Goal: Transaction & Acquisition: Purchase product/service

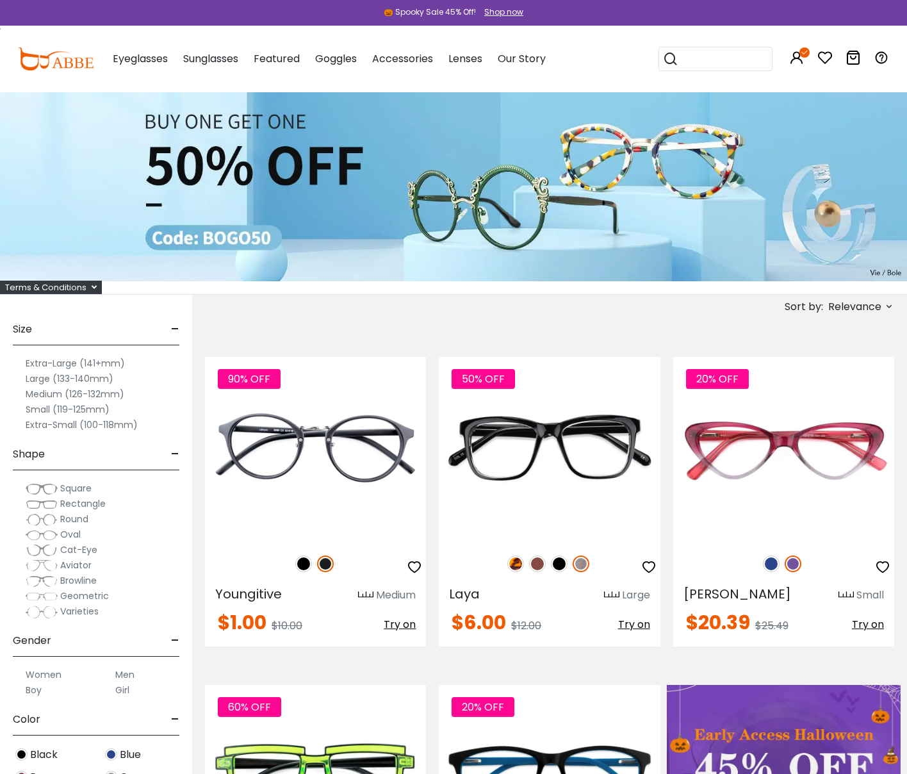
click at [45, 377] on label "Large (133-140mm)" at bounding box center [70, 378] width 88 height 15
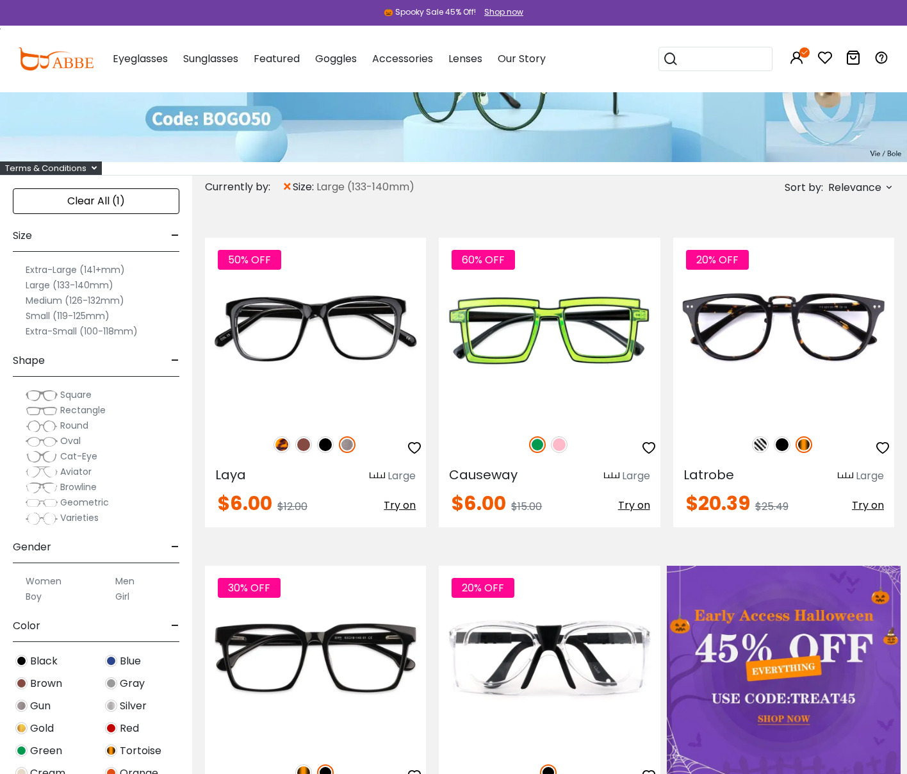
scroll to position [131, 0]
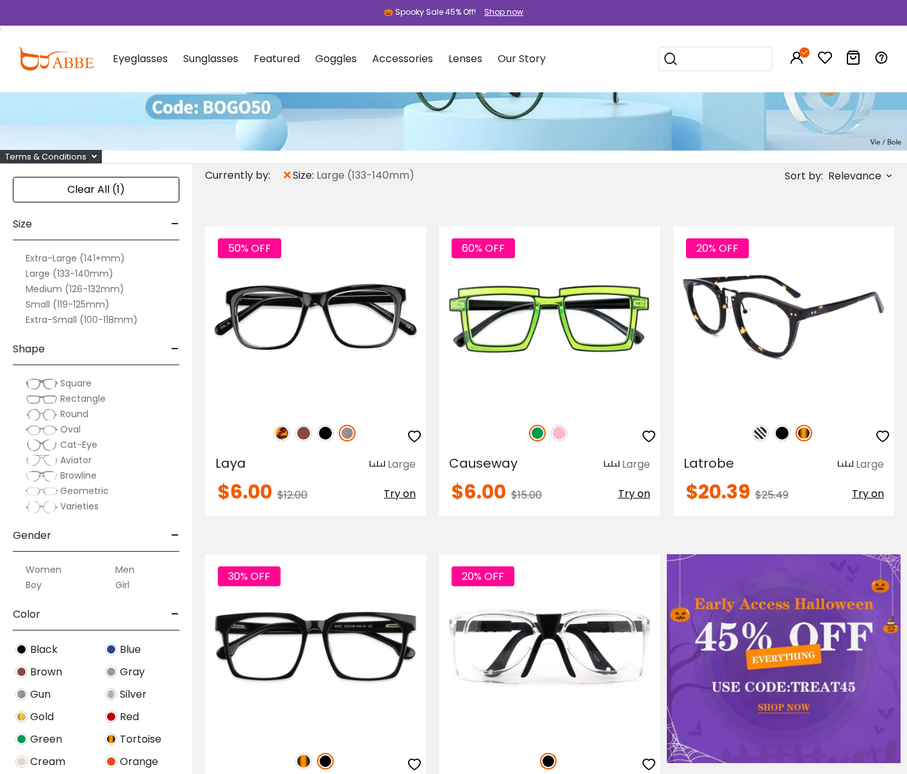
click at [781, 433] on img at bounding box center [782, 433] width 17 height 17
click at [809, 433] on img at bounding box center [804, 433] width 17 height 17
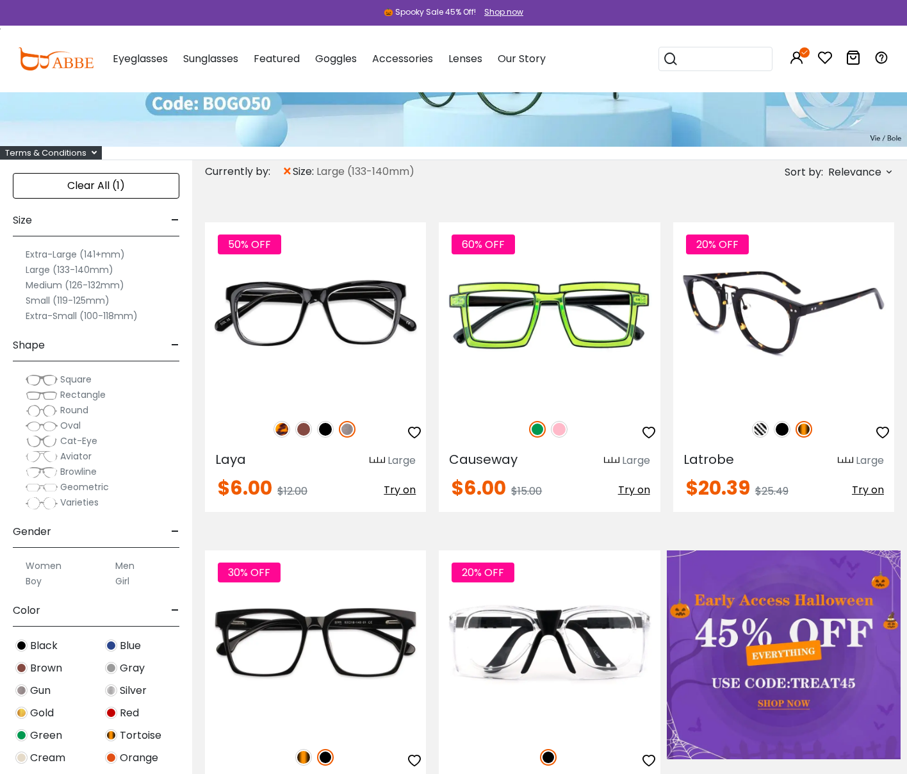
scroll to position [135, 0]
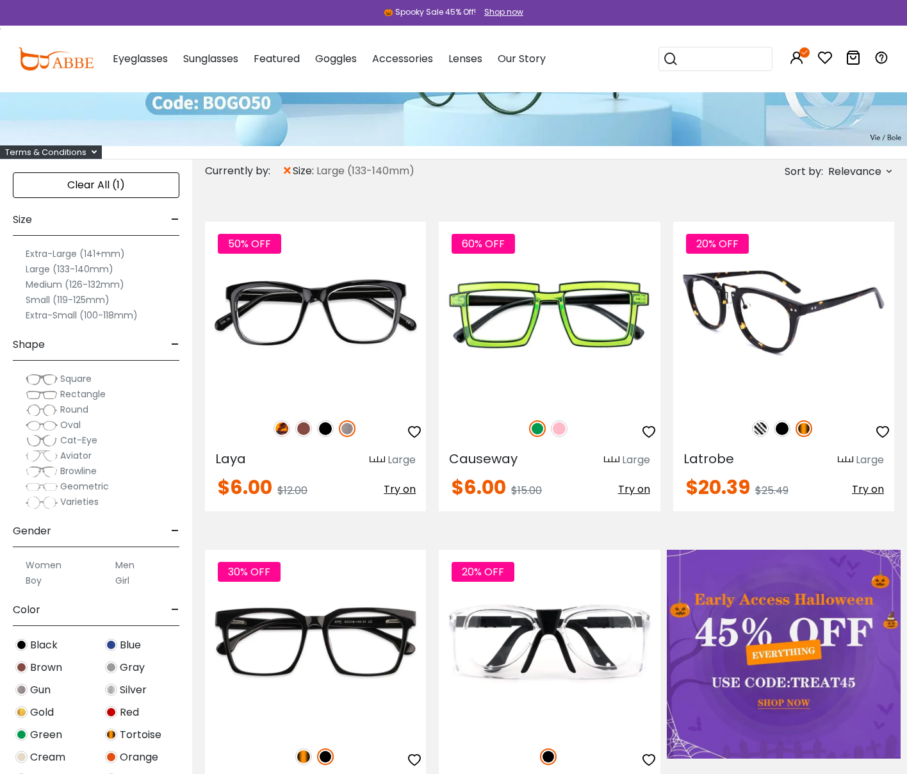
click at [762, 430] on img at bounding box center [760, 428] width 17 height 17
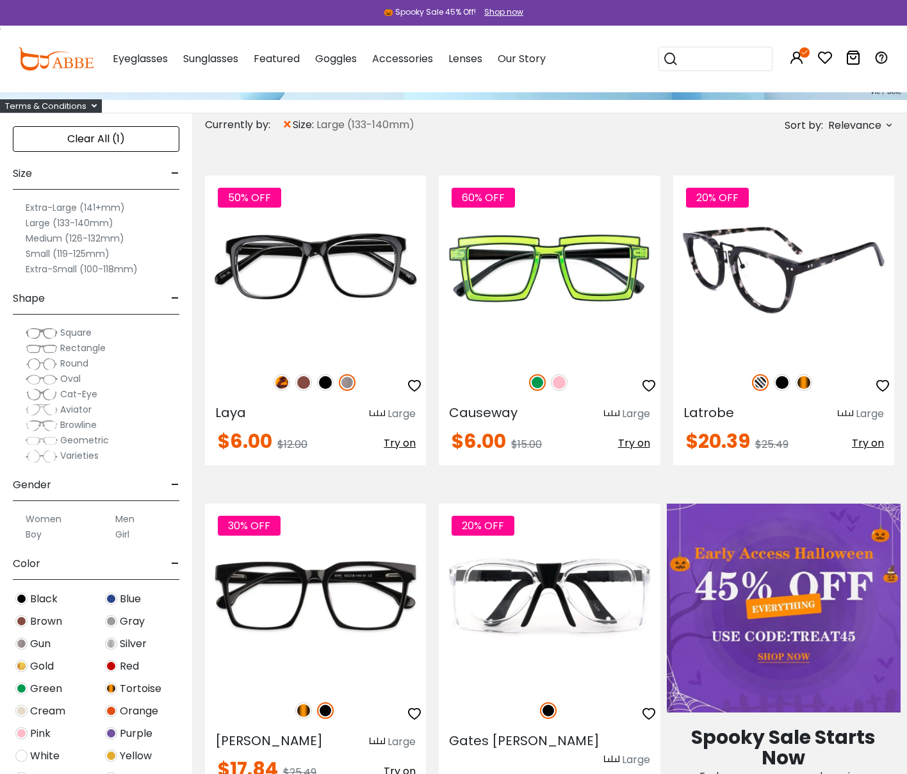
scroll to position [184, 0]
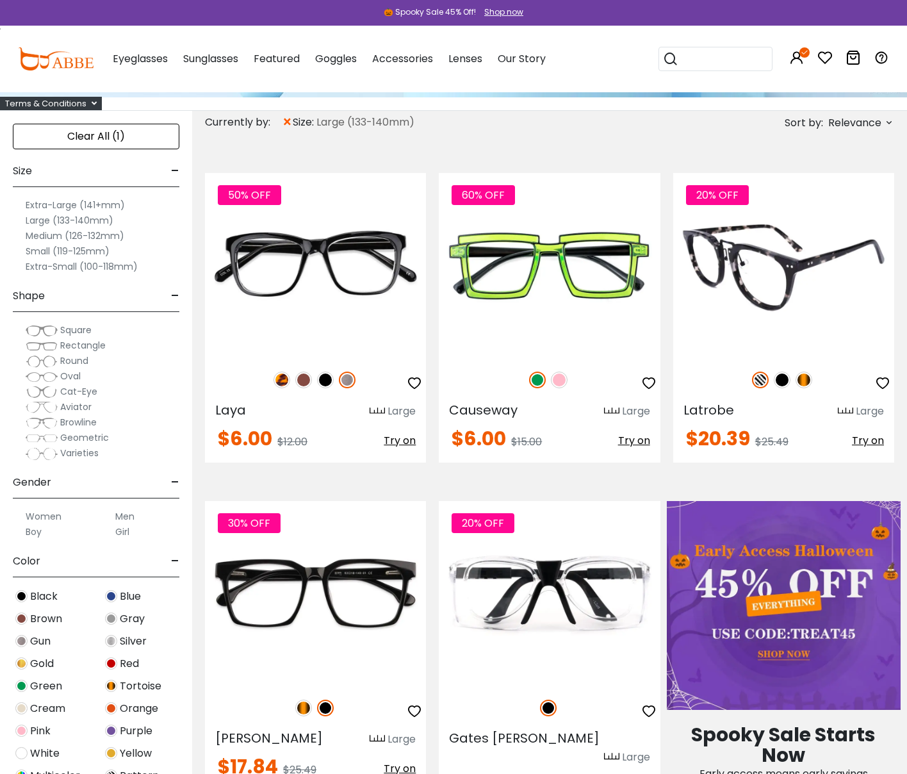
click at [872, 438] on span "Try on" at bounding box center [868, 440] width 32 height 15
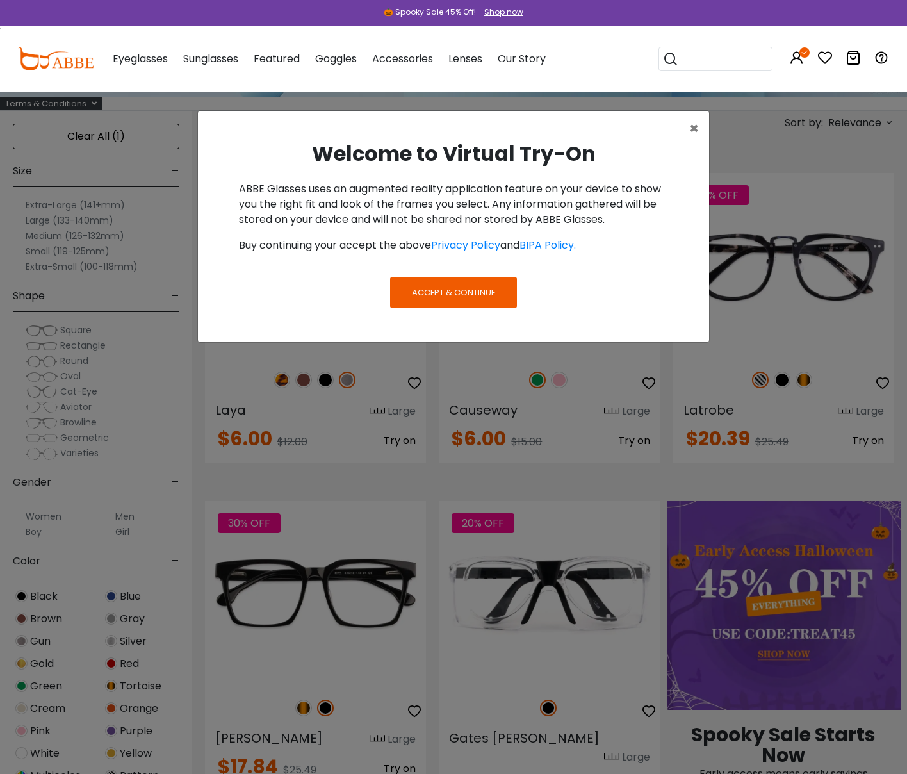
click at [446, 294] on span "Accept & Continue" at bounding box center [453, 292] width 83 height 12
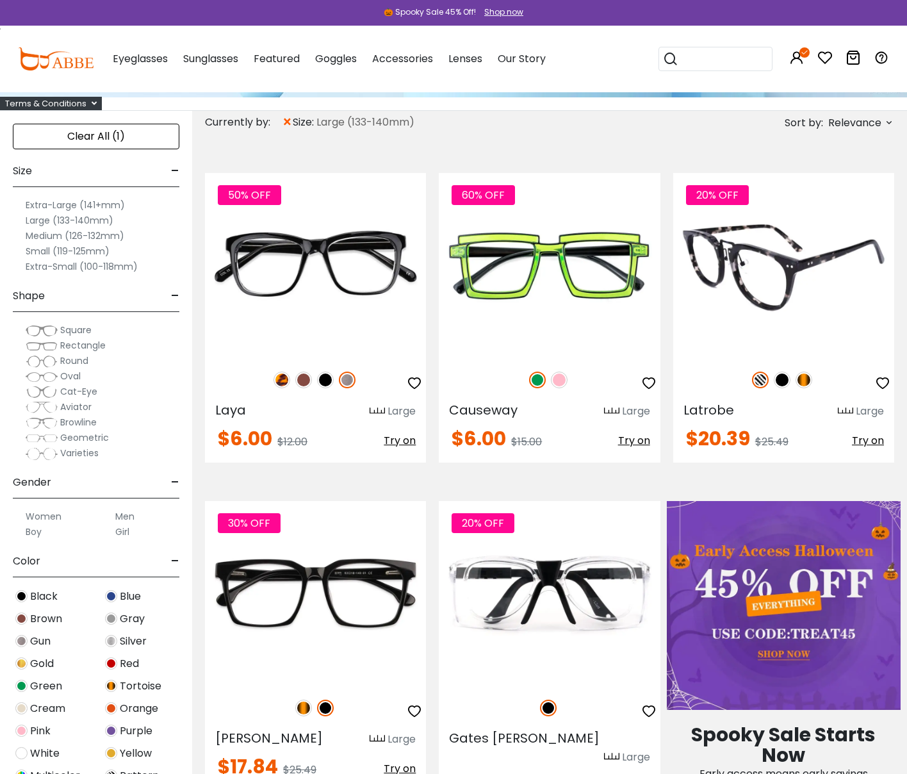
click at [876, 445] on span "Try on" at bounding box center [868, 440] width 32 height 15
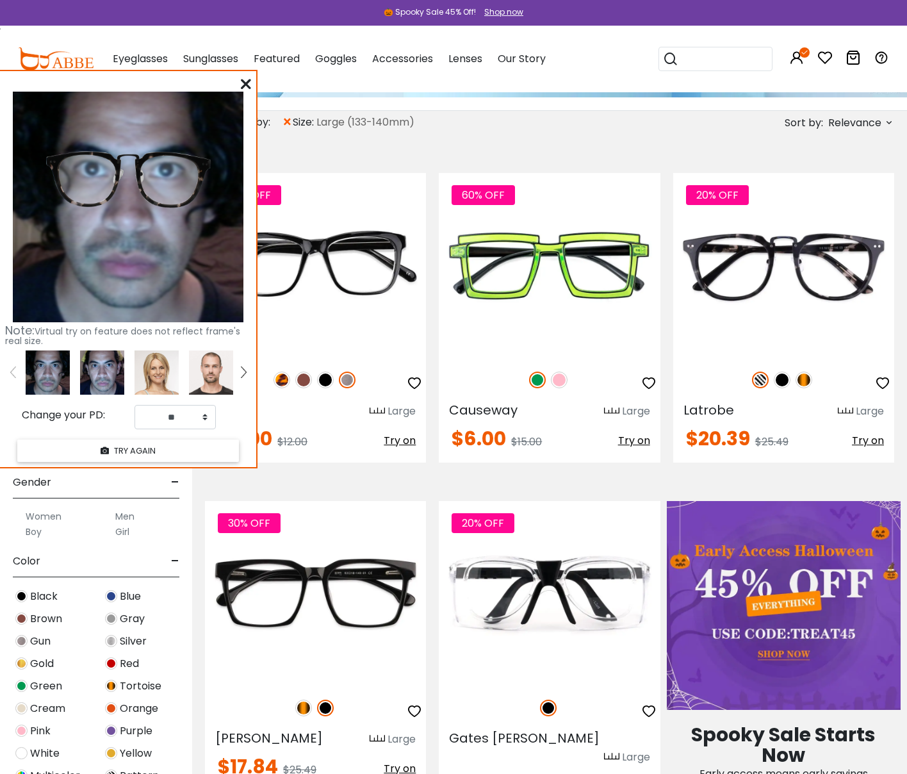
click at [93, 381] on img at bounding box center [102, 372] width 44 height 44
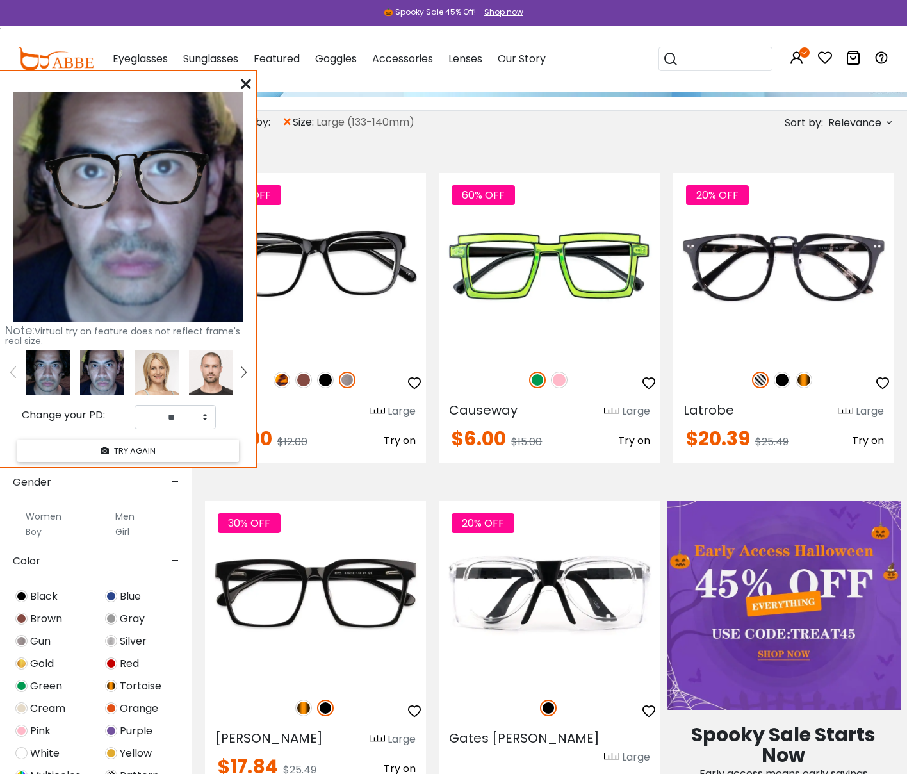
click at [49, 375] on img at bounding box center [48, 372] width 44 height 44
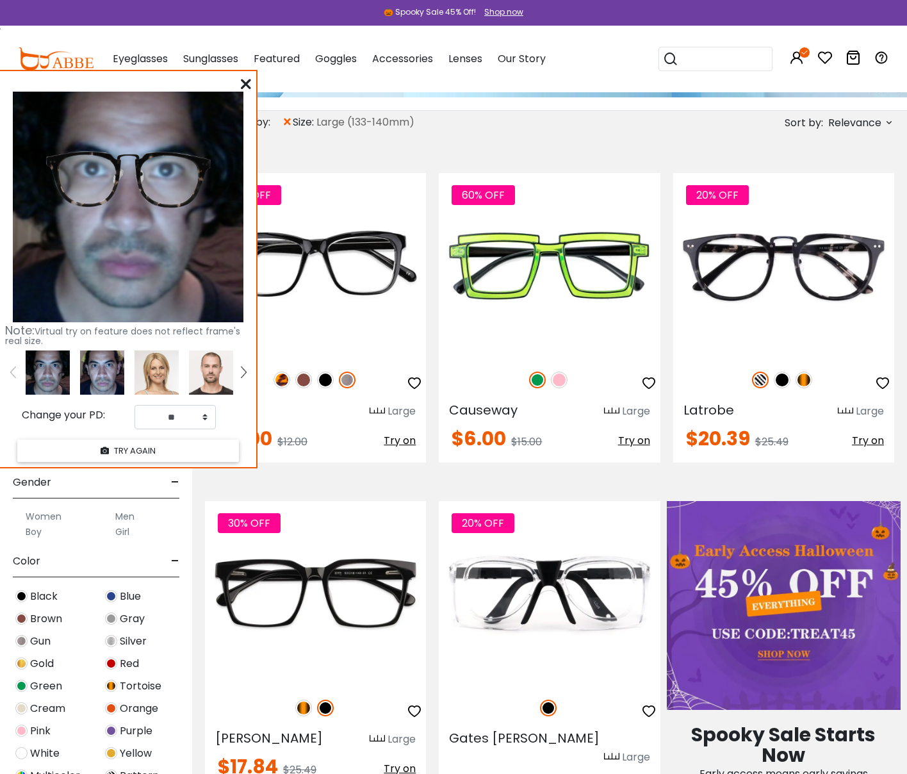
click at [248, 85] on icon at bounding box center [246, 84] width 10 height 10
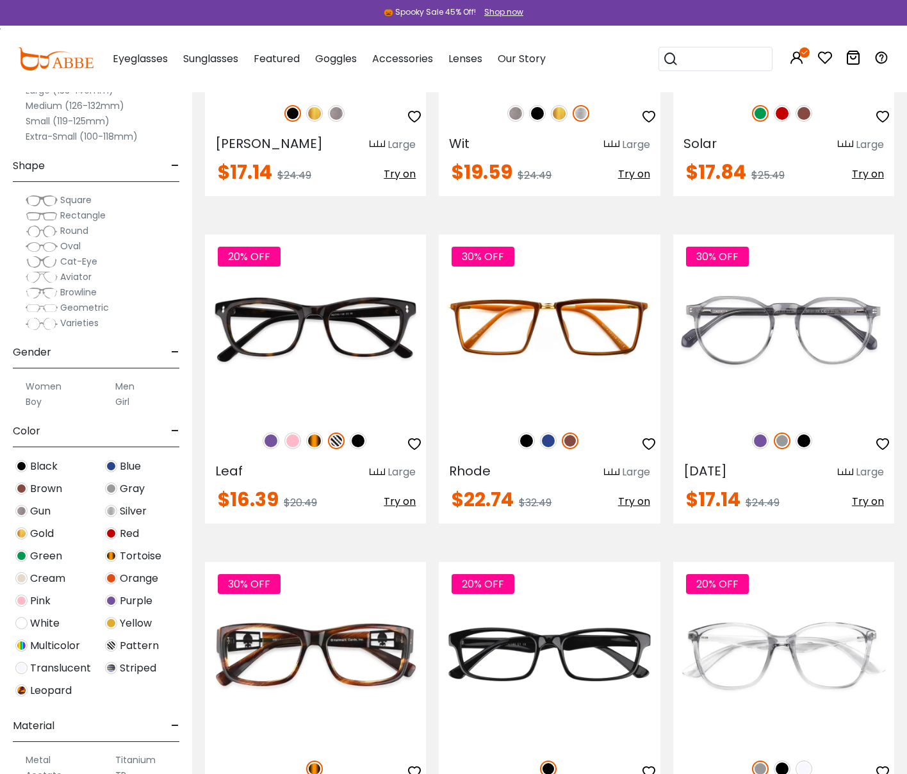
scroll to position [2111, 0]
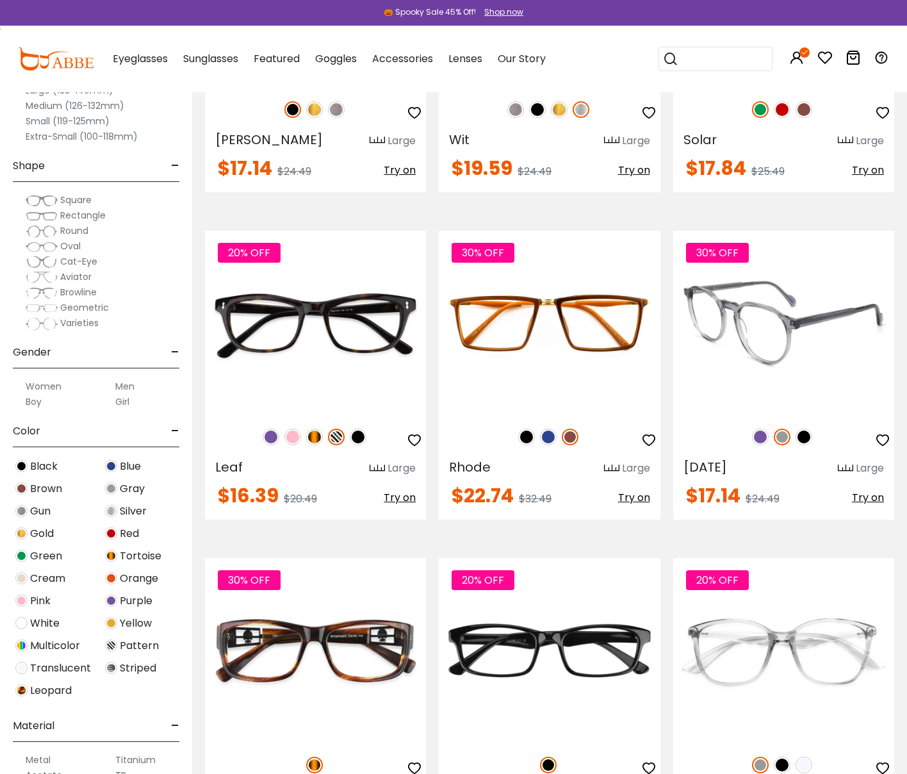
click at [807, 429] on img at bounding box center [804, 437] width 17 height 17
click at [782, 429] on img at bounding box center [782, 437] width 17 height 17
click at [760, 429] on img at bounding box center [760, 437] width 17 height 17
click at [781, 429] on img at bounding box center [782, 437] width 17 height 17
click at [760, 429] on img at bounding box center [760, 437] width 17 height 17
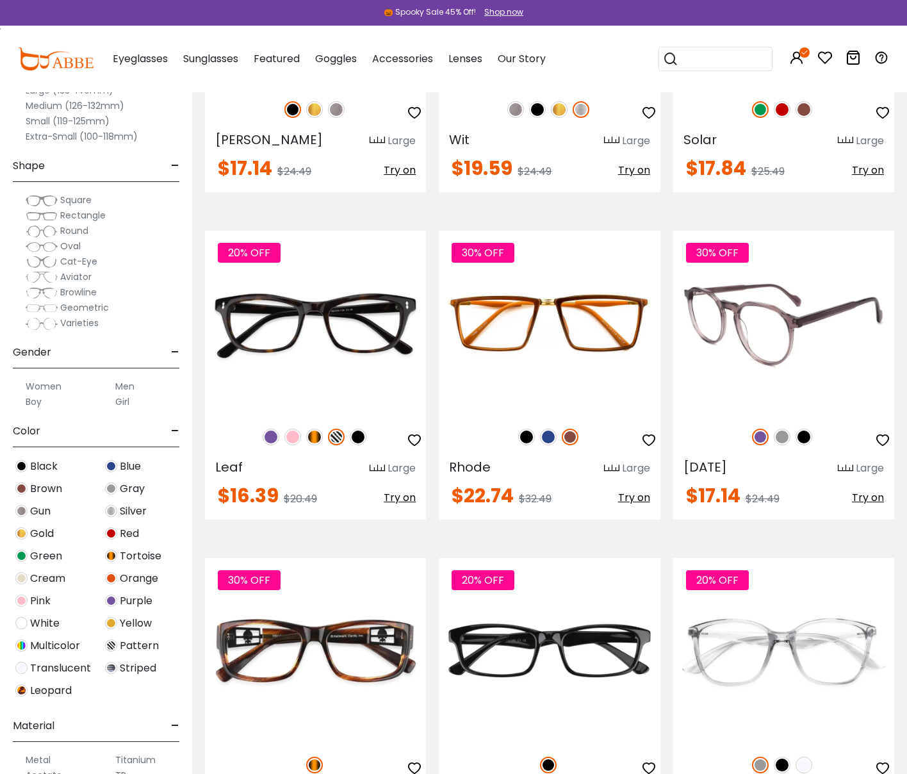
click at [778, 429] on img at bounding box center [782, 437] width 17 height 17
click at [758, 429] on img at bounding box center [760, 437] width 17 height 17
click at [781, 429] on img at bounding box center [782, 437] width 17 height 17
click at [758, 429] on img at bounding box center [760, 437] width 17 height 17
click at [808, 429] on img at bounding box center [804, 437] width 17 height 17
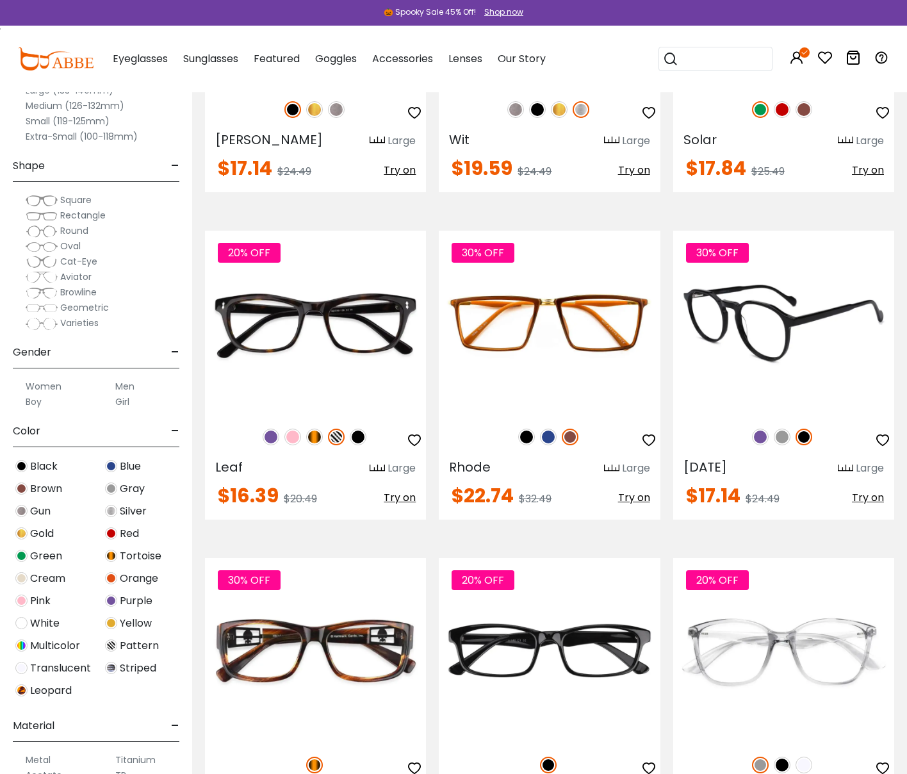
click at [782, 429] on img at bounding box center [782, 437] width 17 height 17
click at [711, 275] on img at bounding box center [783, 323] width 221 height 184
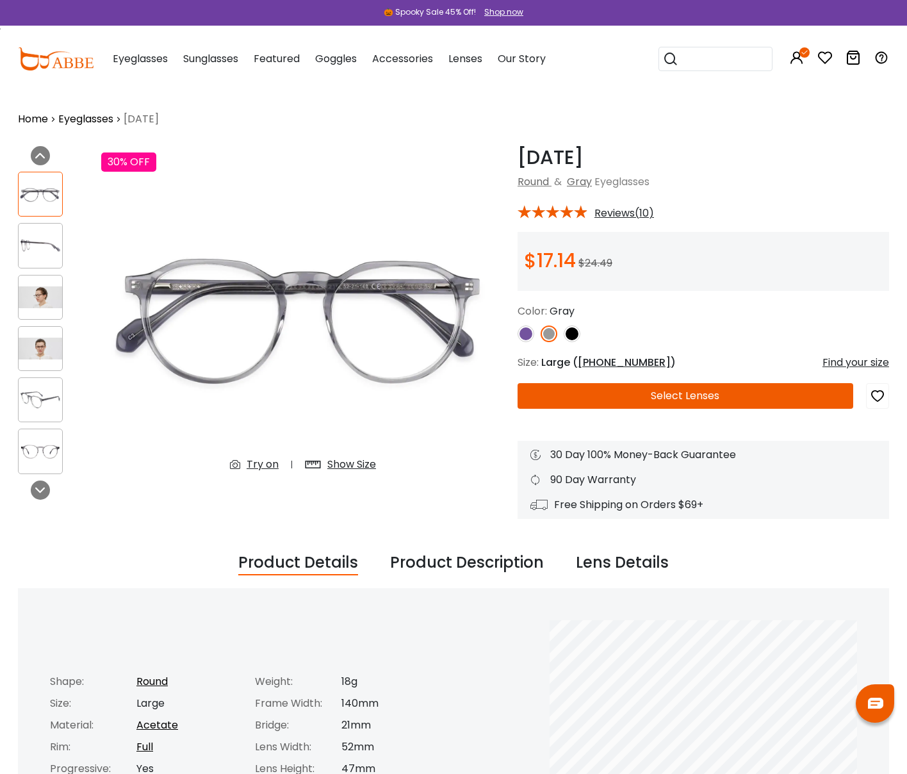
click at [34, 298] on img at bounding box center [41, 297] width 44 height 22
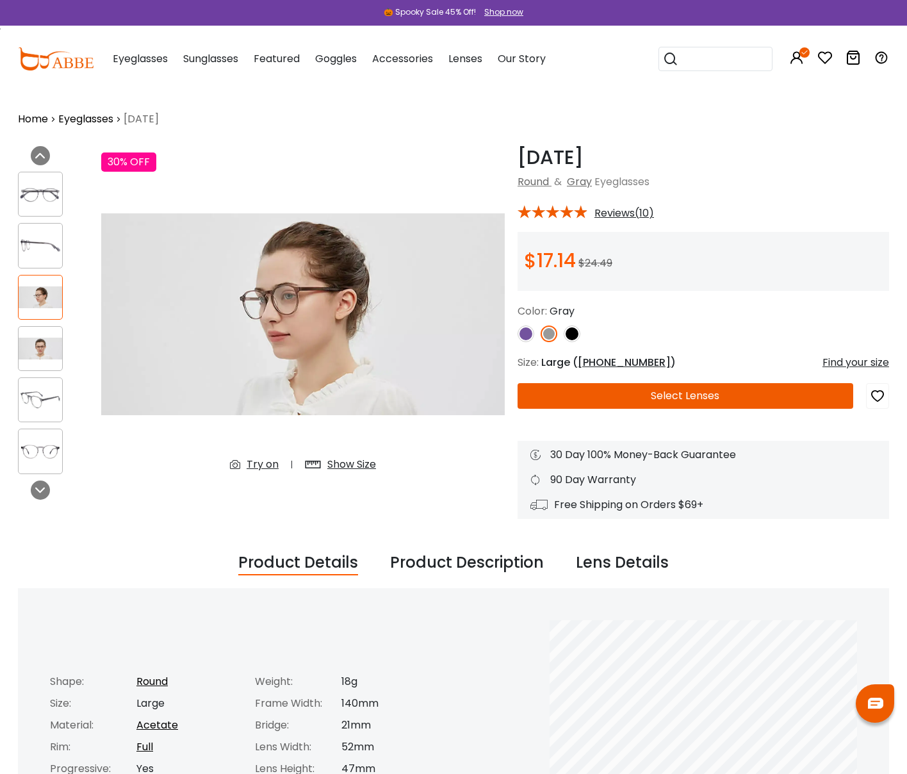
click at [42, 348] on img at bounding box center [41, 349] width 44 height 22
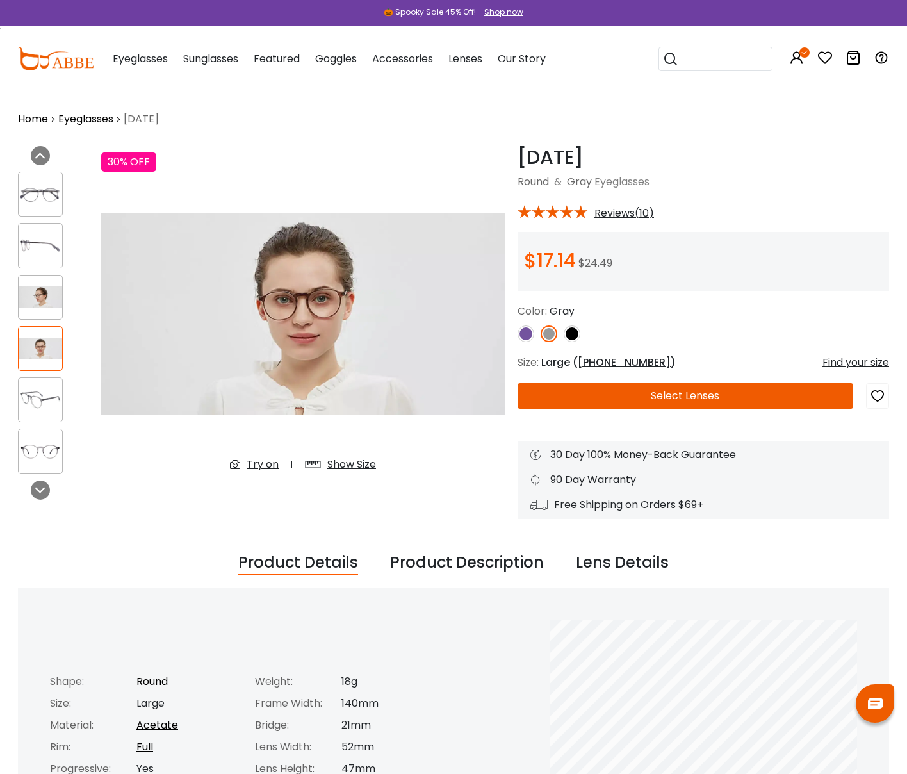
click at [523, 334] on img at bounding box center [526, 333] width 17 height 17
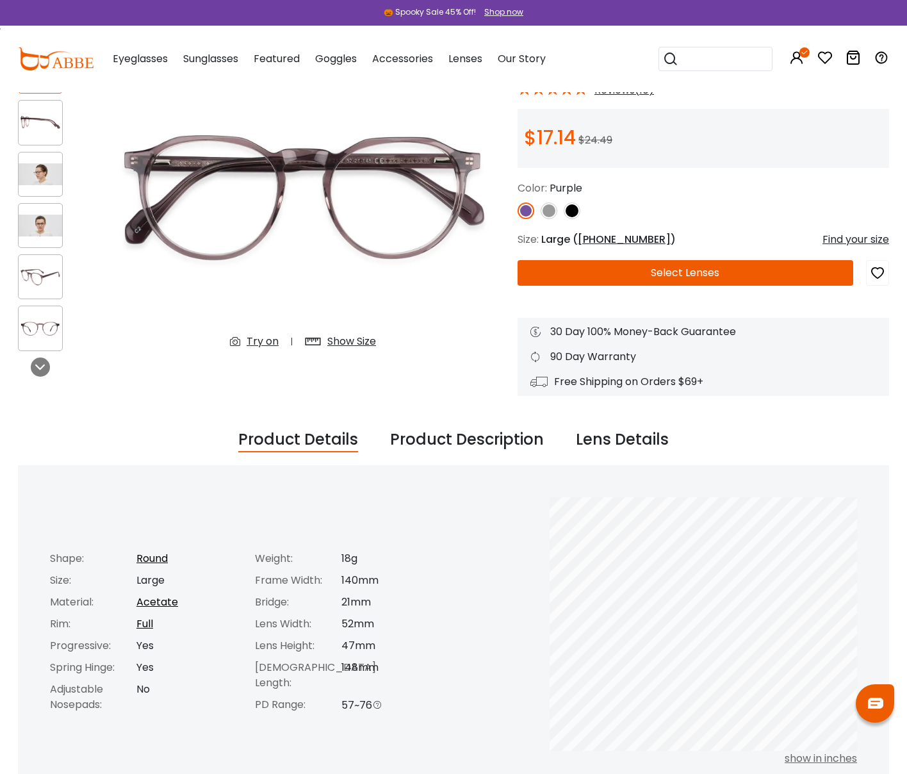
scroll to position [124, 0]
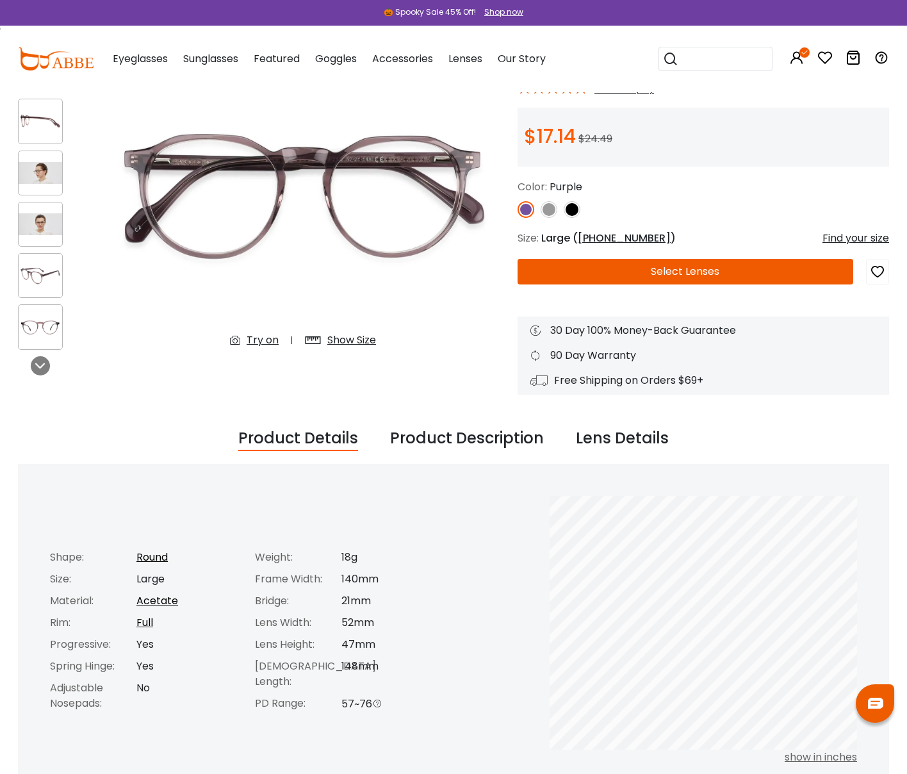
click at [267, 342] on div "Try on" at bounding box center [263, 339] width 32 height 15
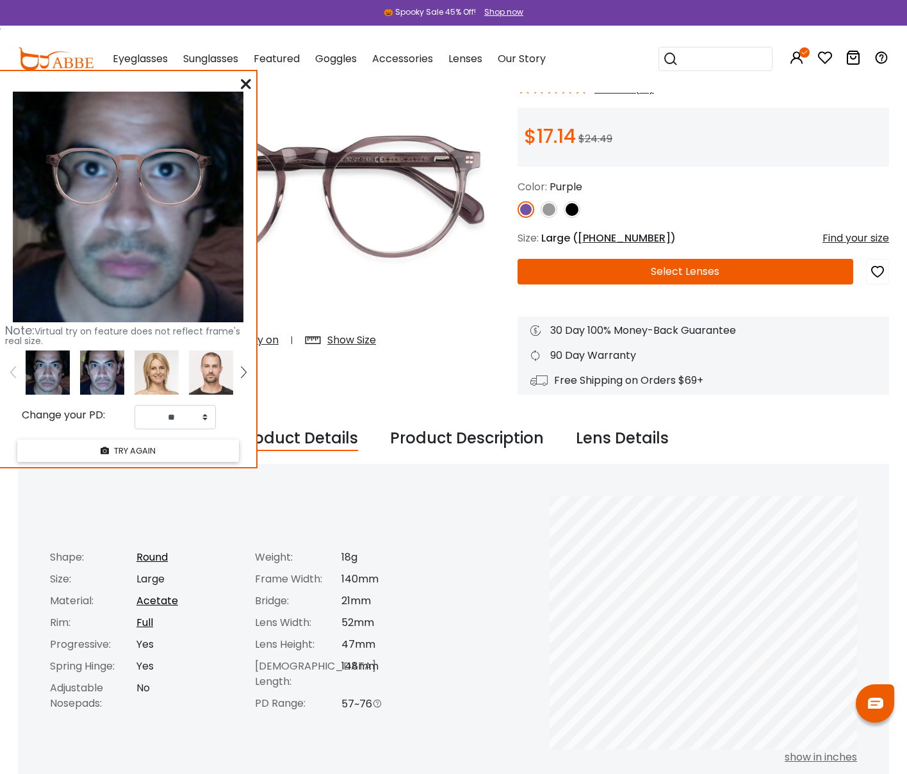
scroll to position [123, 0]
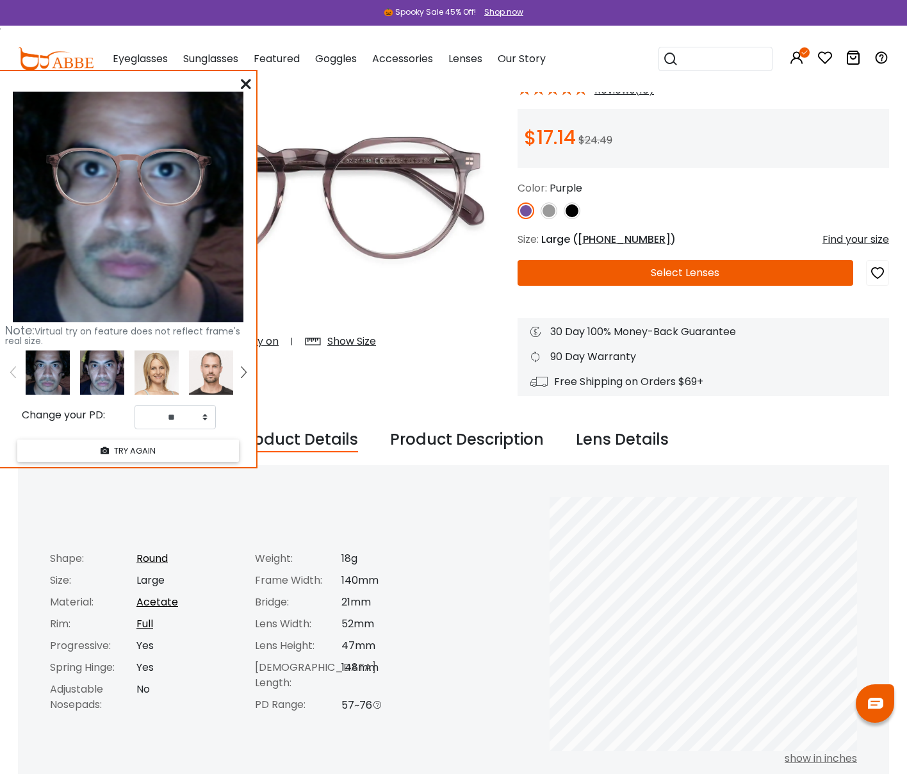
click at [99, 377] on img at bounding box center [102, 372] width 44 height 44
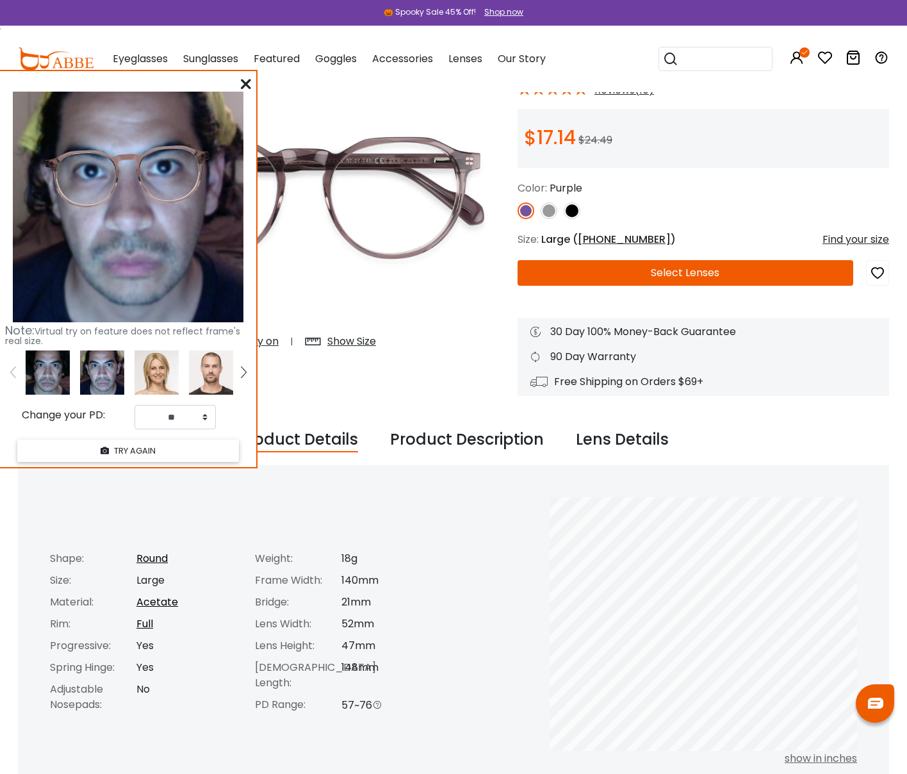
click at [61, 375] on img at bounding box center [48, 372] width 44 height 44
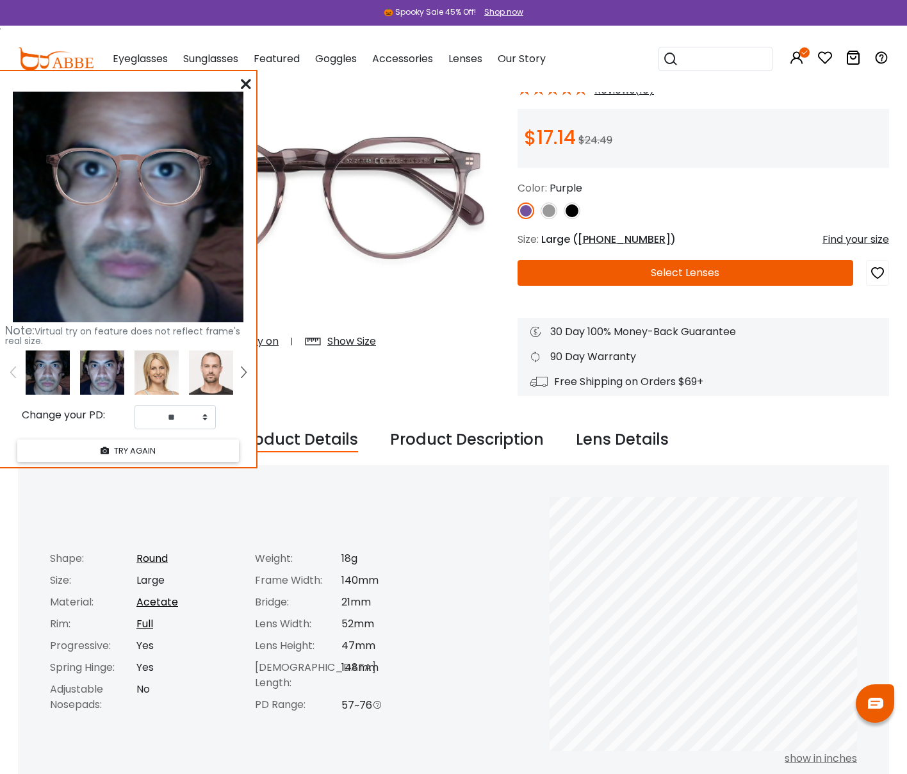
click at [167, 368] on img at bounding box center [157, 372] width 44 height 44
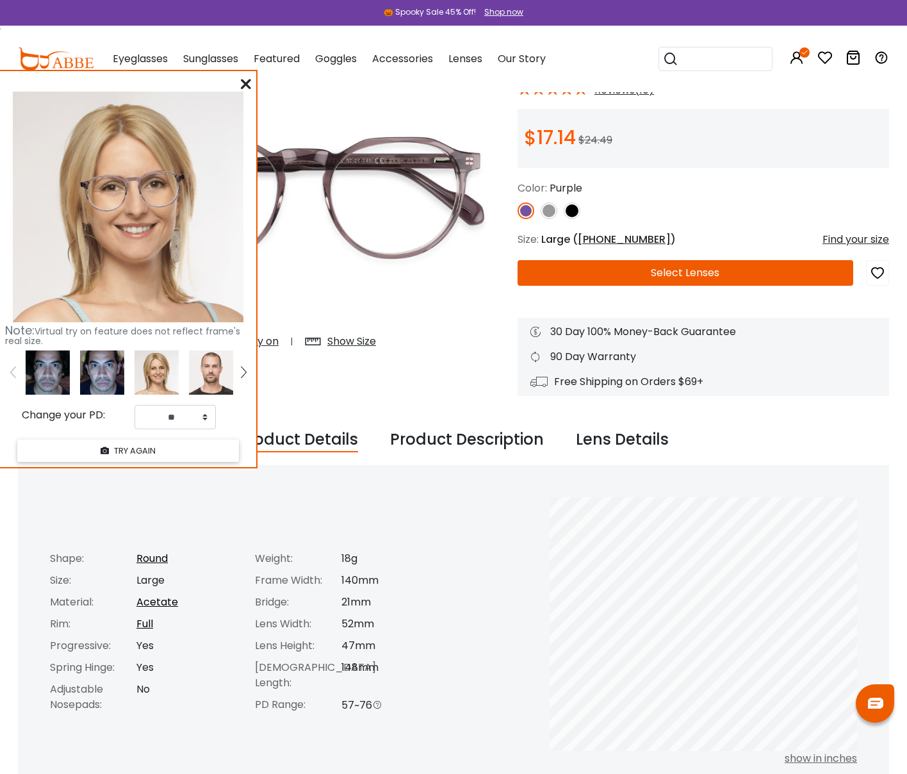
click at [202, 370] on img at bounding box center [211, 372] width 44 height 44
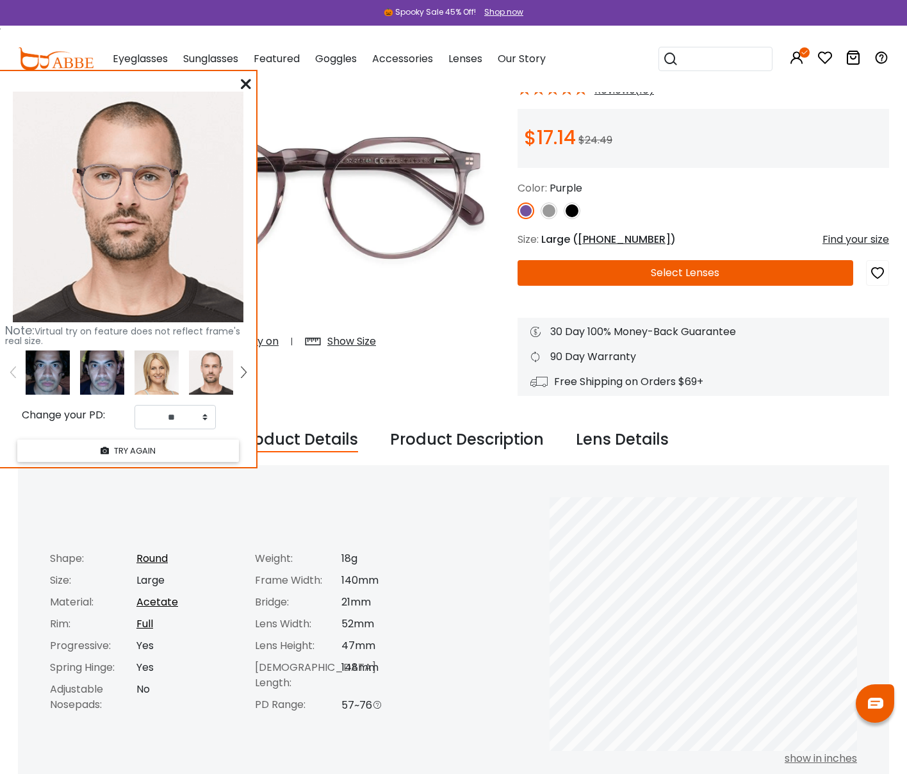
click at [548, 212] on img at bounding box center [549, 210] width 17 height 17
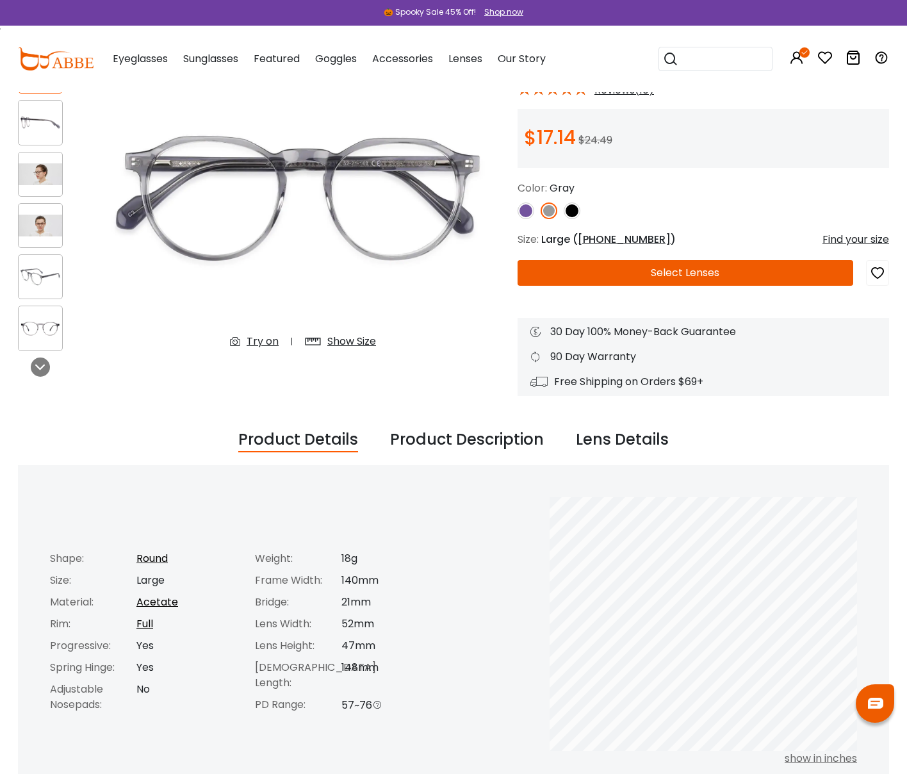
click at [261, 344] on div "Try on" at bounding box center [263, 341] width 32 height 15
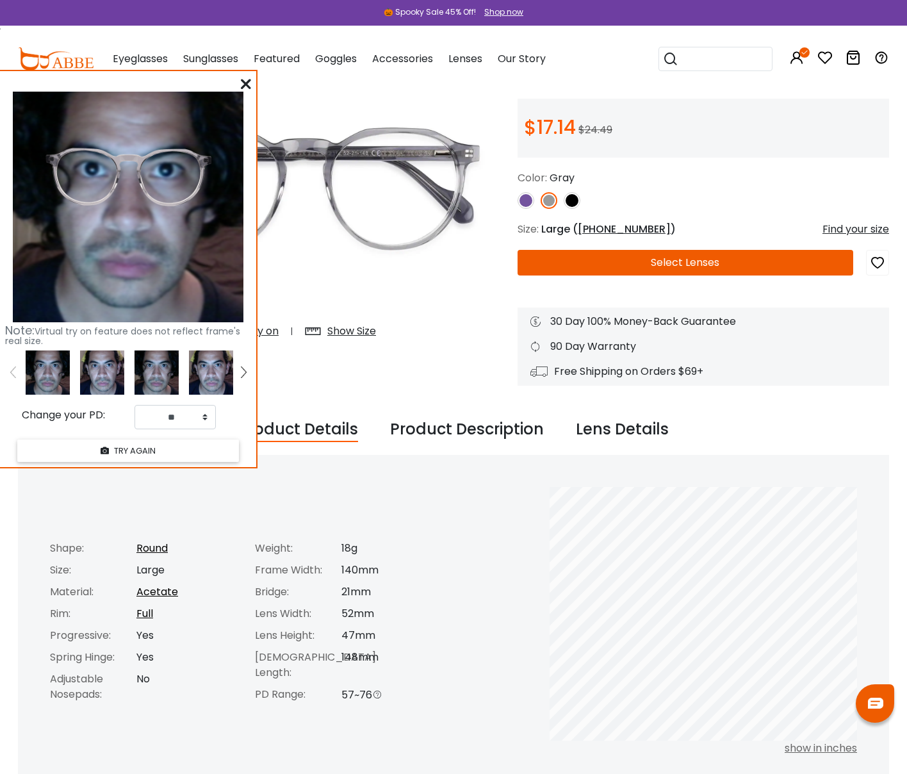
scroll to position [136, 0]
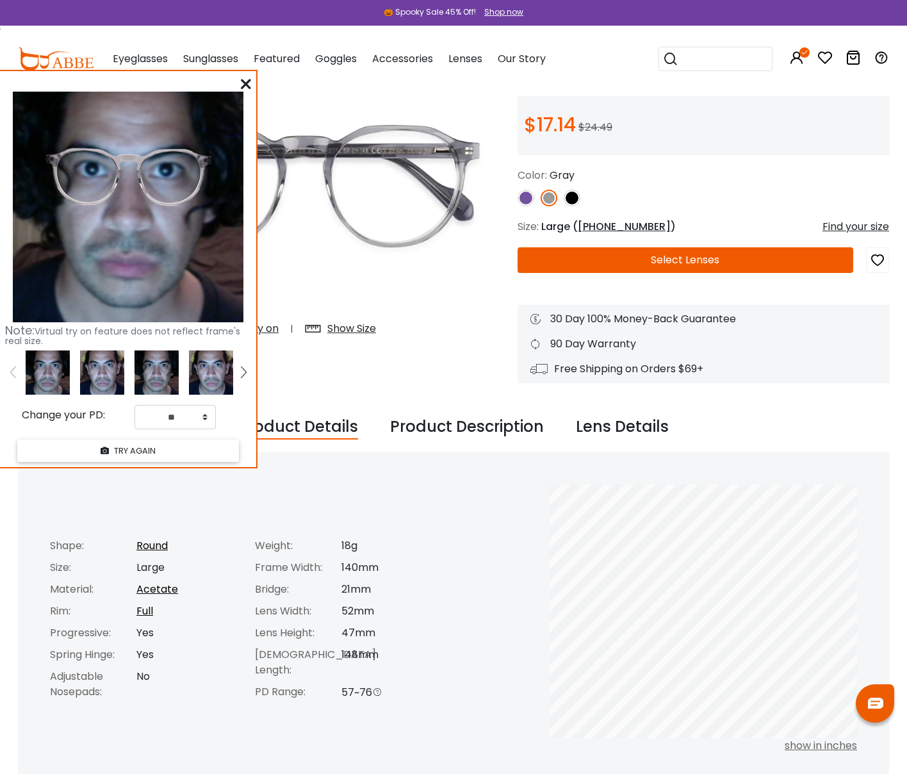
click at [93, 373] on img at bounding box center [102, 372] width 44 height 44
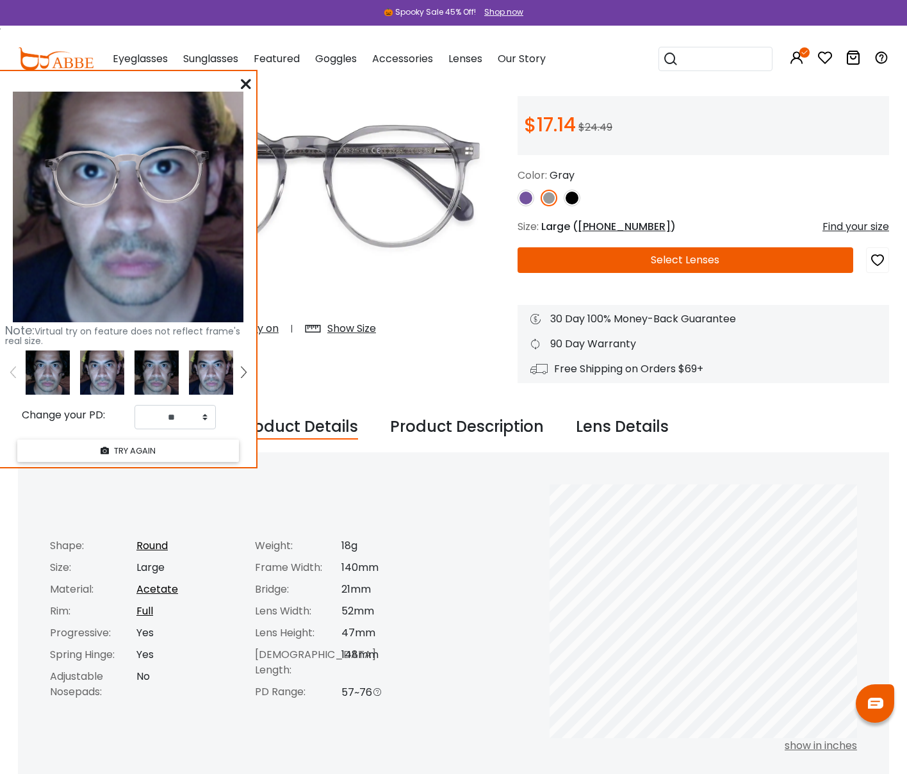
click at [53, 372] on img at bounding box center [48, 372] width 44 height 44
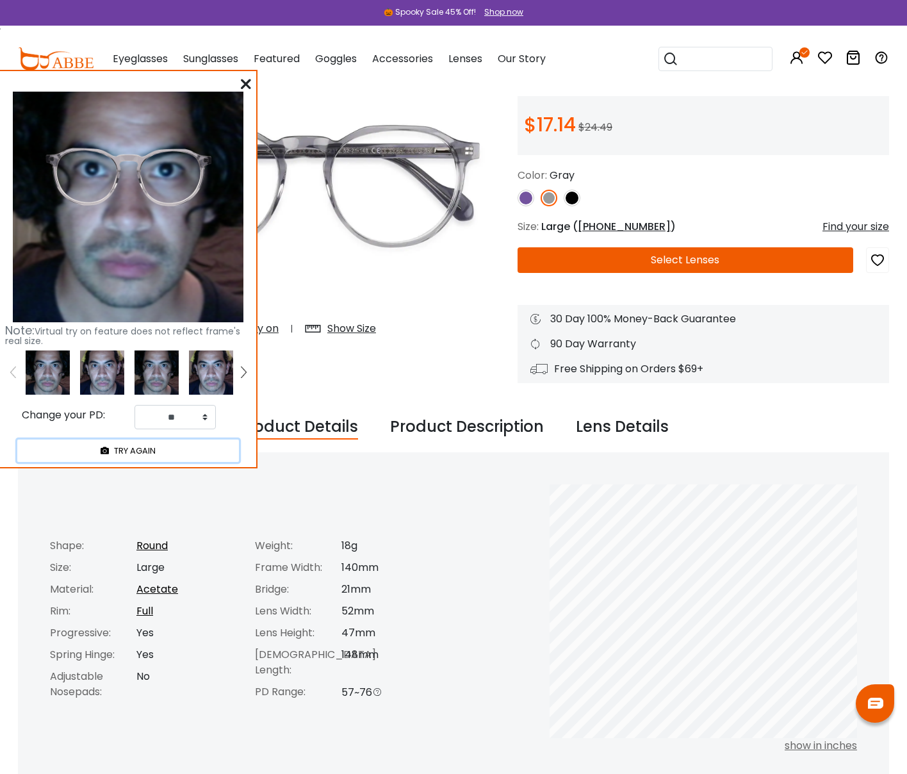
click at [118, 450] on button "TRY AGAIN" at bounding box center [128, 450] width 222 height 22
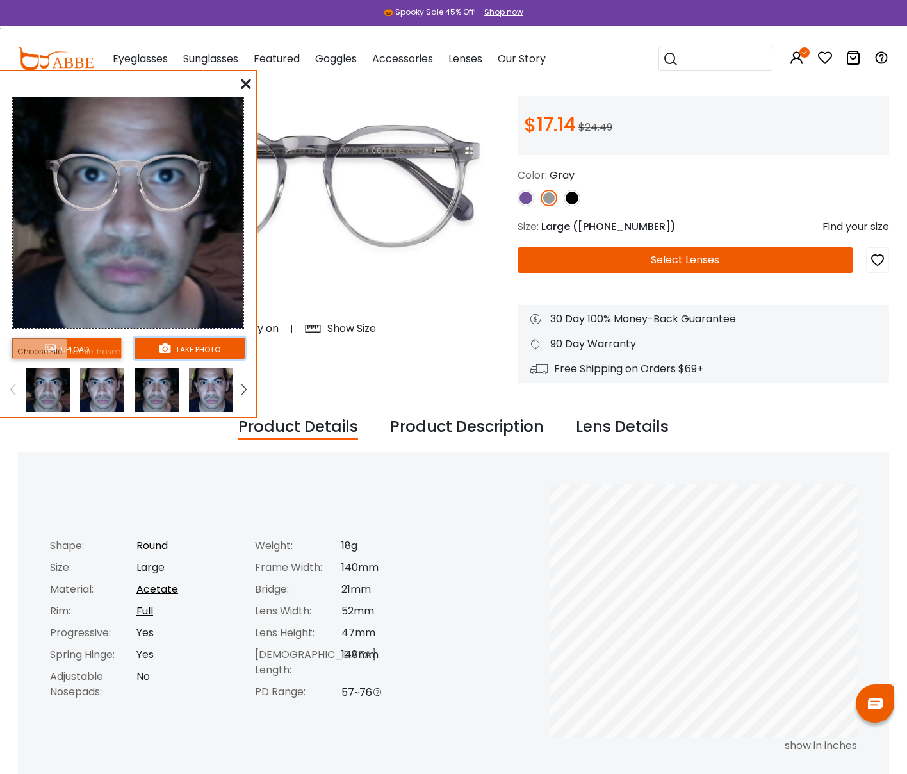
click at [169, 345] on button "take photo" at bounding box center [190, 348] width 110 height 21
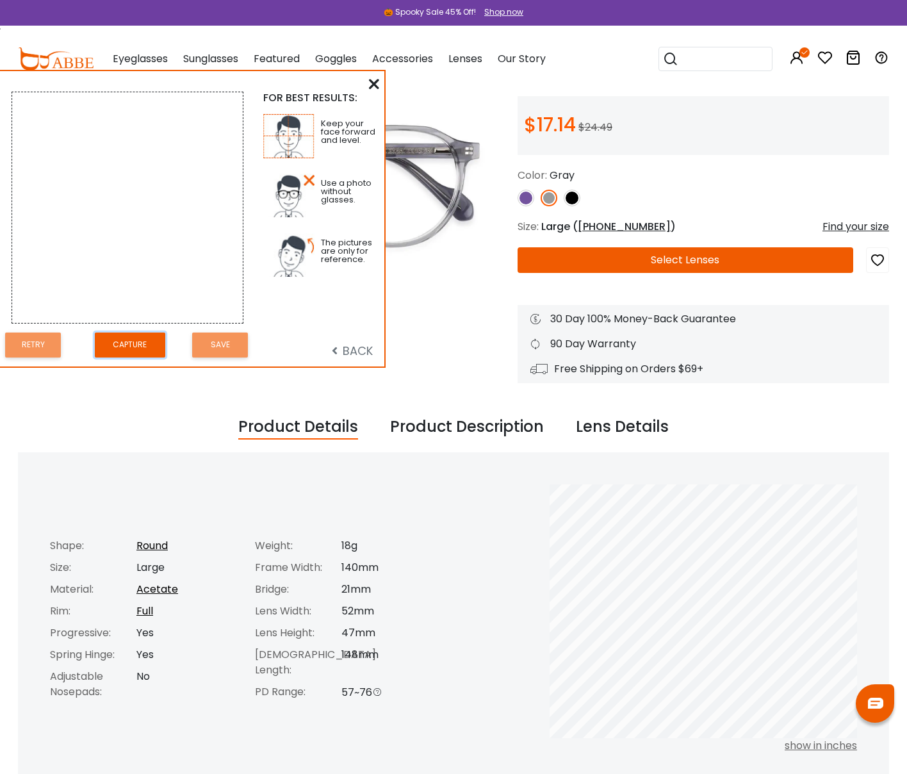
click at [128, 347] on button "Capture" at bounding box center [130, 344] width 70 height 25
click at [42, 342] on button "Retry" at bounding box center [33, 344] width 56 height 25
click at [380, 86] on div "FOR BEST RESULTS: Keep your face forward and level. Use a photo without glasses…" at bounding box center [192, 218] width 384 height 295
click at [374, 83] on icon at bounding box center [374, 84] width 10 height 10
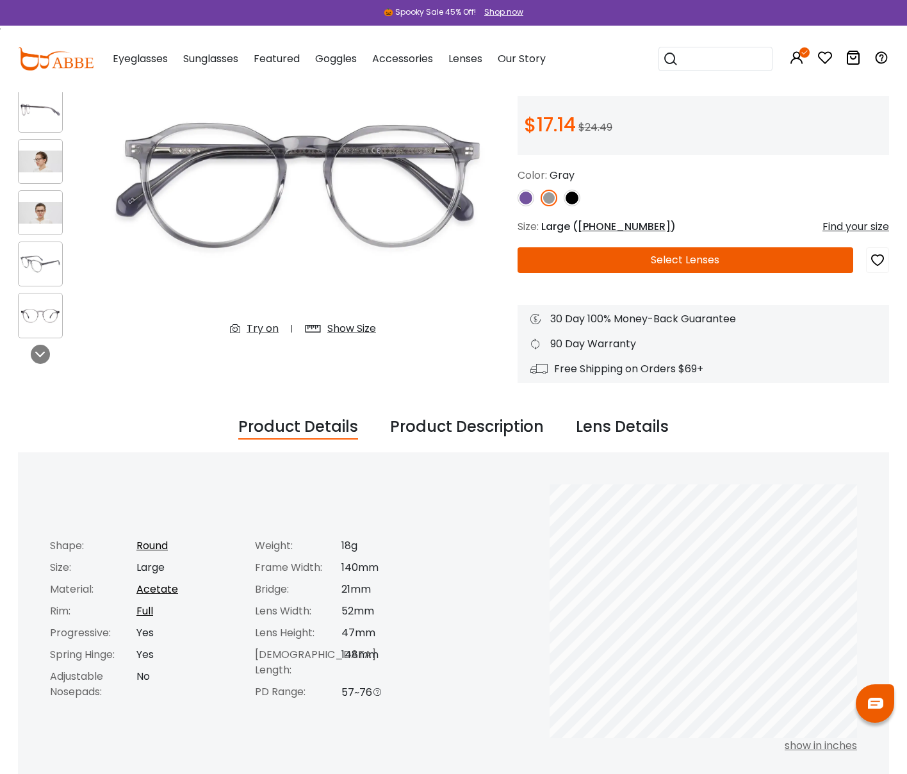
click at [266, 328] on div "Try on" at bounding box center [263, 328] width 32 height 15
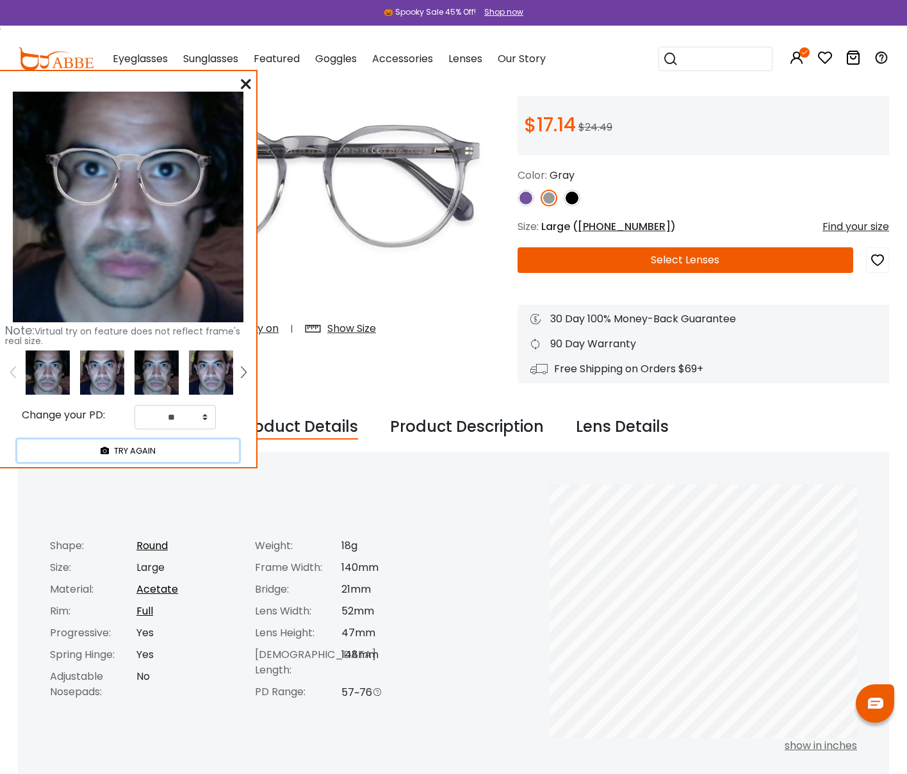
click at [118, 454] on button "TRY AGAIN" at bounding box center [128, 450] width 222 height 22
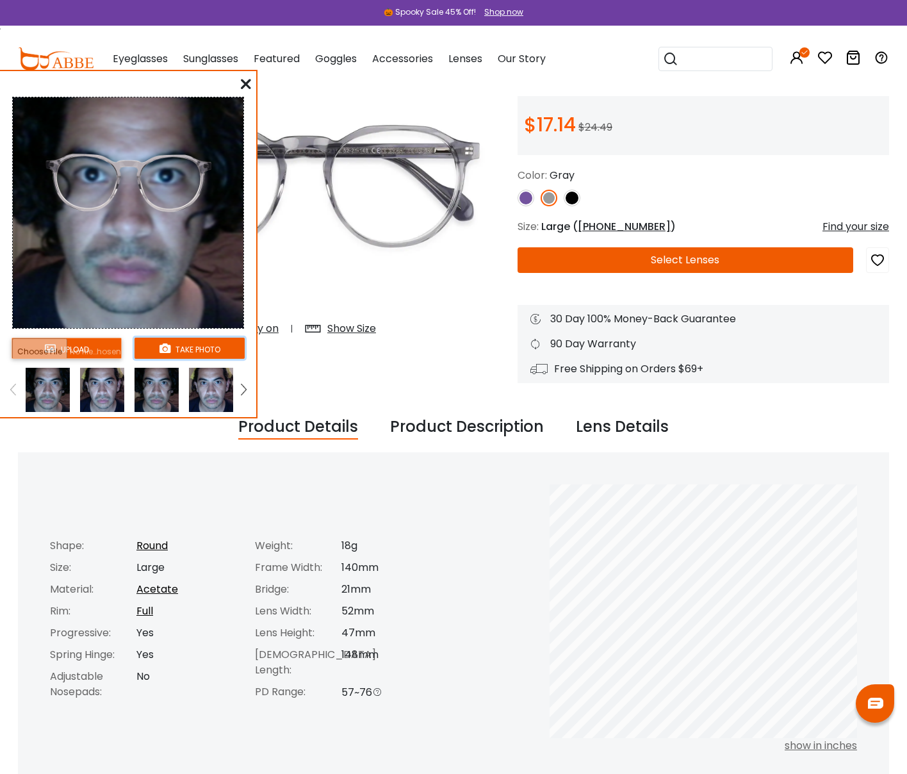
click at [184, 350] on button "take photo" at bounding box center [190, 348] width 110 height 21
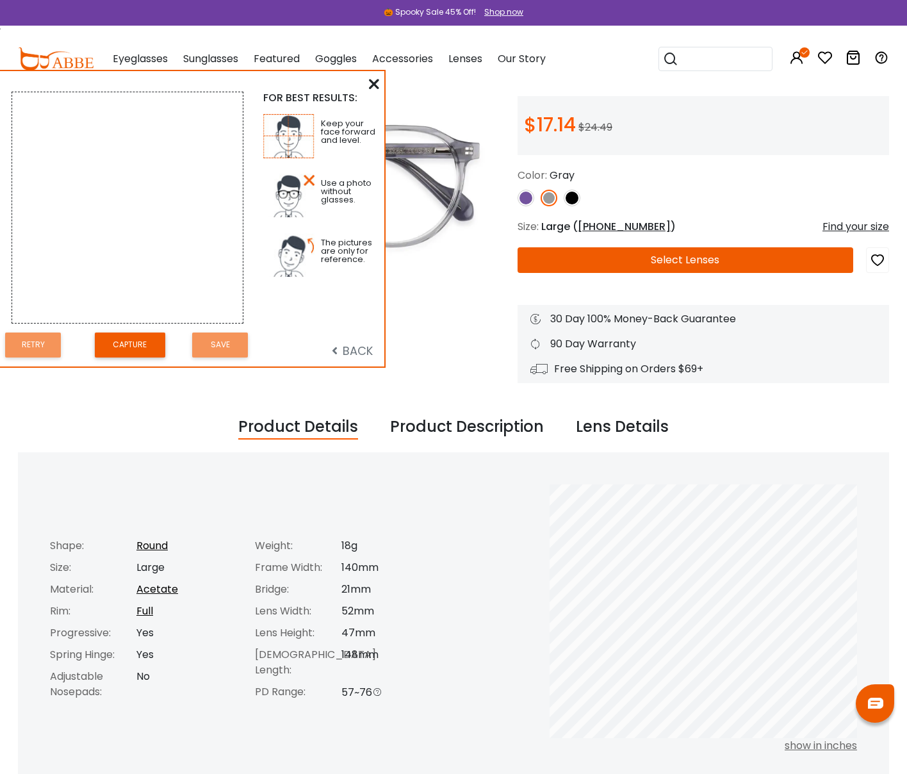
click at [377, 81] on icon at bounding box center [374, 84] width 10 height 10
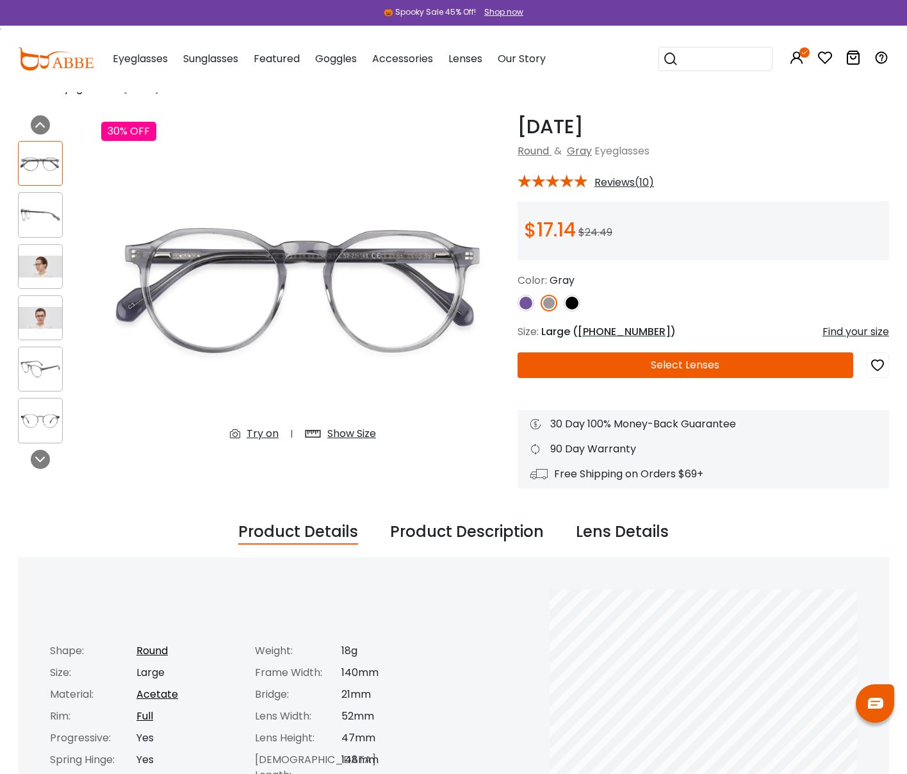
scroll to position [35, 0]
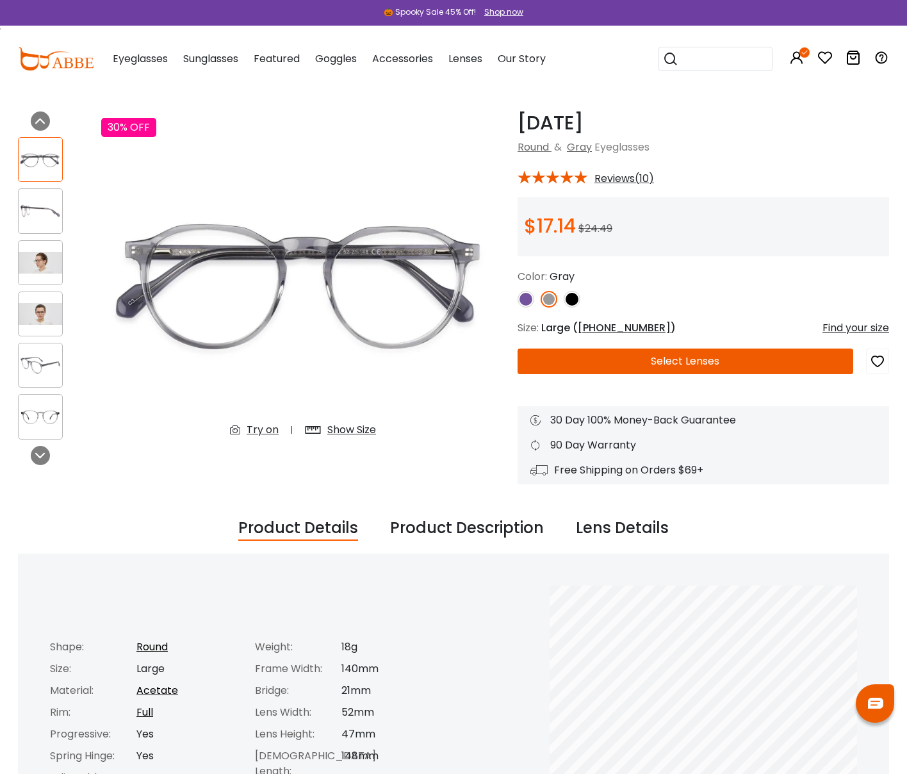
click at [680, 357] on button "Select Lenses" at bounding box center [686, 361] width 336 height 26
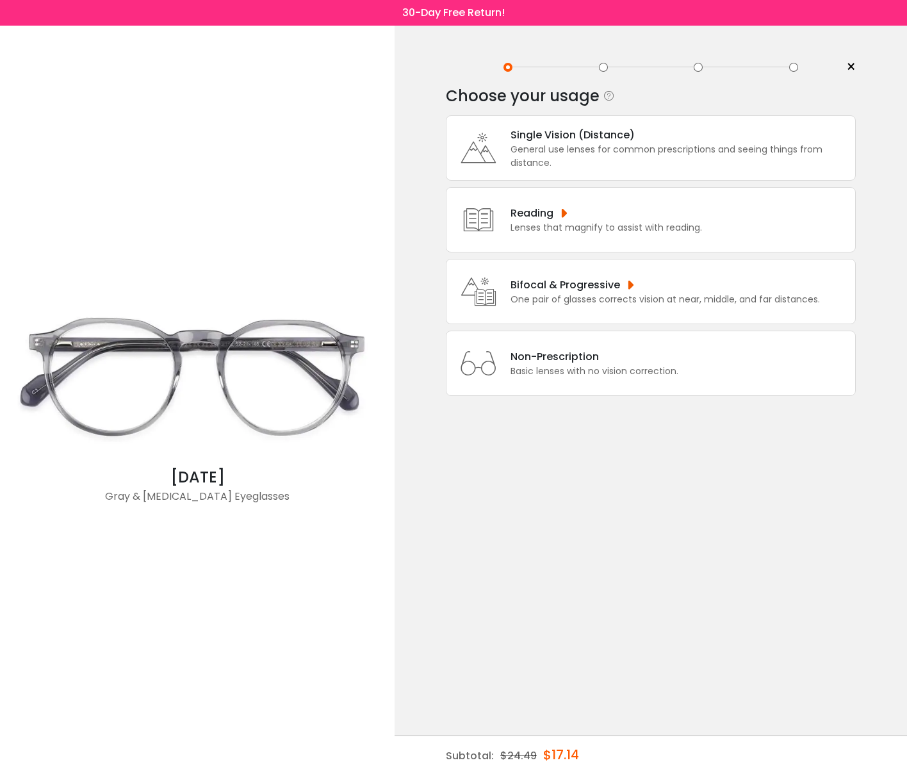
click at [557, 176] on div "Single Vision (Distance) General use lenses for common prescriptions and seeing…" at bounding box center [651, 147] width 410 height 65
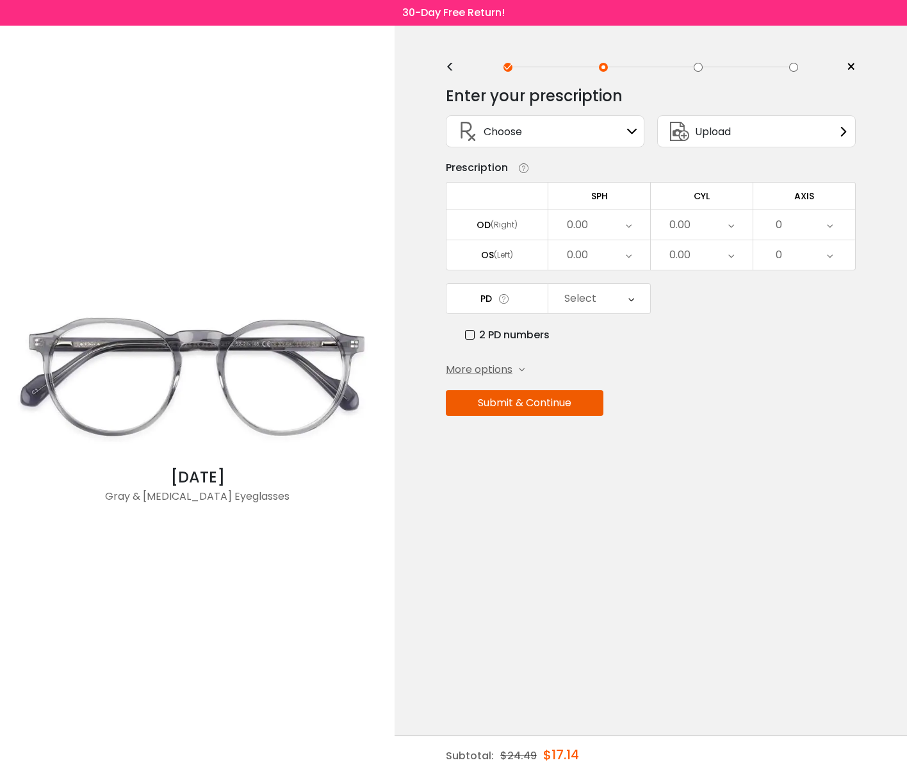
click at [625, 137] on div "Choose Sign In" at bounding box center [545, 131] width 184 height 31
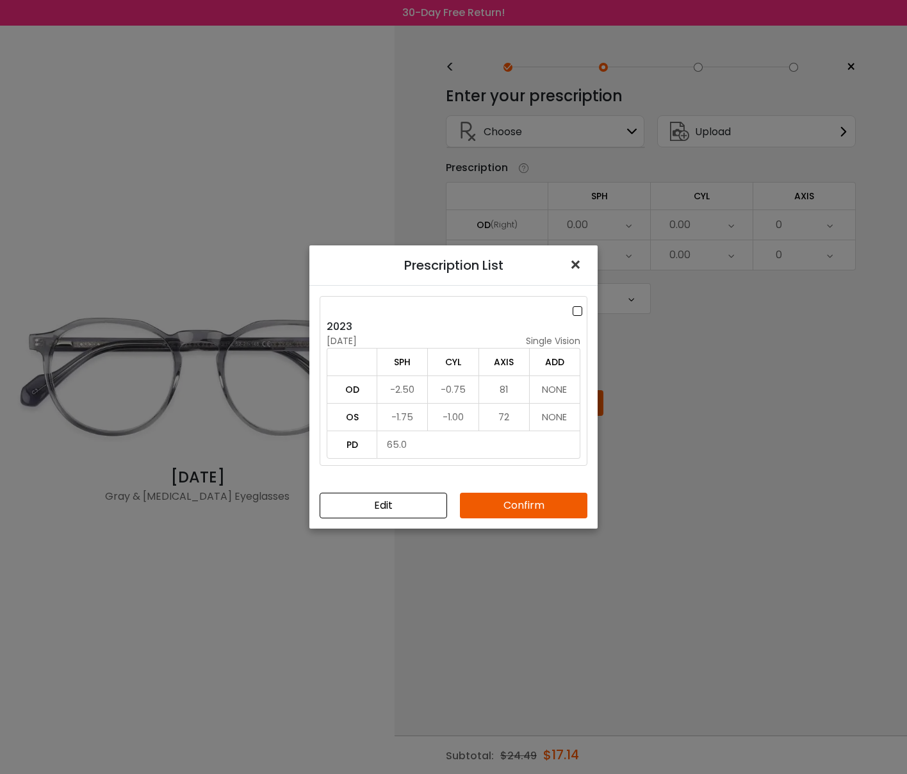
click at [578, 263] on span "×" at bounding box center [578, 265] width 19 height 28
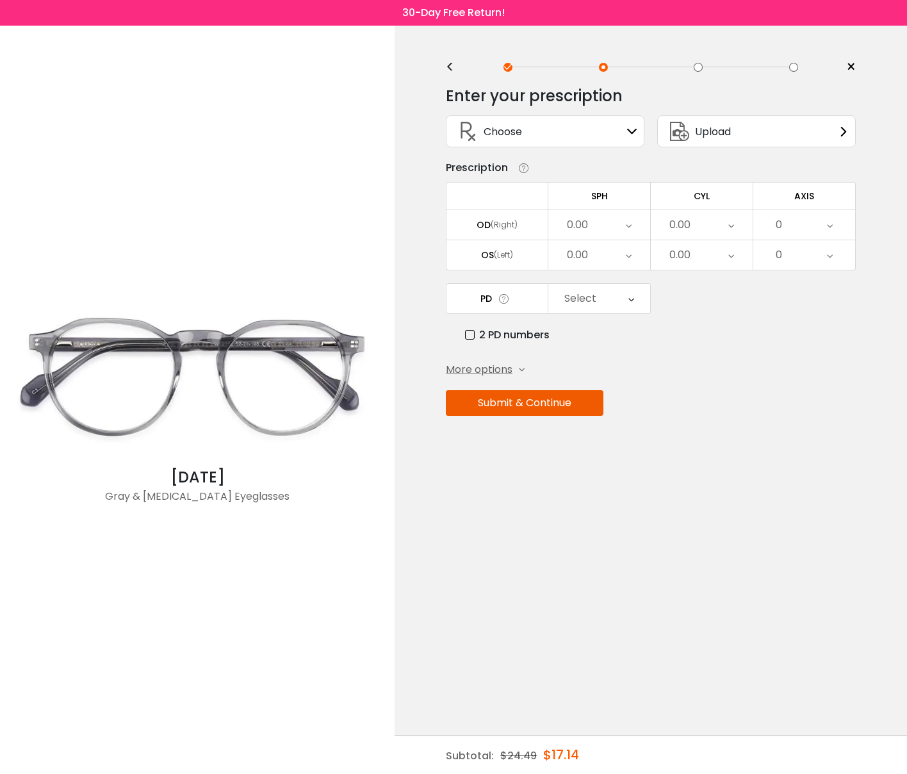
click at [582, 226] on div "0.00" at bounding box center [577, 225] width 21 height 26
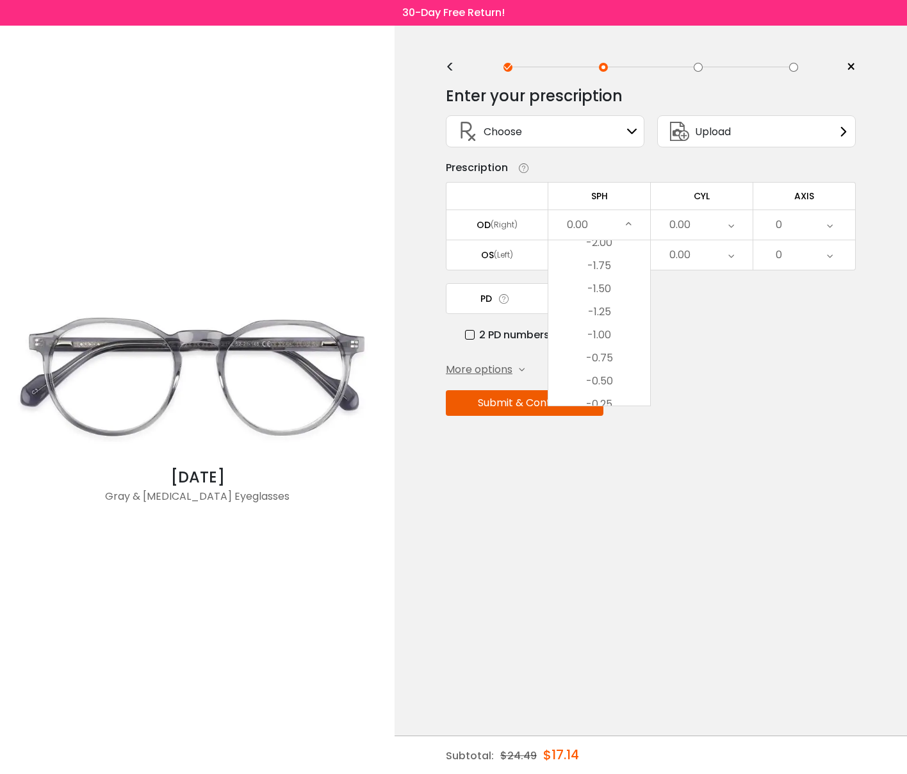
scroll to position [1658, 0]
click at [605, 323] on li "-1.25" at bounding box center [599, 322] width 102 height 23
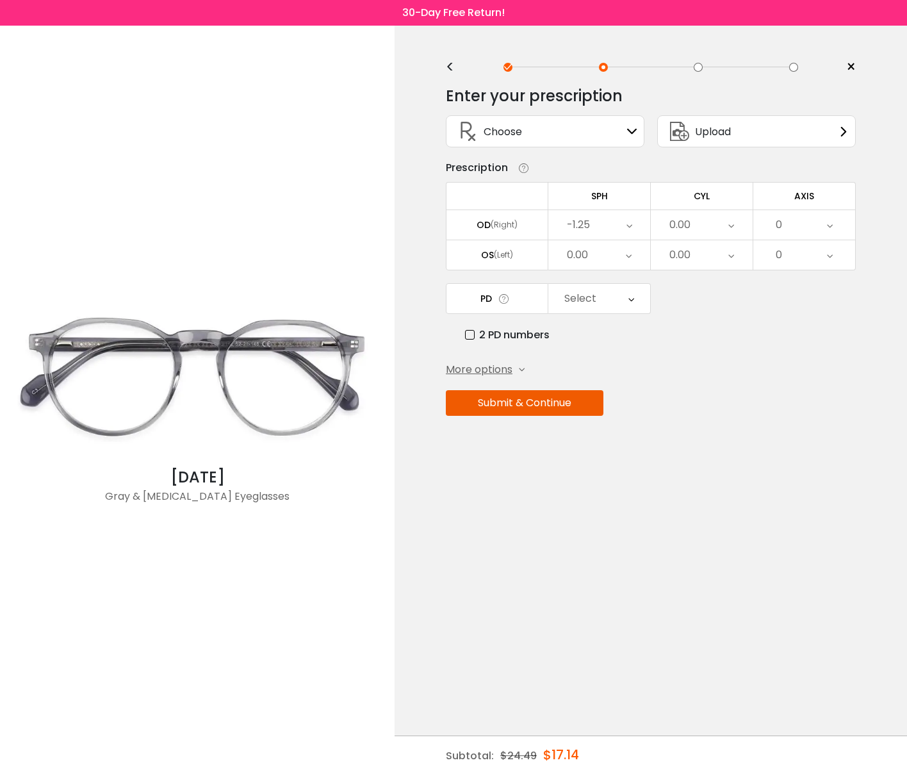
click at [522, 238] on td "OD (Right)" at bounding box center [497, 224] width 102 height 30
click at [509, 222] on div "(Right)" at bounding box center [504, 225] width 27 height 12
click at [498, 228] on div "(Right)" at bounding box center [504, 225] width 27 height 12
drag, startPoint x: 524, startPoint y: 229, endPoint x: 595, endPoint y: 236, distance: 71.4
click at [524, 229] on div "OD (Right)" at bounding box center [496, 225] width 101 height 12
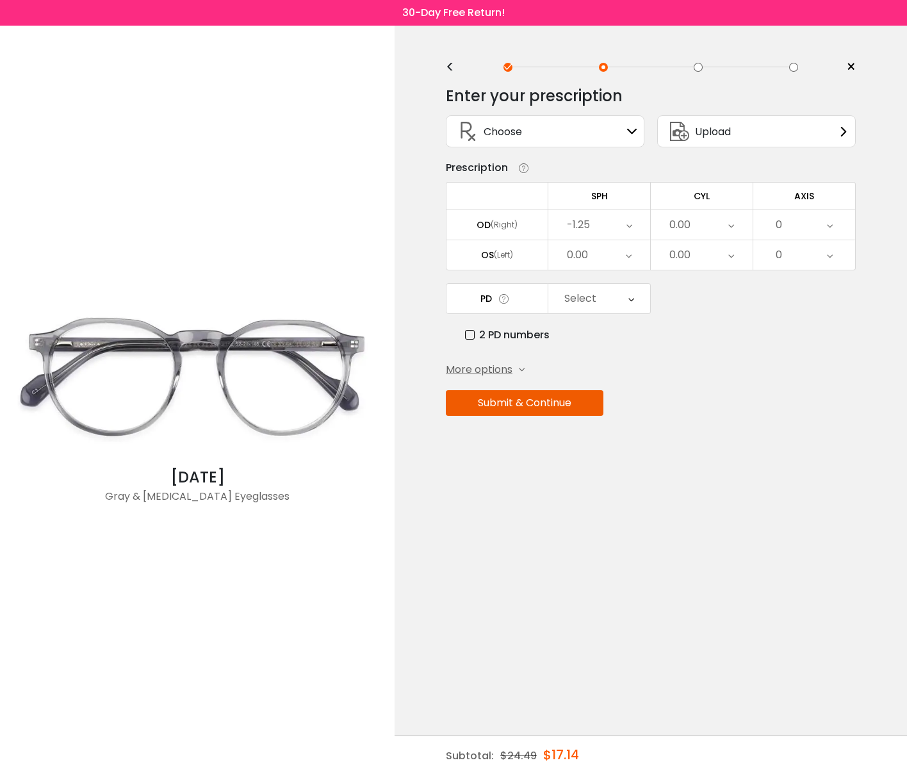
click at [675, 238] on div "0.00" at bounding box center [679, 225] width 21 height 26
click at [701, 299] on li "-1.25" at bounding box center [702, 289] width 102 height 23
click at [599, 224] on div "-1.25" at bounding box center [599, 224] width 102 height 29
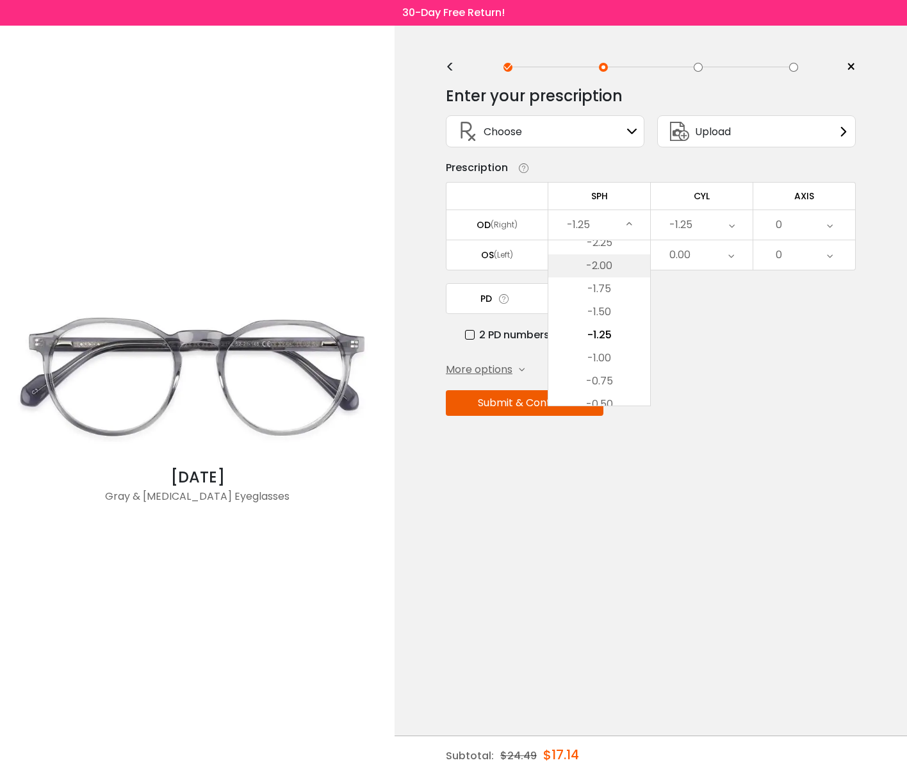
click at [599, 271] on li "-2.00" at bounding box center [599, 265] width 102 height 23
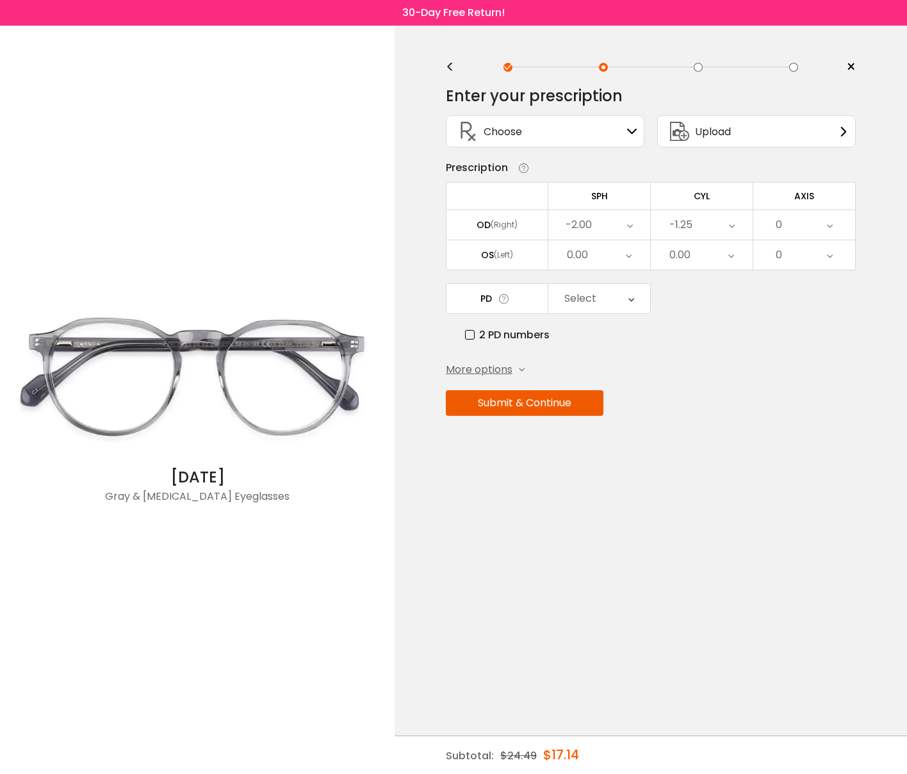
click at [813, 228] on div "0" at bounding box center [804, 224] width 102 height 29
click at [807, 285] on li "87" at bounding box center [804, 288] width 102 height 23
click at [810, 254] on div "0" at bounding box center [804, 254] width 102 height 29
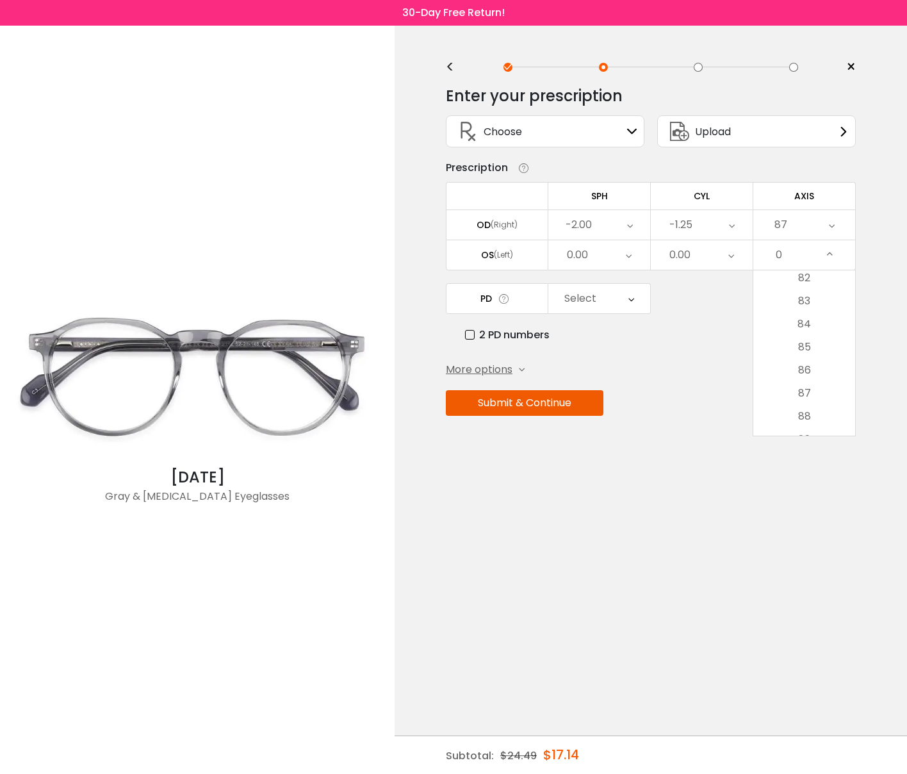
scroll to position [1875, 0]
click at [806, 300] on li "82" at bounding box center [804, 297] width 102 height 23
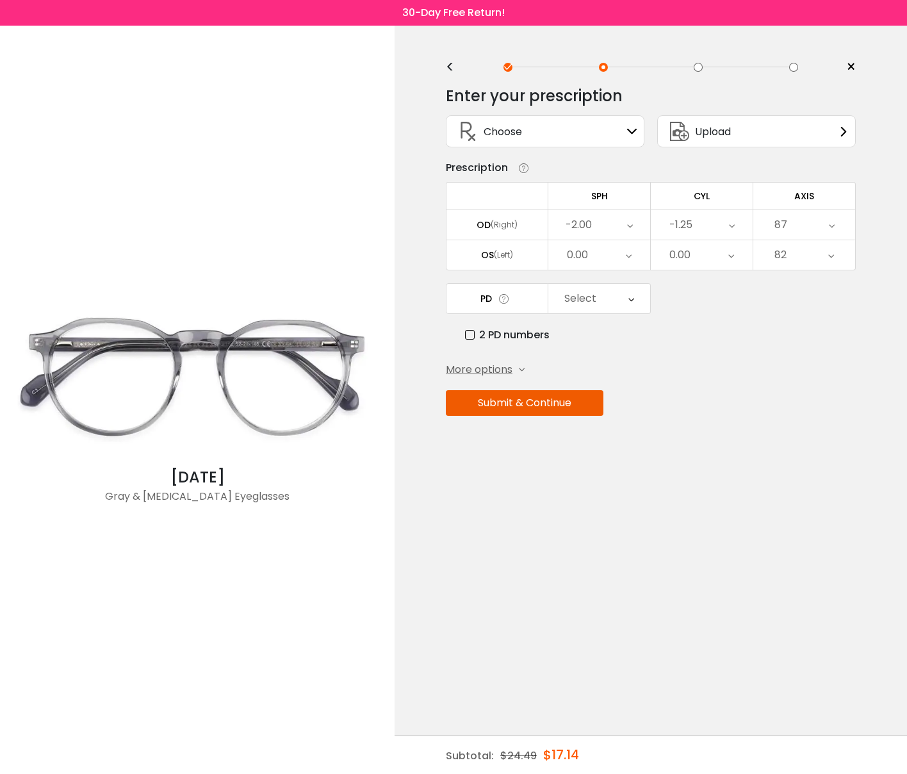
click at [694, 258] on div "0.00" at bounding box center [702, 254] width 102 height 29
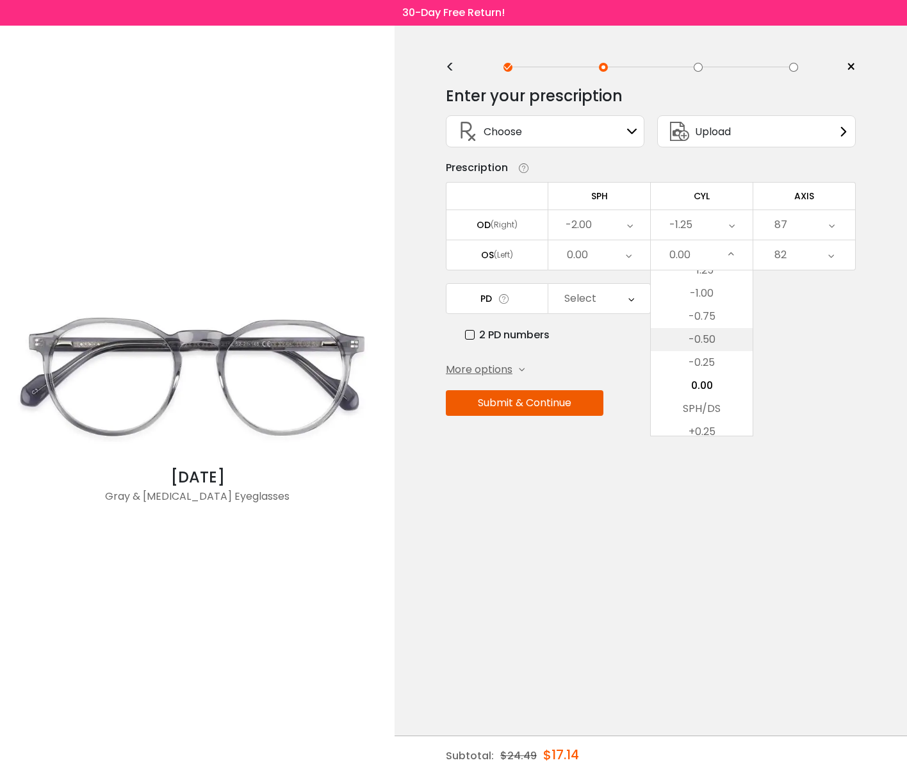
scroll to position [441, 0]
click at [706, 306] on li "-1.00" at bounding box center [702, 301] width 102 height 23
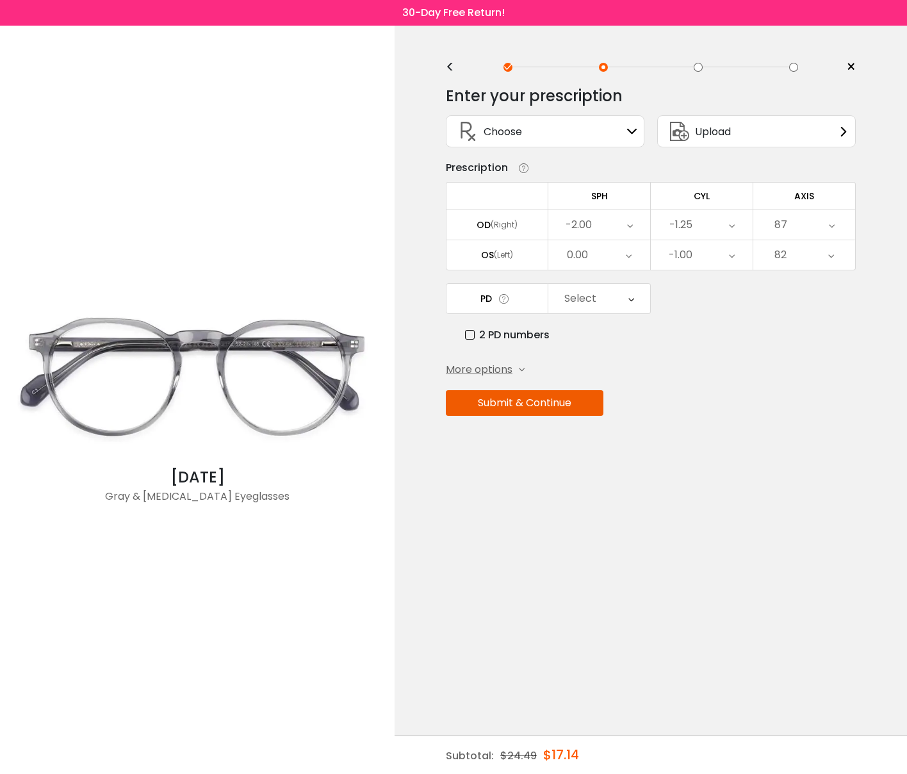
click at [607, 253] on div "0.00" at bounding box center [599, 254] width 102 height 29
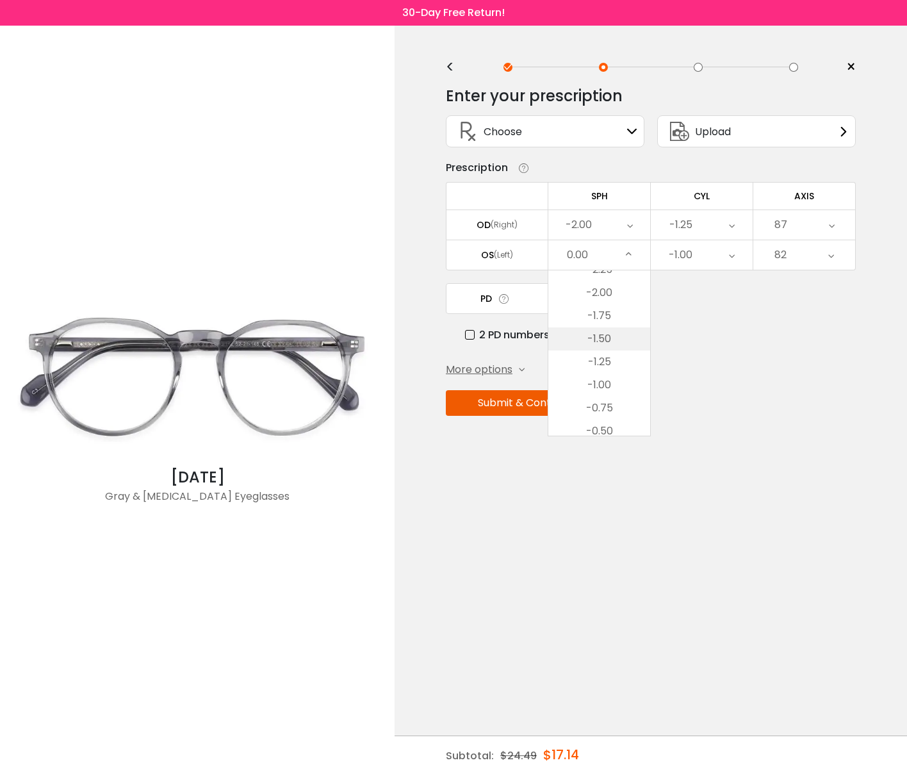
scroll to position [1642, 0]
click at [608, 325] on li "-1.75" at bounding box center [599, 322] width 102 height 23
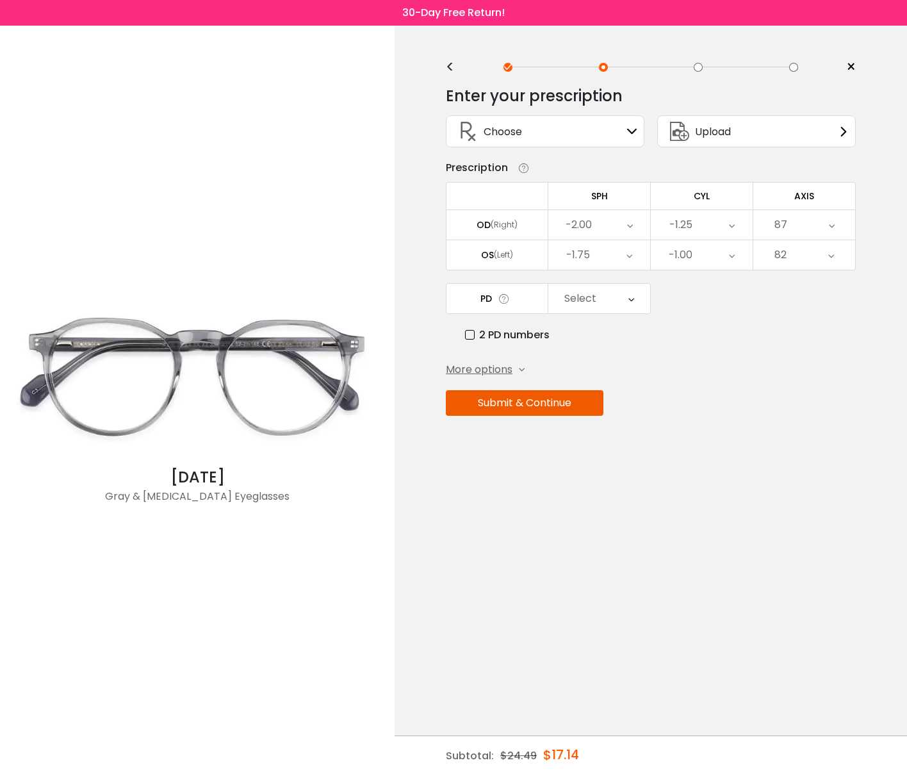
click at [645, 354] on div "Enter your prescription SPH (Sphere) Lens strength needed to correct your visio…" at bounding box center [651, 278] width 410 height 403
click at [616, 302] on div "Select" at bounding box center [599, 298] width 102 height 29
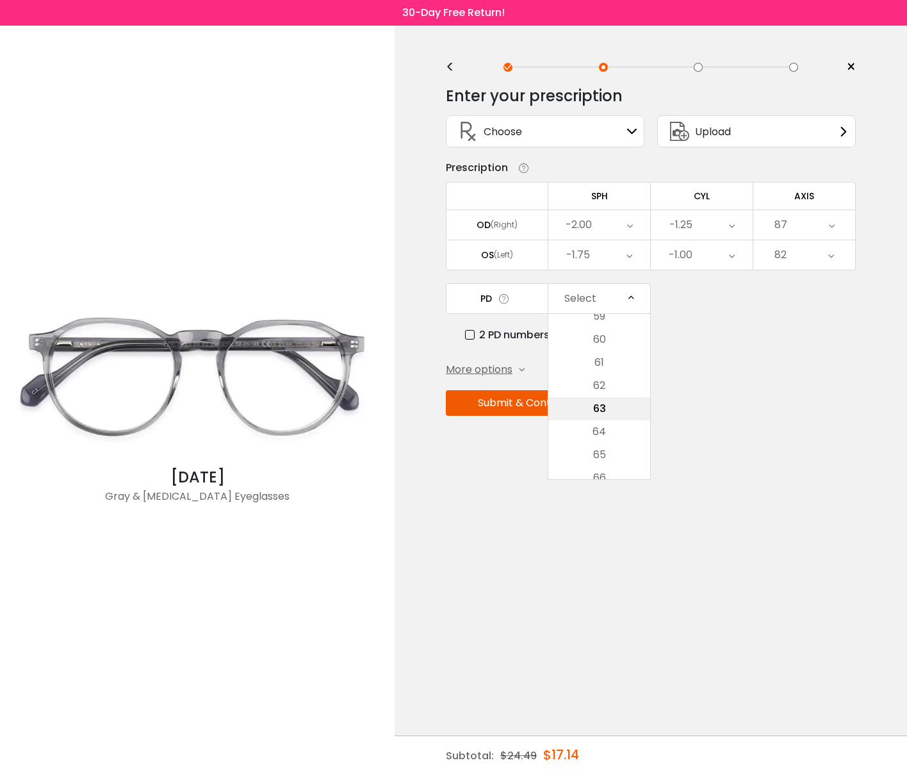
click at [600, 411] on li "63" at bounding box center [599, 408] width 102 height 23
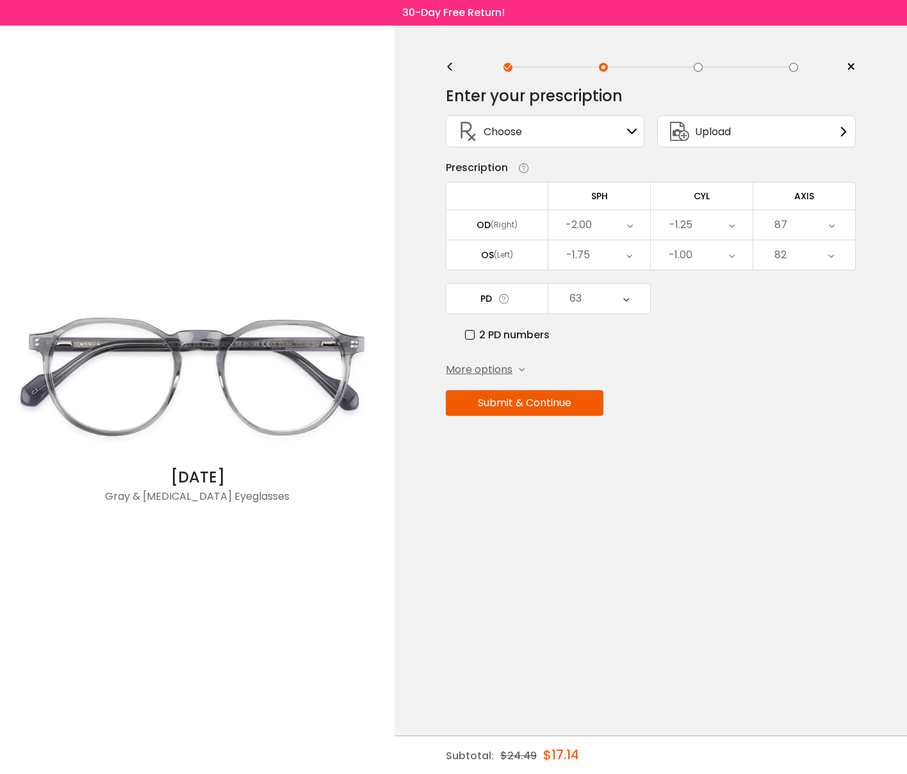
click at [511, 405] on button "Submit & Continue" at bounding box center [525, 403] width 158 height 26
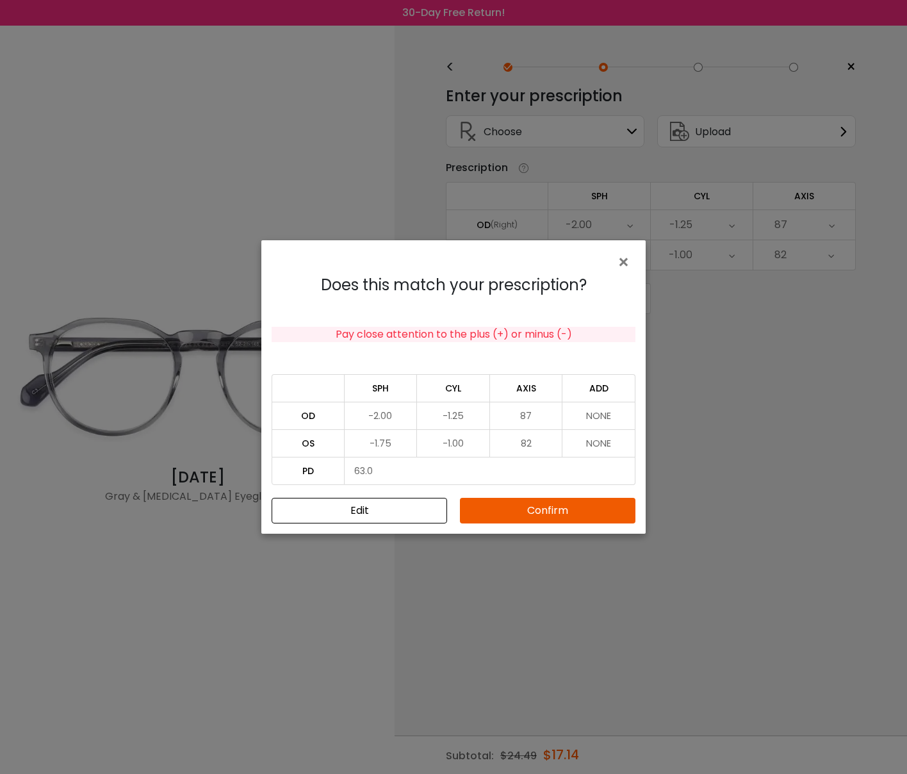
click at [533, 525] on div "Does this match your prescription? Pay close attention to the plus (+) or minus…" at bounding box center [453, 400] width 384 height 268
click at [532, 512] on button "Confirm" at bounding box center [548, 511] width 176 height 26
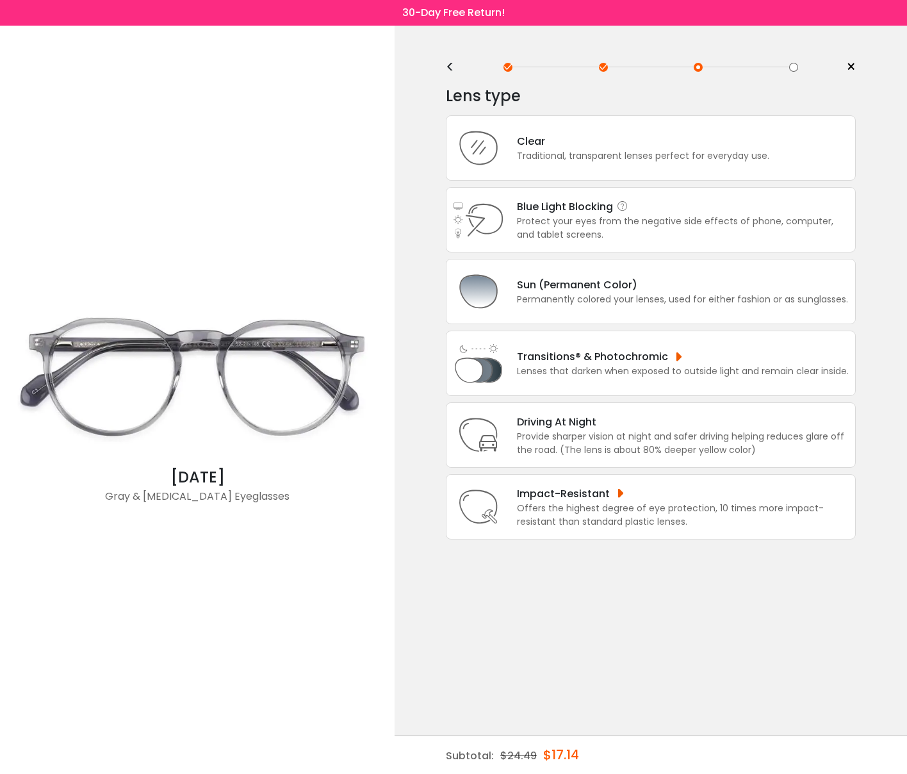
click at [560, 229] on div "Protect your eyes from the negative side effects of phone, computer, and tablet…" at bounding box center [683, 228] width 332 height 27
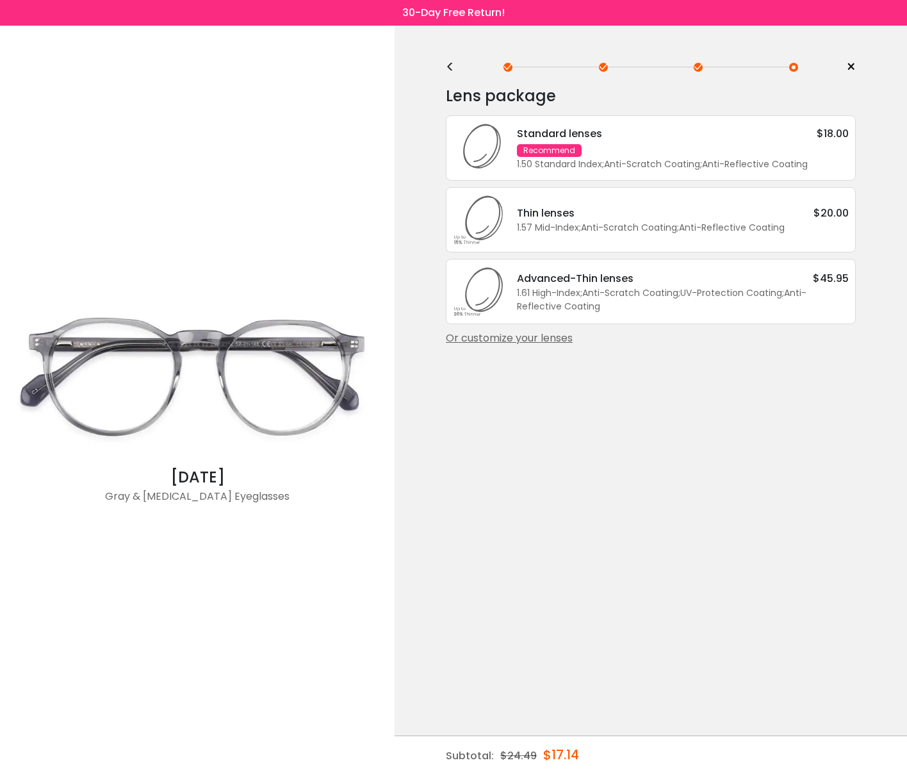
click at [603, 148] on div "Standard lenses $18.00 Recommend 1.50 Standard Index ; Anti-Scratch Coating ; A…" at bounding box center [676, 148] width 345 height 45
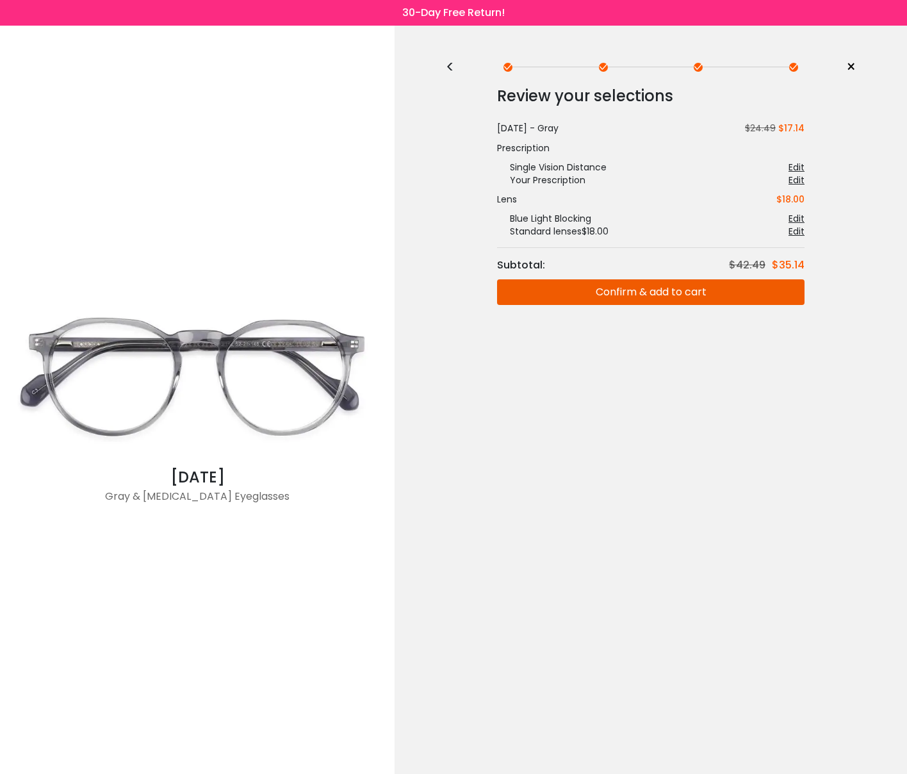
click at [614, 297] on button "Confirm & add to cart" at bounding box center [650, 292] width 307 height 26
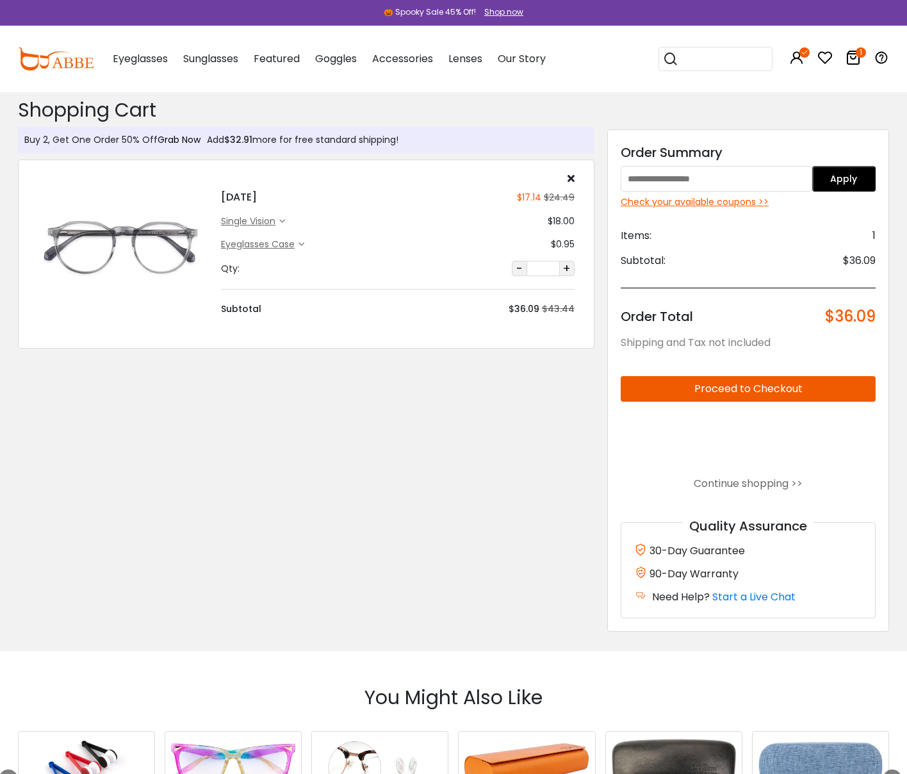
click at [178, 138] on link "Grab Now" at bounding box center [179, 139] width 43 height 13
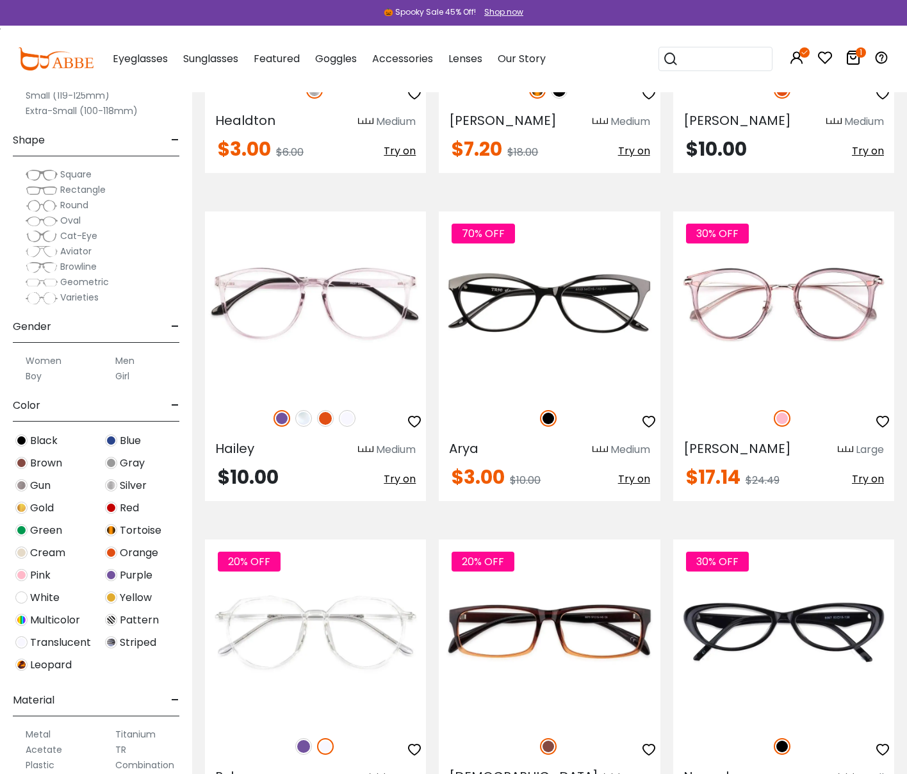
scroll to position [2789, 0]
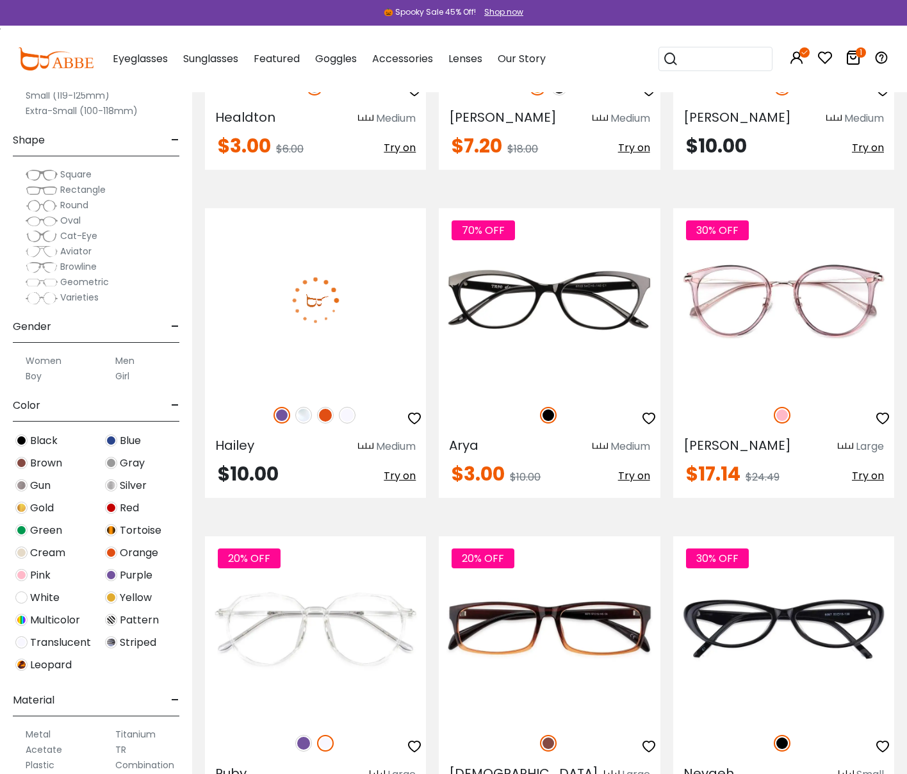
click at [325, 407] on img at bounding box center [325, 415] width 17 height 17
click at [308, 407] on img at bounding box center [303, 415] width 17 height 17
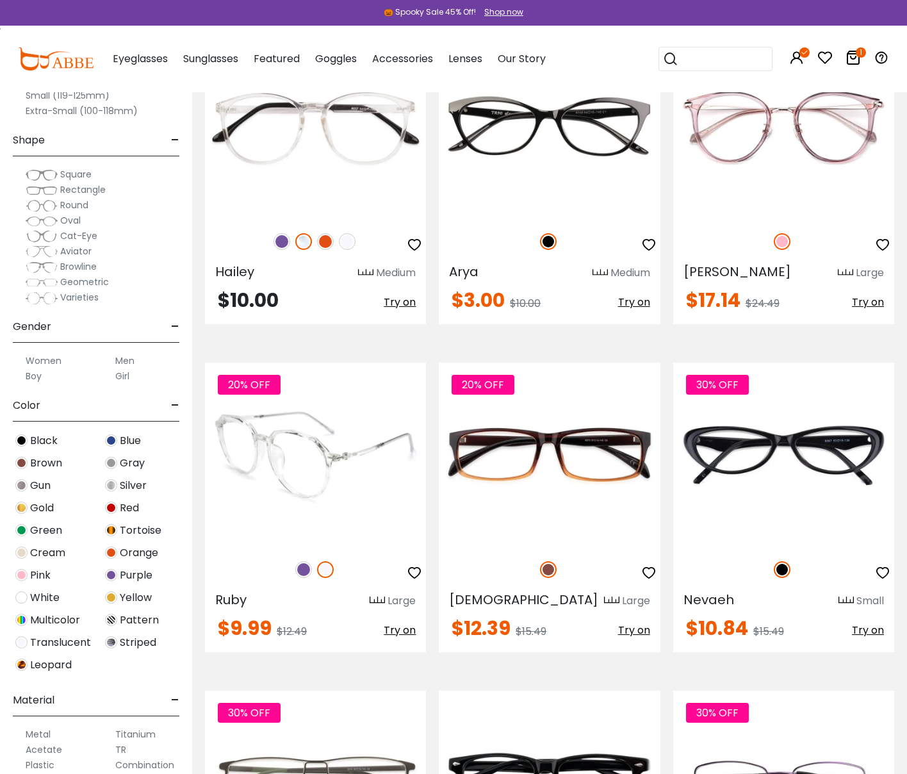
scroll to position [2964, 0]
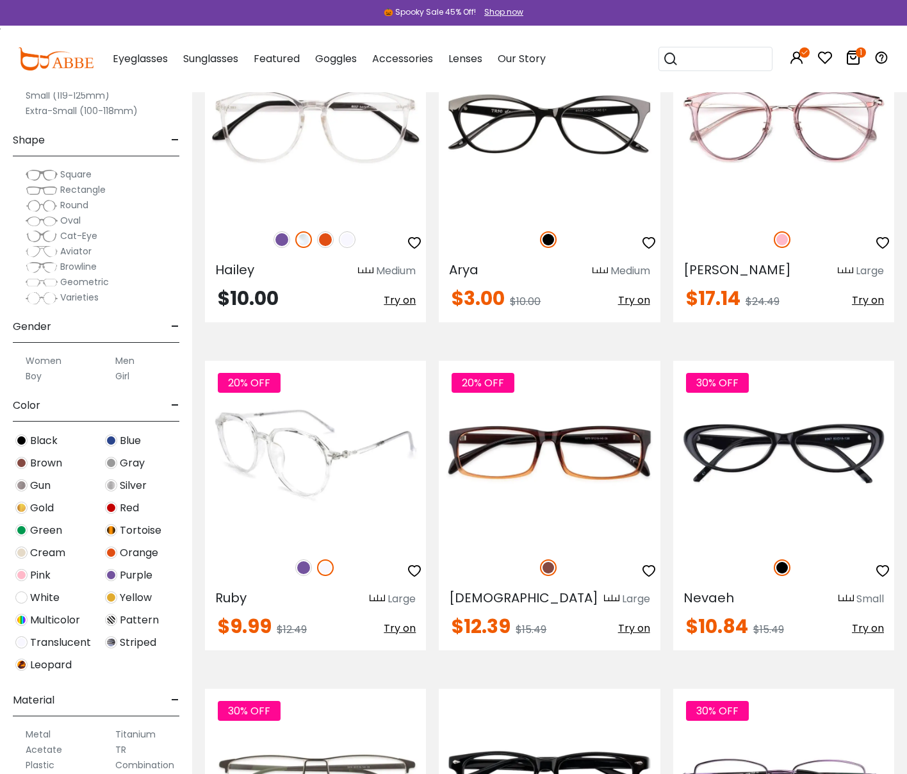
click at [302, 559] on img at bounding box center [303, 567] width 17 height 17
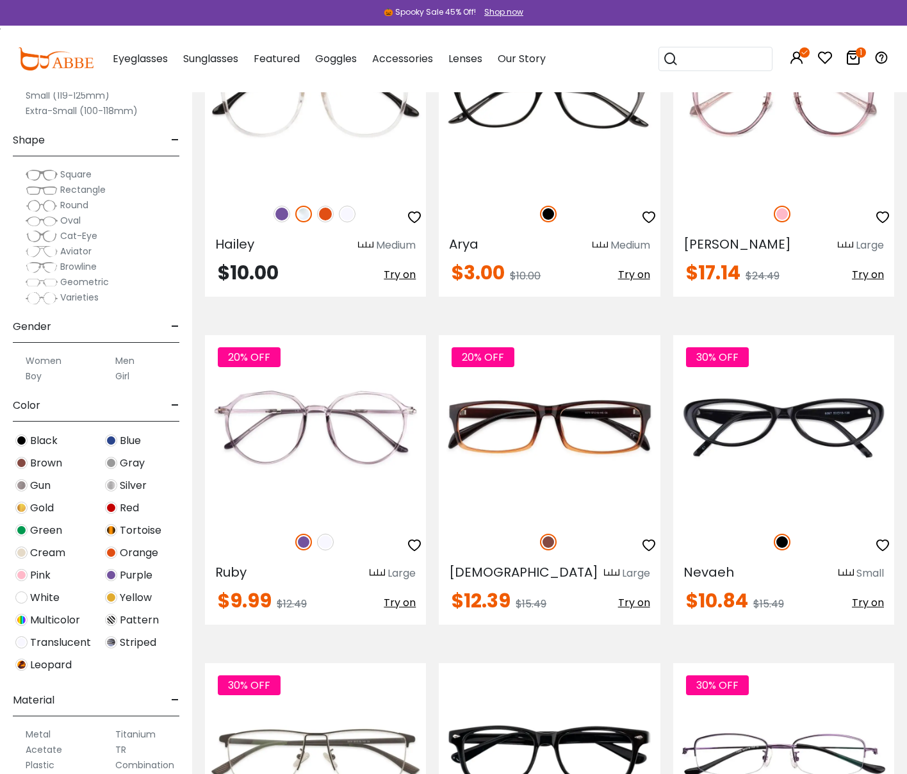
scroll to position [2994, 0]
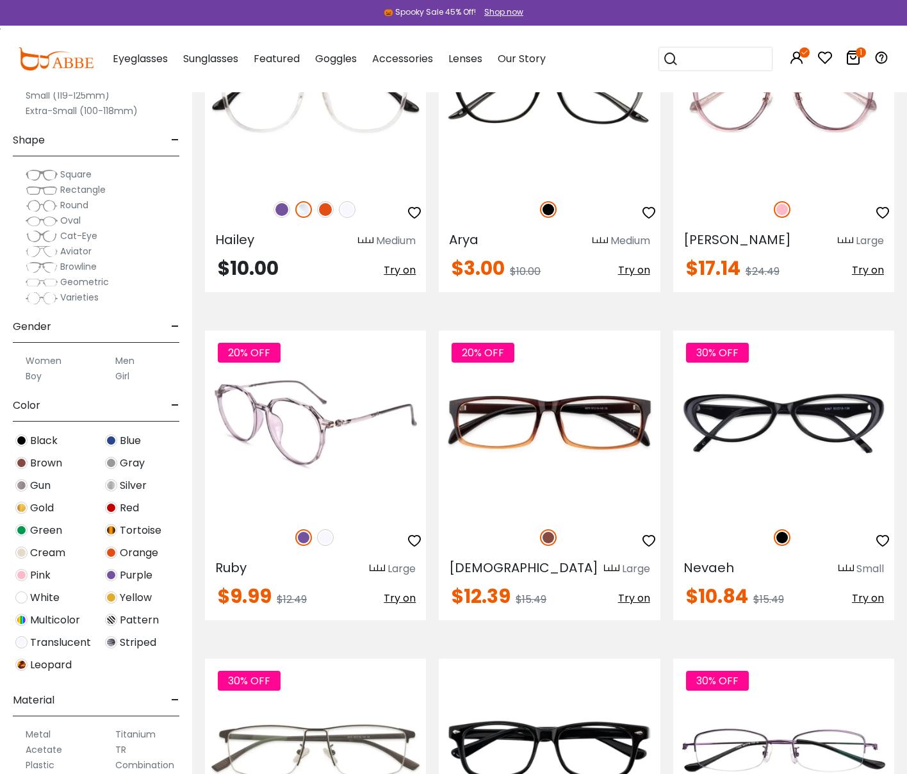
click at [329, 529] on img at bounding box center [325, 537] width 17 height 17
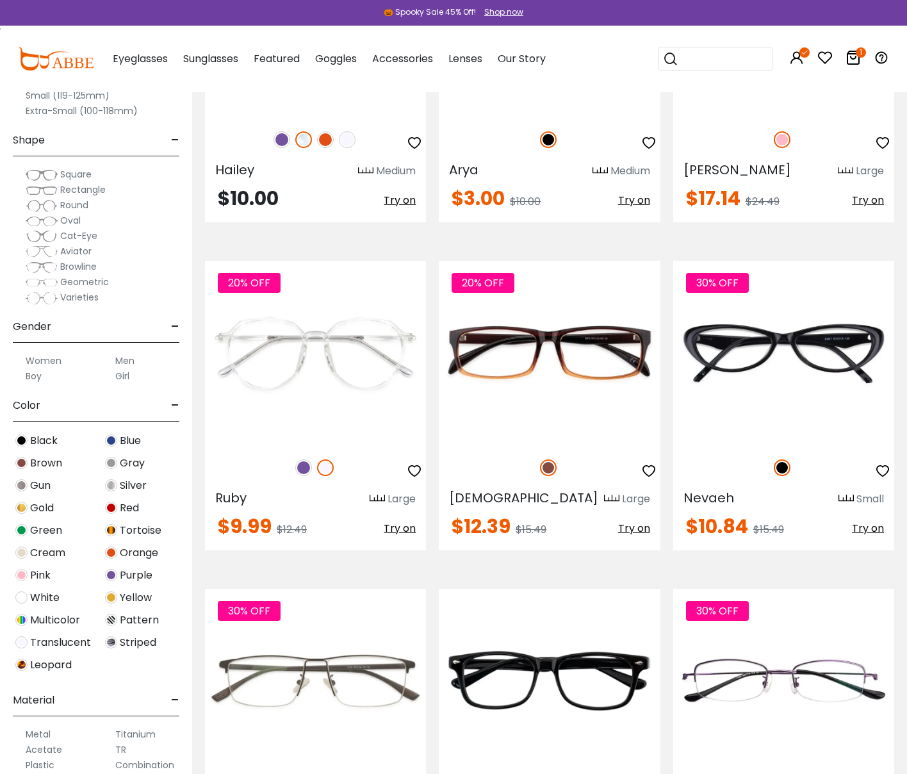
scroll to position [3065, 0]
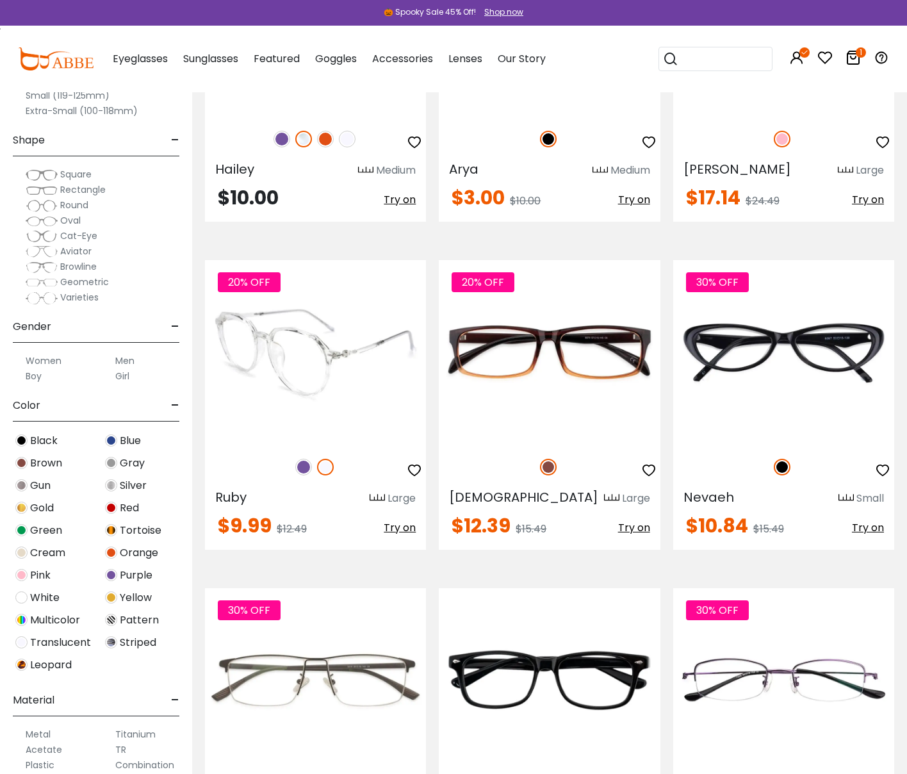
click at [306, 459] on img at bounding box center [303, 467] width 17 height 17
click at [329, 459] on img at bounding box center [325, 467] width 17 height 17
click at [310, 348] on img at bounding box center [315, 352] width 221 height 184
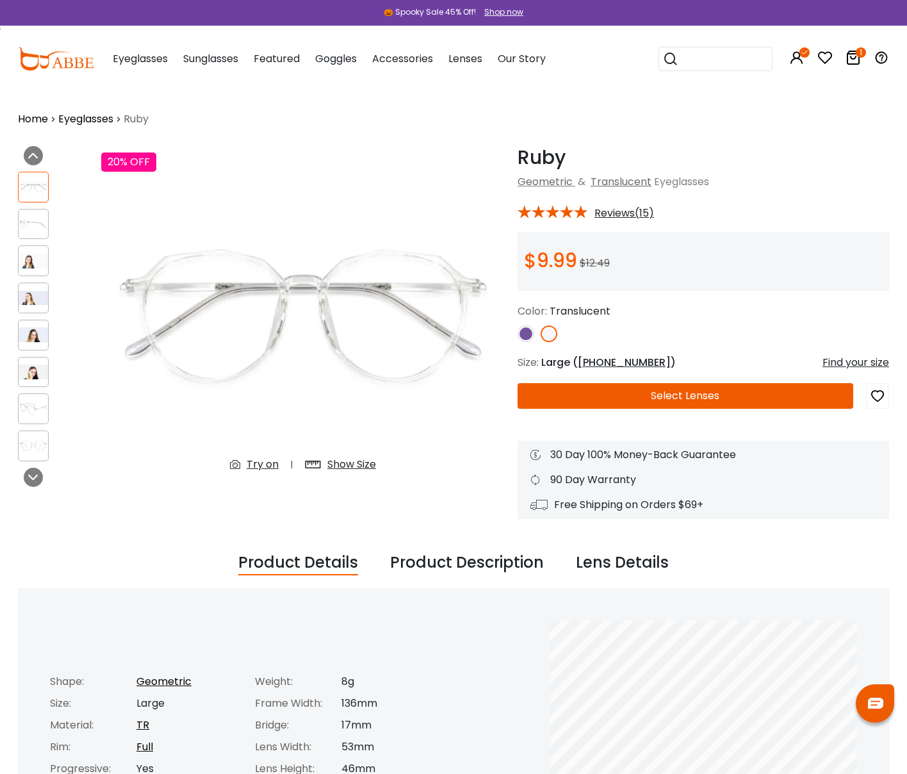
click at [611, 398] on button "Select Lenses" at bounding box center [686, 396] width 336 height 26
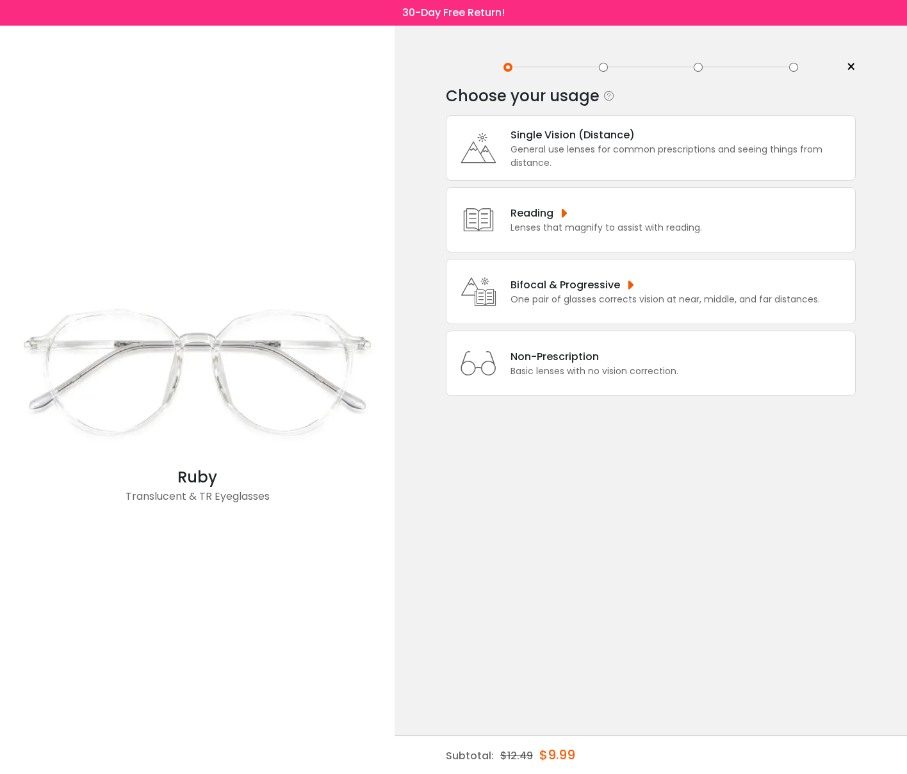
click at [570, 163] on div "General use lenses for common prescriptions and seeing things from distance." at bounding box center [680, 156] width 338 height 27
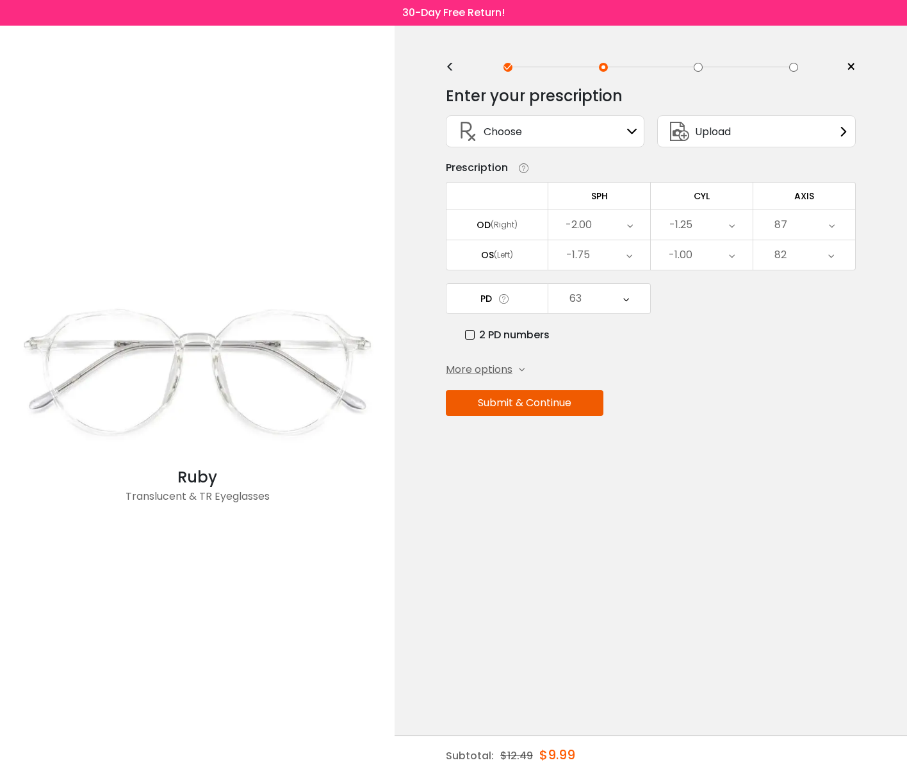
click at [546, 407] on button "Submit & Continue" at bounding box center [525, 403] width 158 height 26
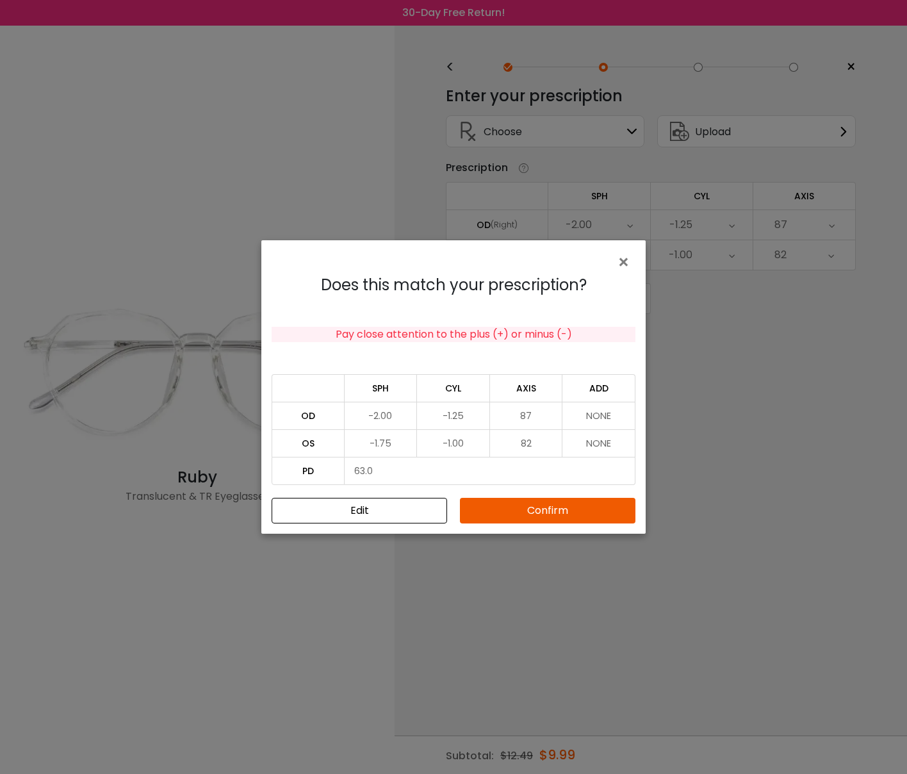
click at [535, 508] on button "Confirm" at bounding box center [548, 511] width 176 height 26
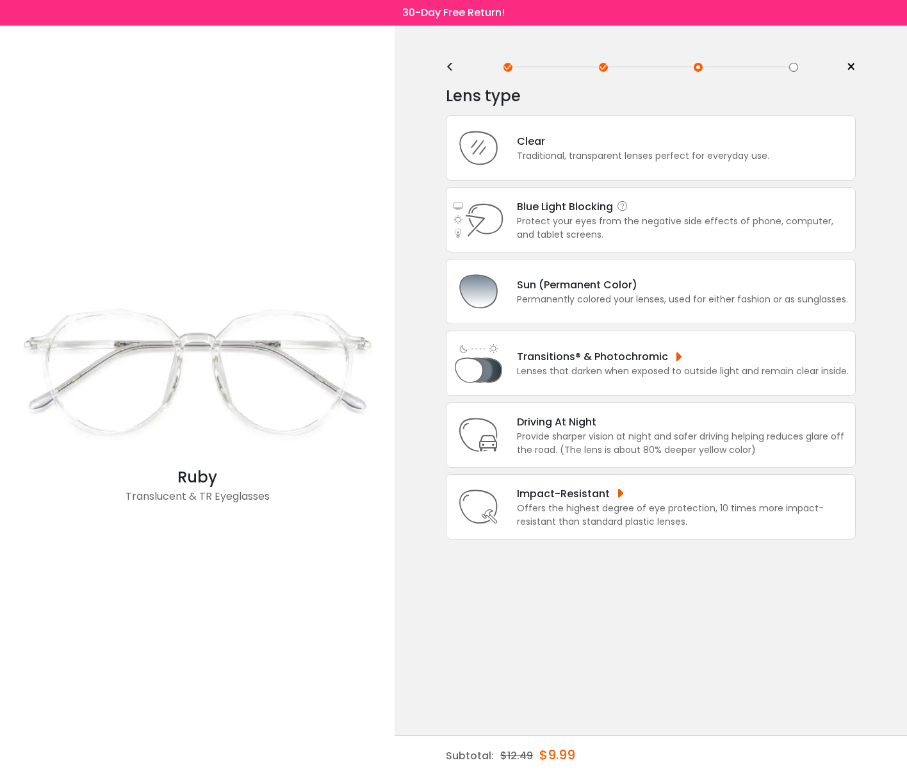
click at [582, 230] on div "Protect your eyes from the negative side effects of phone, computer, and tablet…" at bounding box center [683, 228] width 332 height 27
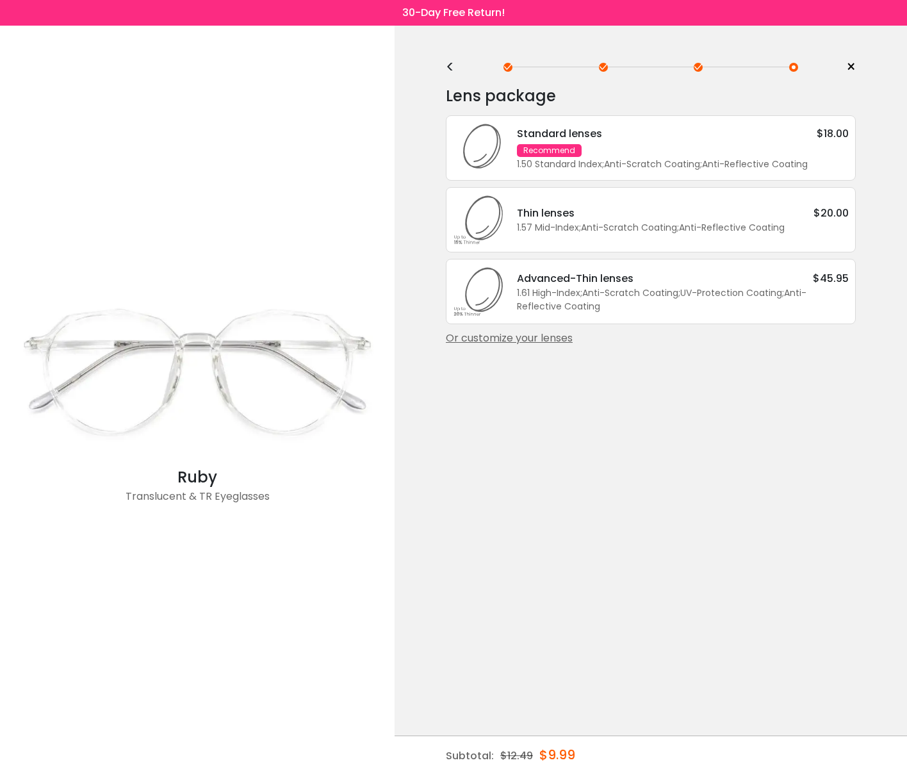
click at [632, 160] on div "1.50 Standard Index ; Anti-Scratch Coating ; Anti-Reflective Coating ;" at bounding box center [683, 164] width 332 height 13
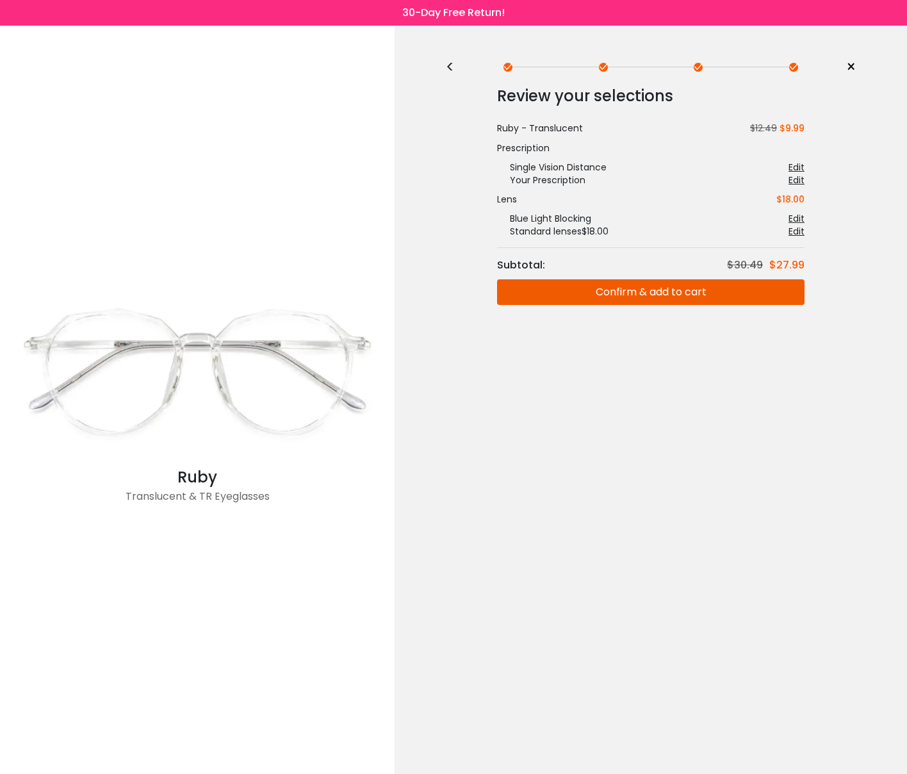
click at [661, 291] on button "Confirm & add to cart" at bounding box center [650, 292] width 307 height 26
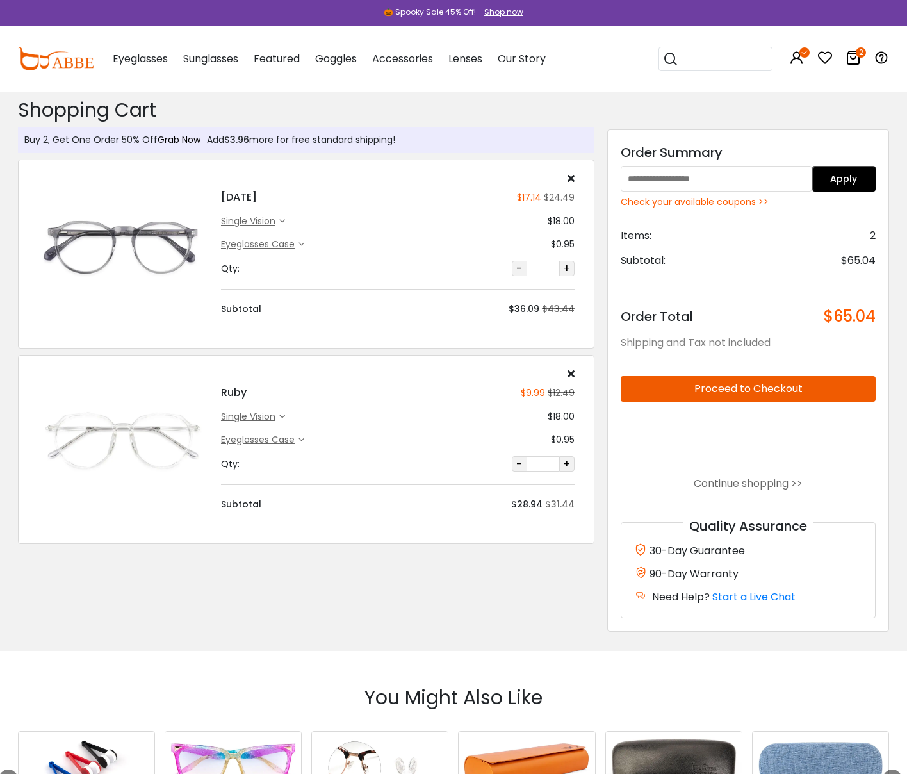
click at [853, 57] on icon at bounding box center [853, 57] width 15 height 15
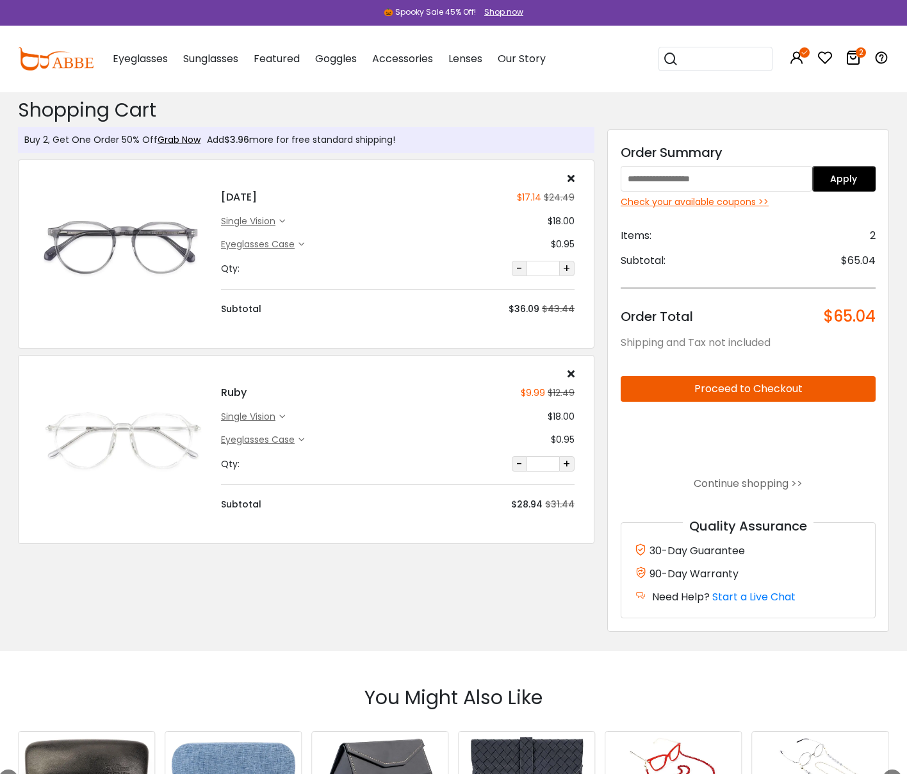
click at [507, 13] on div "Shop now" at bounding box center [503, 12] width 39 height 12
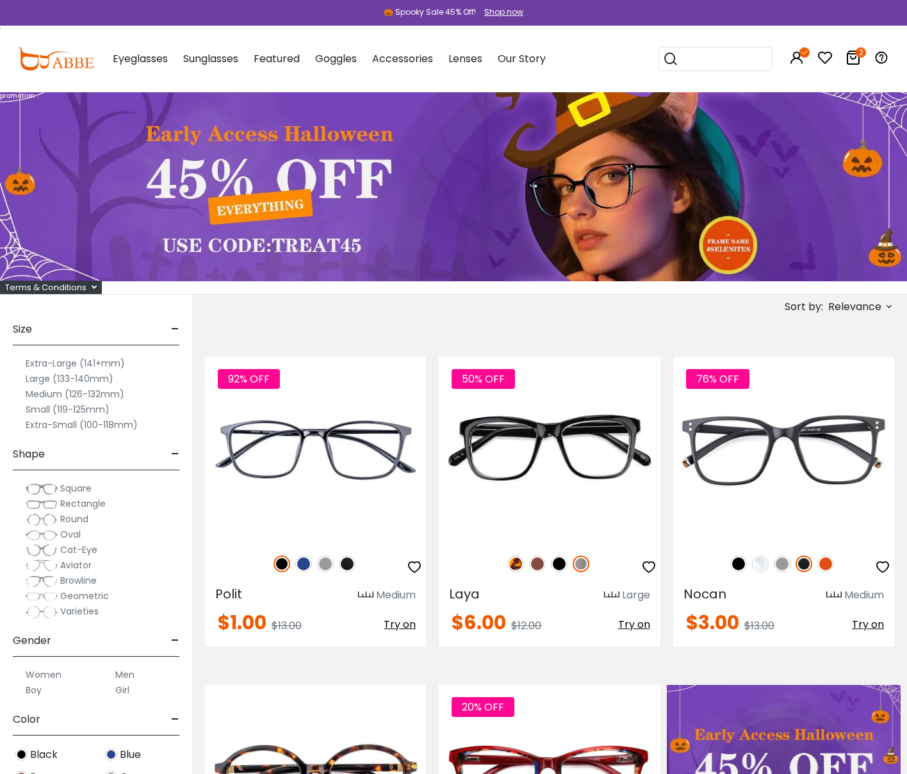
click at [857, 54] on icon "2" at bounding box center [861, 52] width 10 height 10
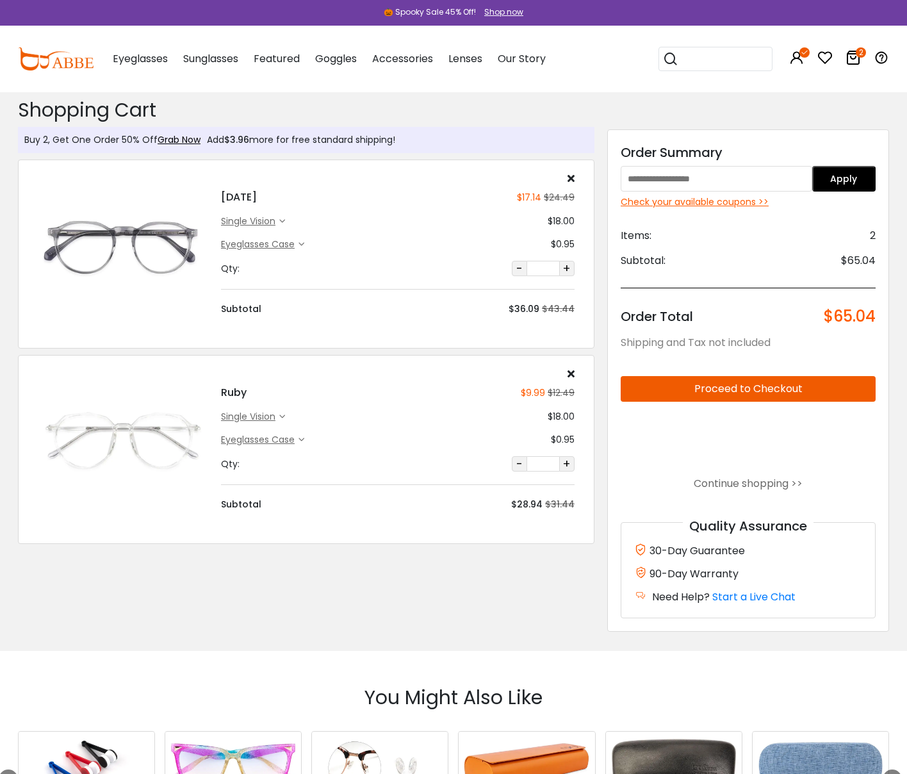
click at [692, 182] on input "text" at bounding box center [717, 179] width 192 height 26
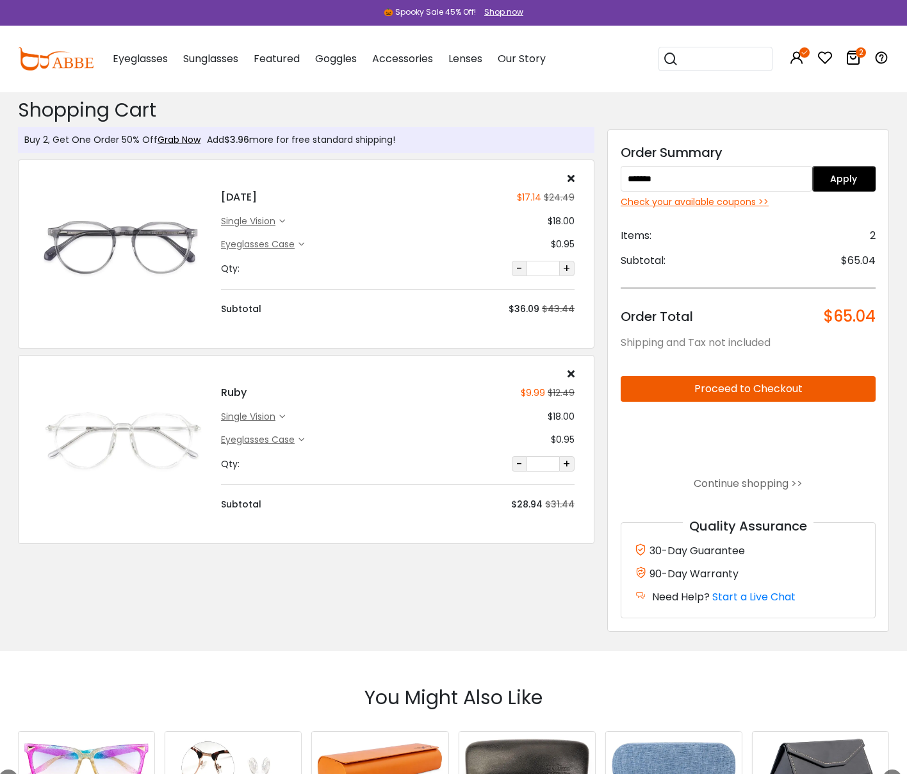
type input "*******"
click at [860, 180] on button "Apply" at bounding box center [844, 179] width 64 height 26
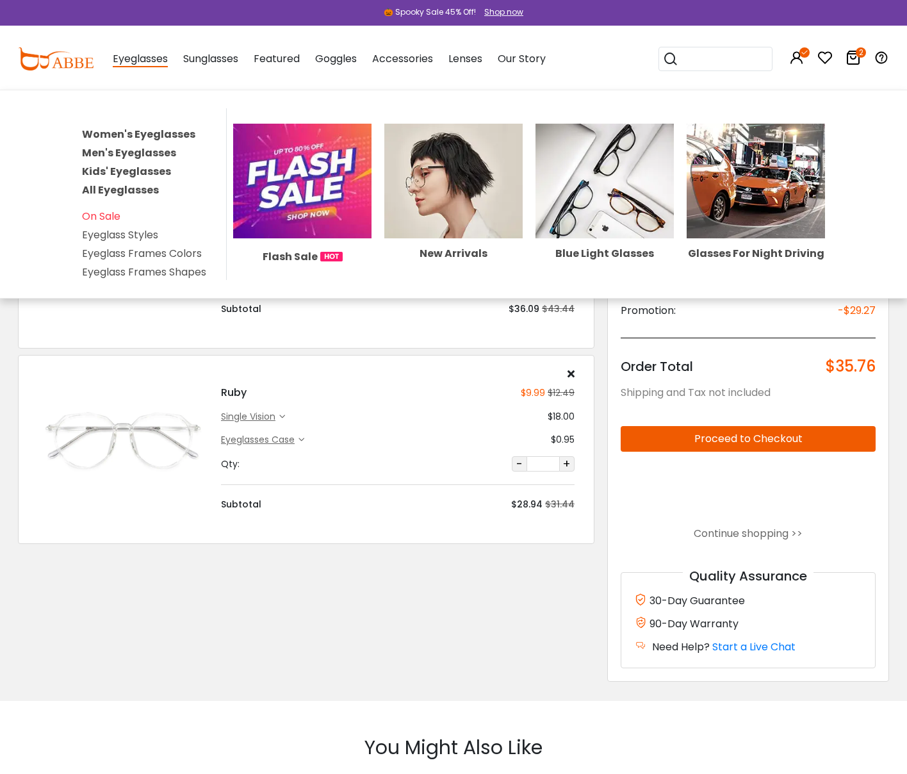
click at [121, 149] on link "Men's Eyeglasses" at bounding box center [129, 152] width 94 height 15
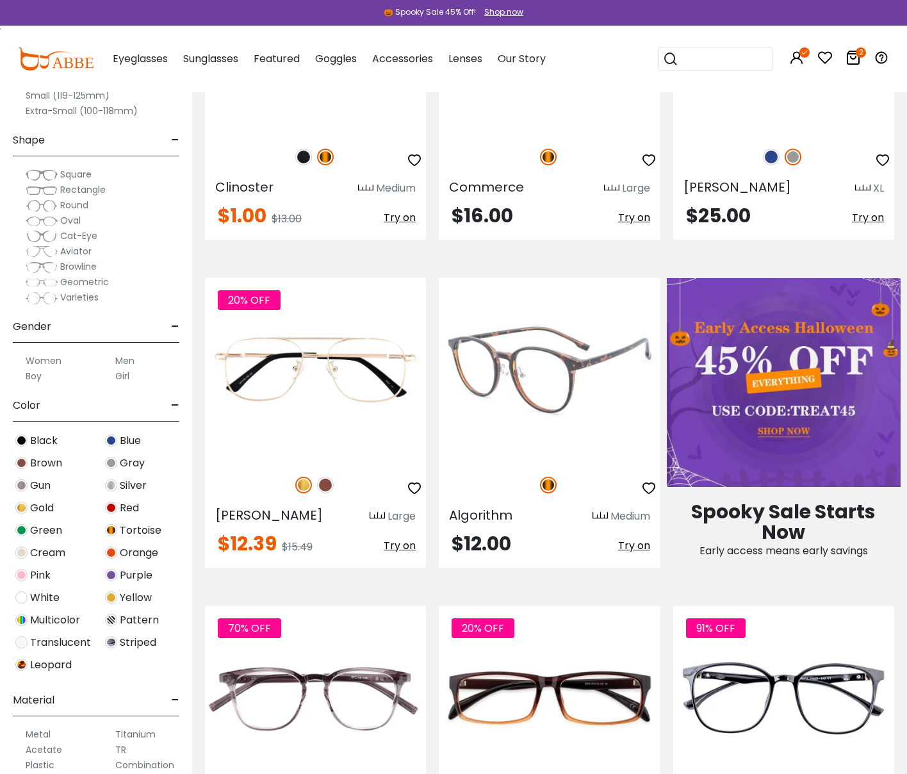
scroll to position [429, 0]
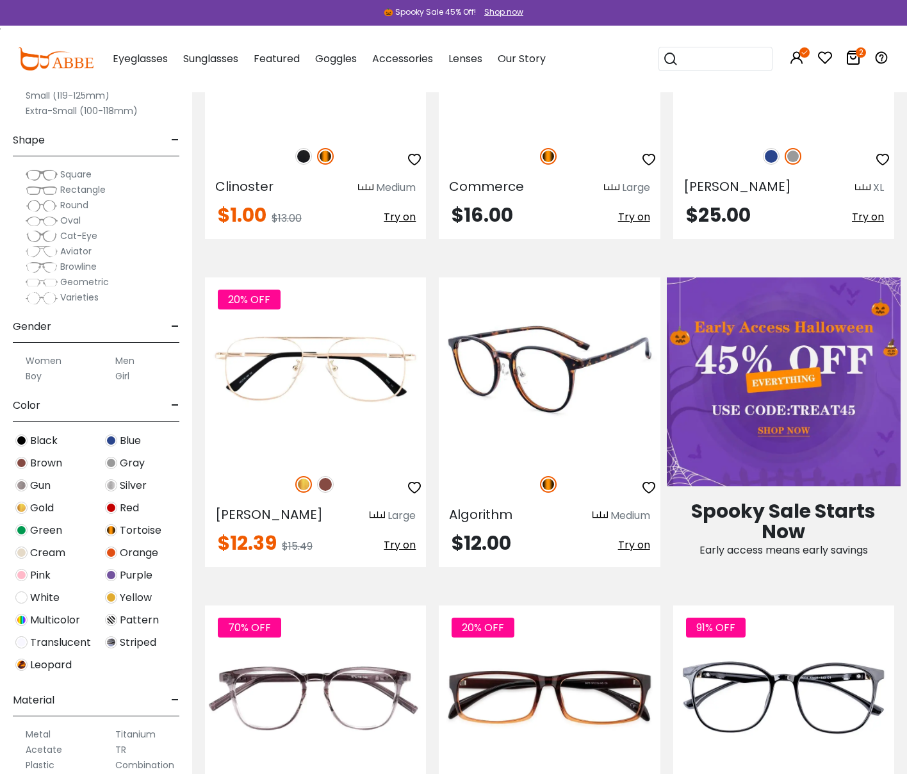
click at [551, 373] on img at bounding box center [549, 369] width 221 height 184
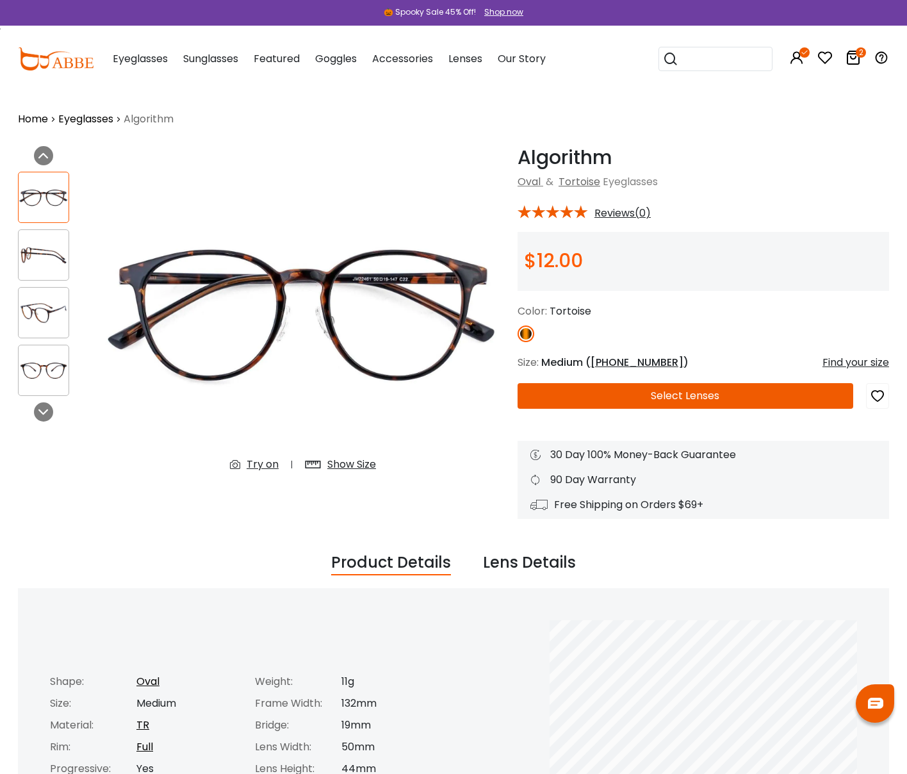
click at [584, 397] on button "Select Lenses" at bounding box center [686, 396] width 336 height 26
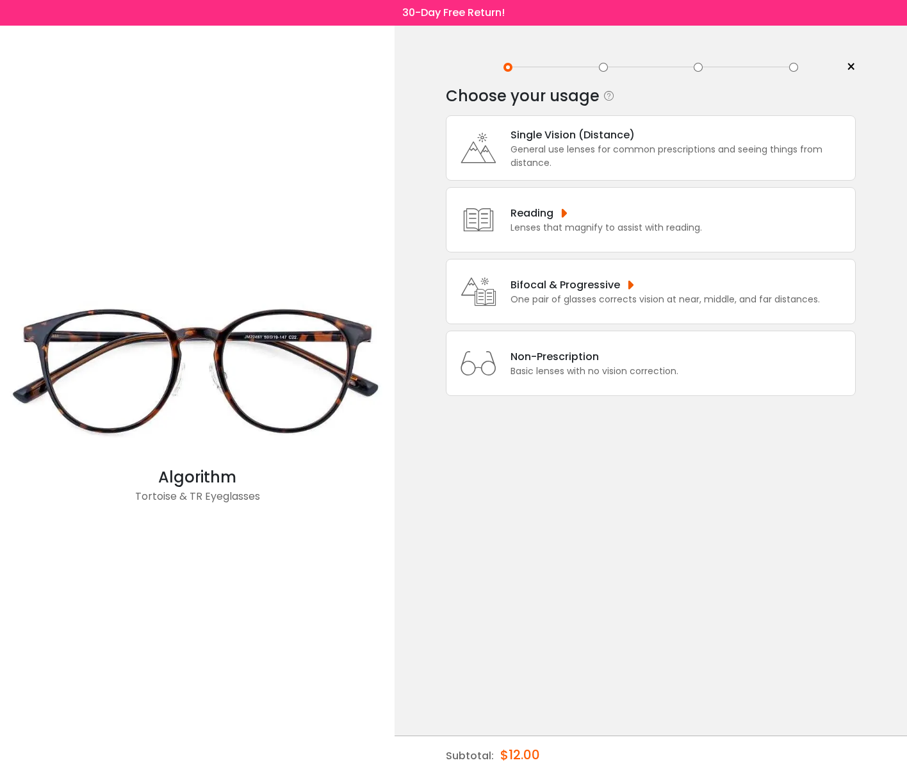
click at [569, 149] on div "General use lenses for common prescriptions and seeing things from distance." at bounding box center [680, 156] width 338 height 27
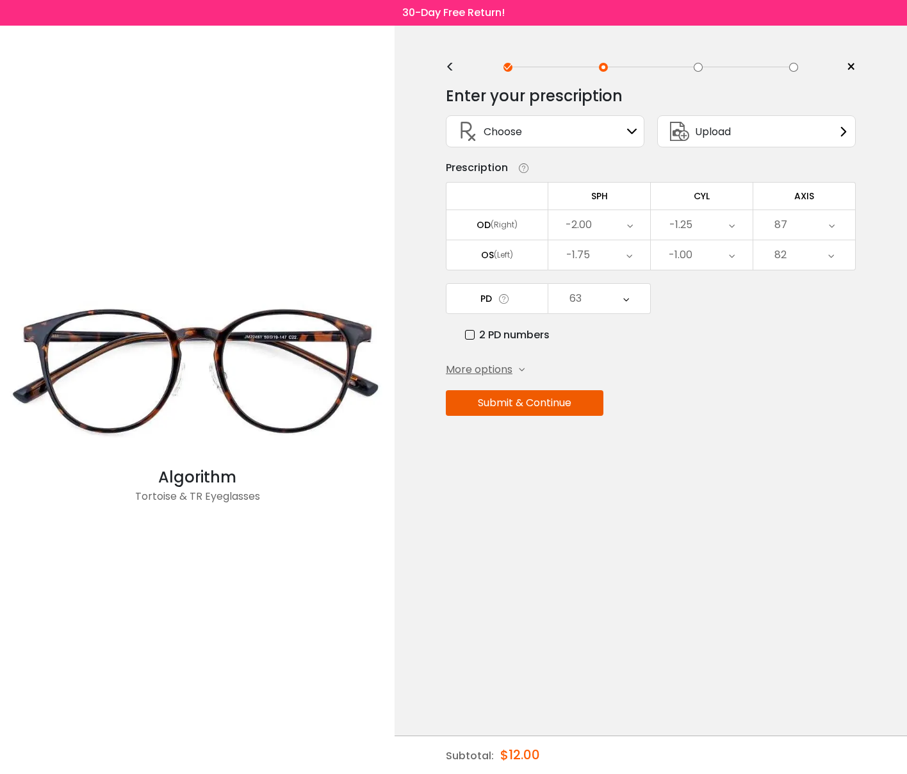
click at [540, 402] on button "Submit & Continue" at bounding box center [525, 403] width 158 height 26
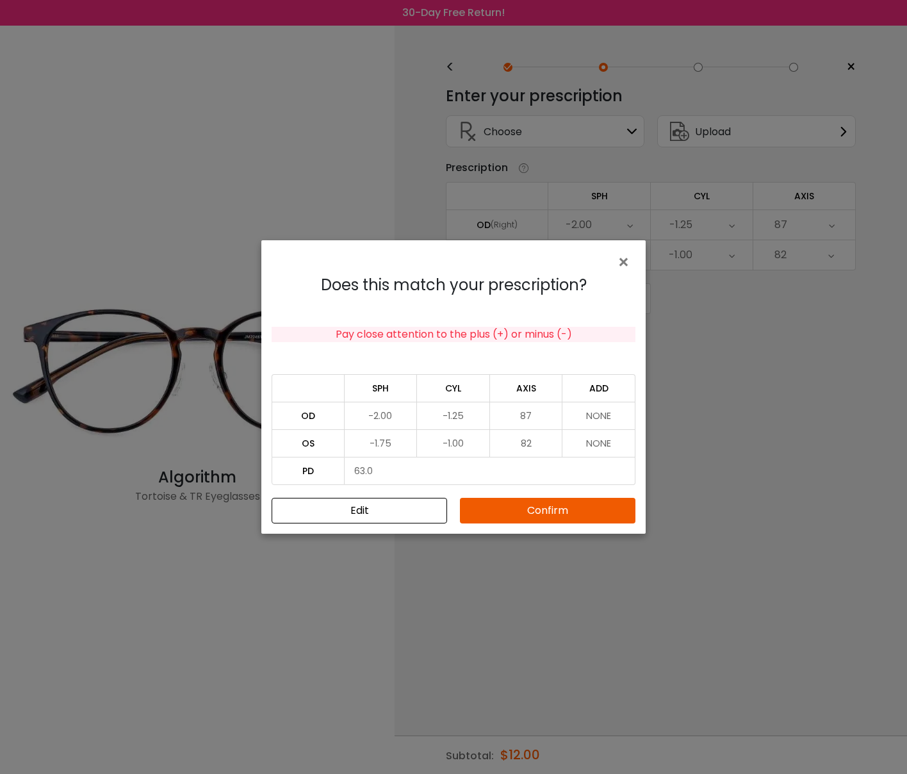
click at [530, 521] on button "Confirm" at bounding box center [548, 511] width 176 height 26
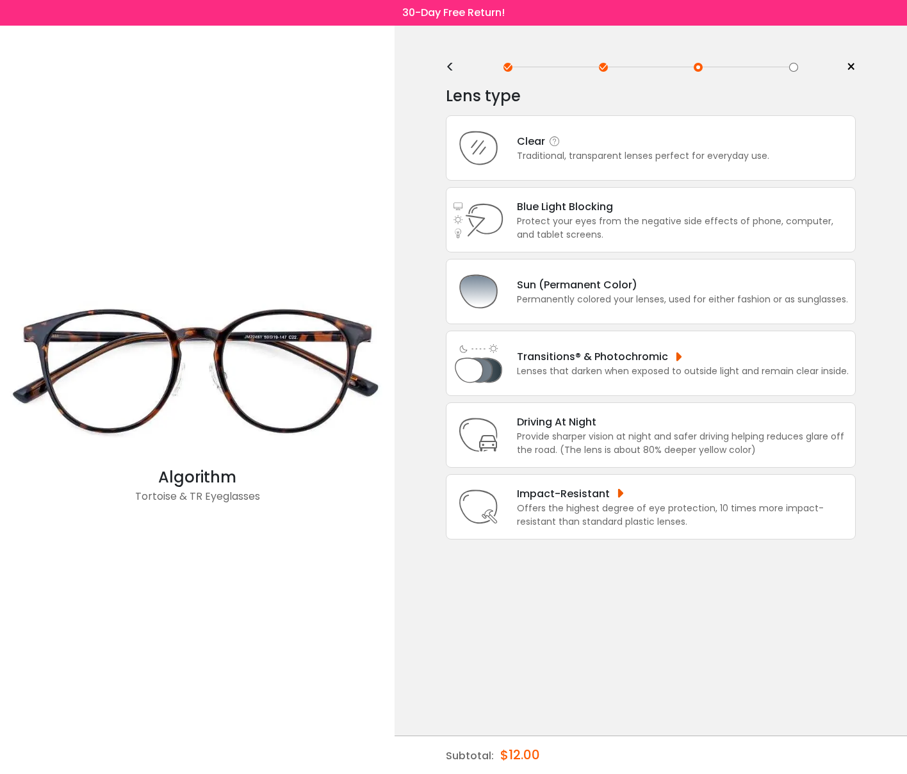
click at [562, 149] on div "Clear" at bounding box center [643, 141] width 252 height 16
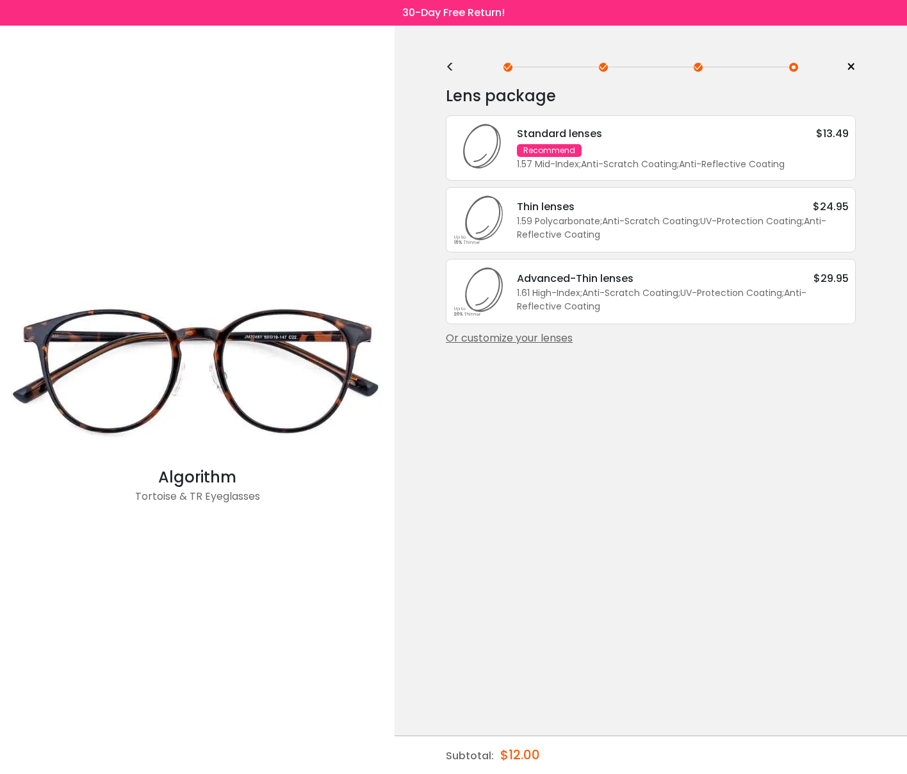
click at [454, 68] on div "<" at bounding box center [455, 67] width 19 height 10
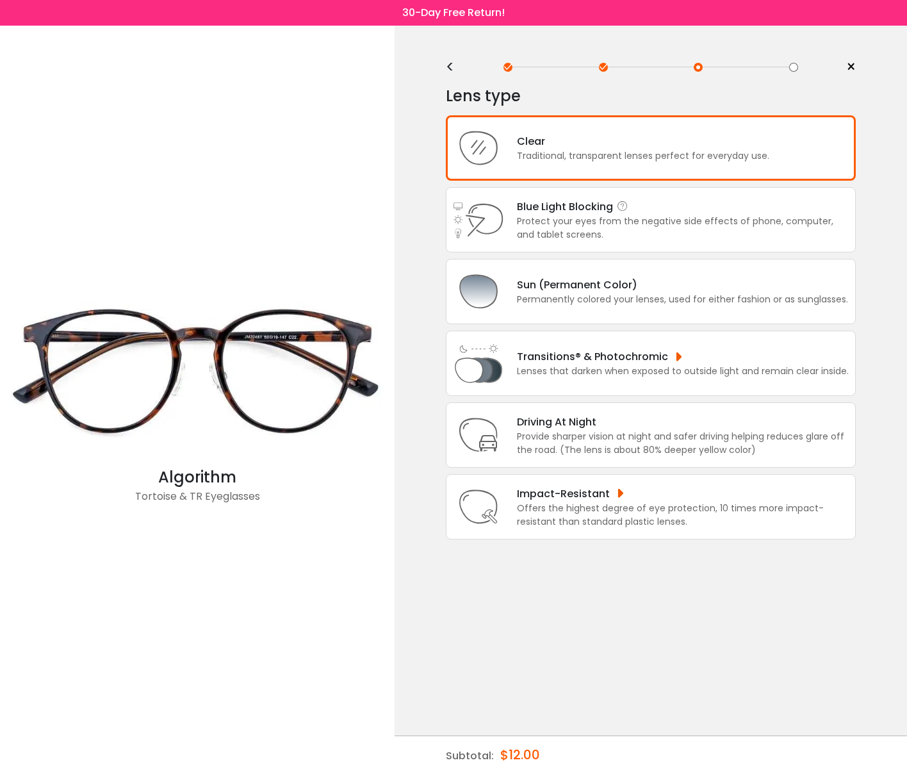
click at [619, 224] on div "Protect your eyes from the negative side effects of phone, computer, and tablet…" at bounding box center [683, 228] width 332 height 27
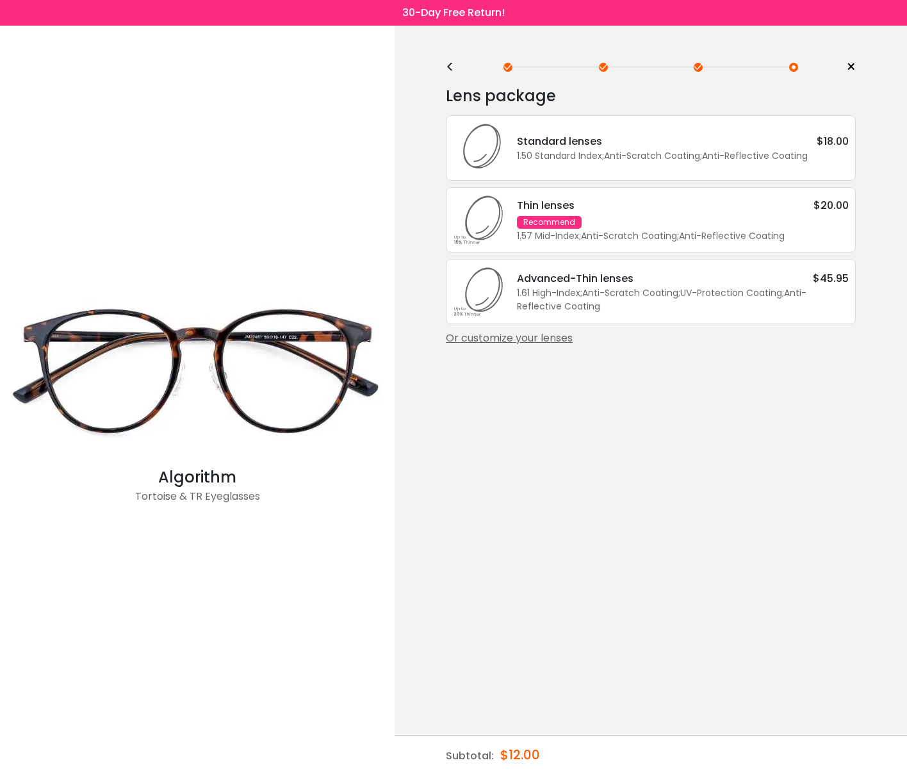
click at [626, 222] on div "Thin lenses $20.00 Recommend 1.57 Mid-Index ; Anti-Scratch Coating ; Anti-Refle…" at bounding box center [676, 219] width 345 height 45
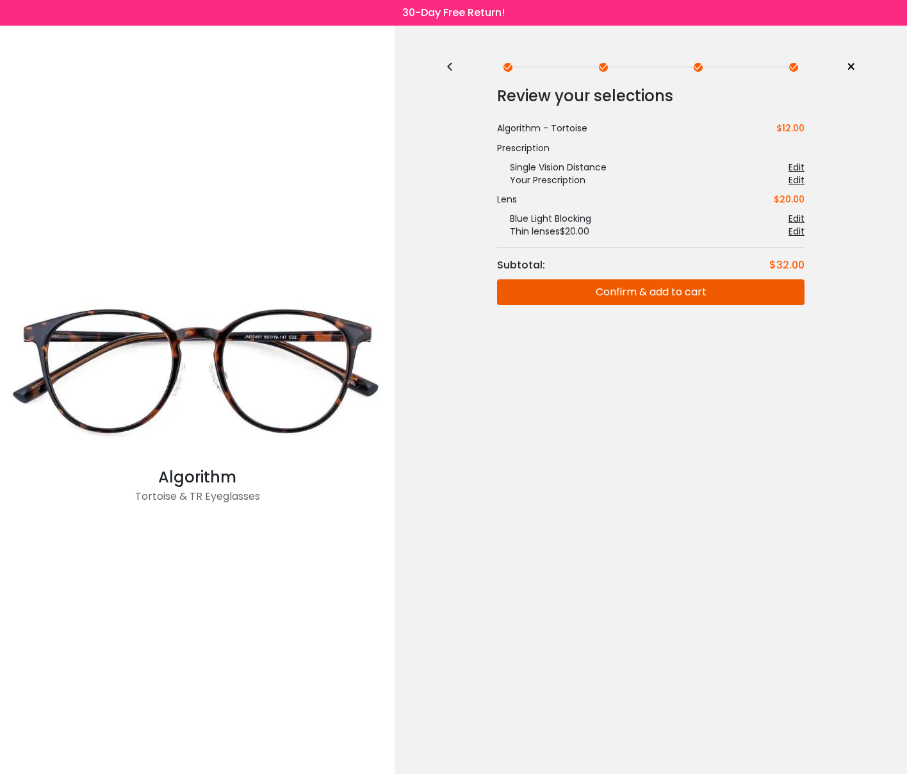
click at [561, 294] on button "Confirm & add to cart" at bounding box center [650, 292] width 307 height 26
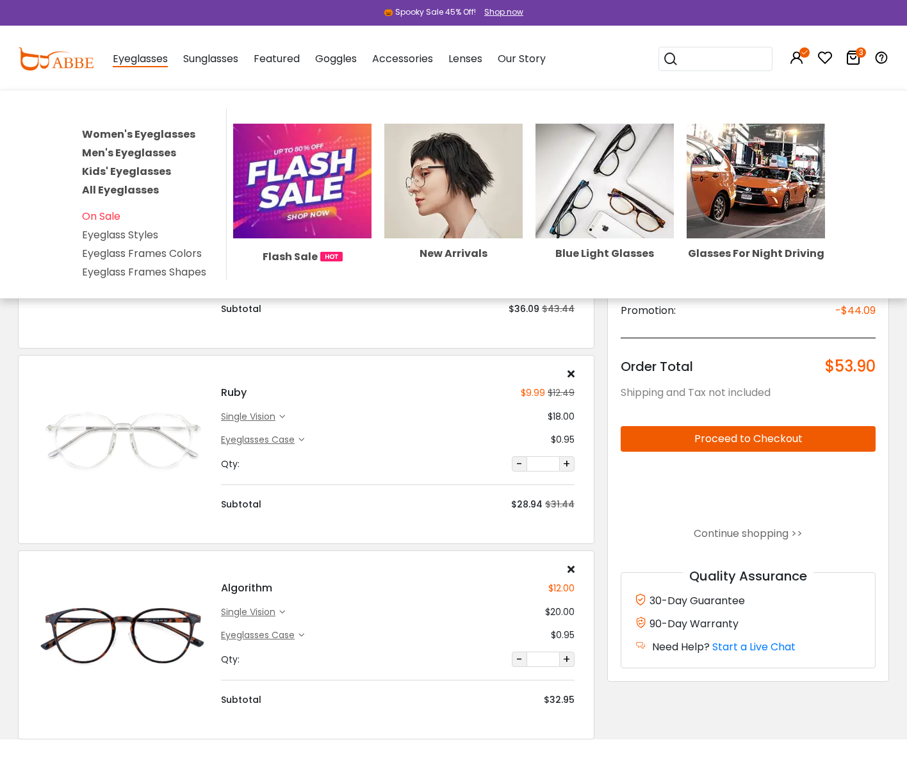
click at [145, 58] on span "Eyeglasses" at bounding box center [140, 59] width 55 height 16
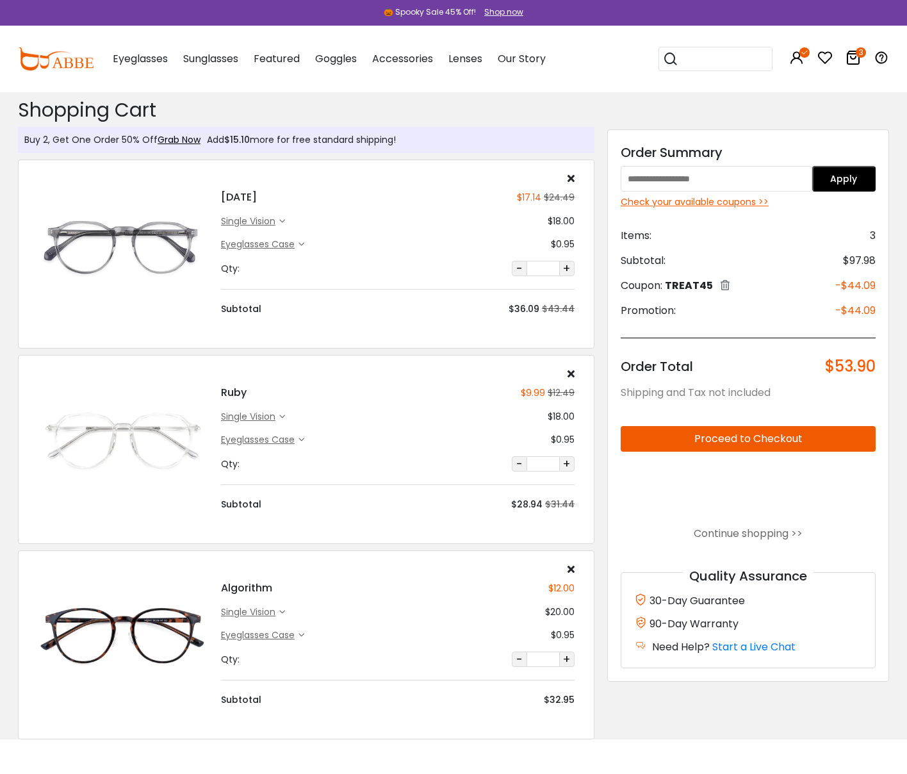
click at [140, 65] on span "Eyeglasses" at bounding box center [140, 58] width 55 height 15
click at [181, 140] on link "Grab Now" at bounding box center [179, 139] width 43 height 13
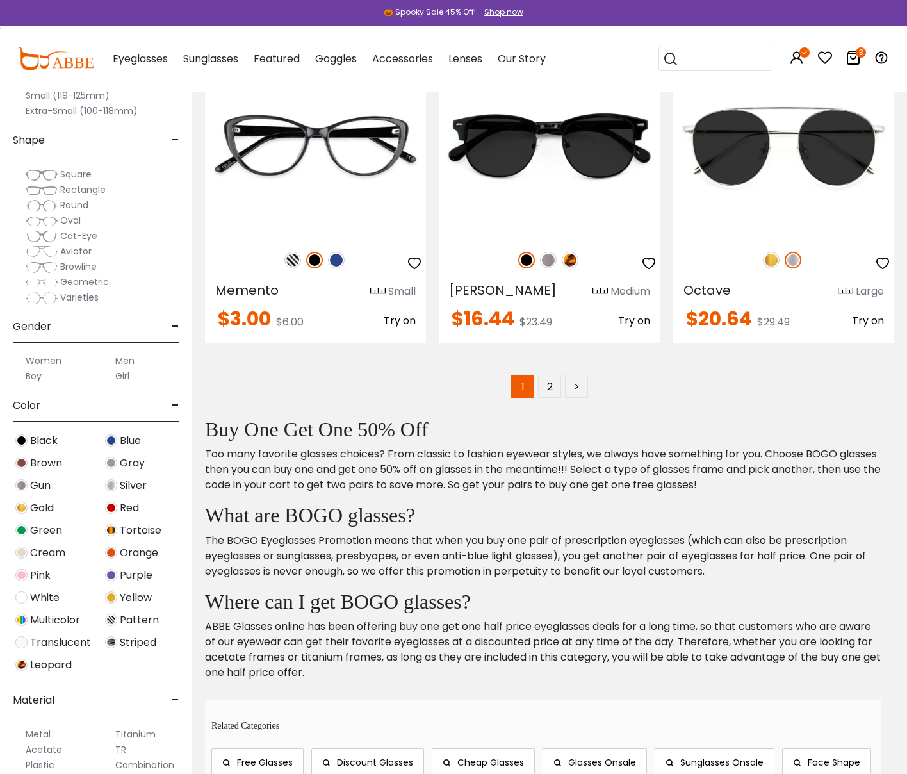
scroll to position [6551, 0]
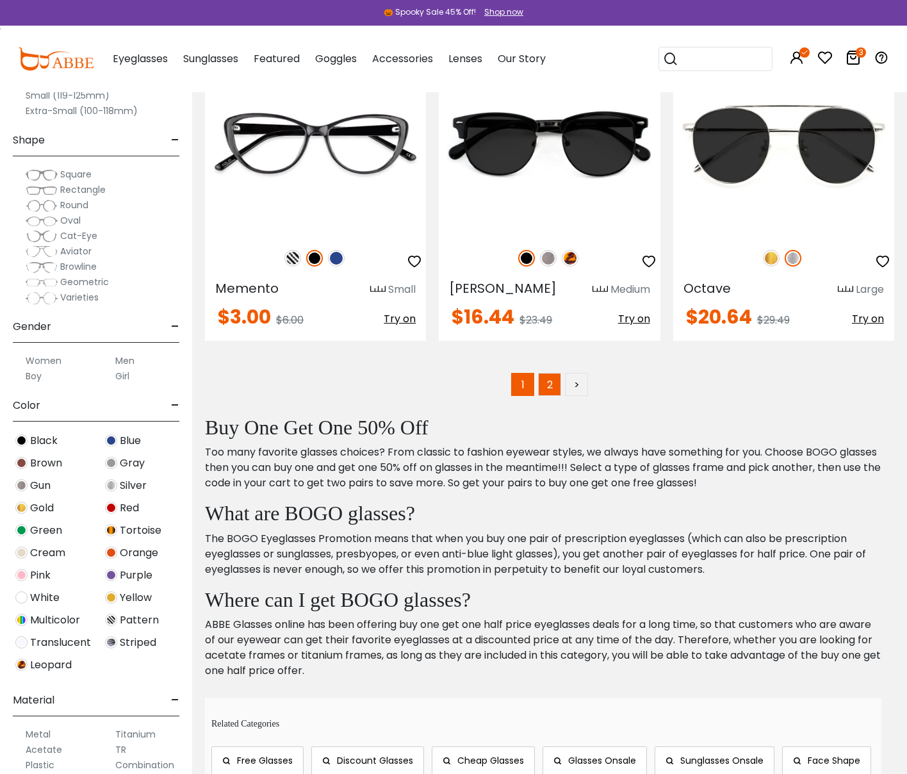
click at [551, 373] on link "2" at bounding box center [549, 384] width 23 height 23
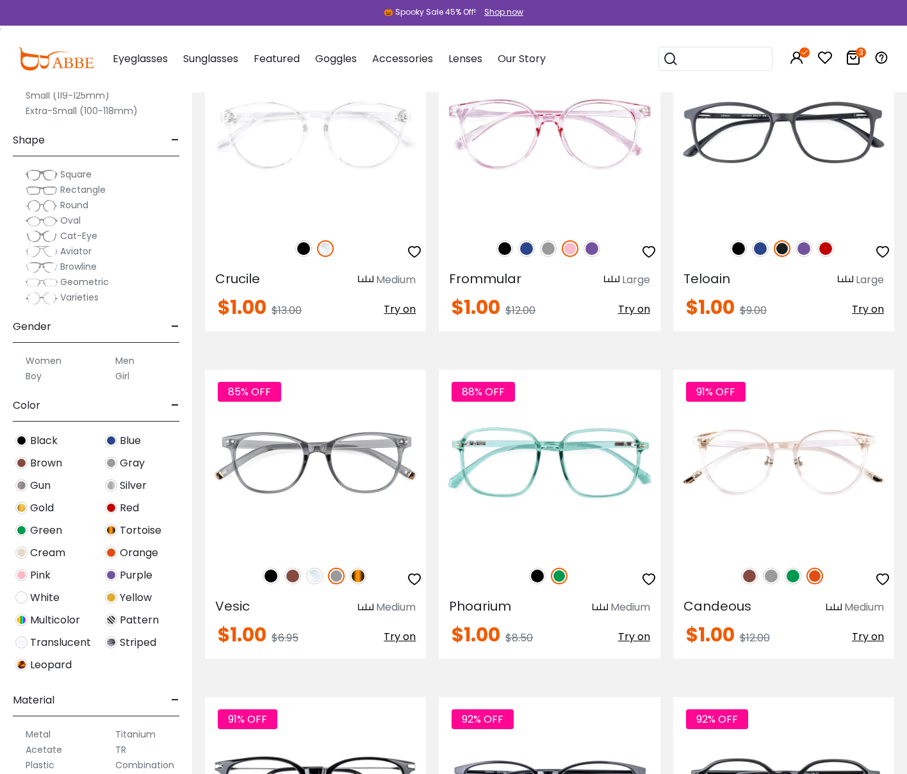
scroll to position [1957, 0]
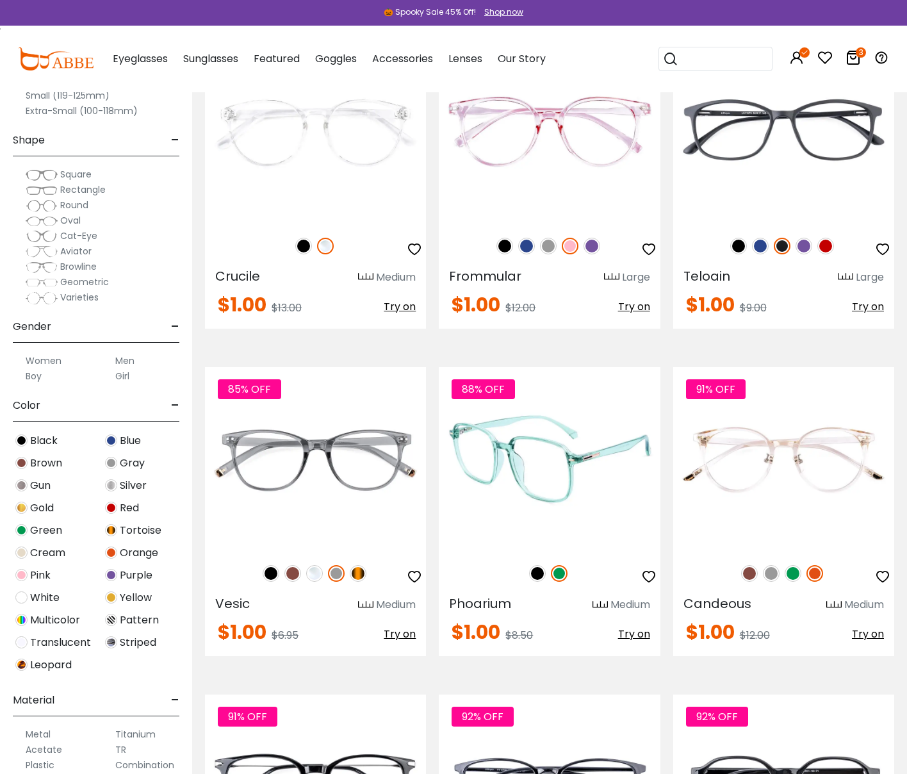
click at [562, 461] on img at bounding box center [549, 459] width 221 height 184
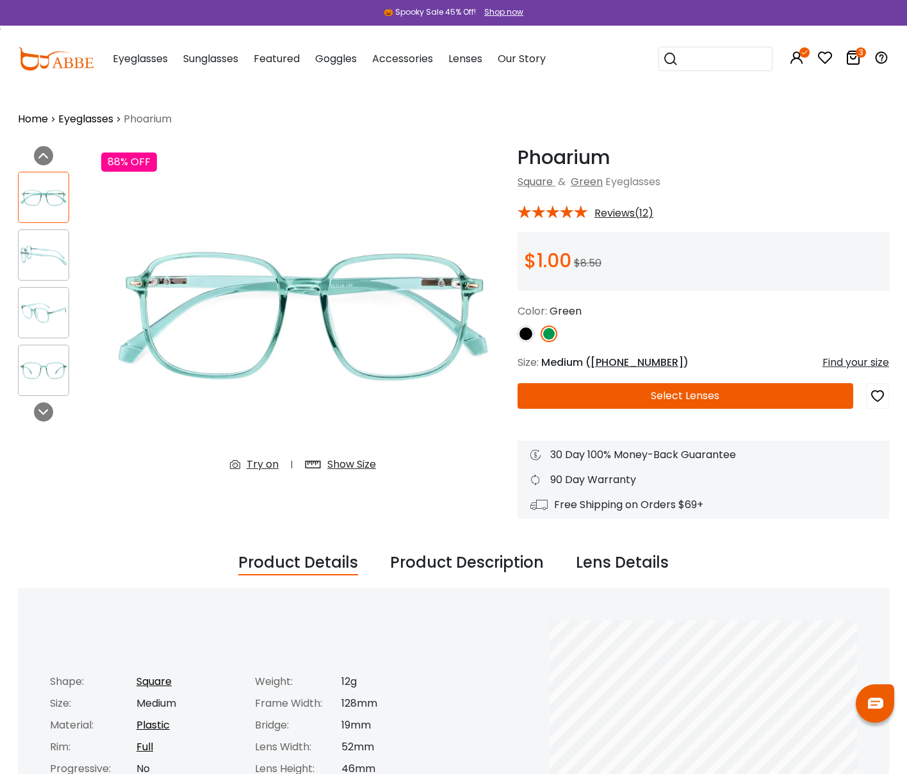
click at [527, 332] on img at bounding box center [526, 333] width 17 height 17
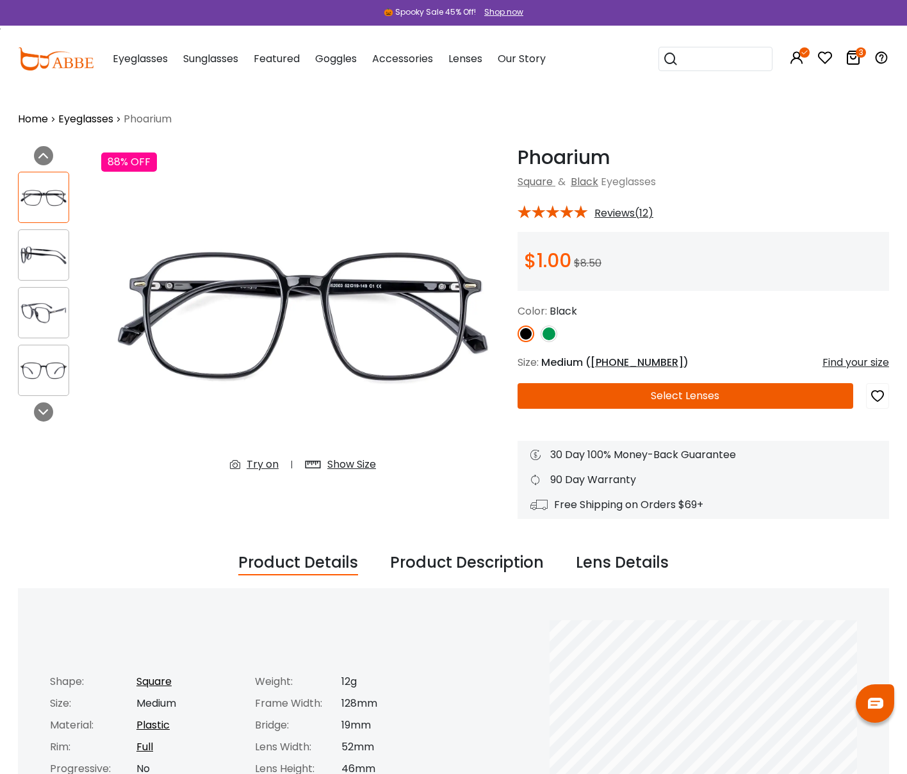
click at [544, 331] on img at bounding box center [549, 333] width 17 height 17
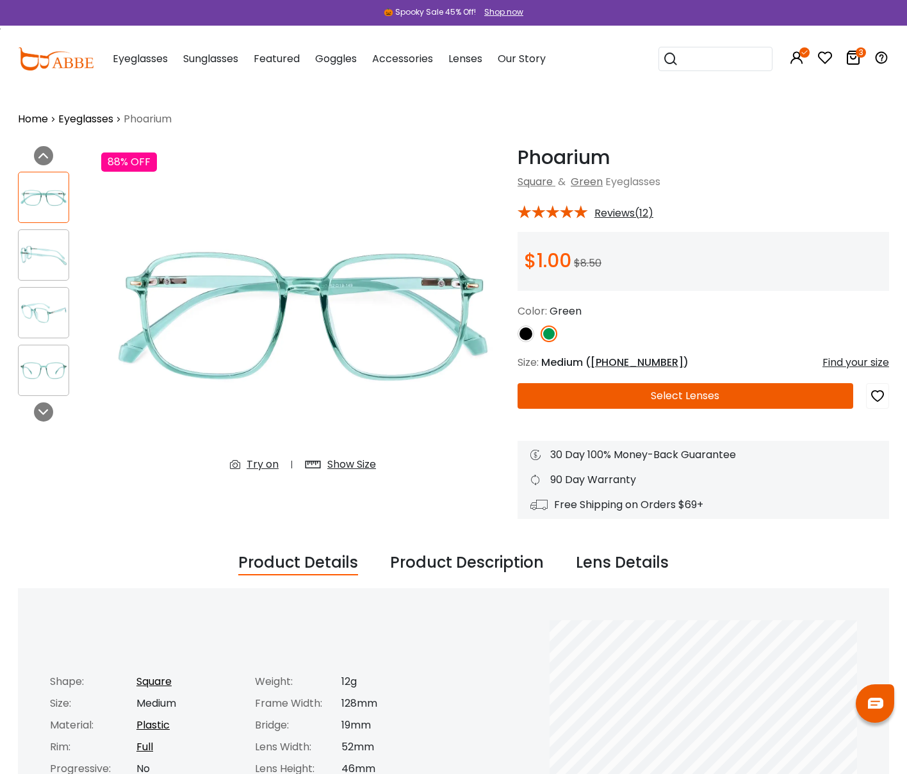
click at [589, 397] on button "Select Lenses" at bounding box center [686, 396] width 336 height 26
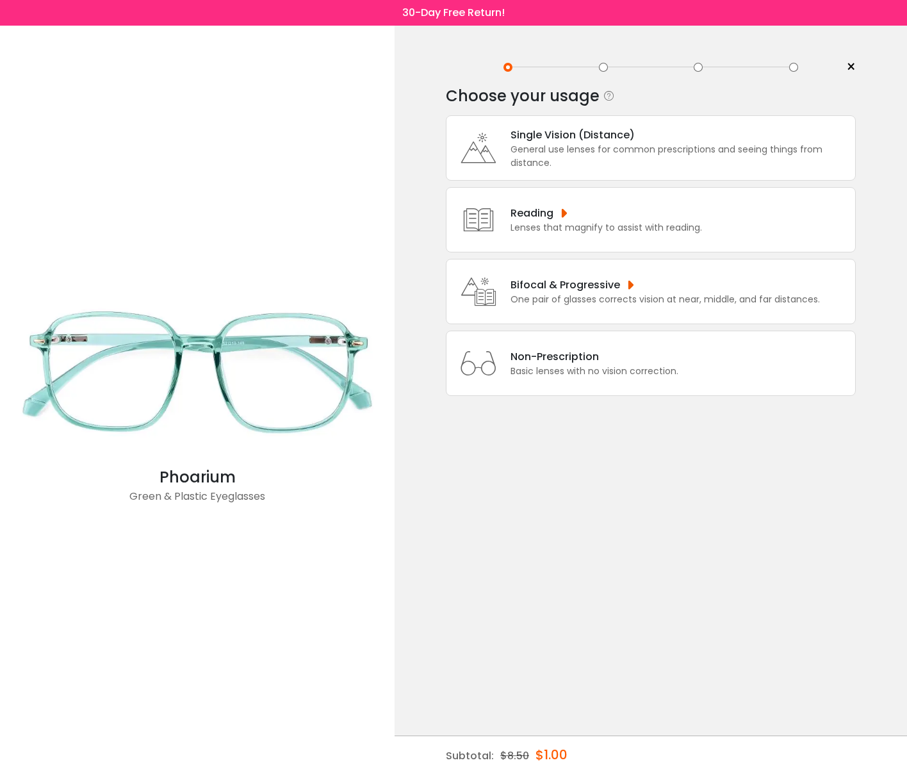
click at [561, 177] on div "Single Vision (Distance) General use lenses for common prescriptions and seeing…" at bounding box center [651, 147] width 410 height 65
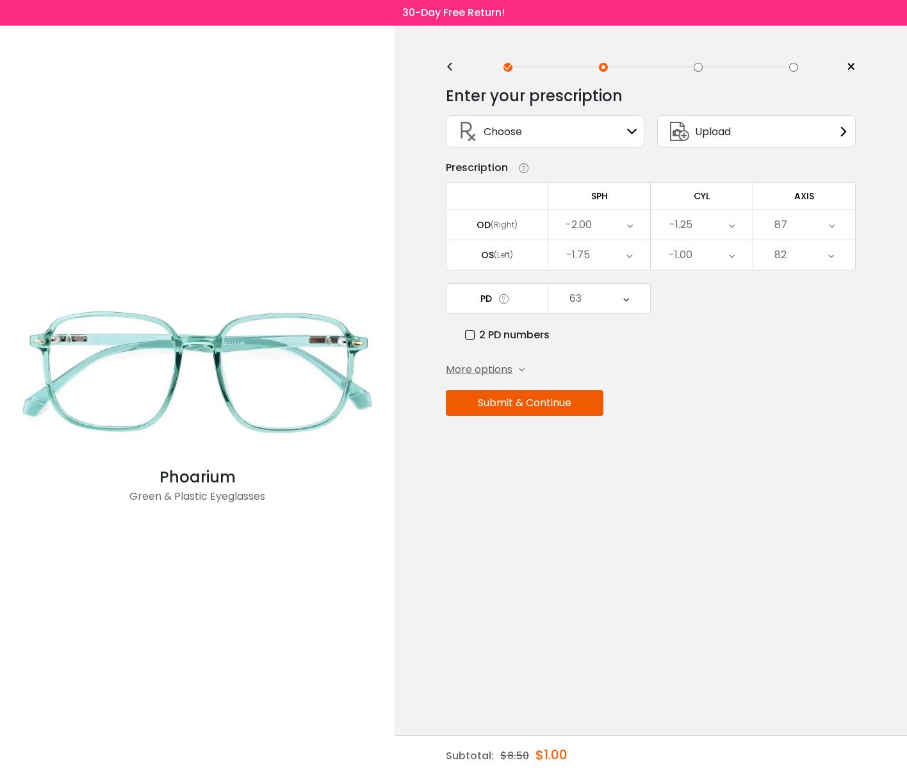
click at [573, 400] on button "Submit & Continue" at bounding box center [525, 403] width 158 height 26
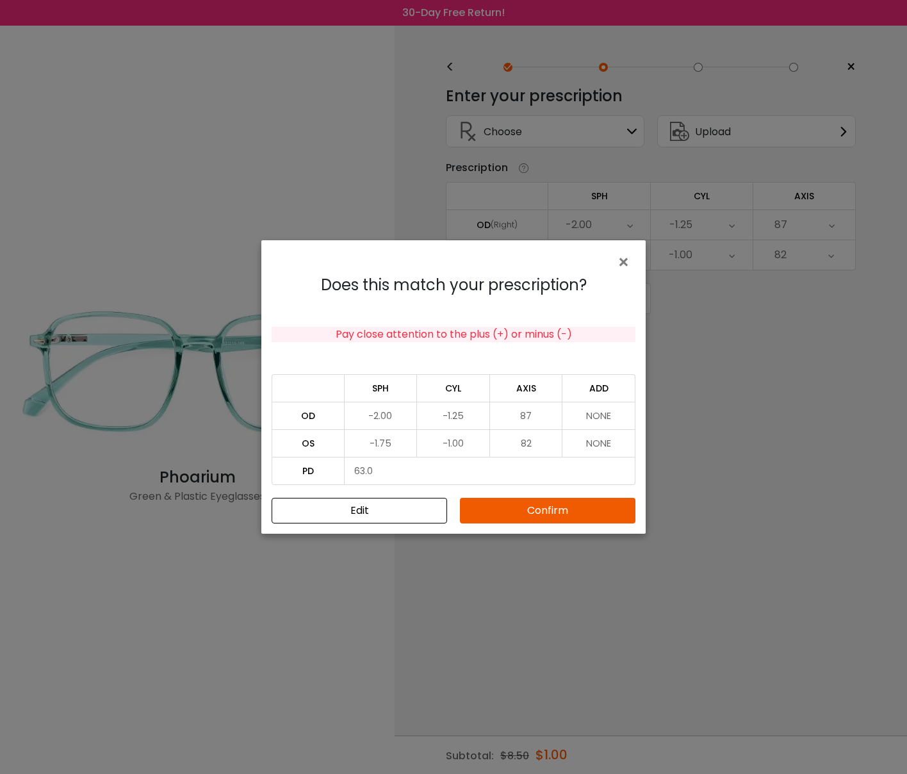
click at [509, 508] on button "Confirm" at bounding box center [548, 511] width 176 height 26
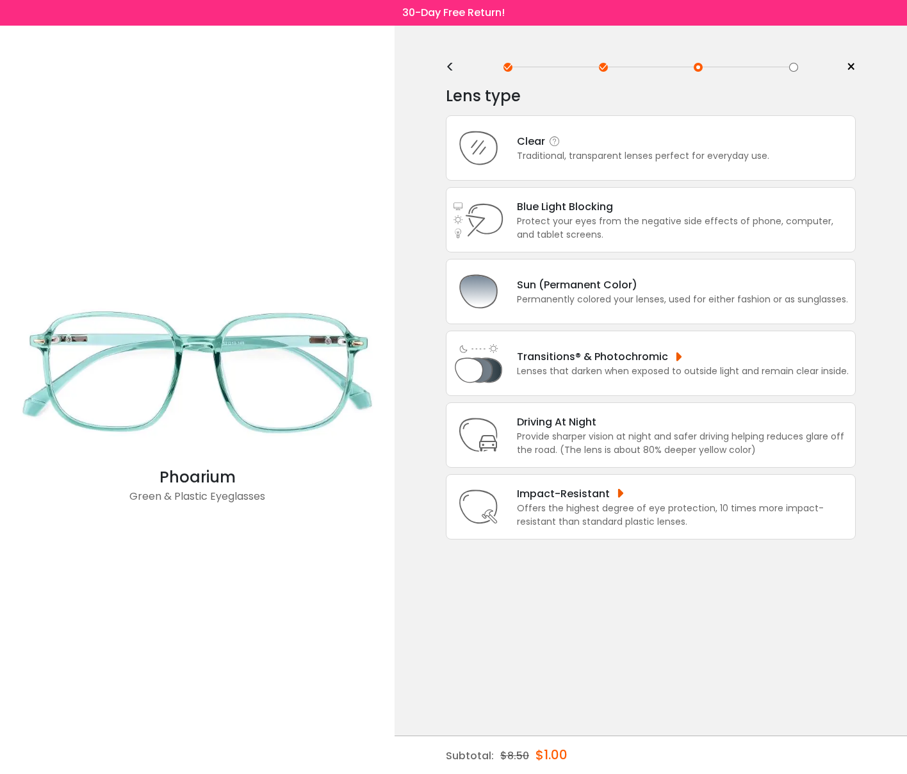
click at [606, 158] on div "Traditional, transparent lenses perfect for everyday use." at bounding box center [643, 155] width 252 height 13
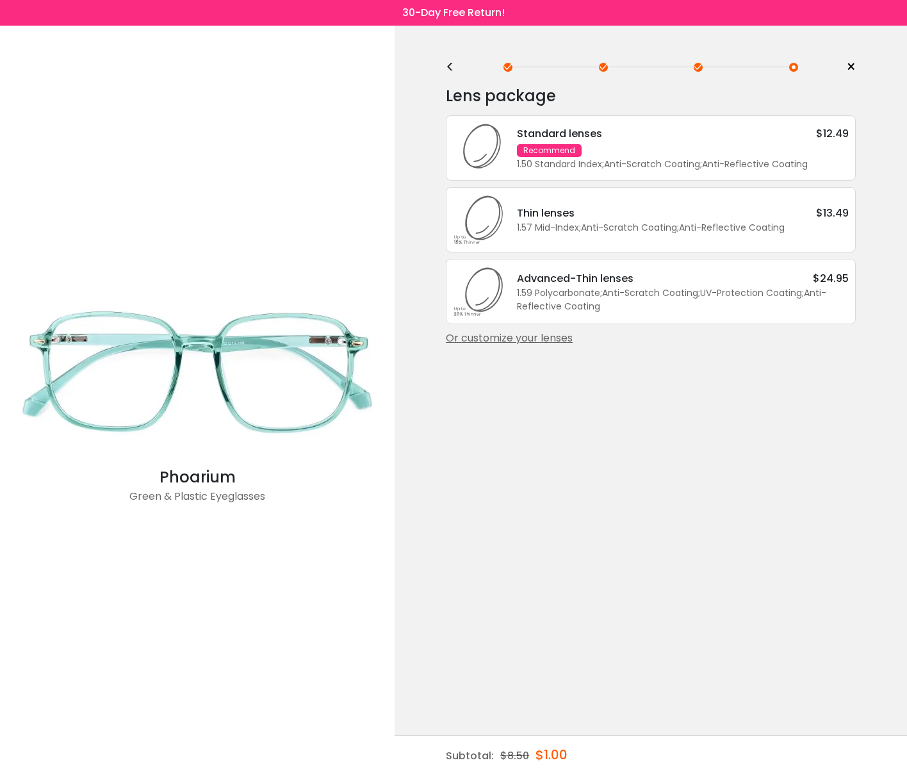
click at [612, 152] on div "Standard lenses $12.49 Recommend 1.50 Standard Index ; Anti-Scratch Coating ; A…" at bounding box center [676, 148] width 345 height 45
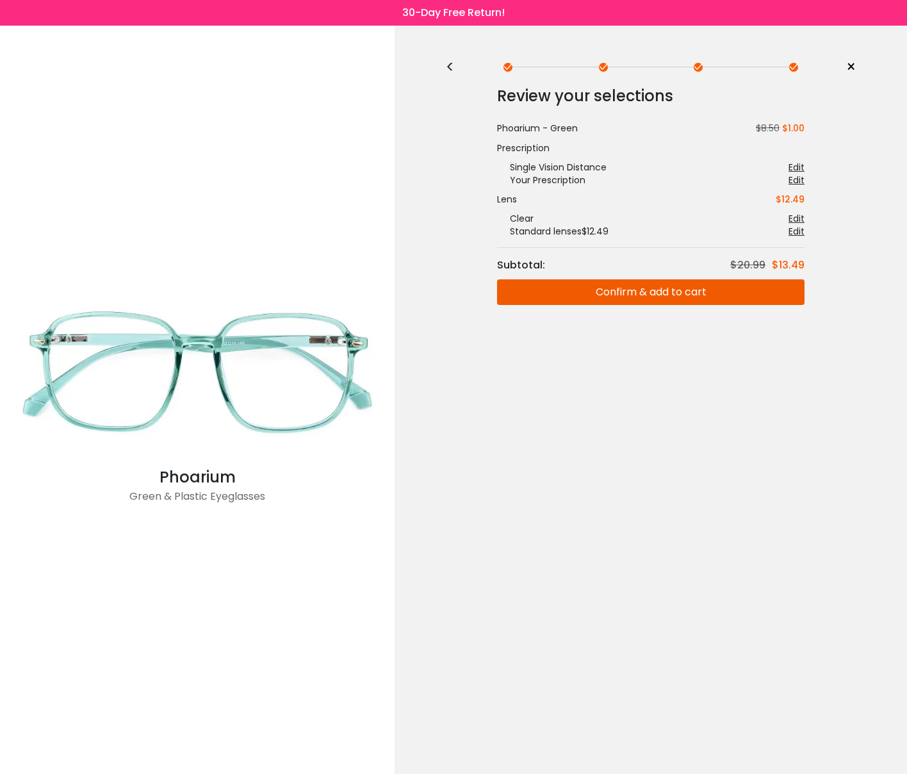
click at [639, 294] on button "Confirm & add to cart" at bounding box center [650, 292] width 307 height 26
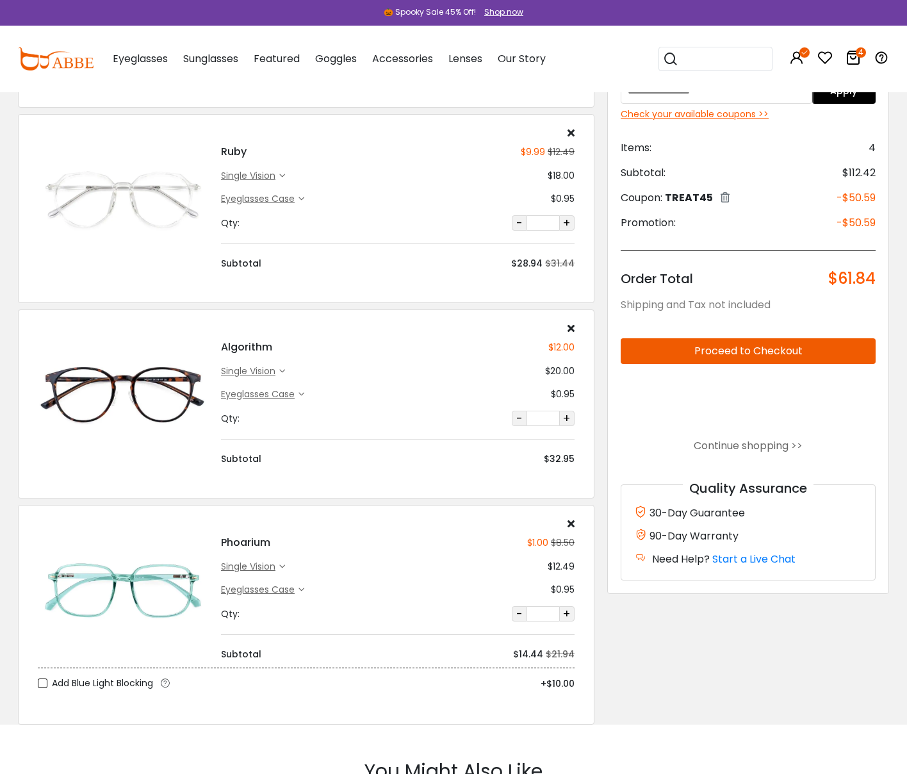
scroll to position [254, 0]
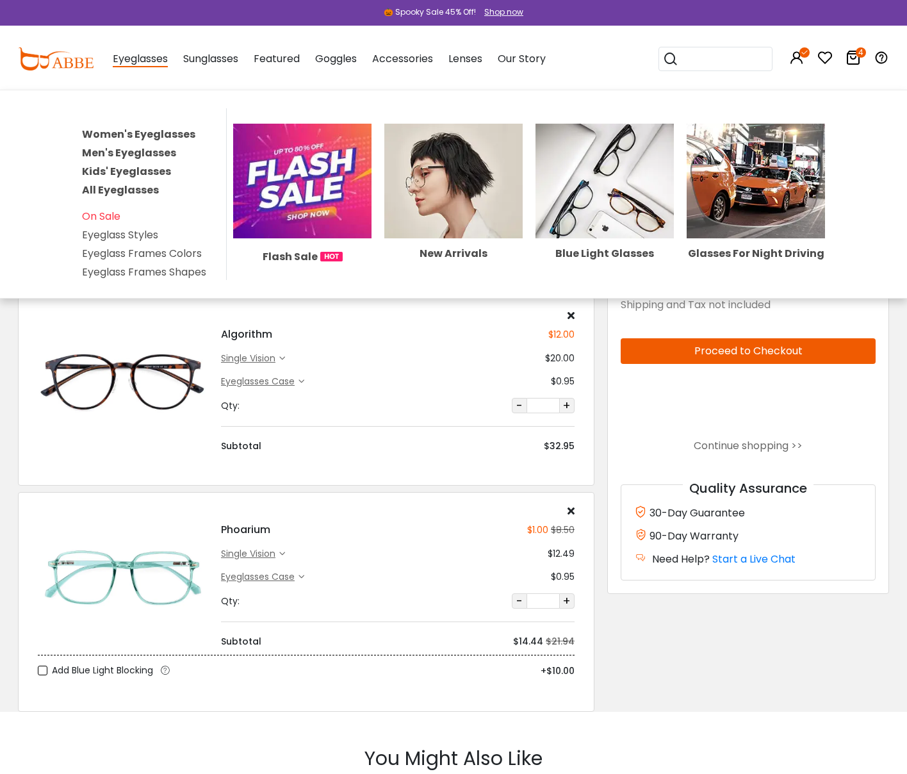
click at [119, 151] on link "Men's Eyeglasses" at bounding box center [129, 152] width 94 height 15
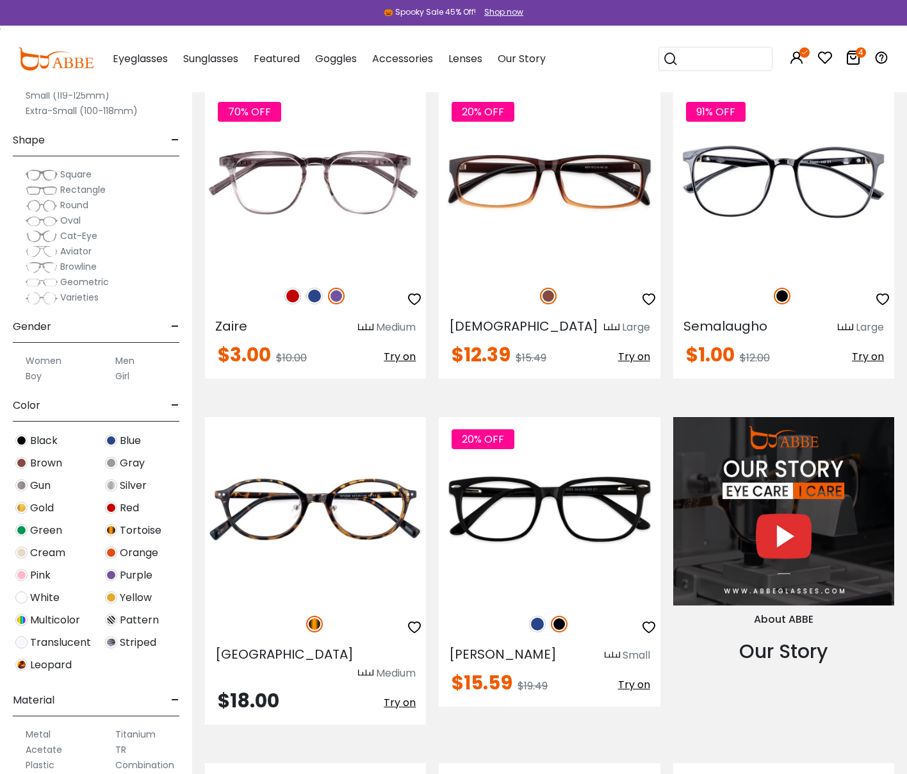
scroll to position [945, 0]
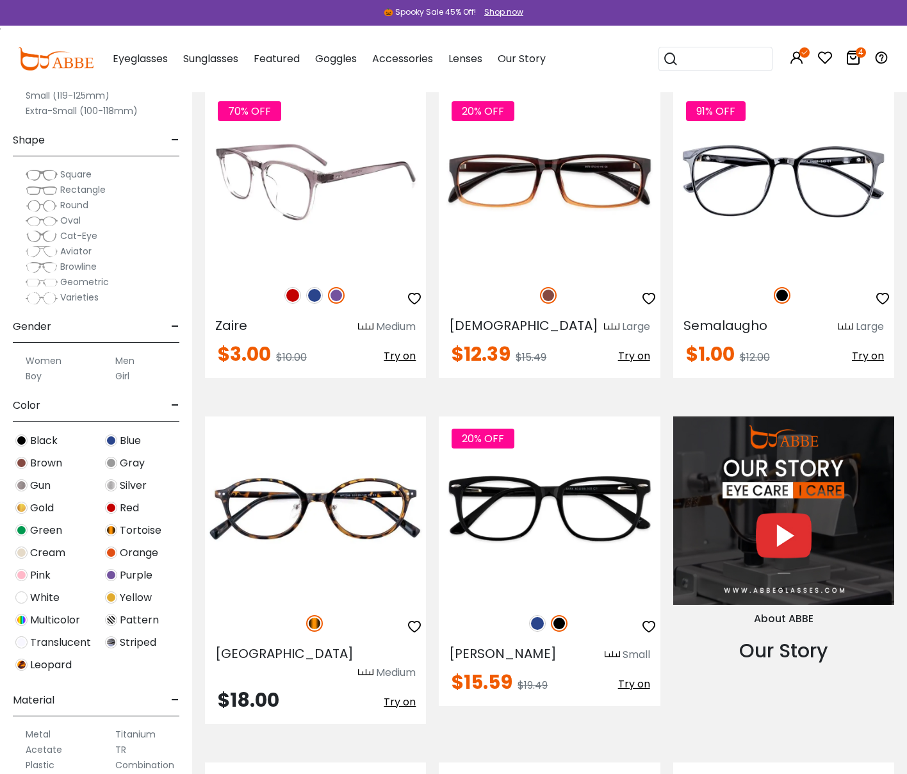
click at [293, 295] on img at bounding box center [292, 295] width 17 height 17
click at [313, 297] on img at bounding box center [314, 295] width 17 height 17
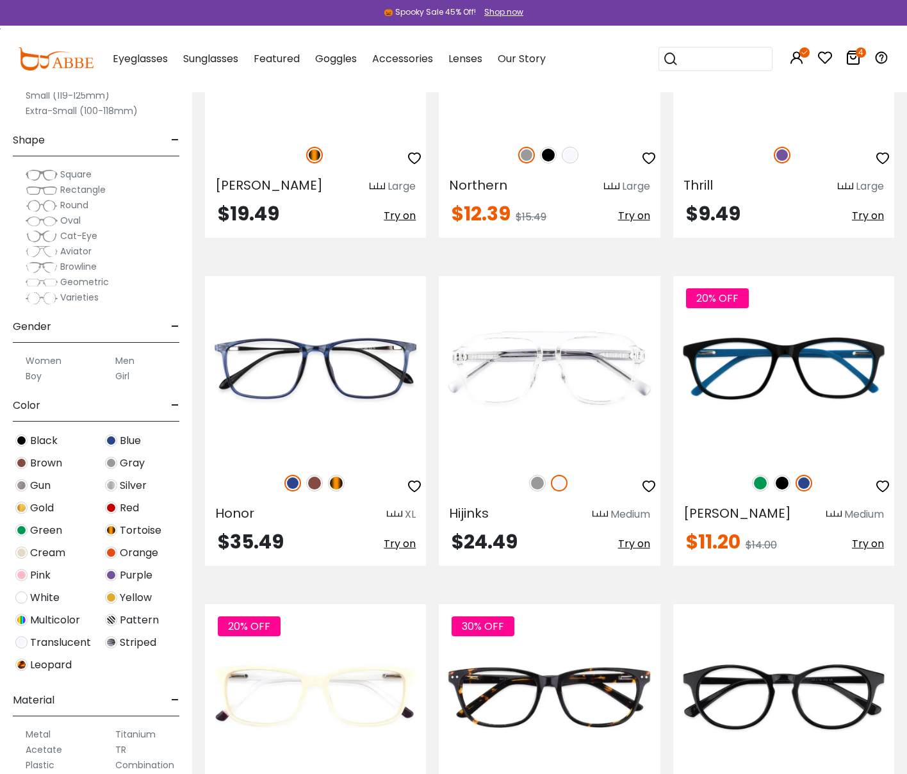
scroll to position [5058, 0]
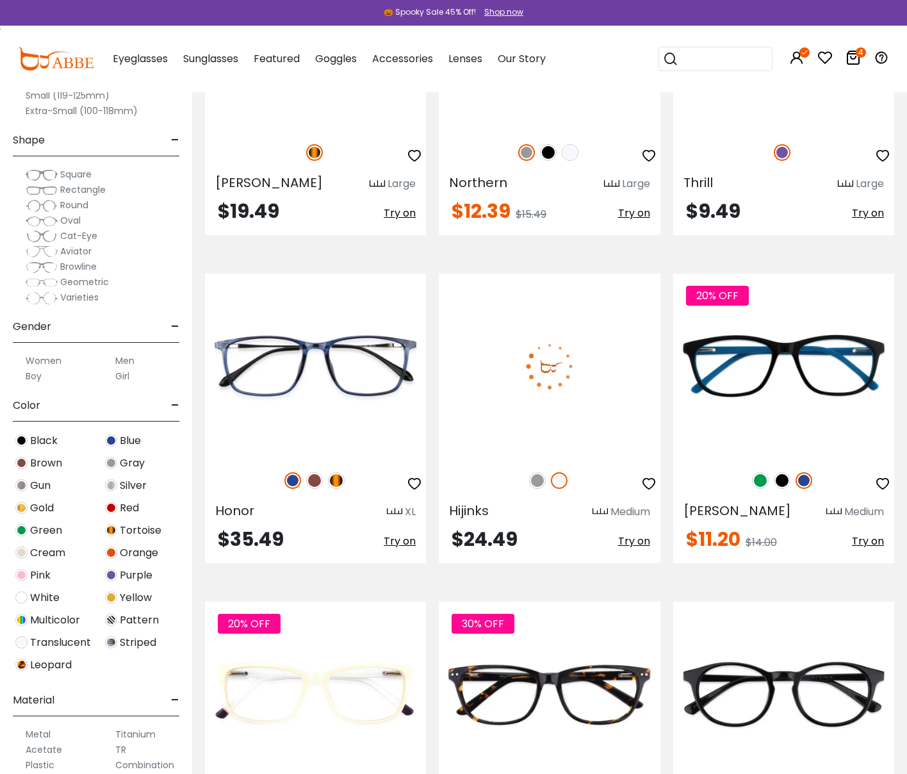
click at [537, 472] on img at bounding box center [537, 480] width 17 height 17
click at [532, 345] on img at bounding box center [549, 366] width 221 height 184
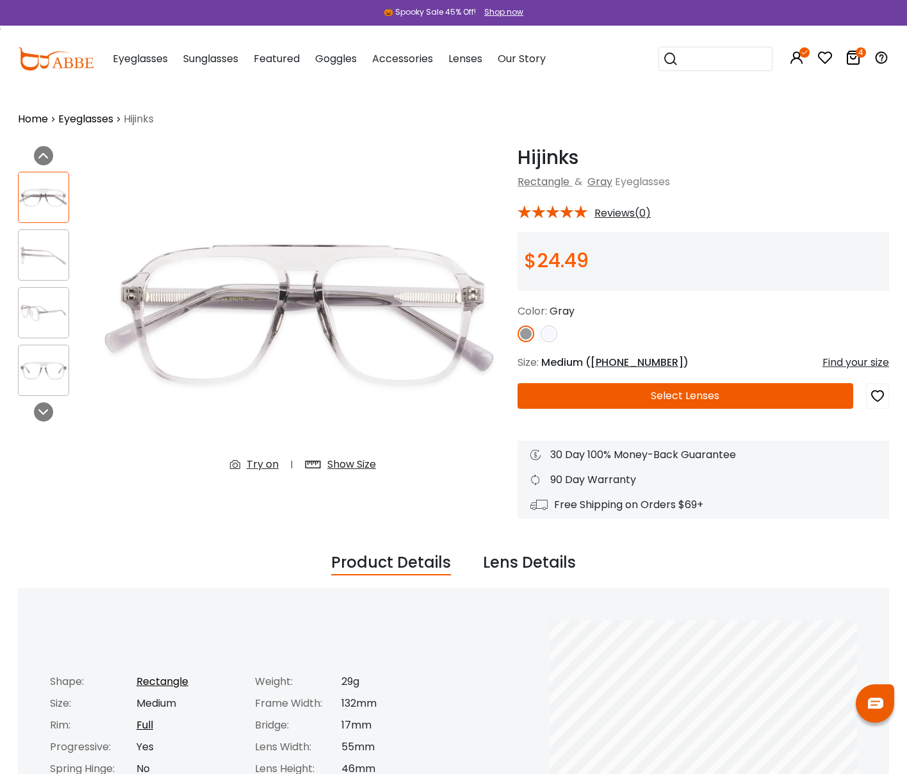
scroll to position [1, 0]
click at [265, 466] on div "Try on" at bounding box center [263, 463] width 32 height 15
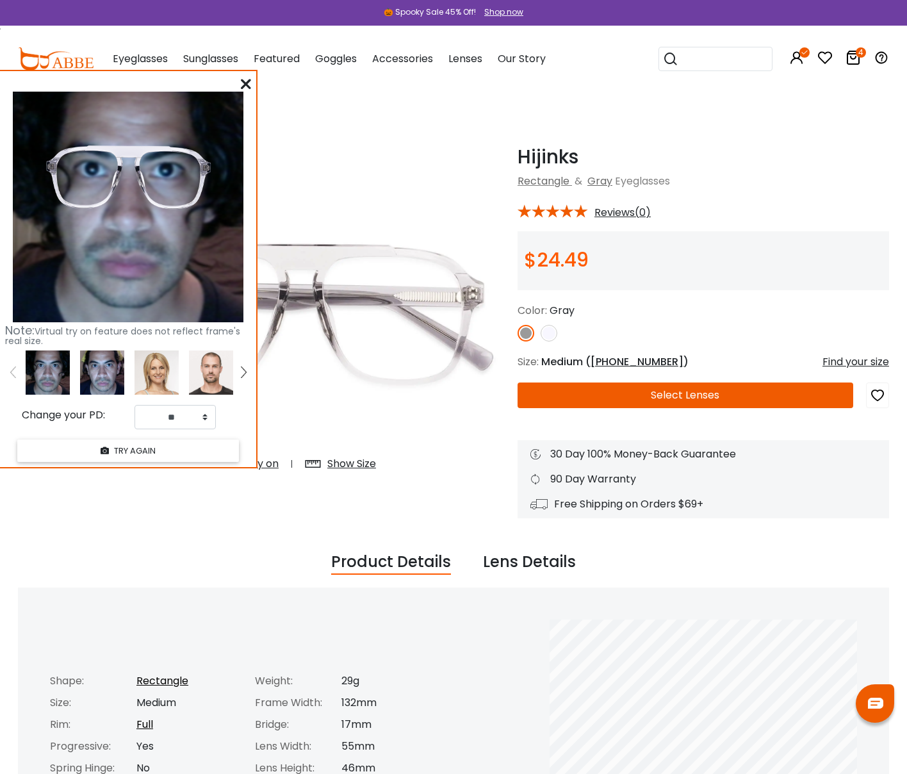
click at [96, 375] on img at bounding box center [102, 372] width 44 height 44
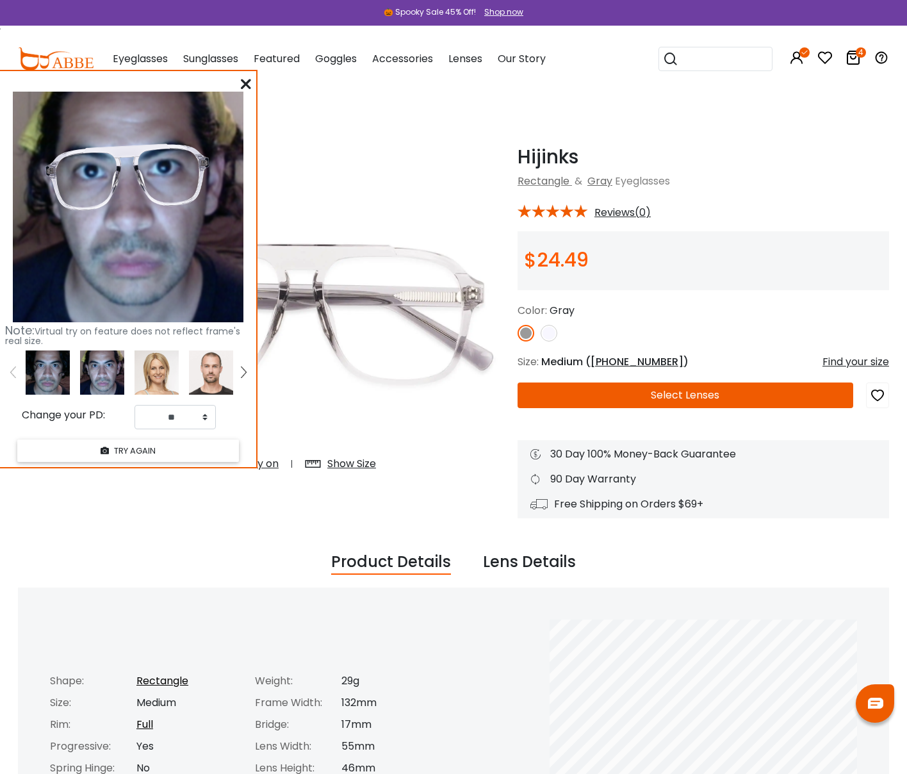
click at [153, 377] on img at bounding box center [157, 372] width 44 height 44
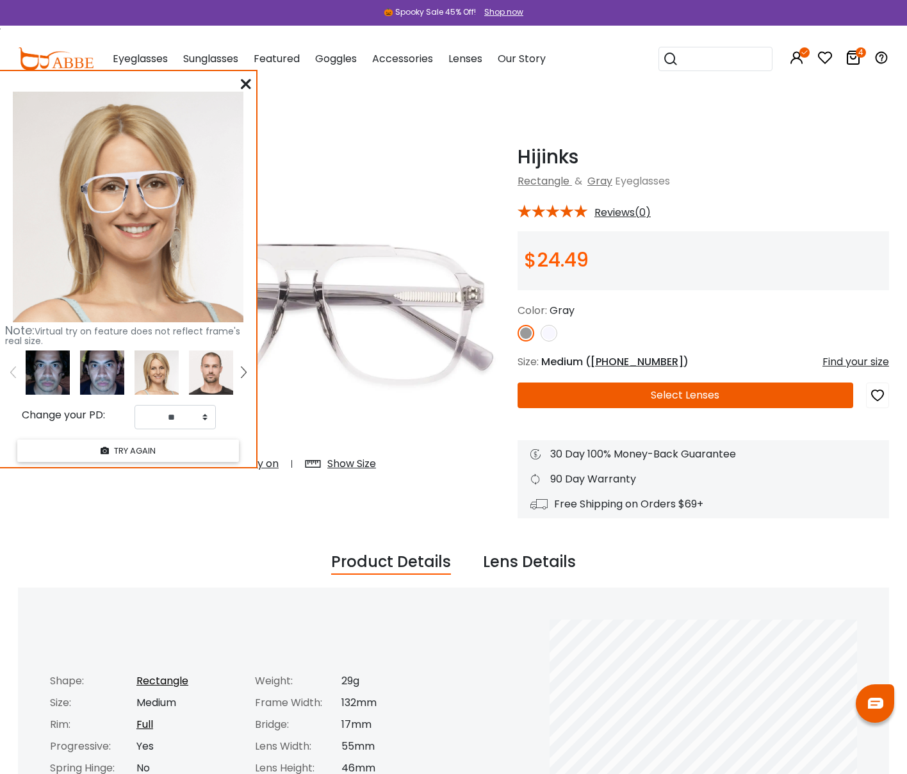
click at [200, 377] on img at bounding box center [211, 372] width 44 height 44
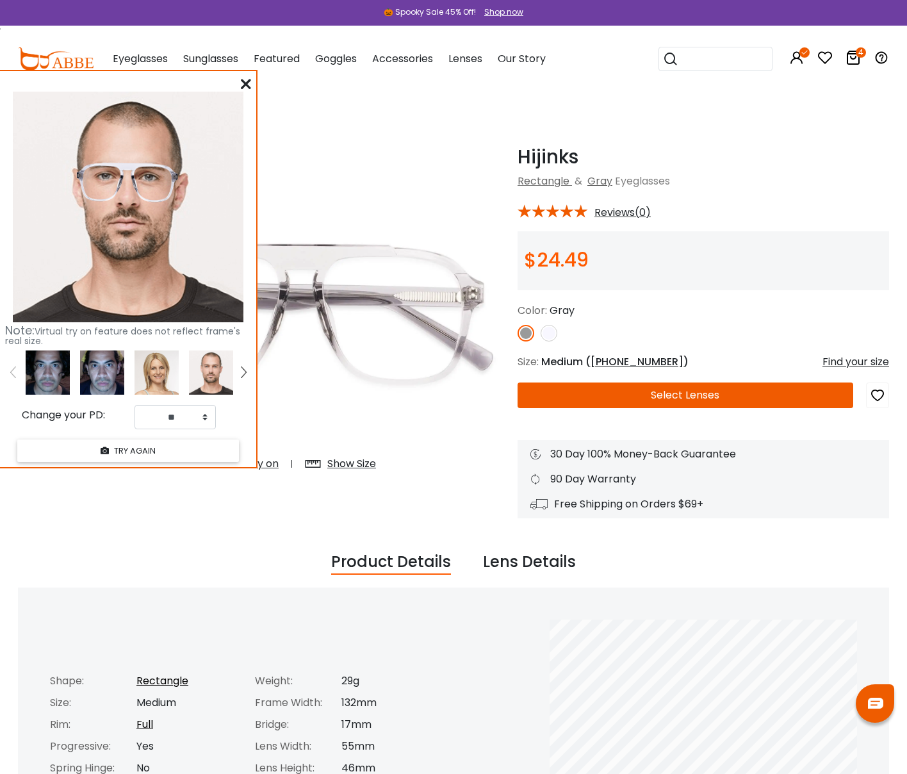
click at [241, 375] on img at bounding box center [243, 372] width 5 height 12
click at [102, 375] on img at bounding box center [102, 372] width 44 height 44
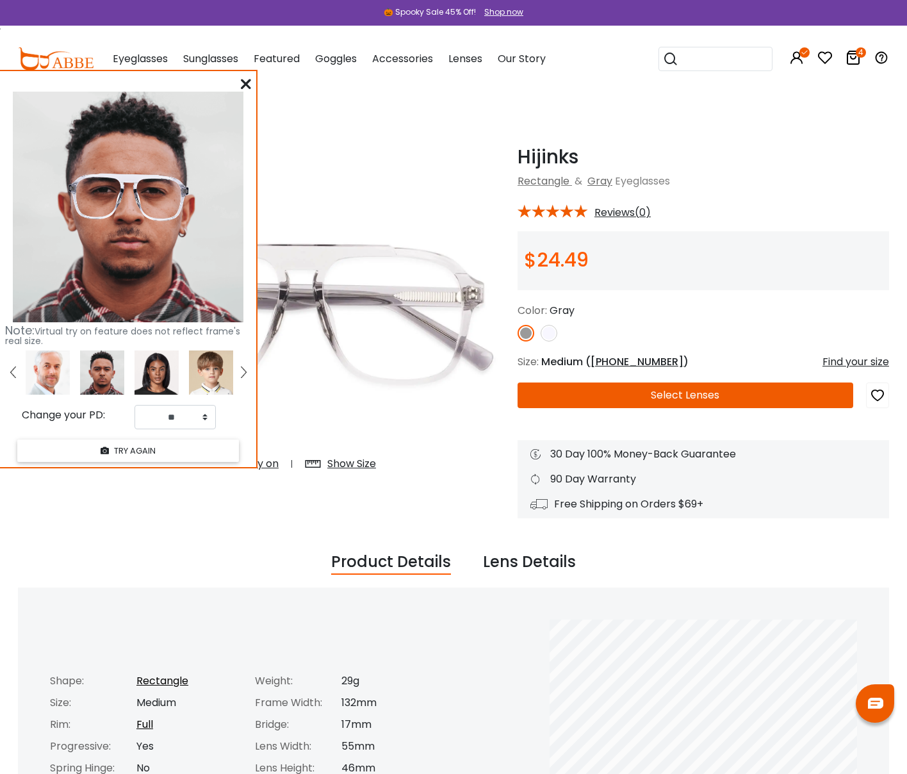
click at [155, 382] on img at bounding box center [157, 372] width 44 height 44
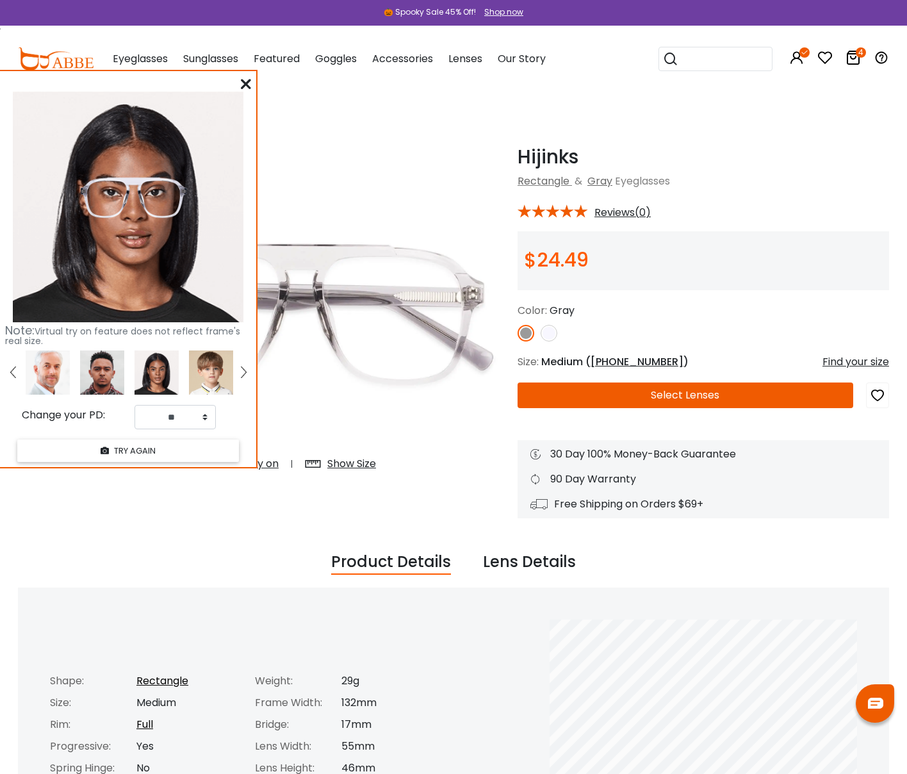
click at [211, 380] on img at bounding box center [211, 372] width 44 height 44
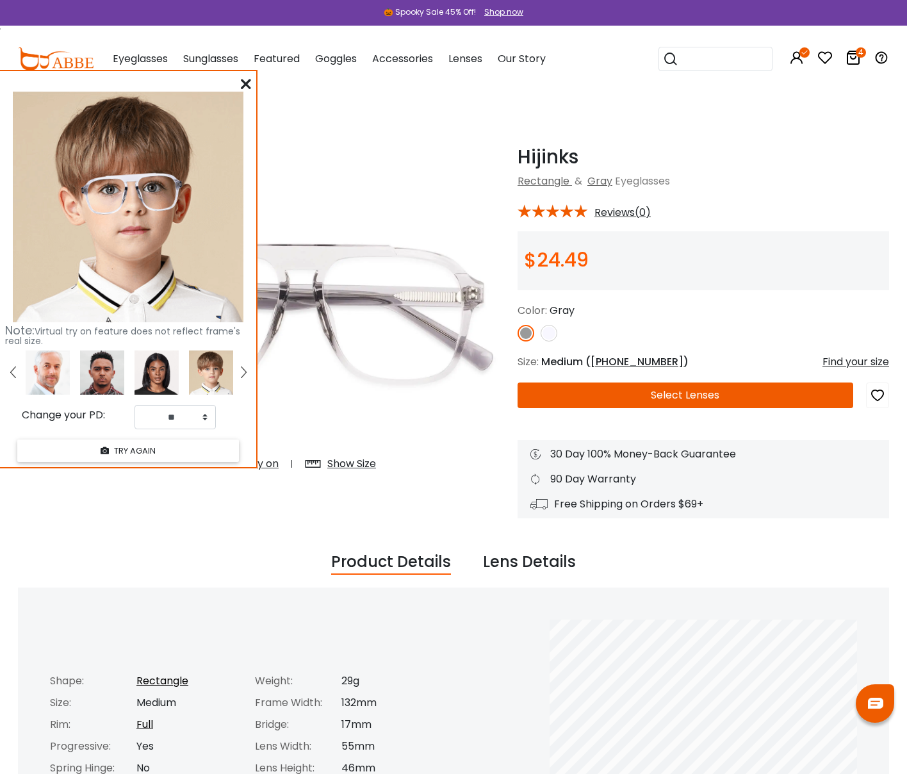
click at [248, 372] on link at bounding box center [244, 372] width 16 height 44
click at [164, 377] on img at bounding box center [157, 372] width 44 height 44
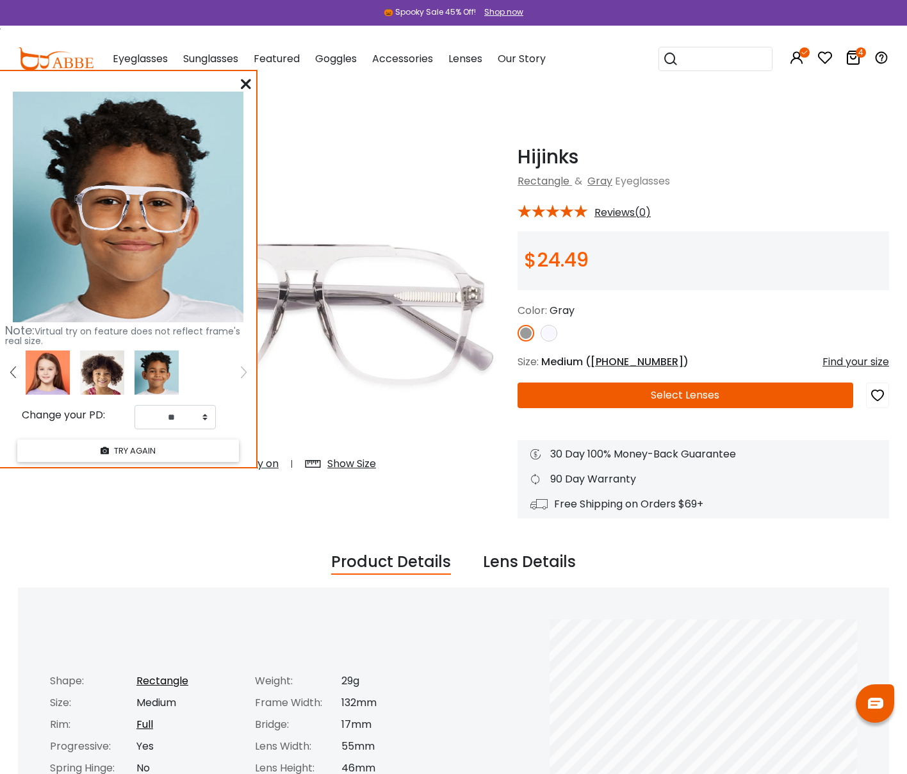
click at [13, 369] on img at bounding box center [12, 372] width 5 height 12
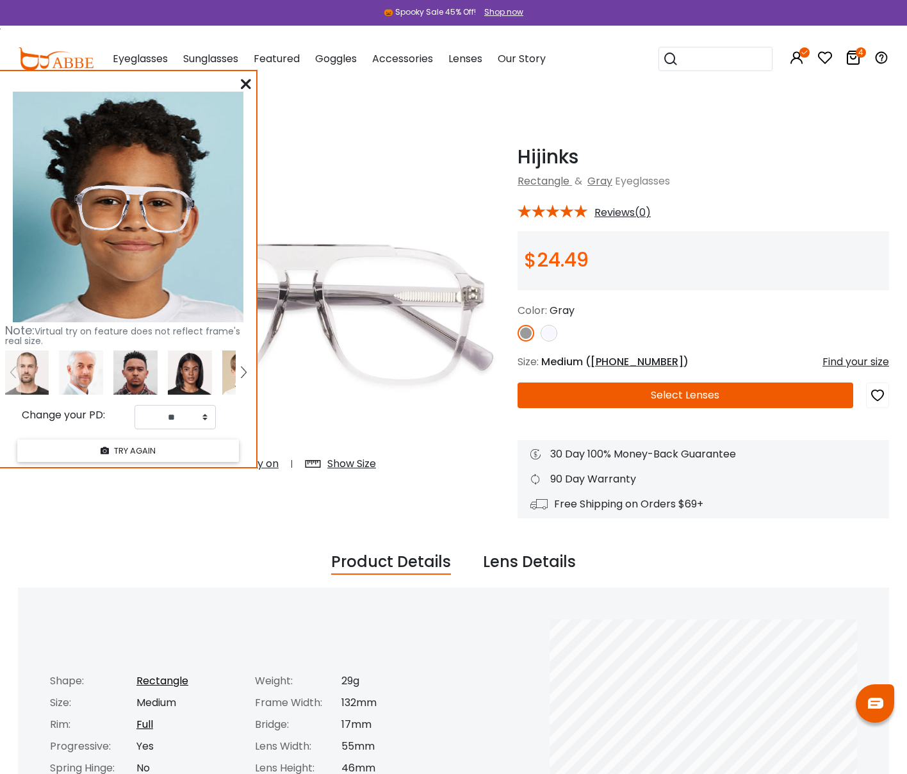
click at [13, 369] on img at bounding box center [12, 372] width 5 height 12
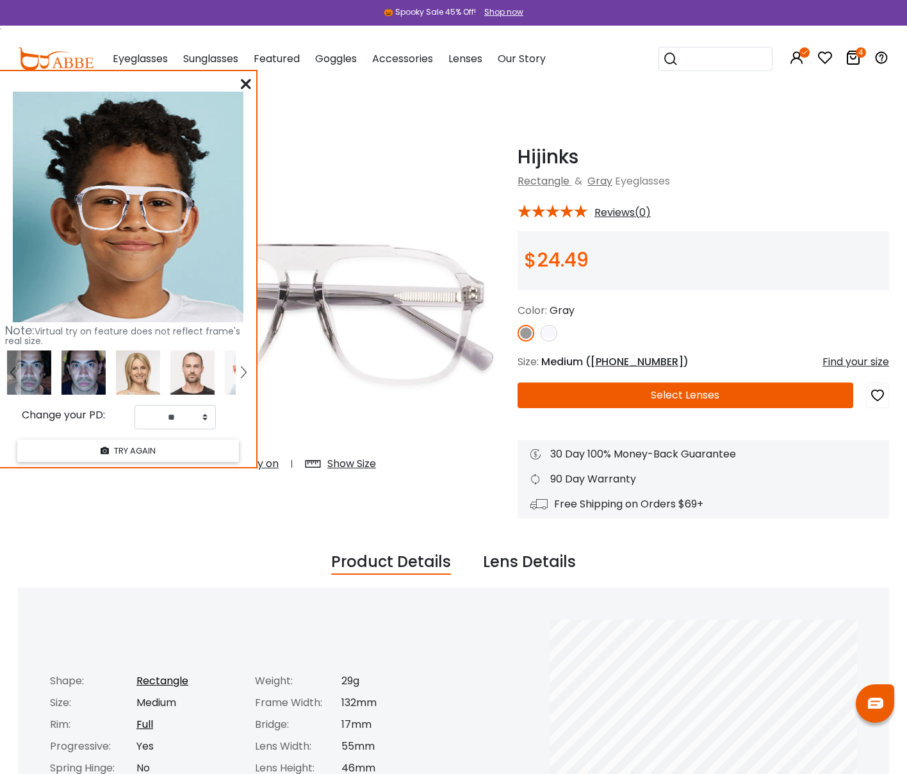
click at [13, 369] on img at bounding box center [12, 372] width 5 height 12
click at [249, 83] on icon at bounding box center [246, 84] width 10 height 10
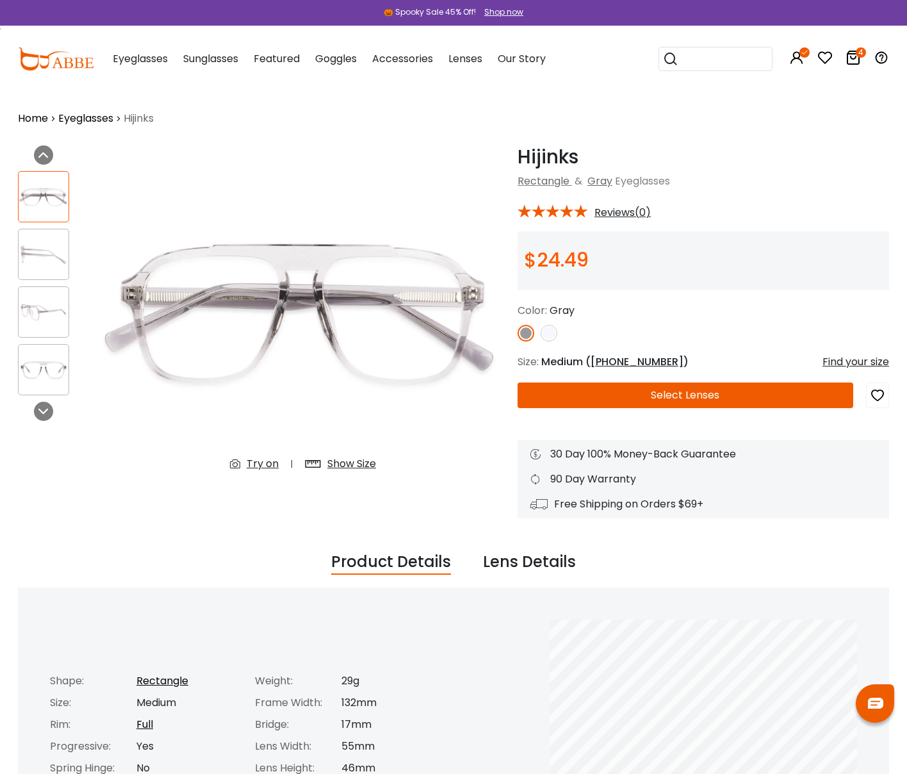
scroll to position [16, 0]
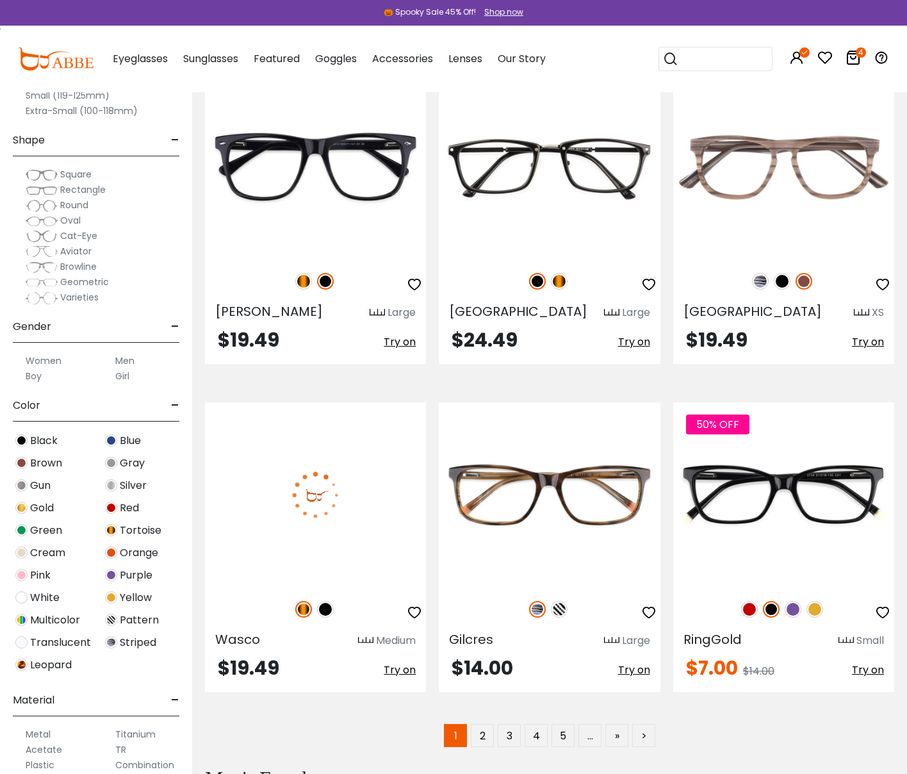
scroll to position [6259, 0]
click at [327, 600] on img at bounding box center [325, 608] width 17 height 17
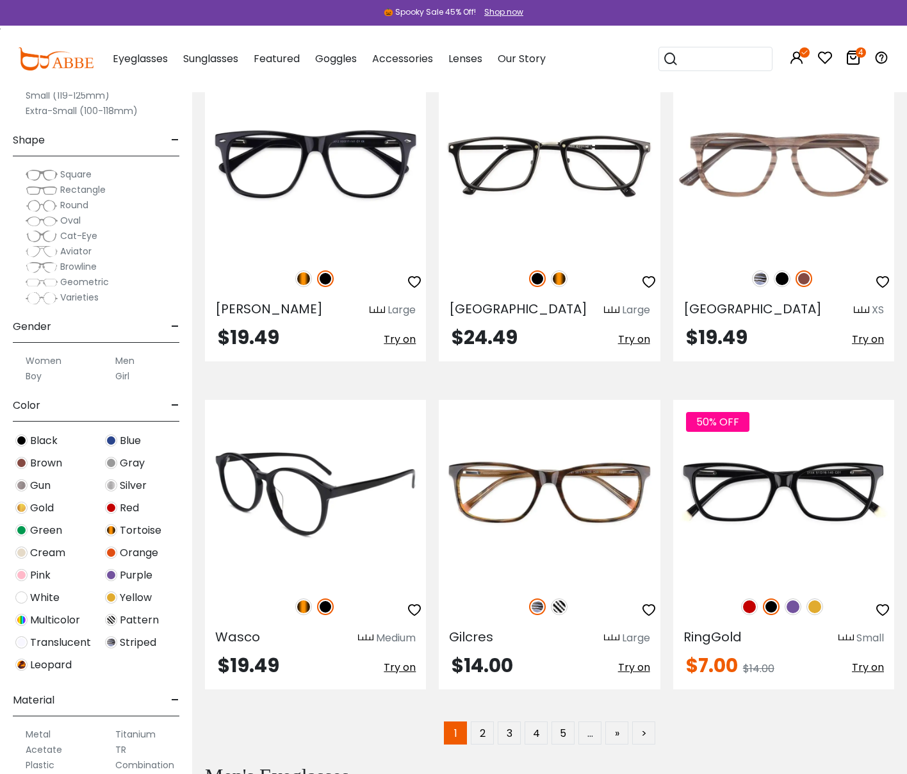
scroll to position [6264, 0]
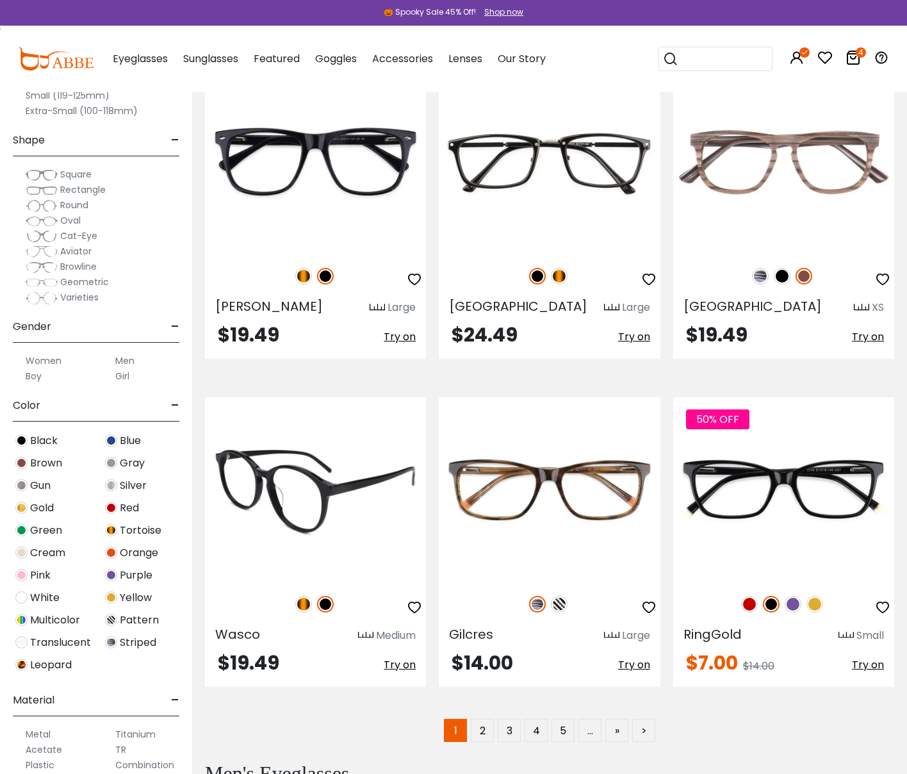
click at [303, 596] on img at bounding box center [303, 604] width 17 height 17
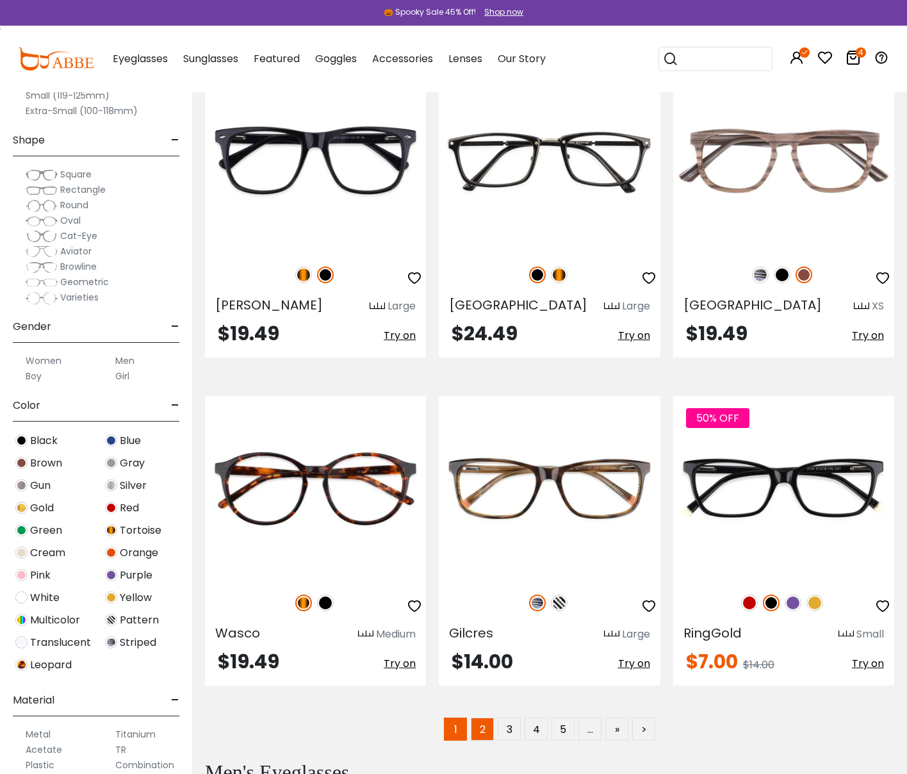
click at [484, 717] on link "2" at bounding box center [482, 728] width 23 height 23
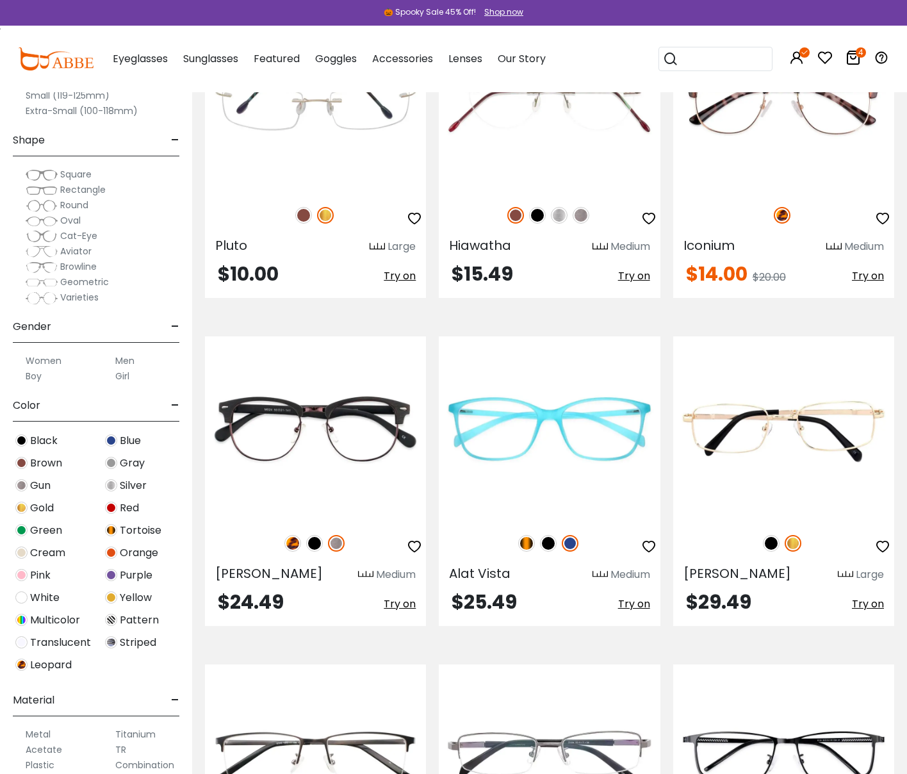
scroll to position [1024, 0]
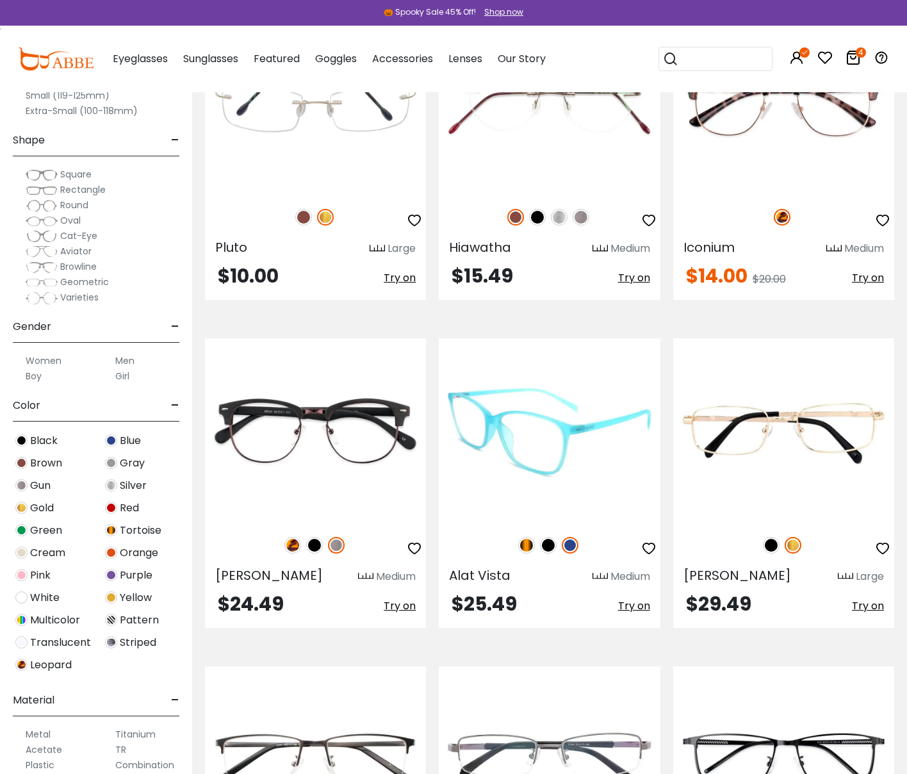
click at [533, 545] on img at bounding box center [526, 545] width 17 height 17
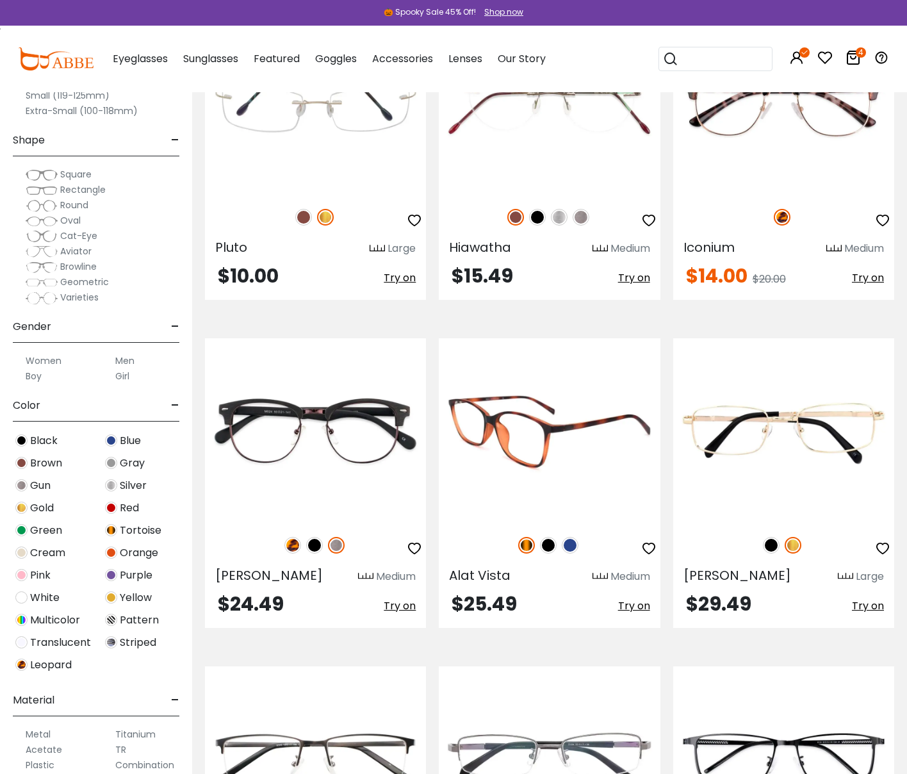
click at [569, 544] on img at bounding box center [570, 545] width 17 height 17
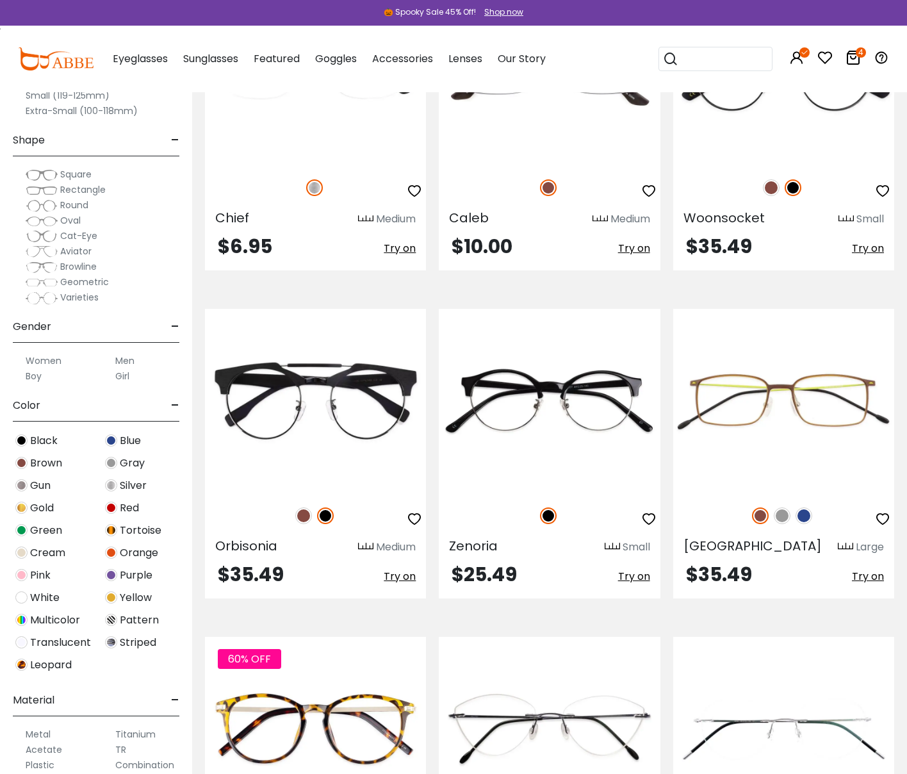
scroll to position [3021, 0]
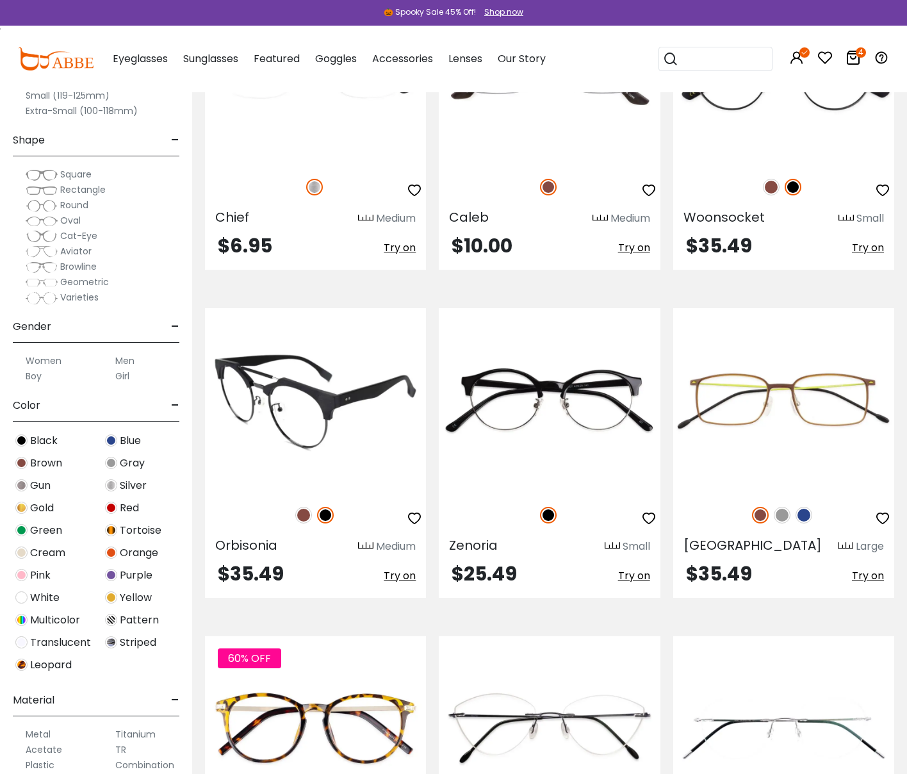
click at [301, 519] on img at bounding box center [303, 515] width 17 height 17
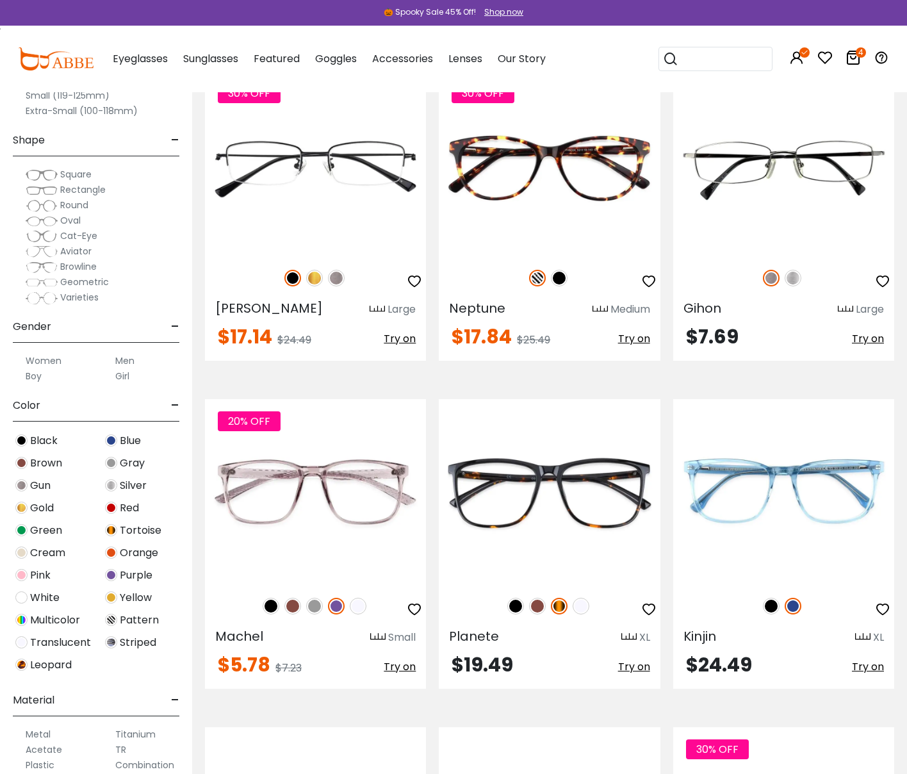
scroll to position [5645, 0]
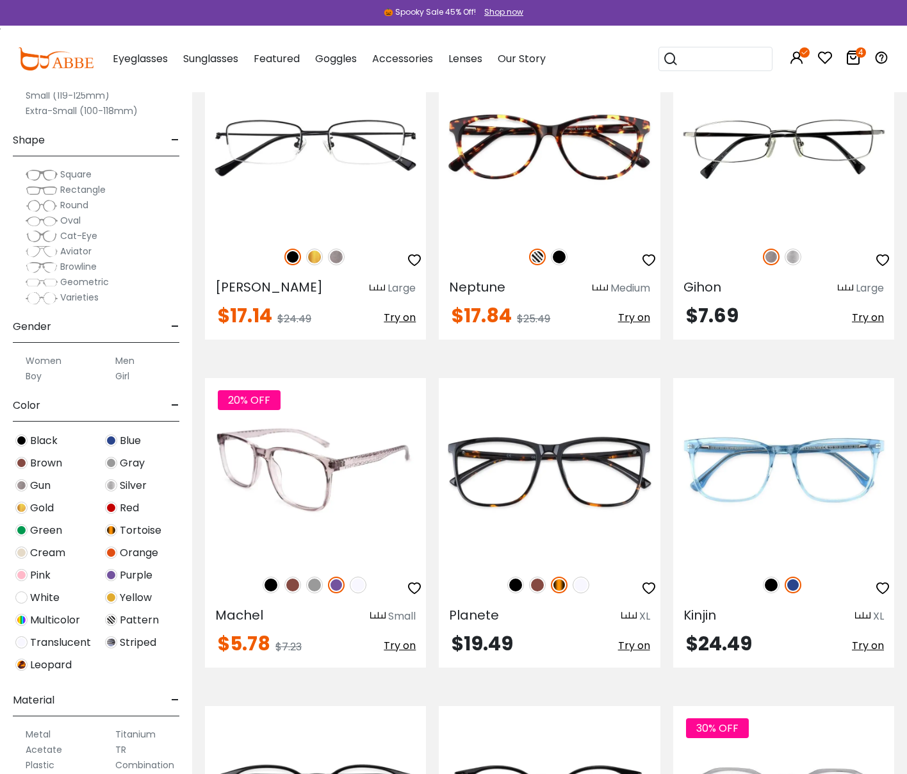
click at [291, 576] on img at bounding box center [292, 584] width 17 height 17
click at [313, 576] on img at bounding box center [314, 584] width 17 height 17
click at [268, 576] on img at bounding box center [271, 584] width 17 height 17
click at [355, 576] on img at bounding box center [358, 584] width 17 height 17
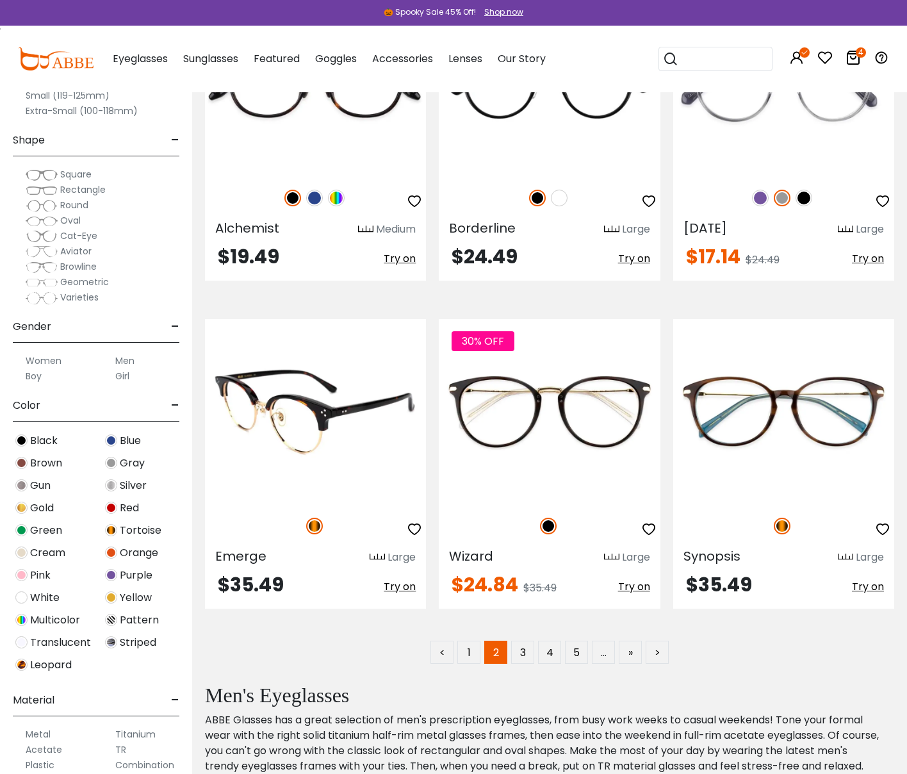
scroll to position [6371, 0]
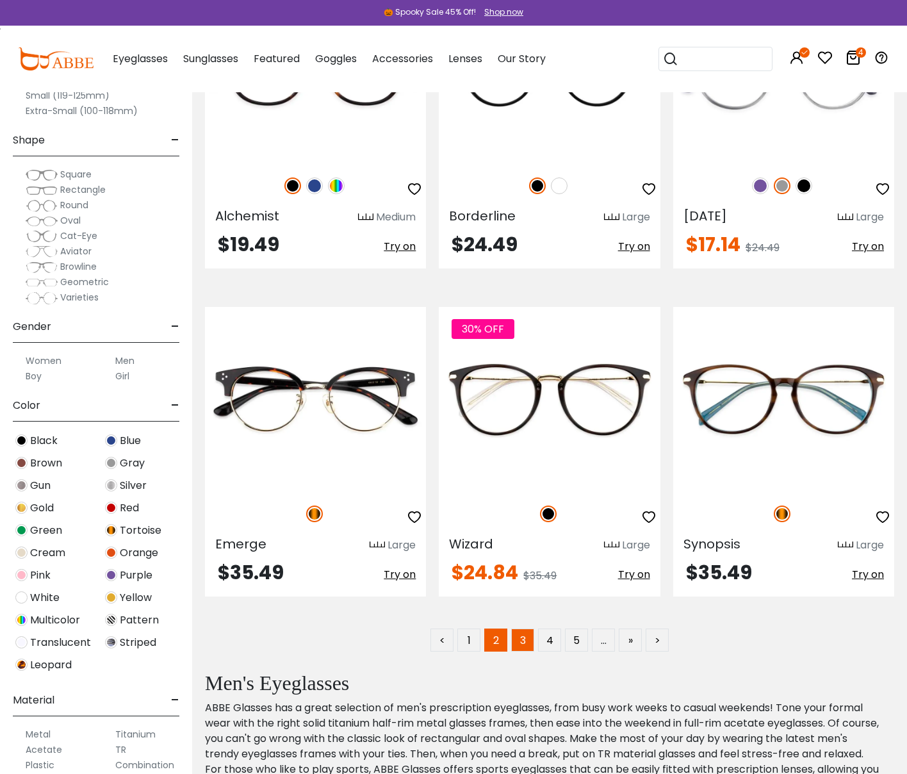
click at [516, 628] on link "3" at bounding box center [522, 639] width 23 height 23
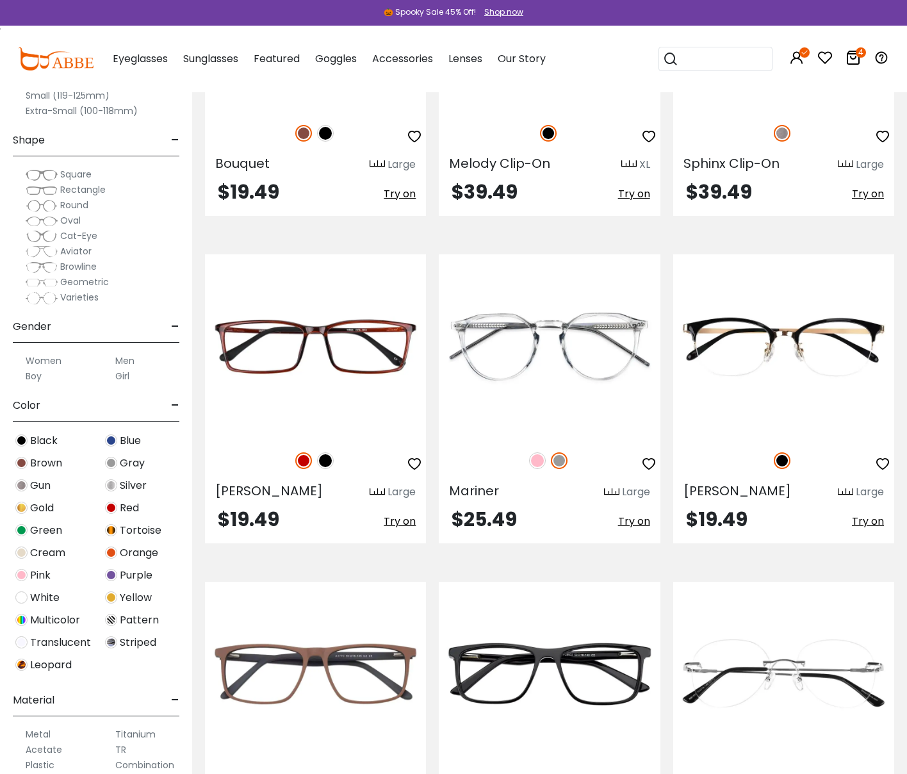
scroll to position [3424, 0]
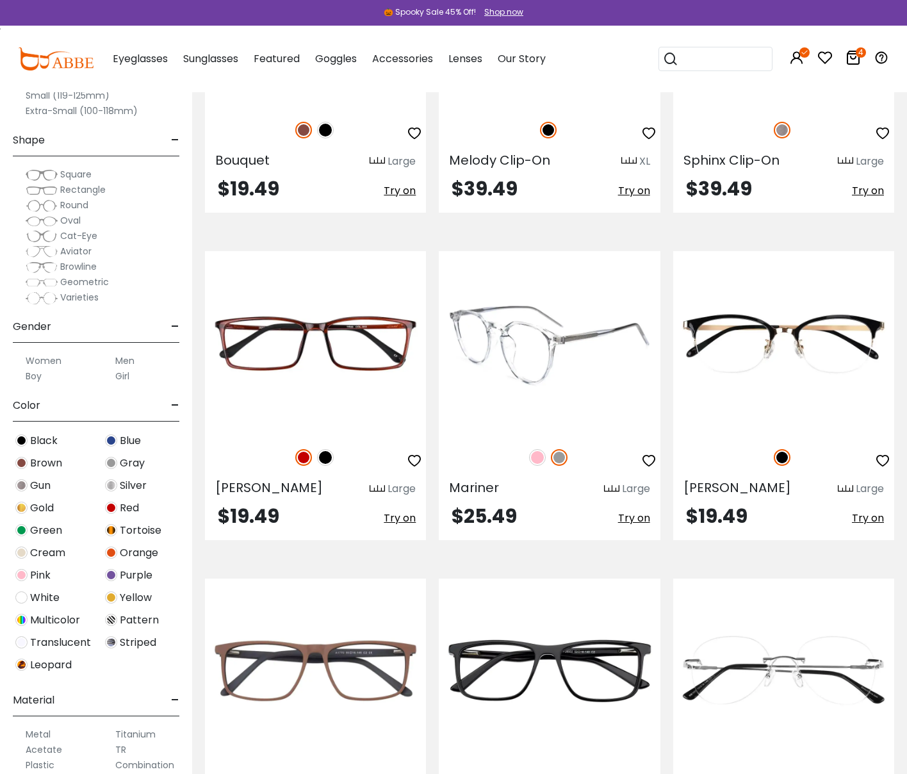
click at [543, 449] on img at bounding box center [537, 457] width 17 height 17
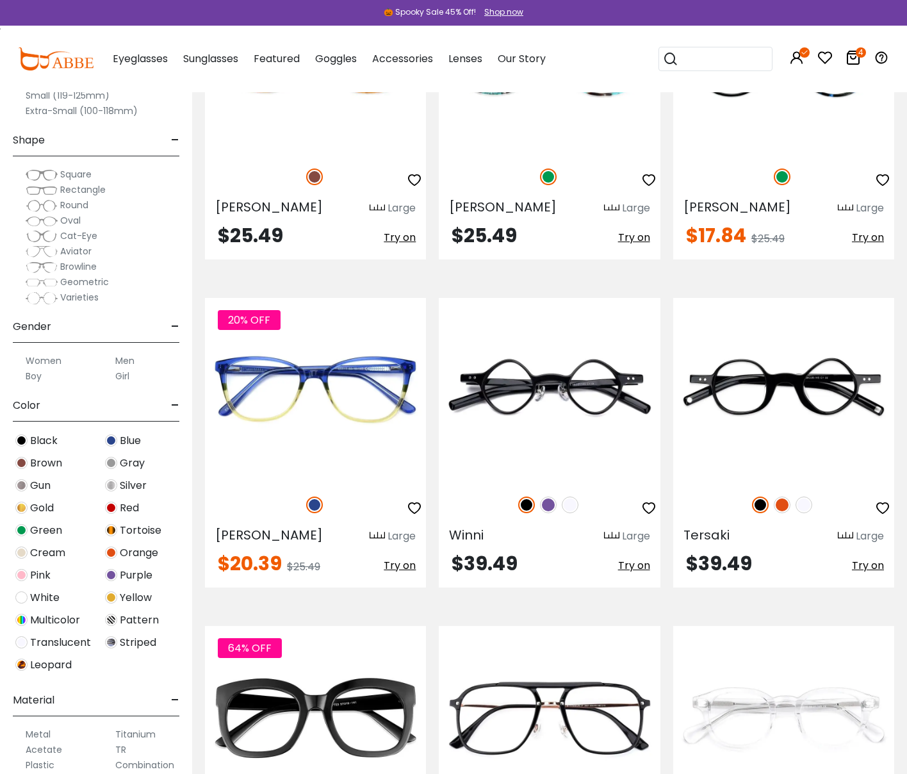
scroll to position [4361, 0]
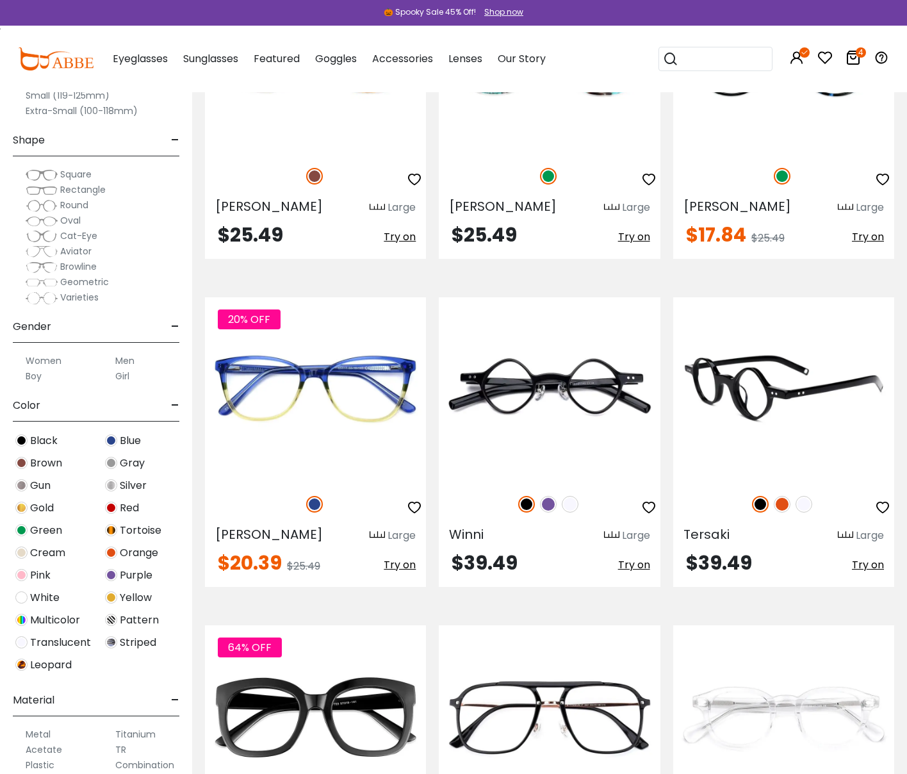
click at [783, 496] on img at bounding box center [782, 504] width 17 height 17
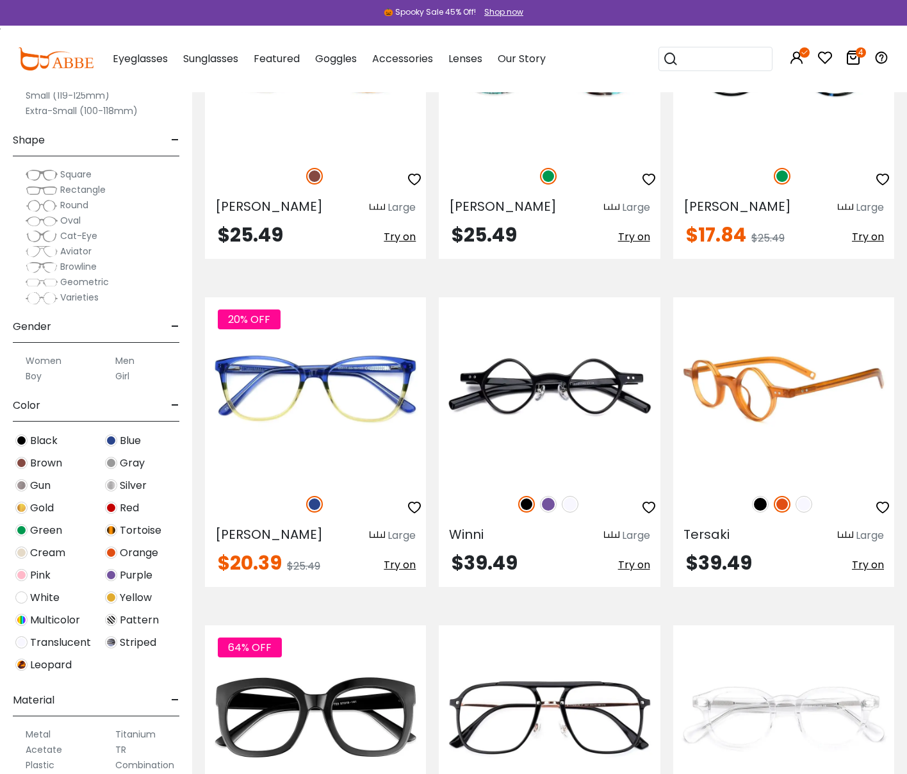
click at [761, 390] on img at bounding box center [783, 389] width 221 height 184
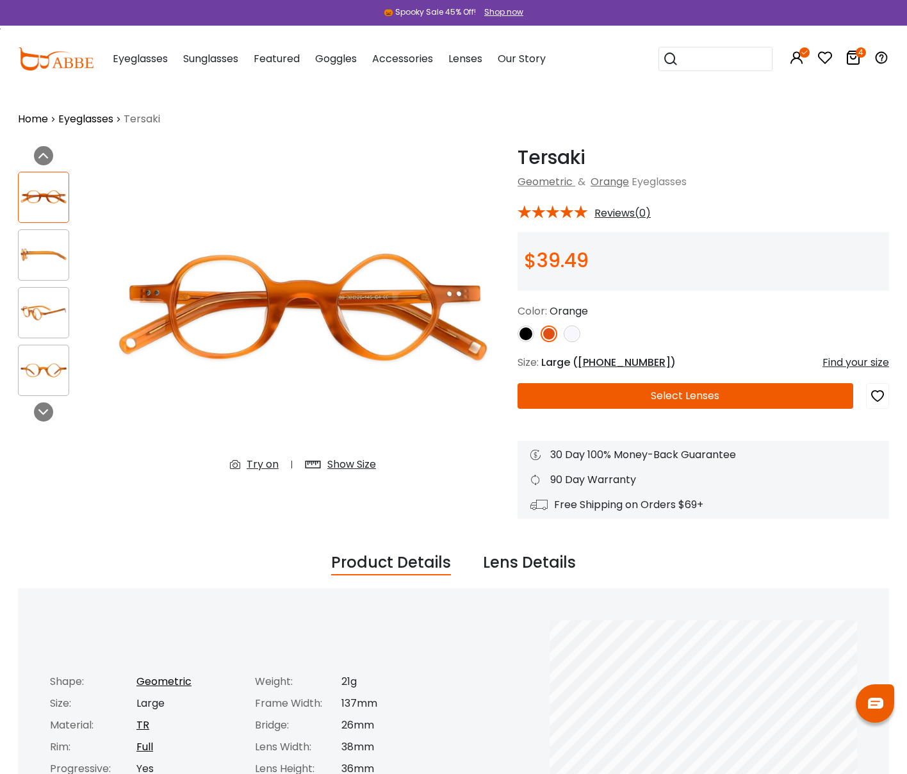
click at [252, 464] on div "Try on" at bounding box center [263, 464] width 32 height 15
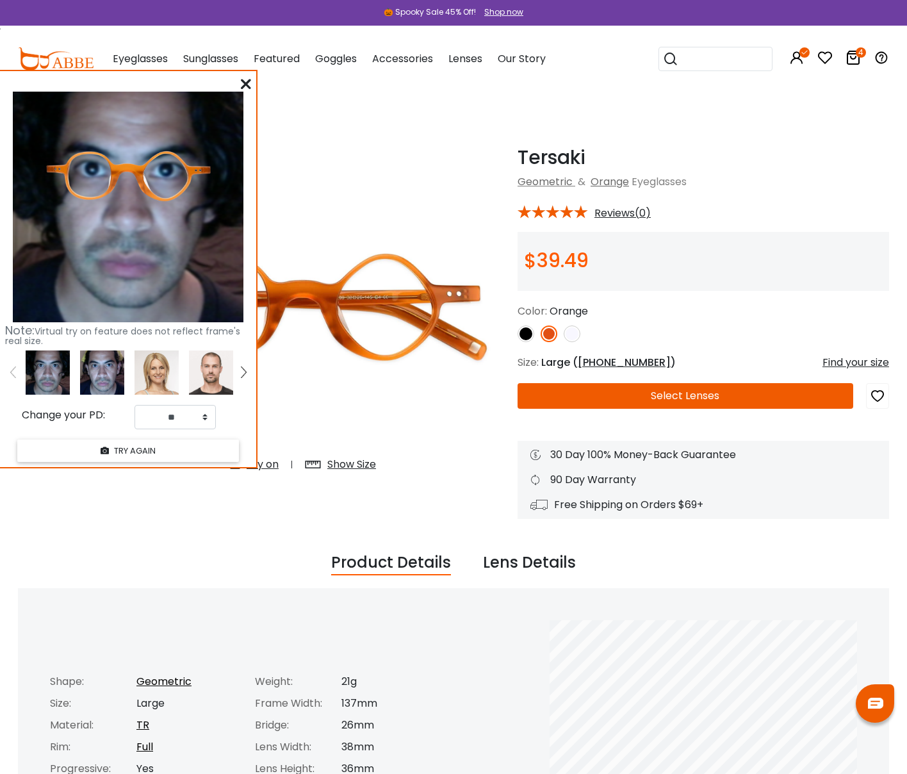
click at [97, 380] on img at bounding box center [102, 372] width 44 height 44
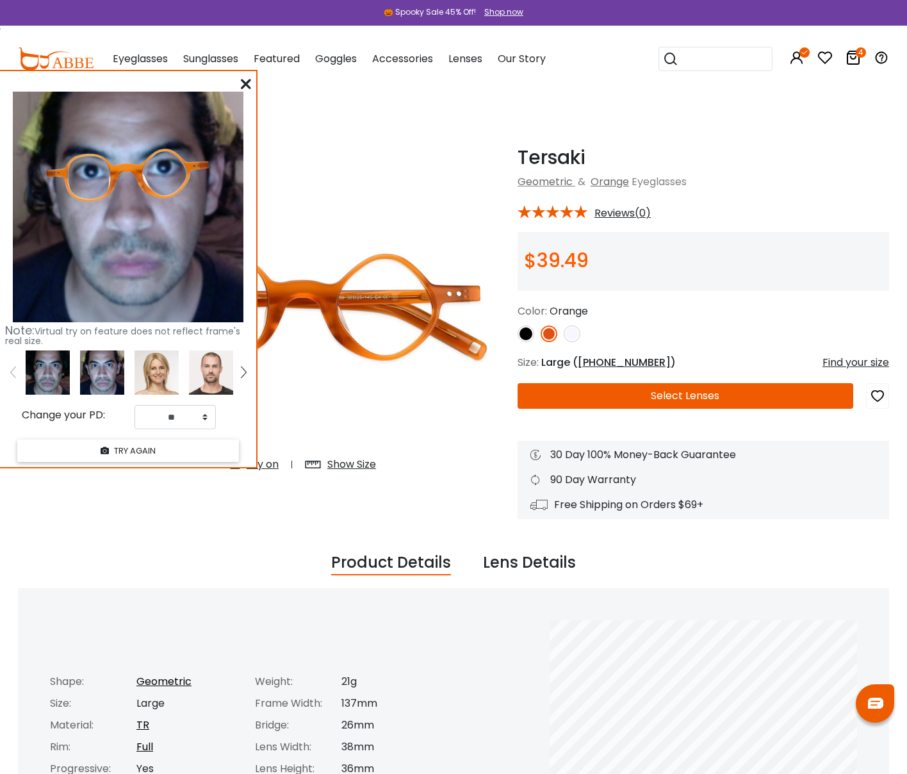
click at [56, 372] on img at bounding box center [48, 372] width 44 height 44
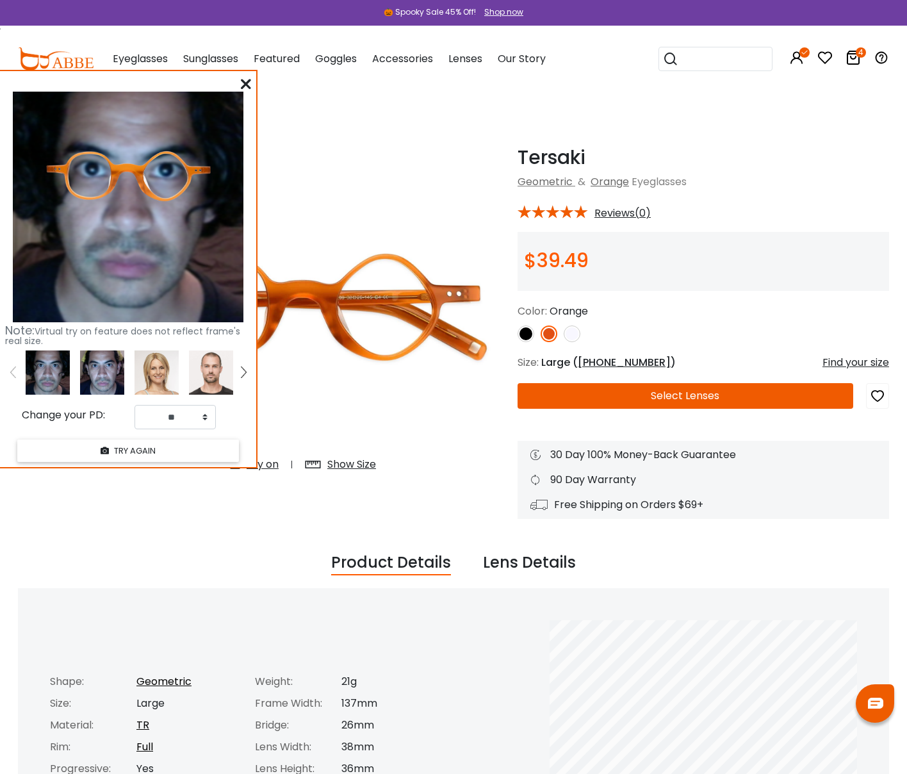
click at [247, 84] on icon at bounding box center [246, 84] width 10 height 10
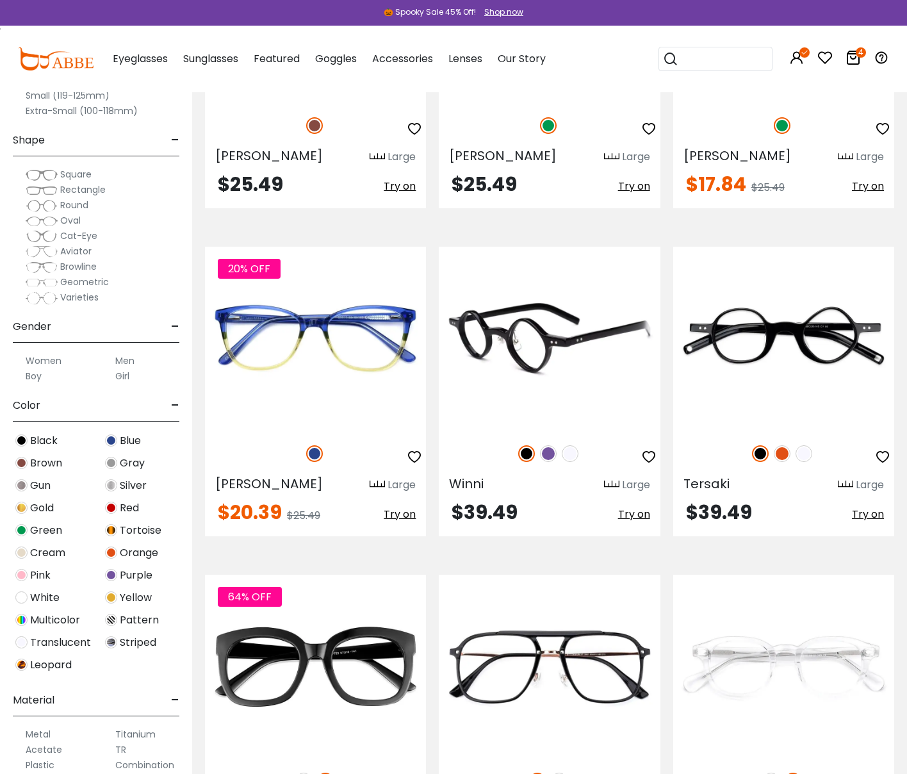
scroll to position [4413, 0]
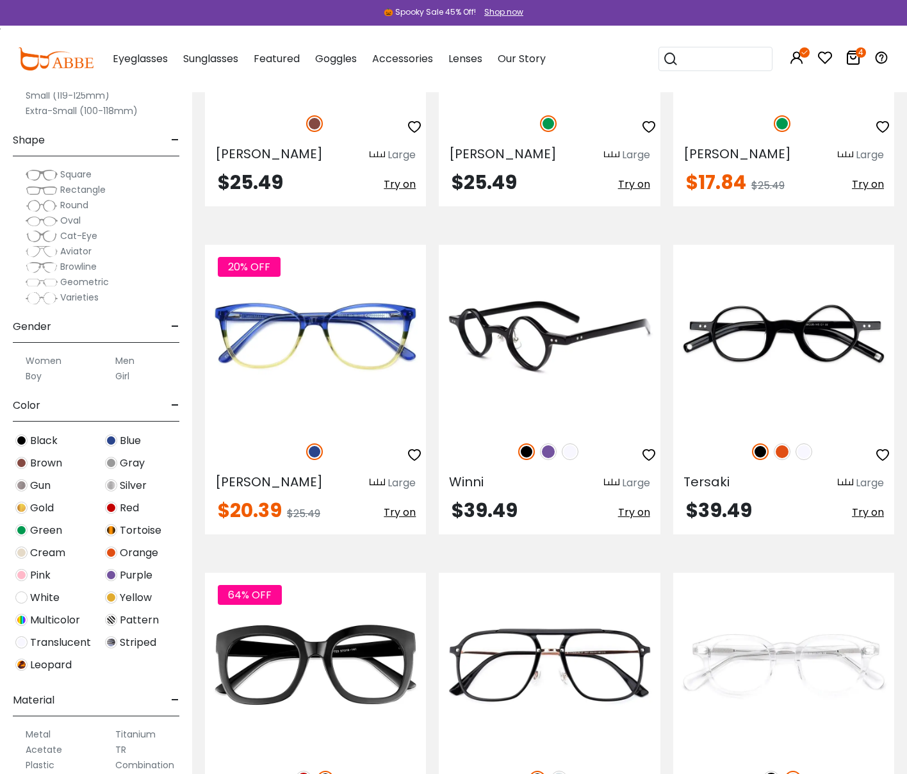
click at [567, 443] on img at bounding box center [570, 451] width 17 height 17
click at [546, 443] on img at bounding box center [548, 451] width 17 height 17
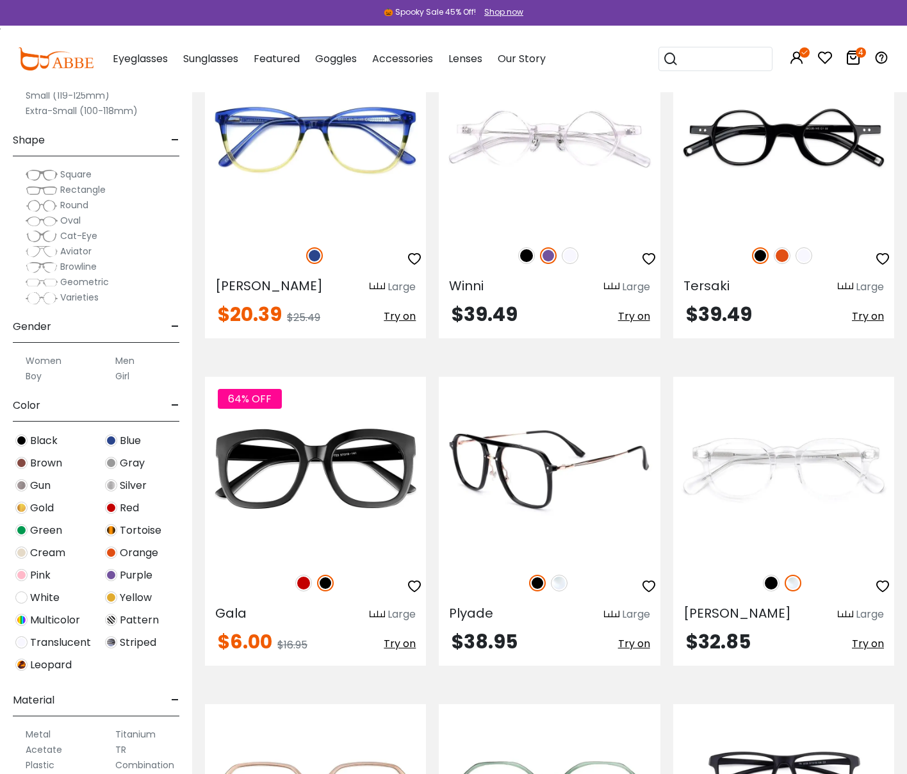
scroll to position [4610, 0]
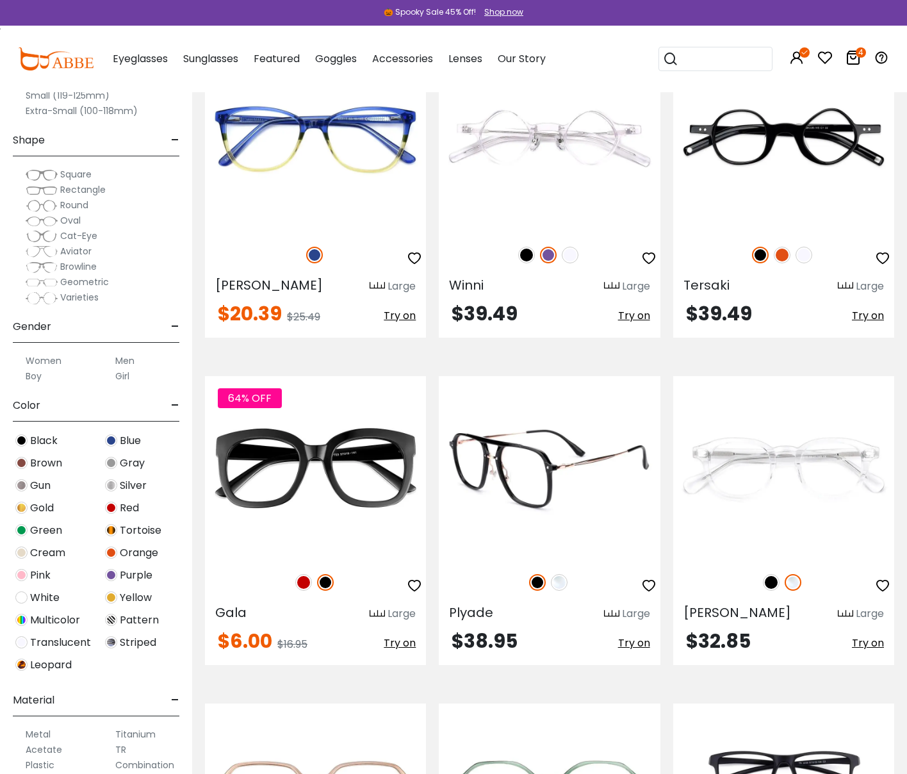
click at [562, 574] on img at bounding box center [559, 582] width 17 height 17
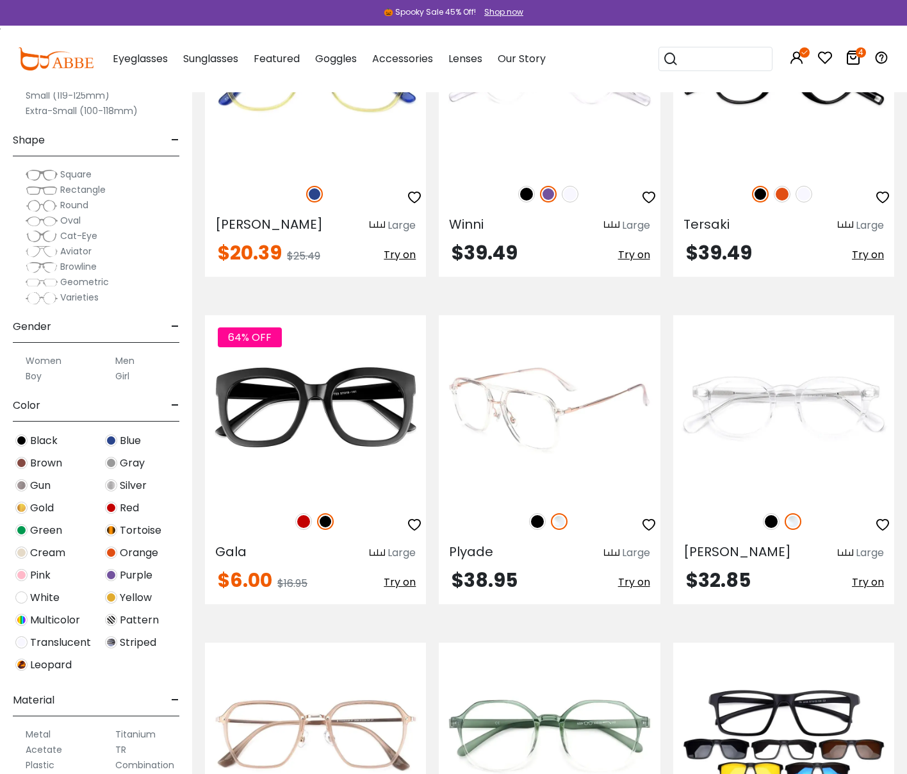
scroll to position [4673, 0]
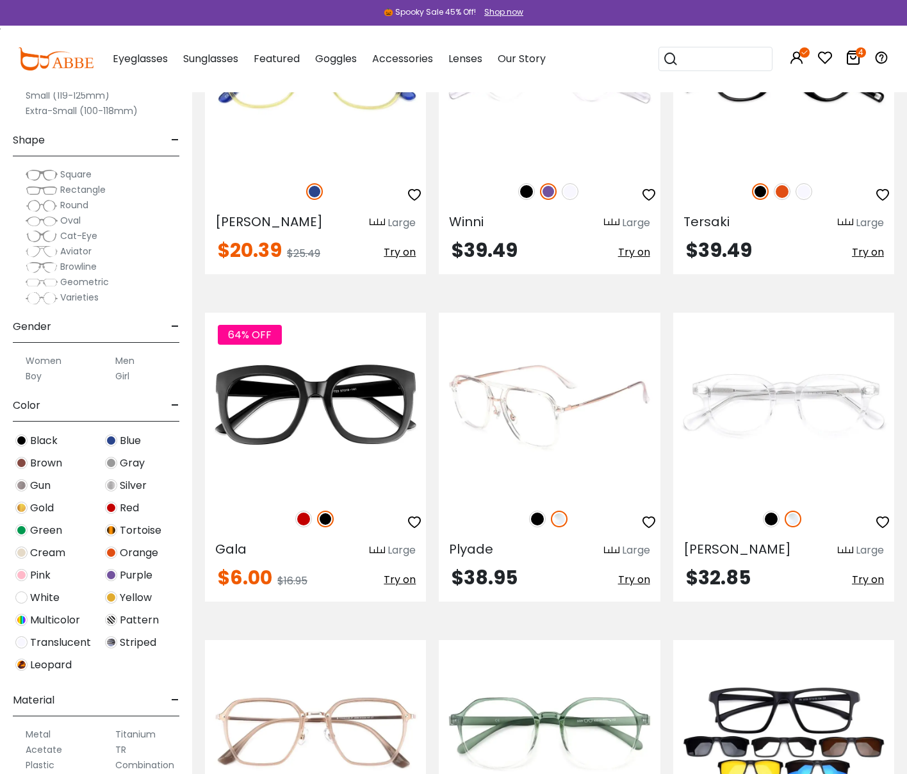
click at [538, 511] on img at bounding box center [537, 519] width 17 height 17
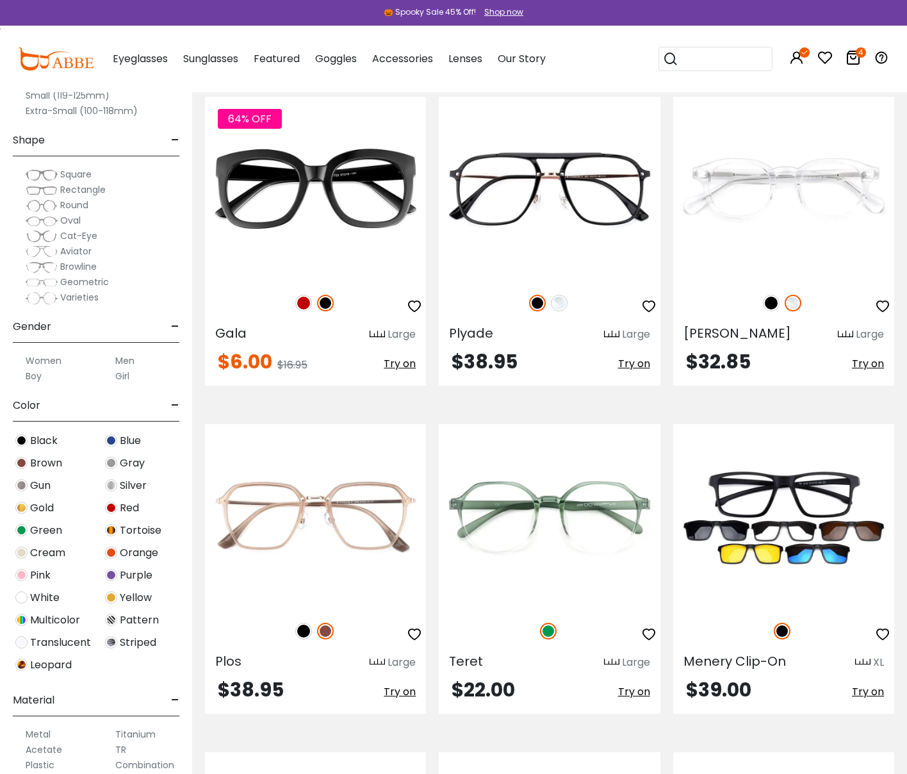
scroll to position [4885, 0]
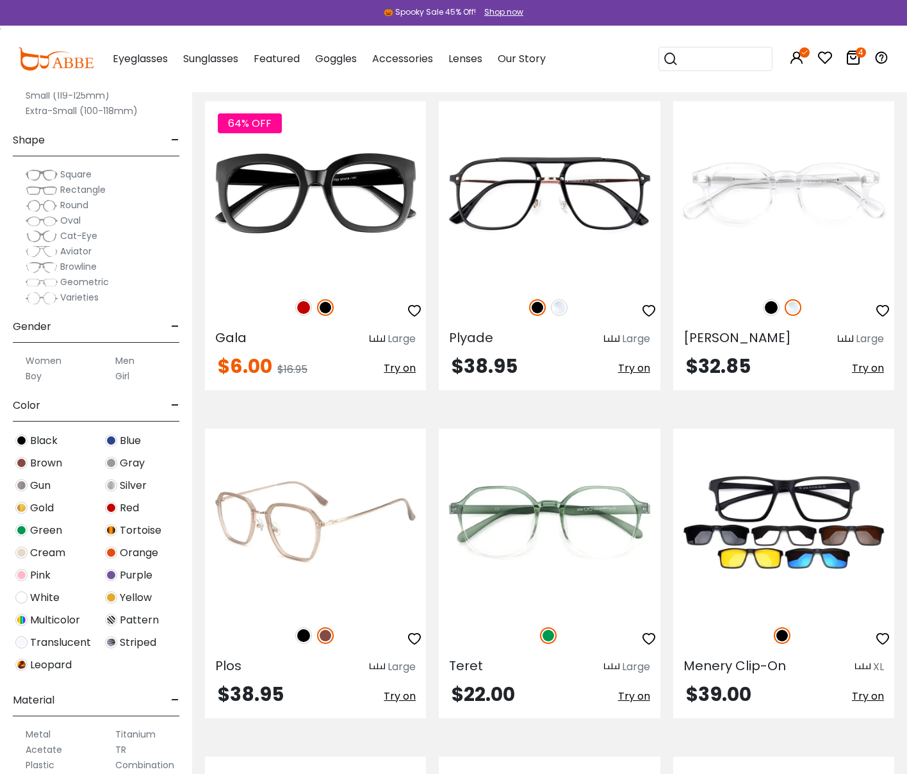
click at [308, 627] on img at bounding box center [303, 635] width 17 height 17
drag, startPoint x: 325, startPoint y: 613, endPoint x: 354, endPoint y: 653, distance: 49.4
click at [325, 627] on img at bounding box center [325, 635] width 17 height 17
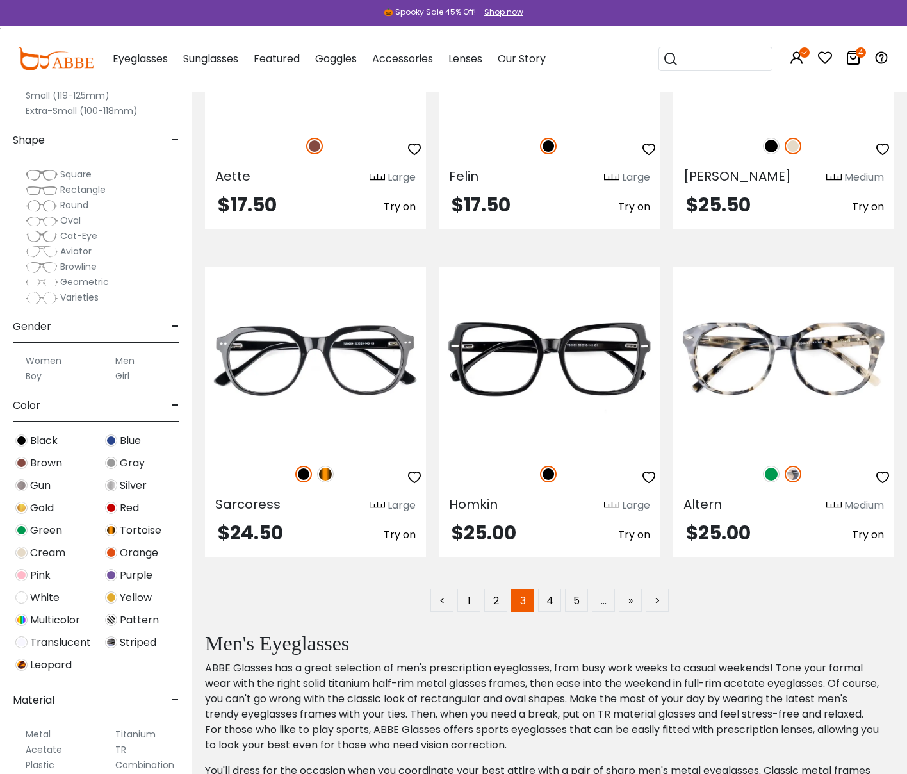
scroll to position [6368, 0]
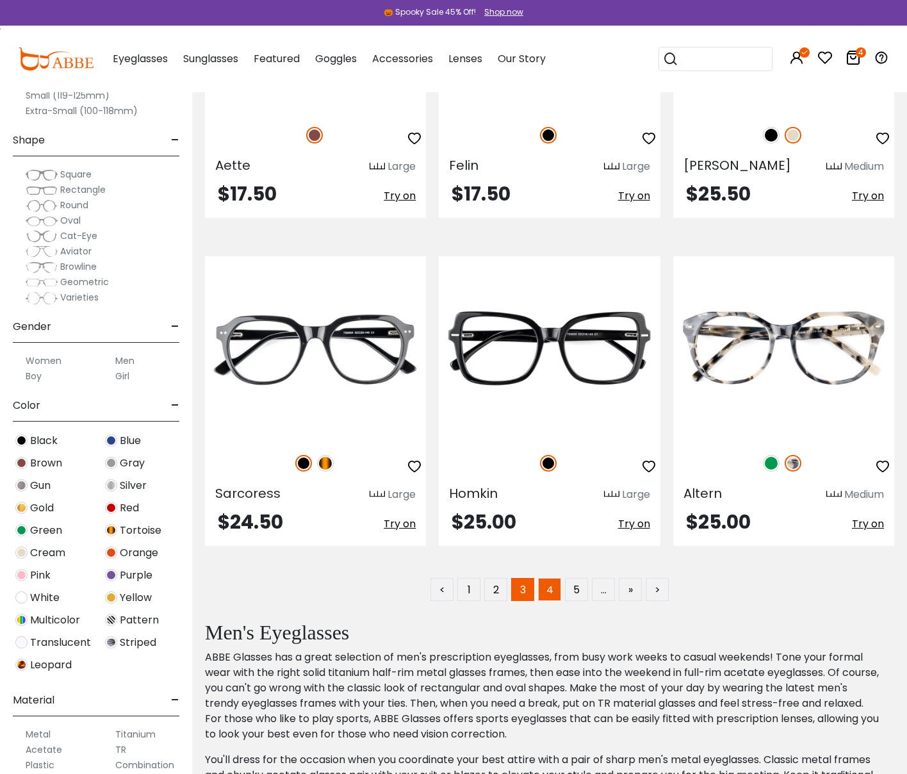
click at [548, 578] on link "4" at bounding box center [549, 589] width 23 height 23
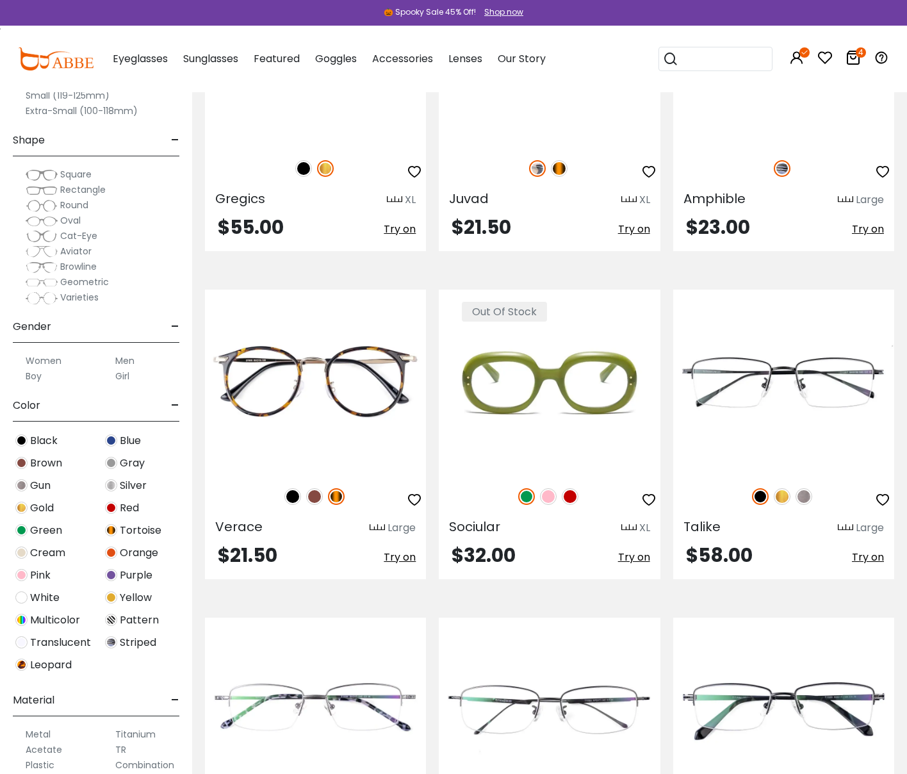
scroll to position [1401, 0]
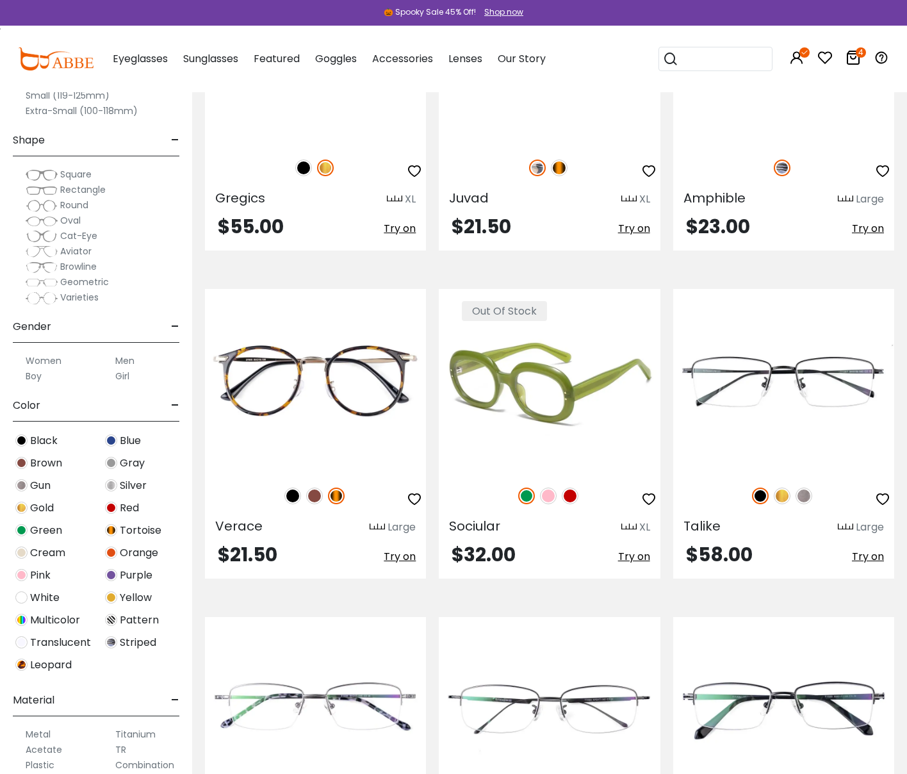
click at [574, 495] on img at bounding box center [570, 495] width 17 height 17
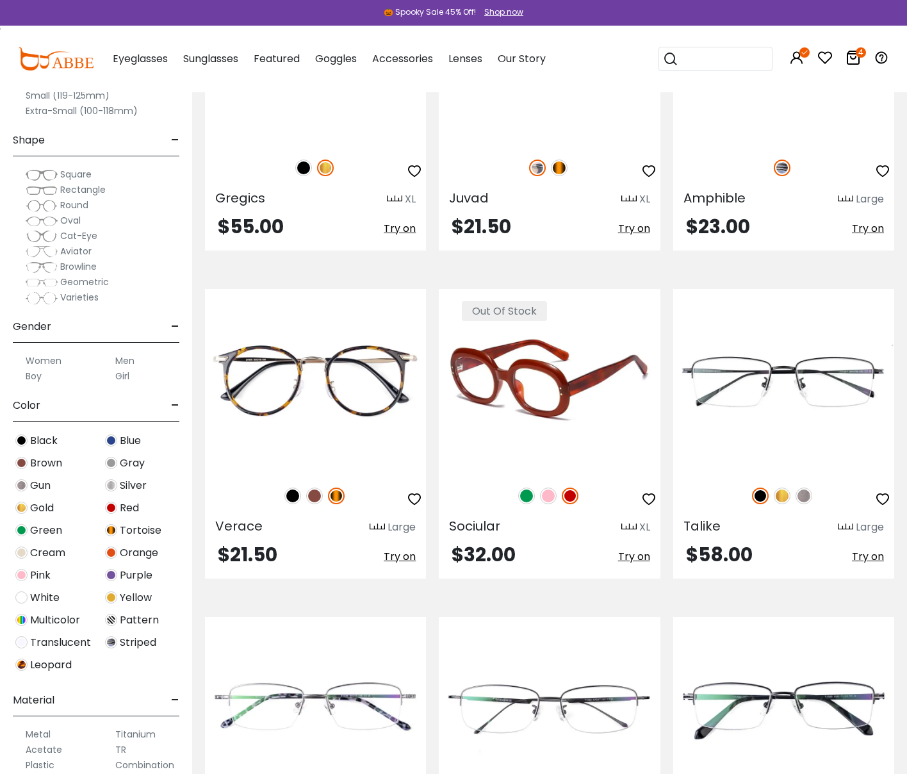
click at [548, 494] on img at bounding box center [548, 495] width 17 height 17
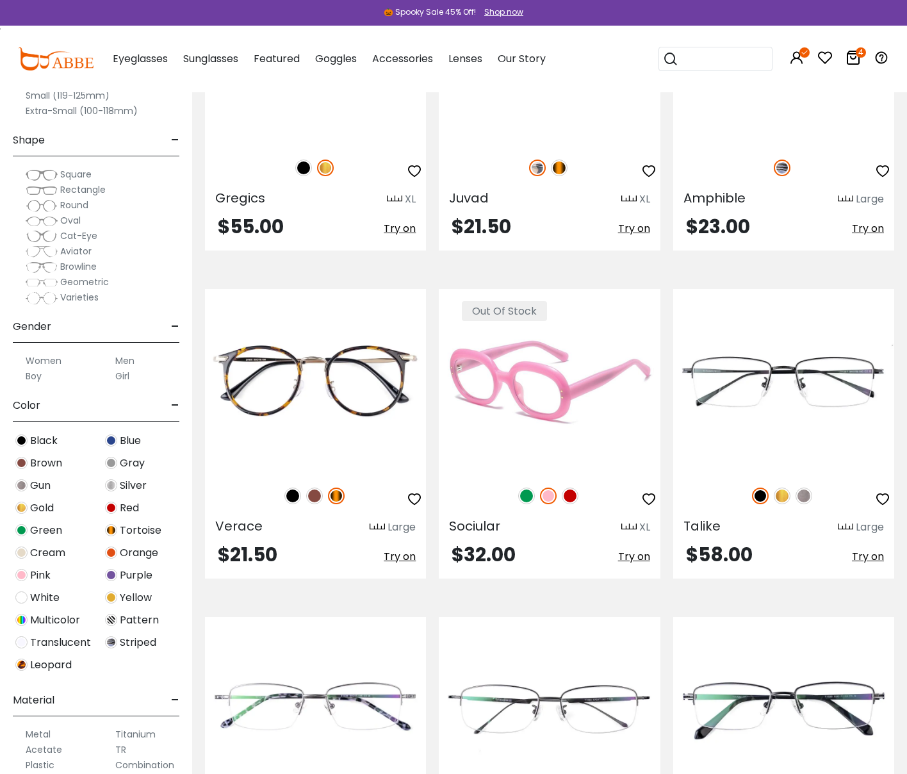
click at [524, 496] on img at bounding box center [526, 495] width 17 height 17
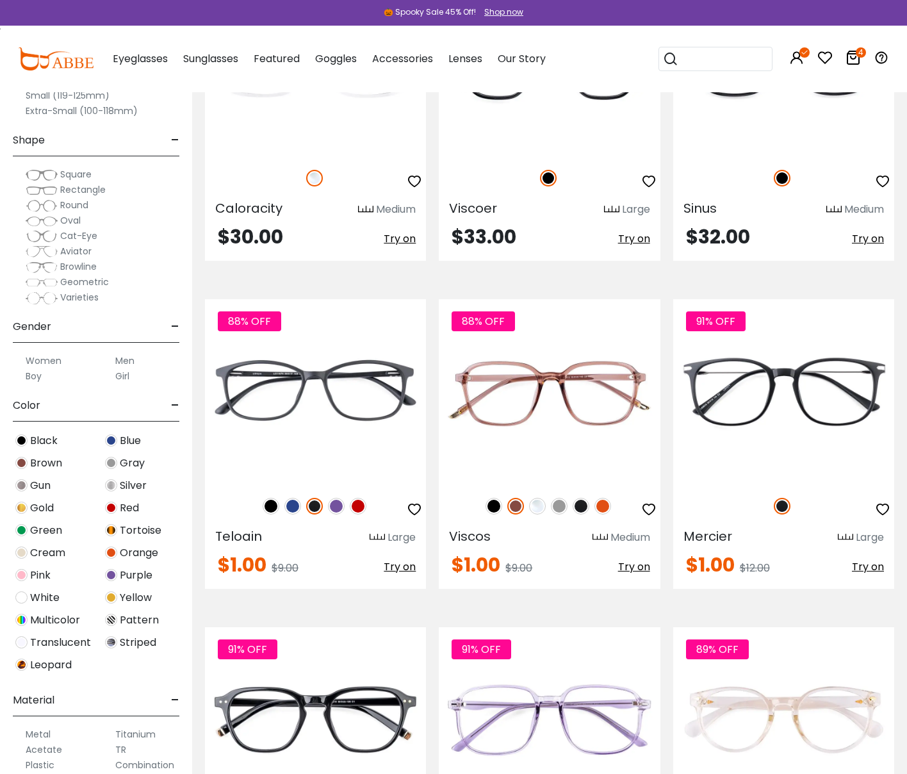
scroll to position [4999, 0]
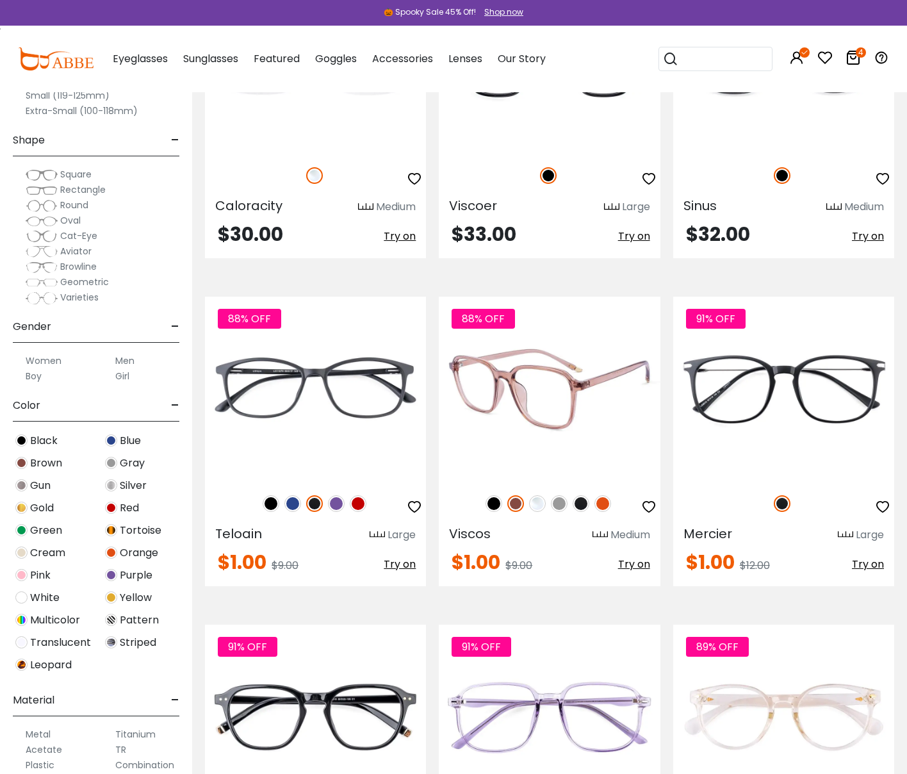
click at [601, 506] on img at bounding box center [602, 503] width 17 height 17
click at [586, 501] on img at bounding box center [581, 503] width 17 height 17
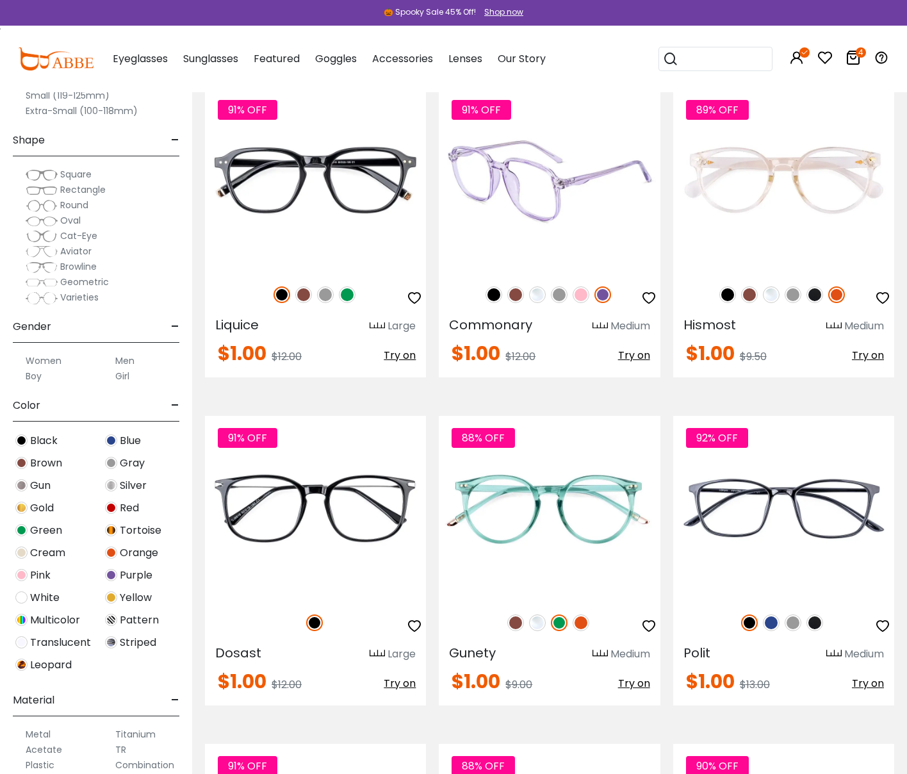
scroll to position [5540, 0]
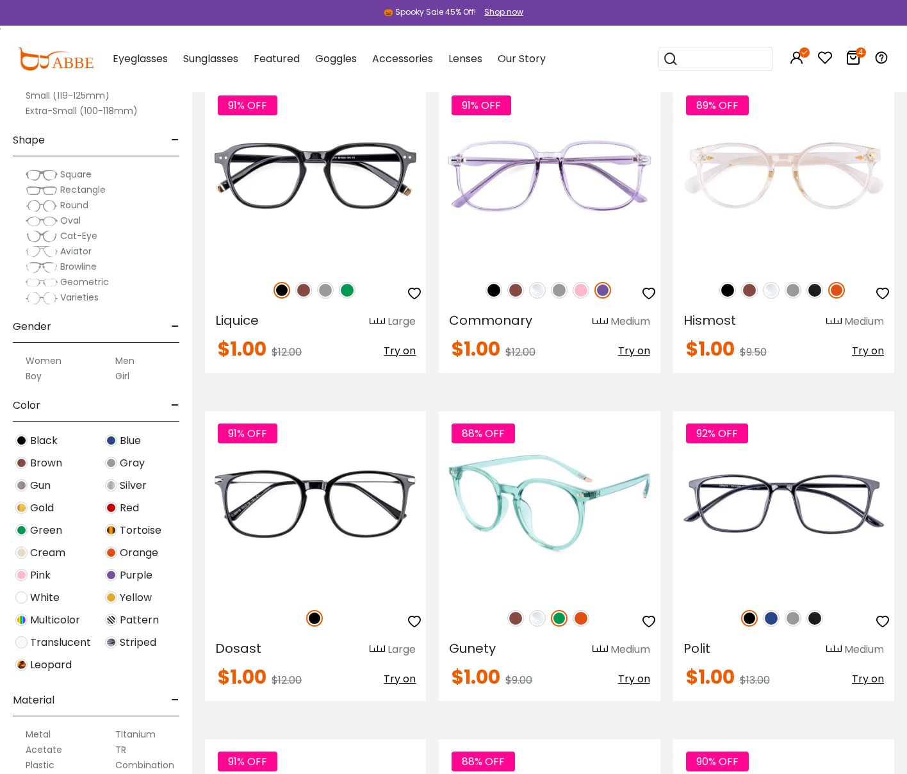
click at [581, 623] on img at bounding box center [581, 618] width 17 height 17
click at [537, 617] on img at bounding box center [537, 618] width 17 height 17
click at [517, 618] on img at bounding box center [515, 618] width 17 height 17
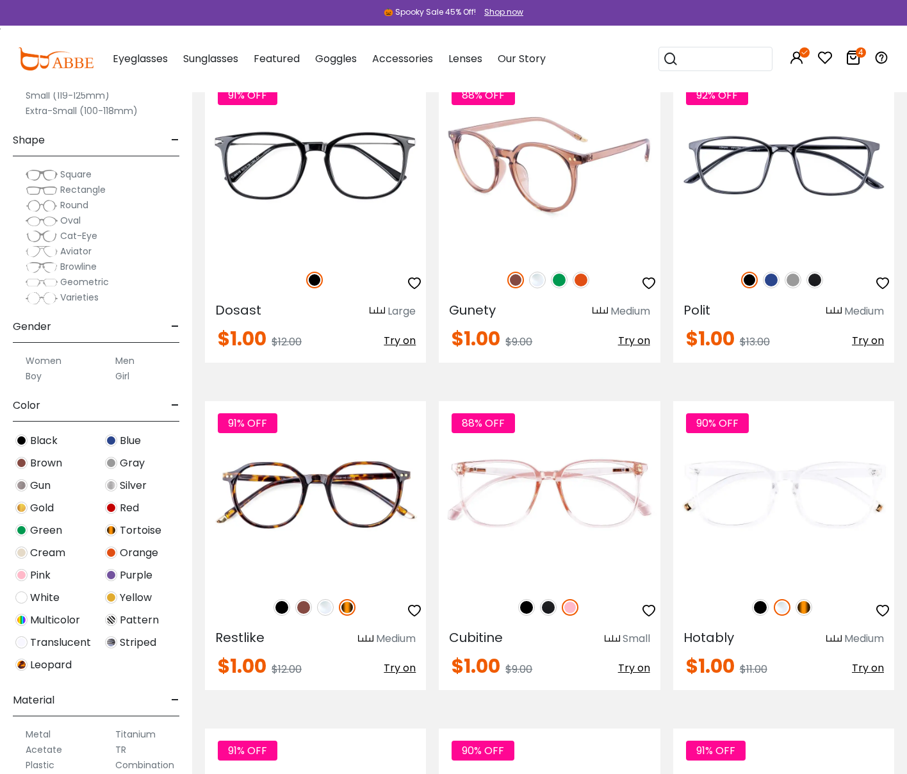
scroll to position [5907, 0]
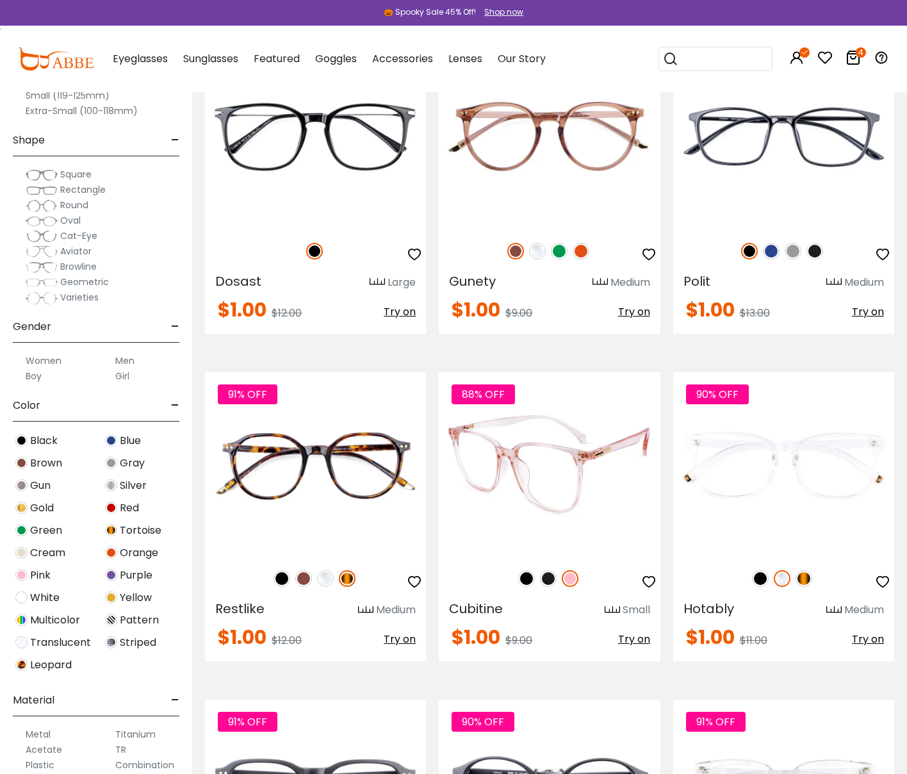
click at [548, 578] on img at bounding box center [548, 578] width 17 height 17
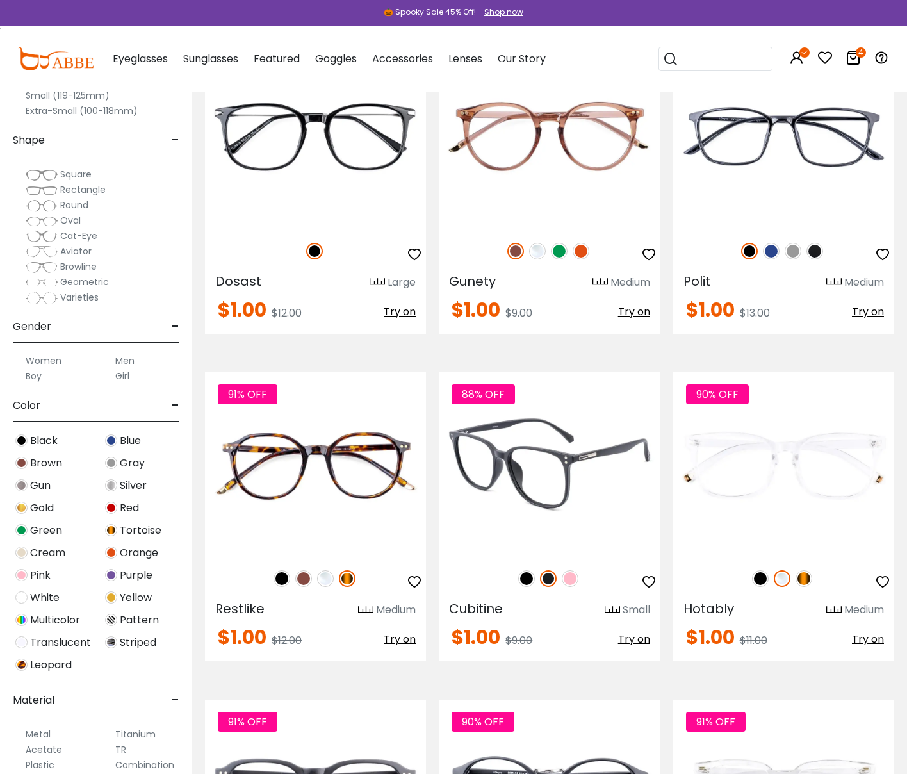
click at [527, 577] on img at bounding box center [526, 578] width 17 height 17
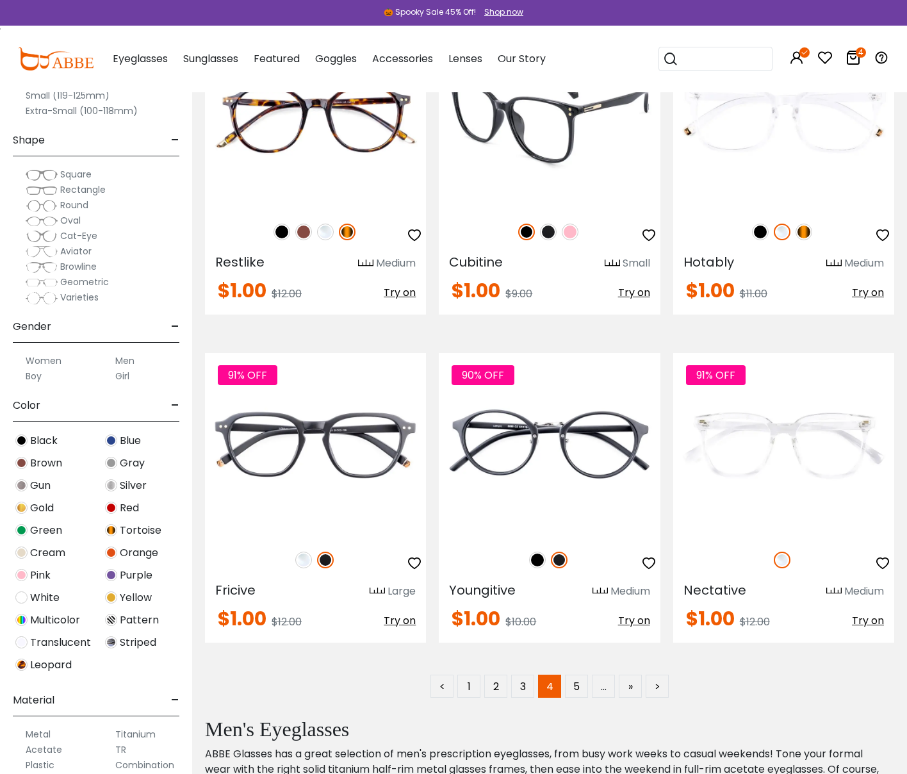
scroll to position [6255, 0]
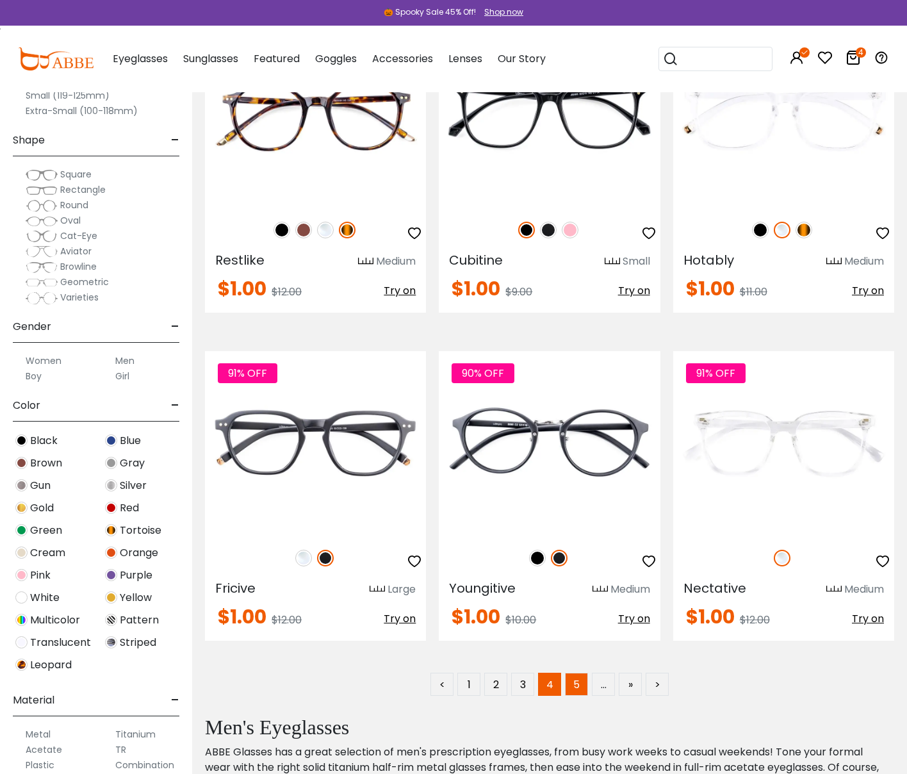
click at [571, 687] on link "5" at bounding box center [576, 684] width 23 height 23
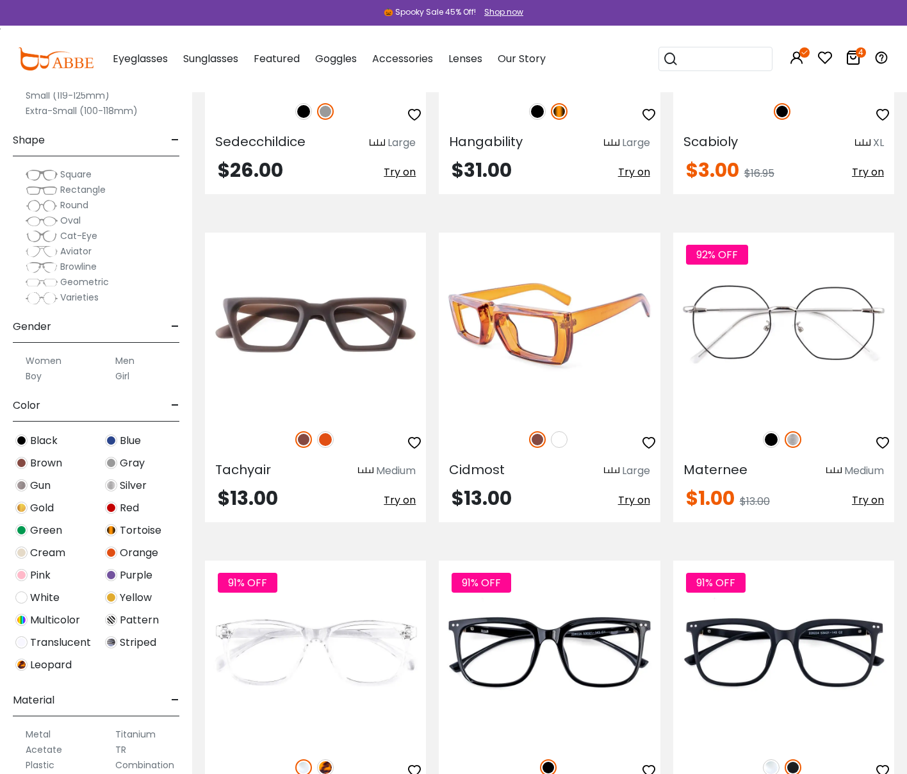
scroll to position [3757, 0]
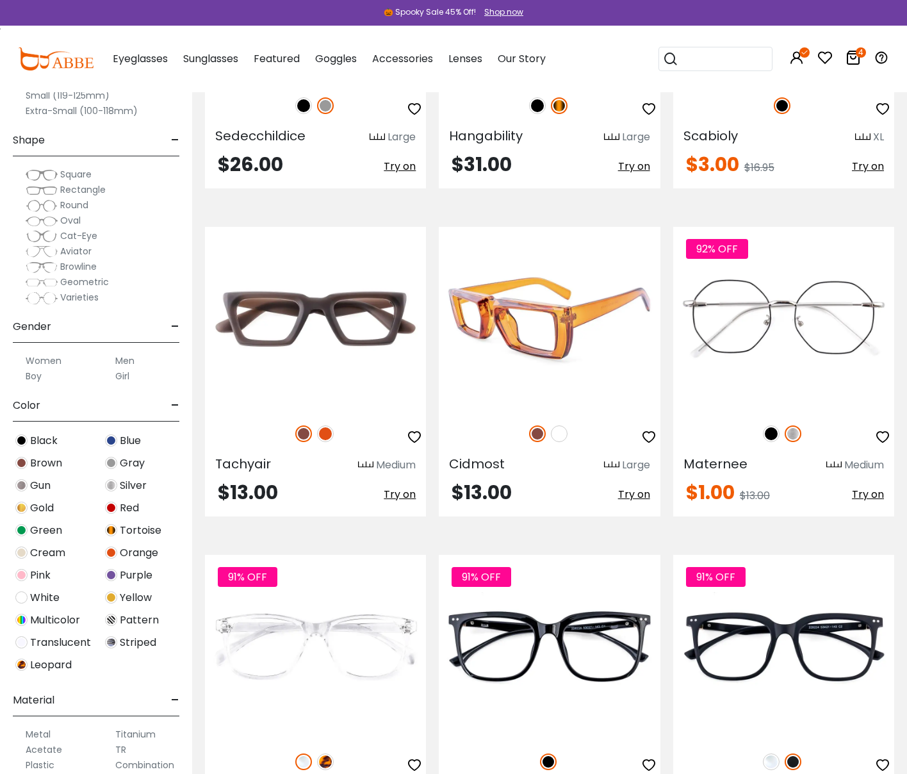
click at [533, 328] on img at bounding box center [549, 319] width 221 height 184
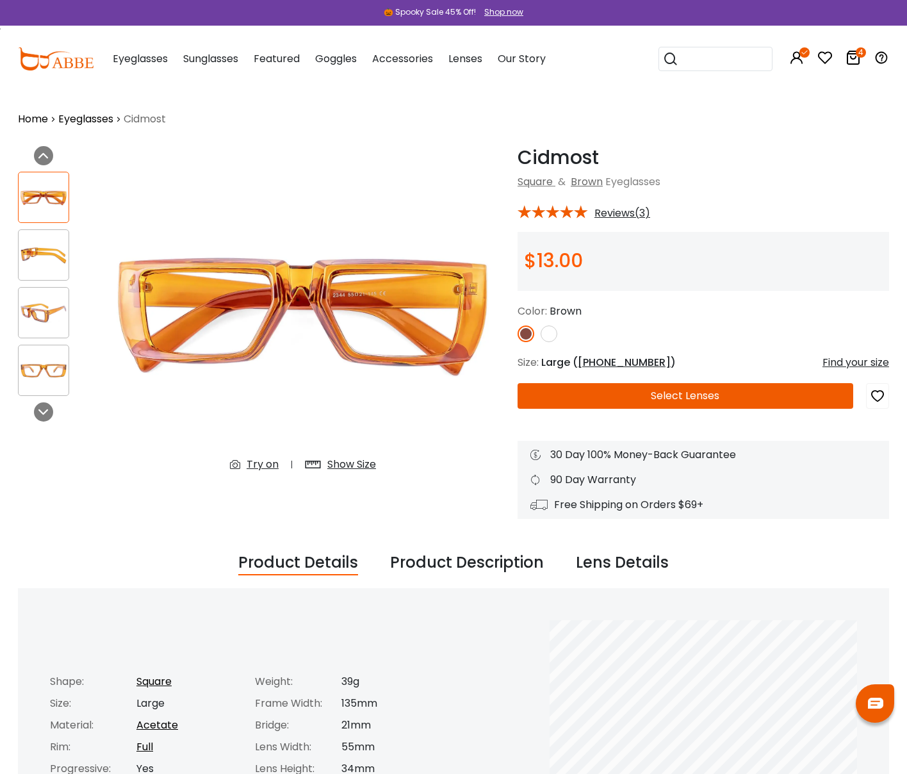
click at [275, 464] on div "Try on" at bounding box center [263, 464] width 32 height 15
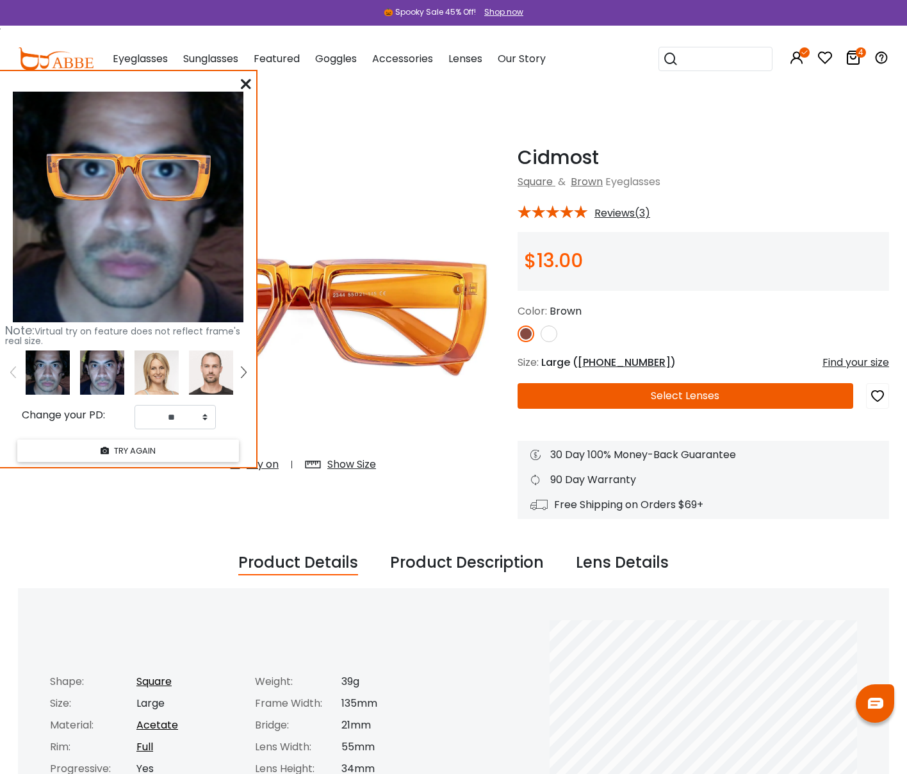
click at [90, 379] on img at bounding box center [102, 372] width 44 height 44
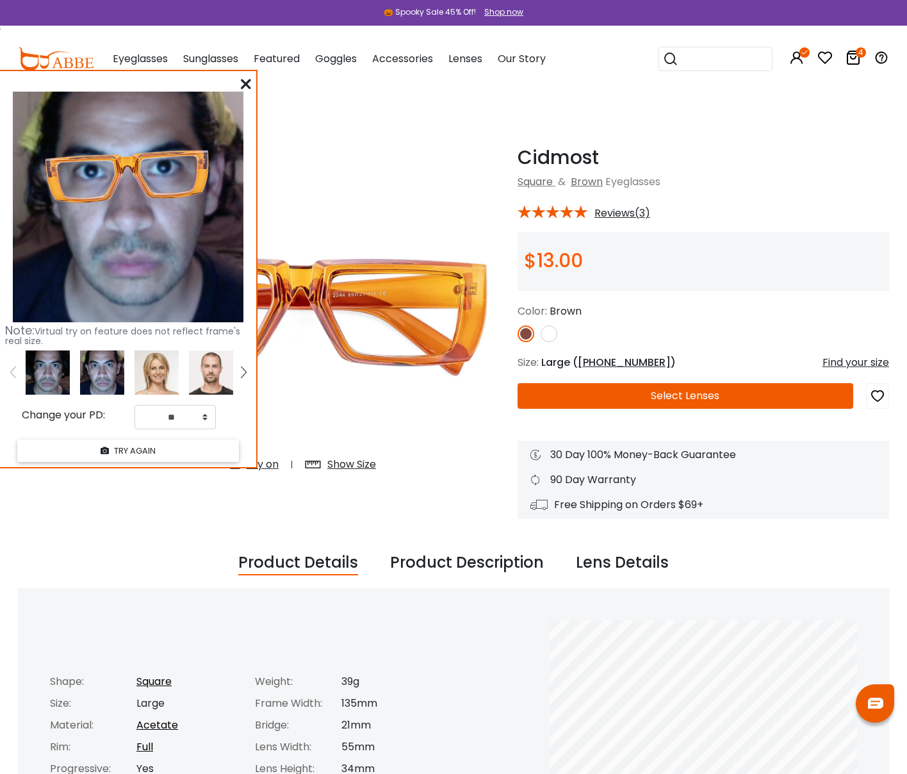
click at [53, 377] on img at bounding box center [48, 372] width 44 height 44
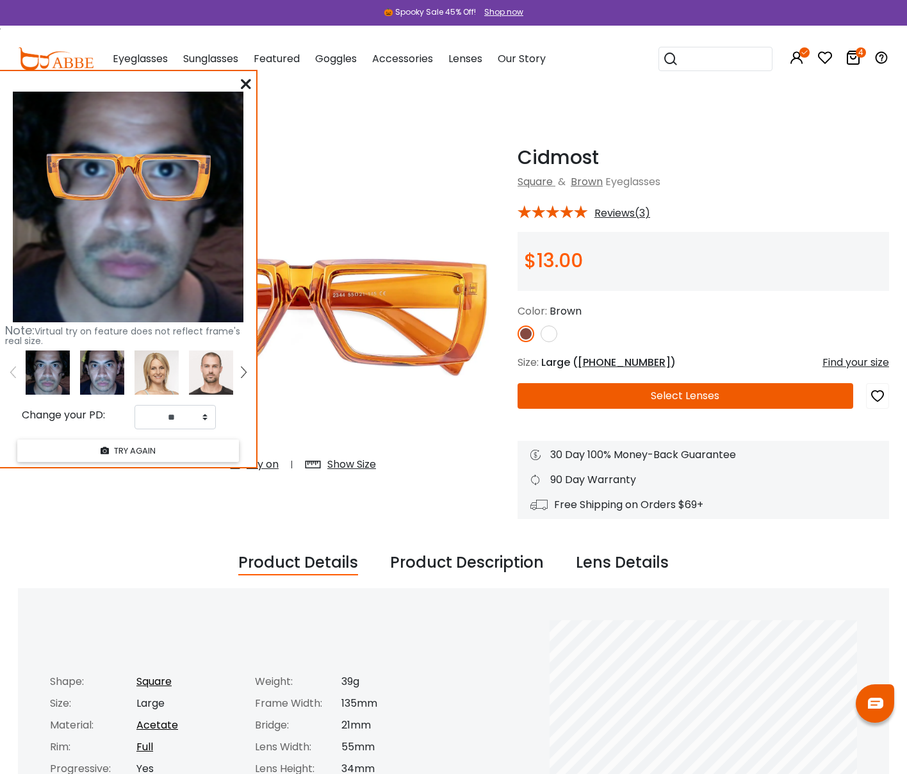
click at [247, 83] on icon at bounding box center [246, 84] width 10 height 10
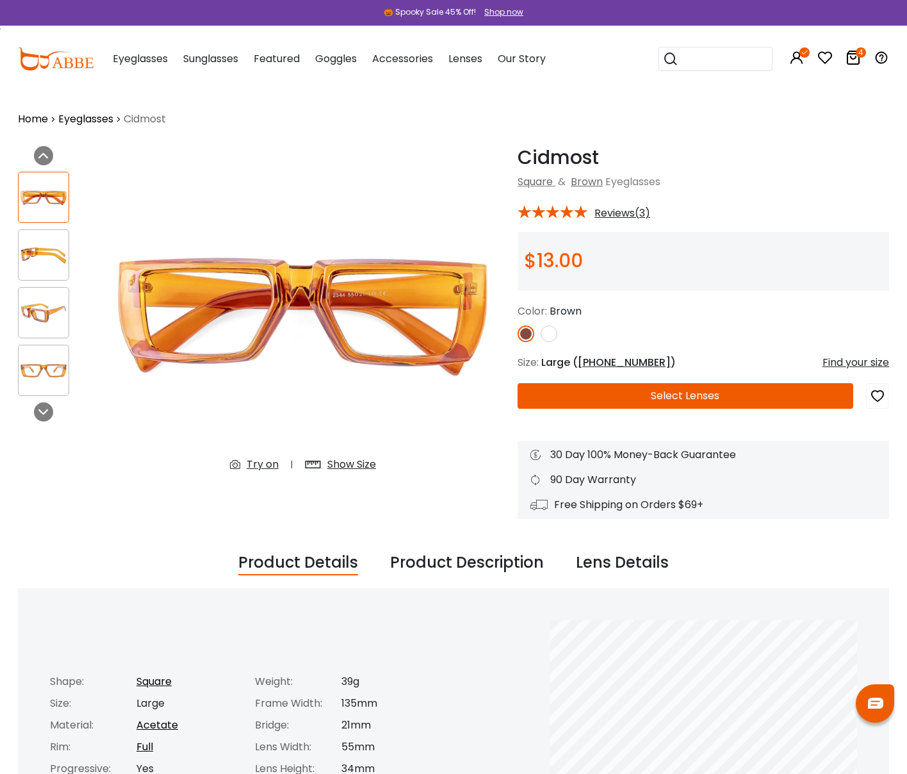
click at [49, 256] on img at bounding box center [44, 255] width 50 height 25
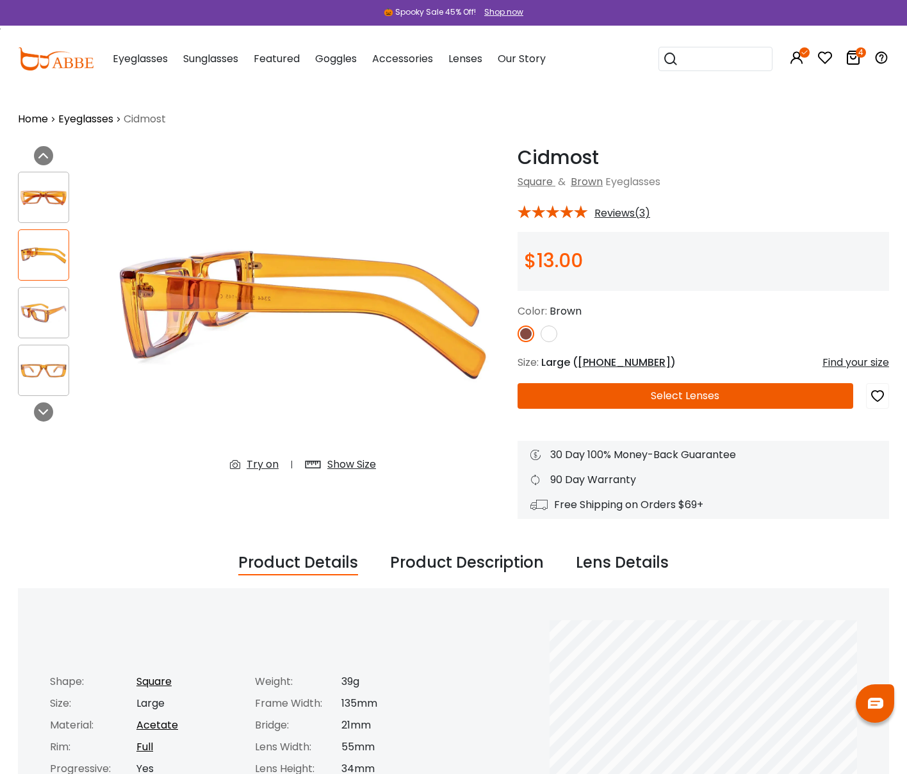
click at [39, 313] on img at bounding box center [44, 312] width 50 height 25
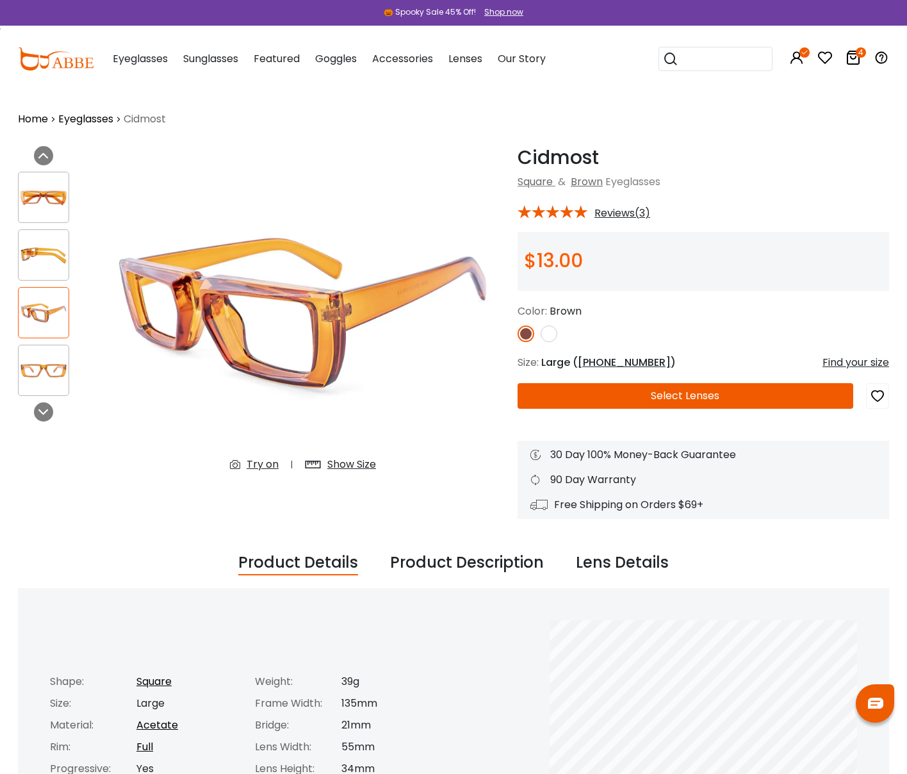
click at [43, 367] on img at bounding box center [44, 370] width 50 height 25
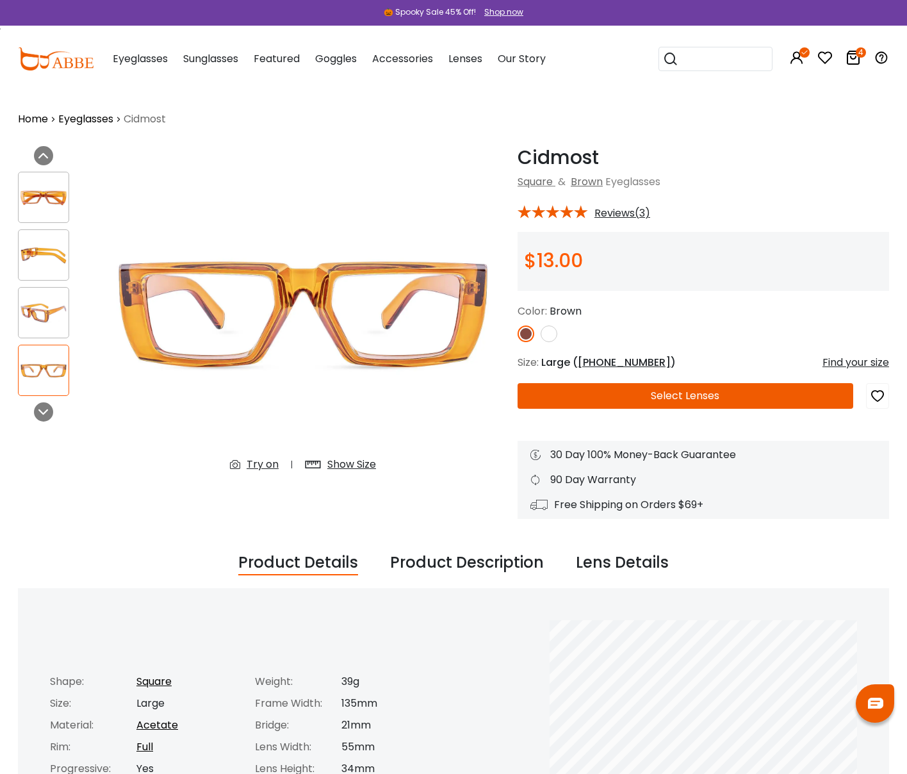
click at [553, 331] on img at bounding box center [549, 333] width 17 height 17
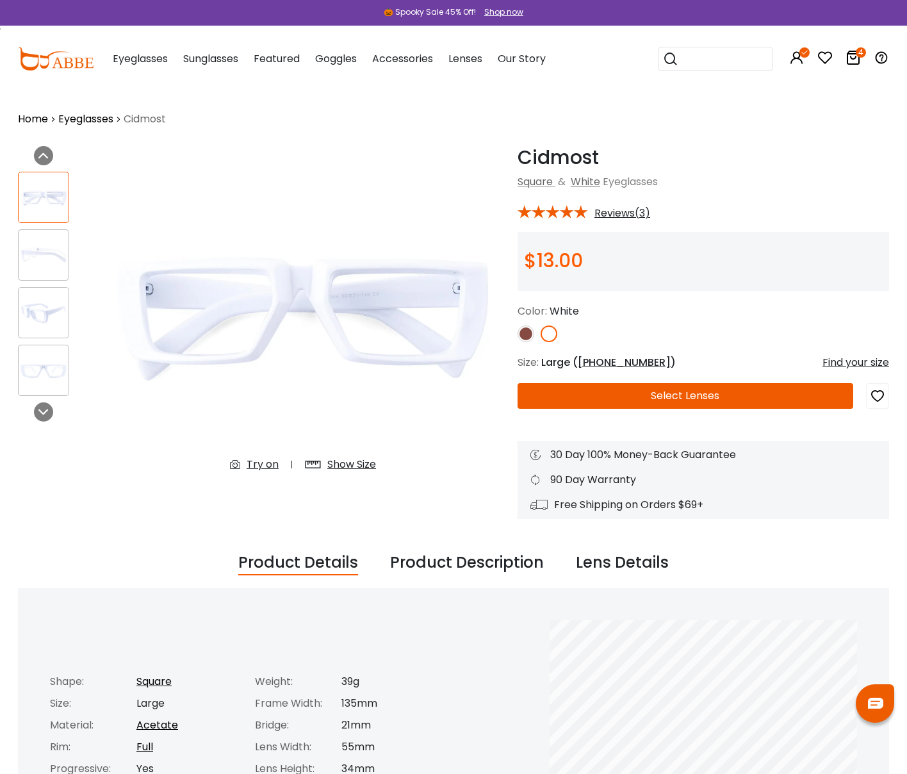
click at [33, 252] on img at bounding box center [44, 255] width 50 height 25
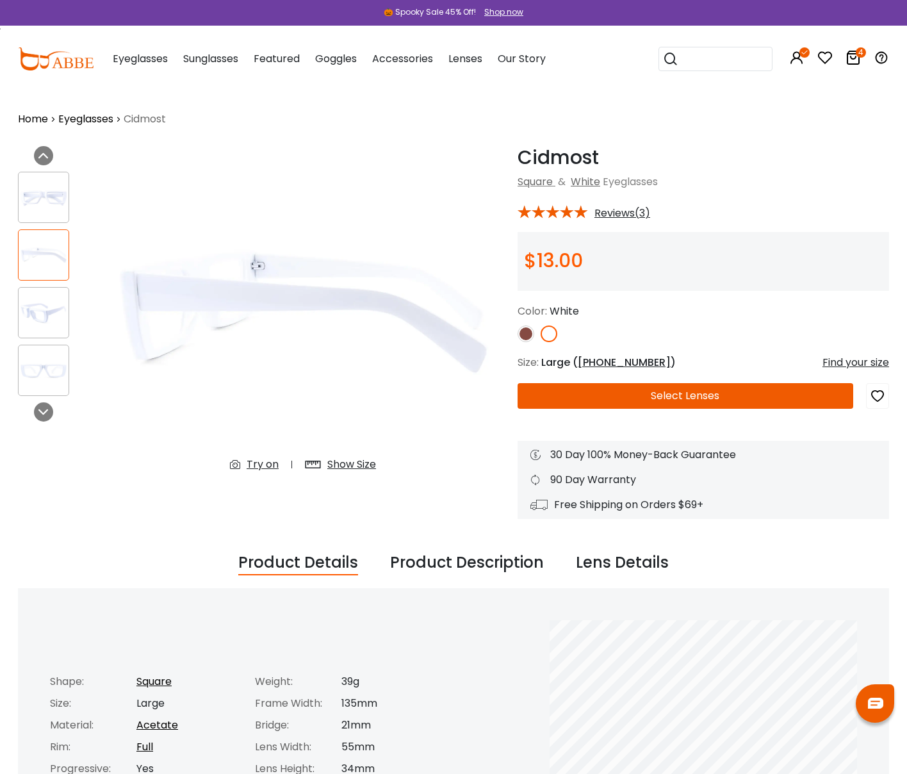
click at [24, 311] on img at bounding box center [44, 312] width 50 height 25
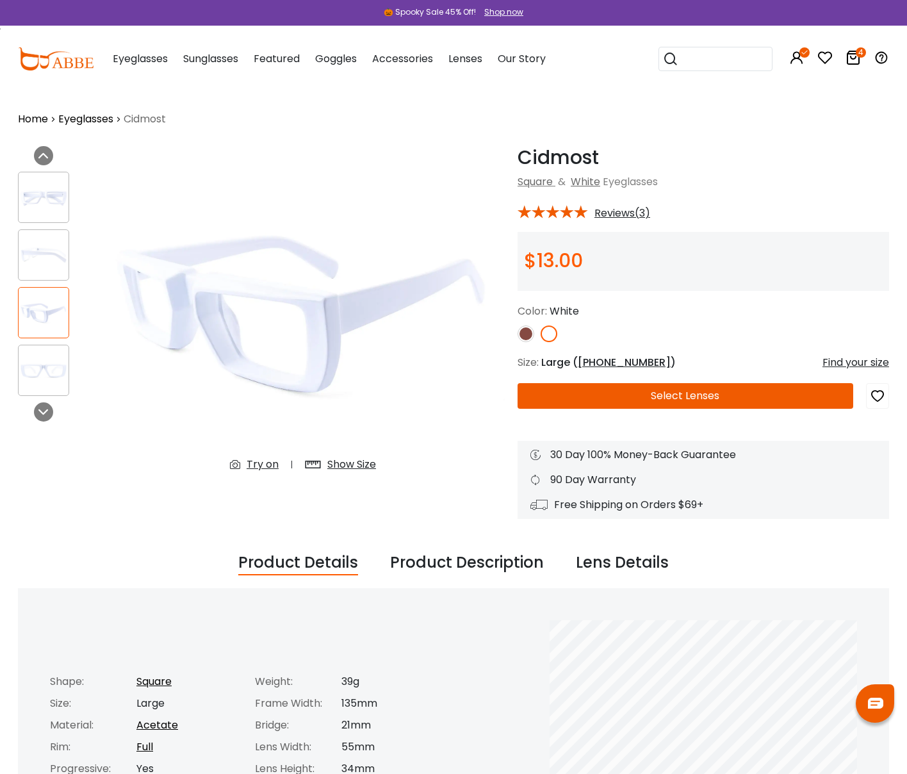
click at [33, 358] on img at bounding box center [44, 370] width 50 height 25
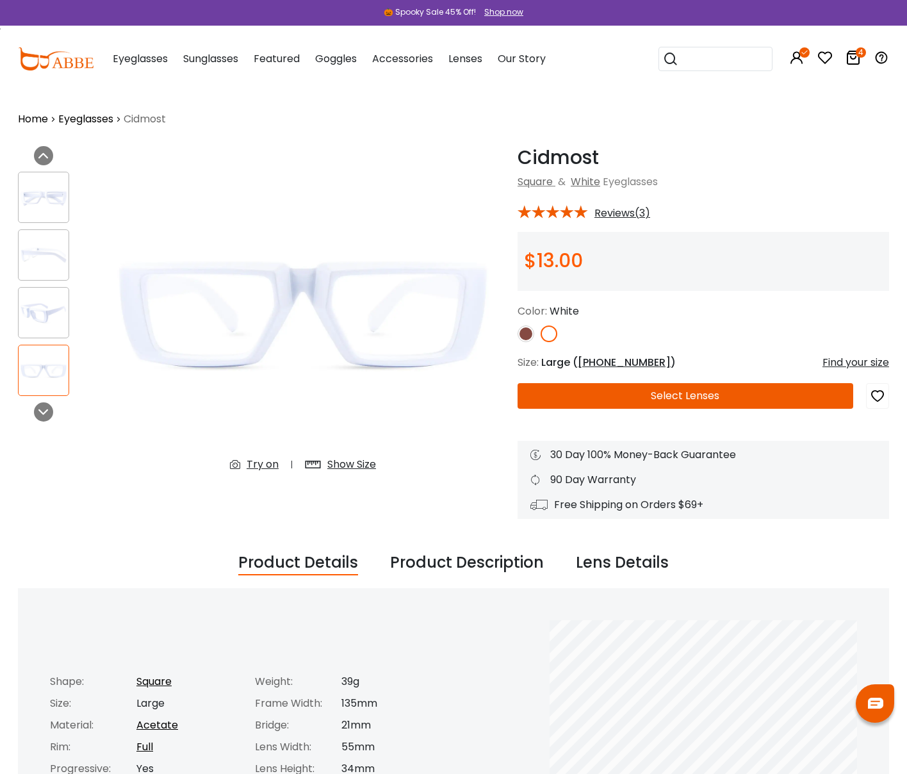
click at [43, 188] on img at bounding box center [44, 197] width 50 height 25
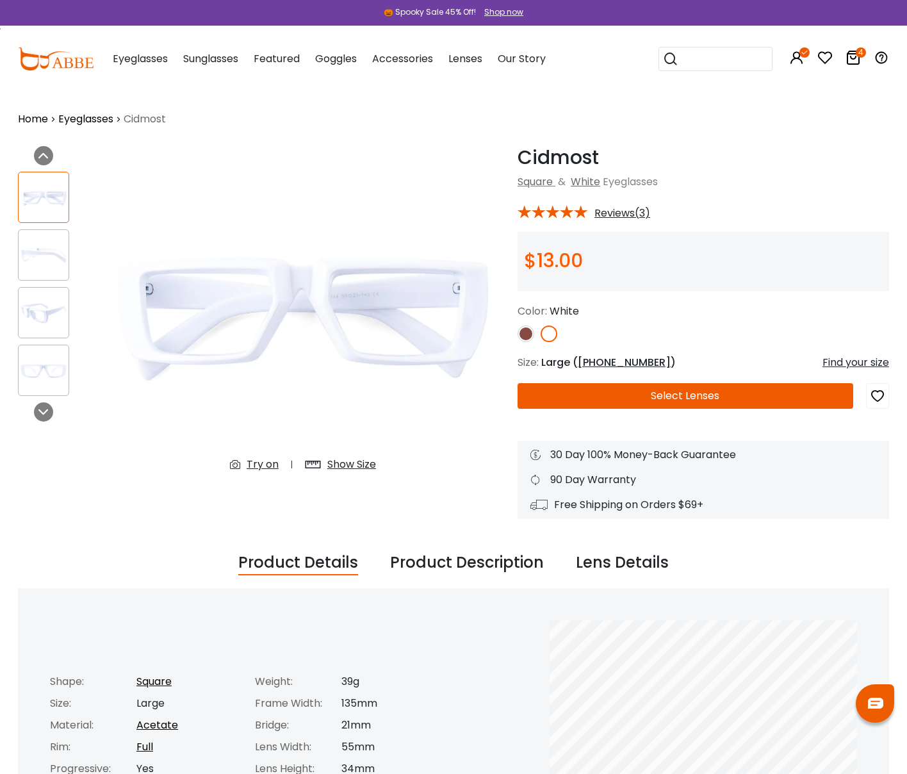
click at [527, 332] on img at bounding box center [526, 333] width 17 height 17
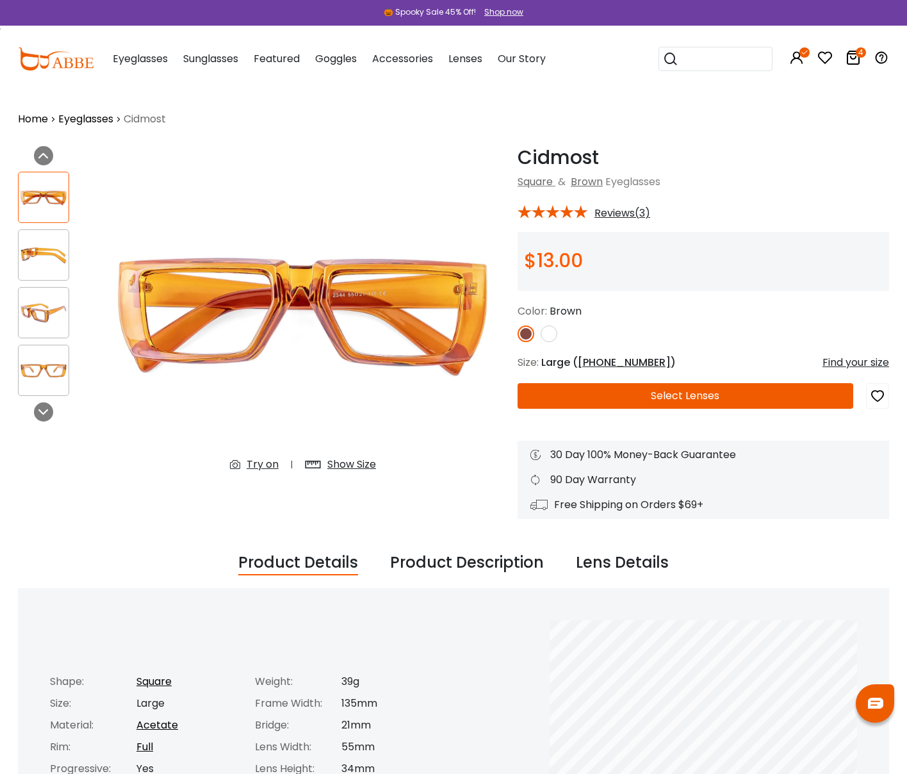
click at [579, 400] on button "Select Lenses" at bounding box center [686, 396] width 336 height 26
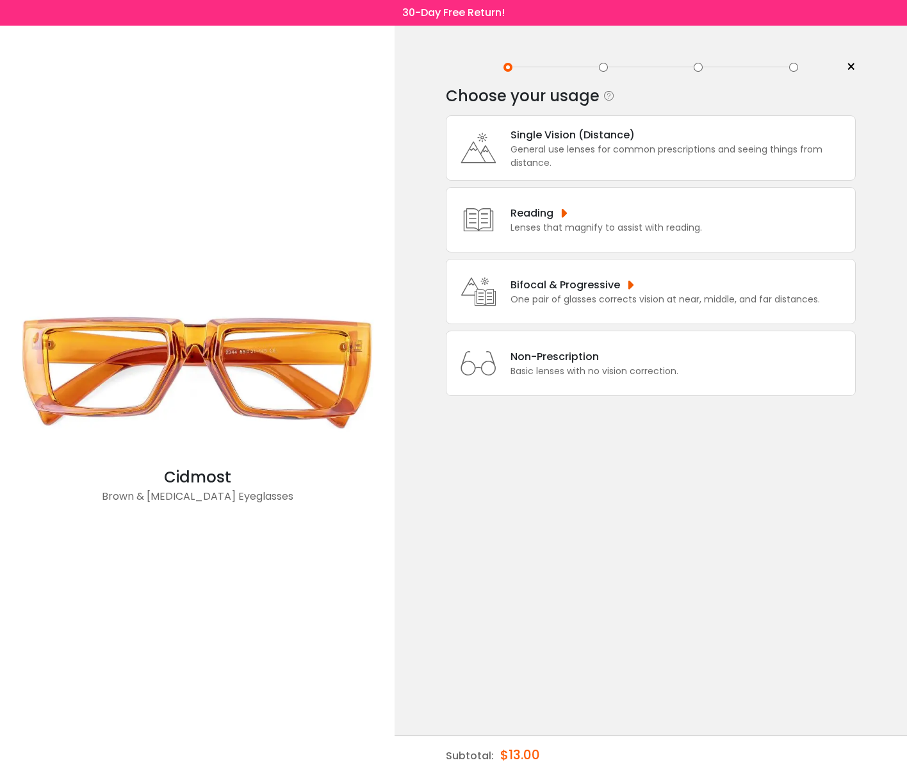
click at [555, 173] on div "Single Vision (Distance) General use lenses for common prescriptions and seeing…" at bounding box center [651, 147] width 410 height 65
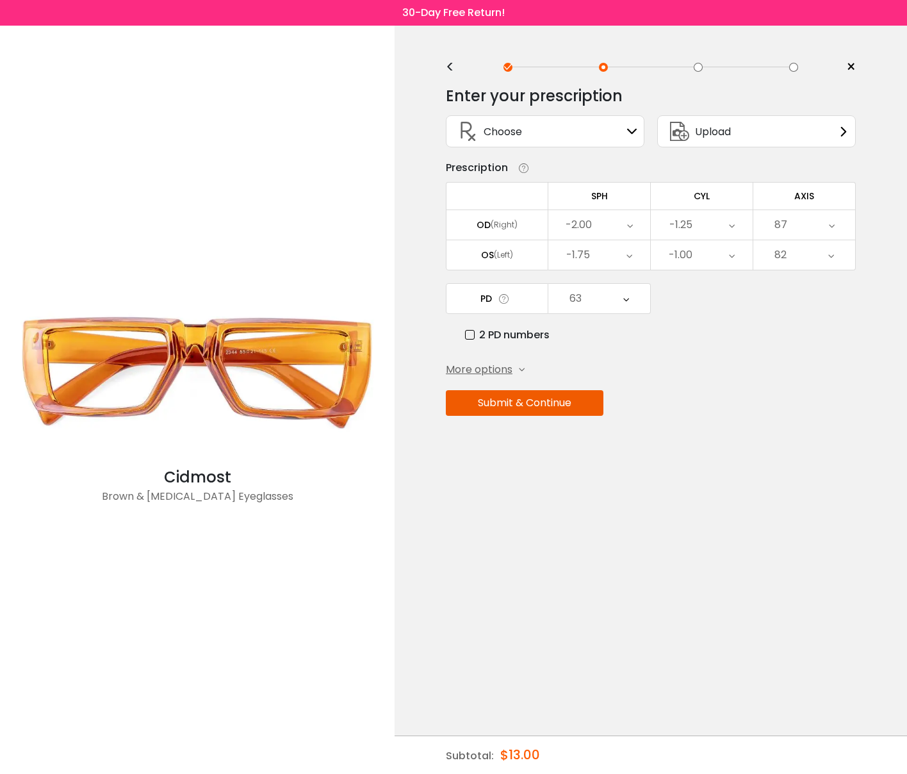
click at [519, 409] on button "Submit & Continue" at bounding box center [525, 403] width 158 height 26
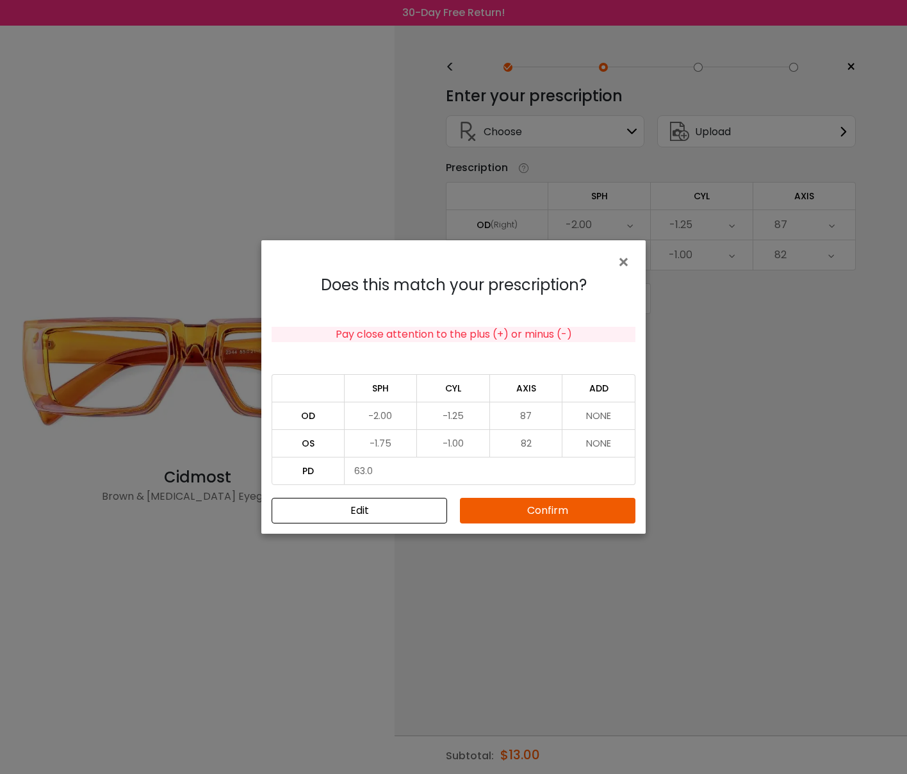
click at [517, 512] on button "Confirm" at bounding box center [548, 511] width 176 height 26
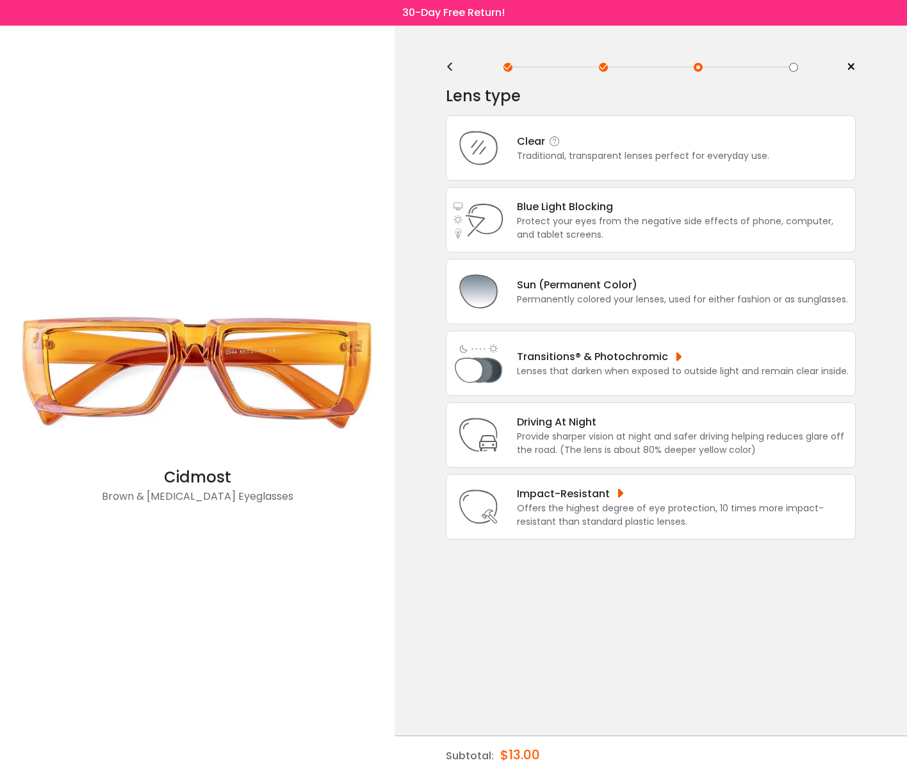
click at [571, 168] on div "Clear Traditional, transparent lenses perfect for everyday use." at bounding box center [651, 147] width 410 height 65
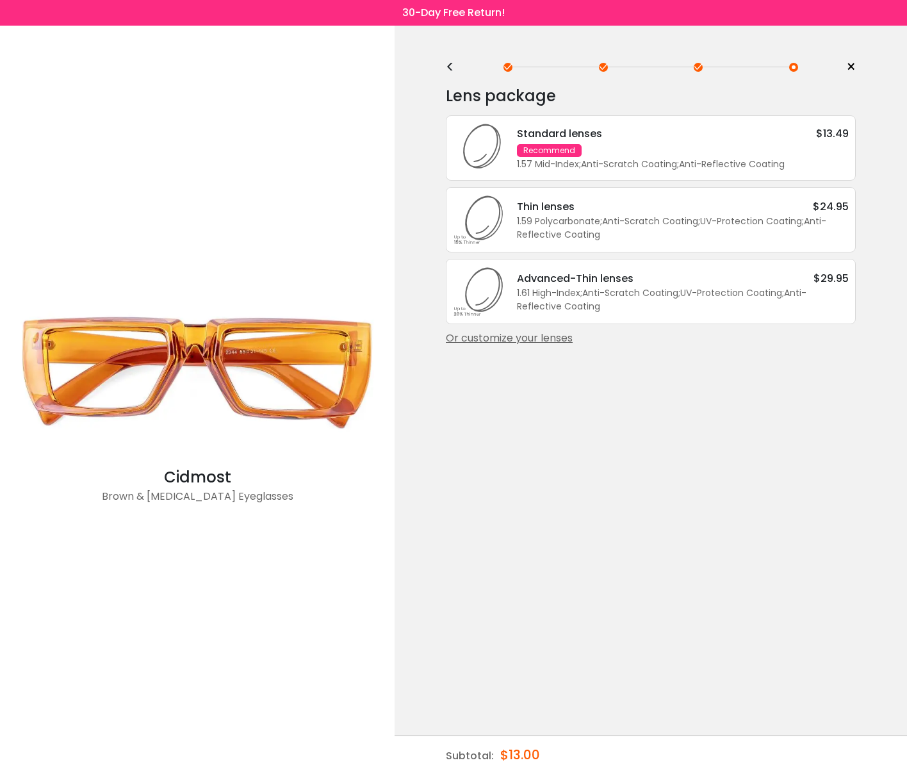
click at [615, 168] on div "1.57 Mid-Index ; Anti-Scratch Coating ; Anti-Reflective Coating ;" at bounding box center [683, 164] width 332 height 13
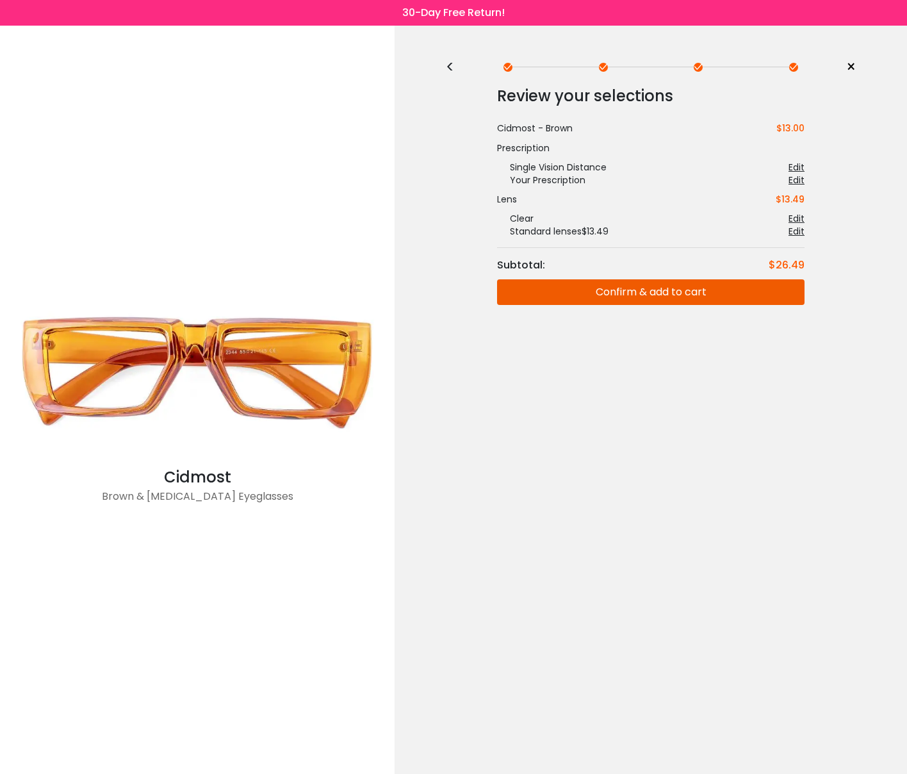
click at [633, 291] on button "Confirm & add to cart" at bounding box center [650, 292] width 307 height 26
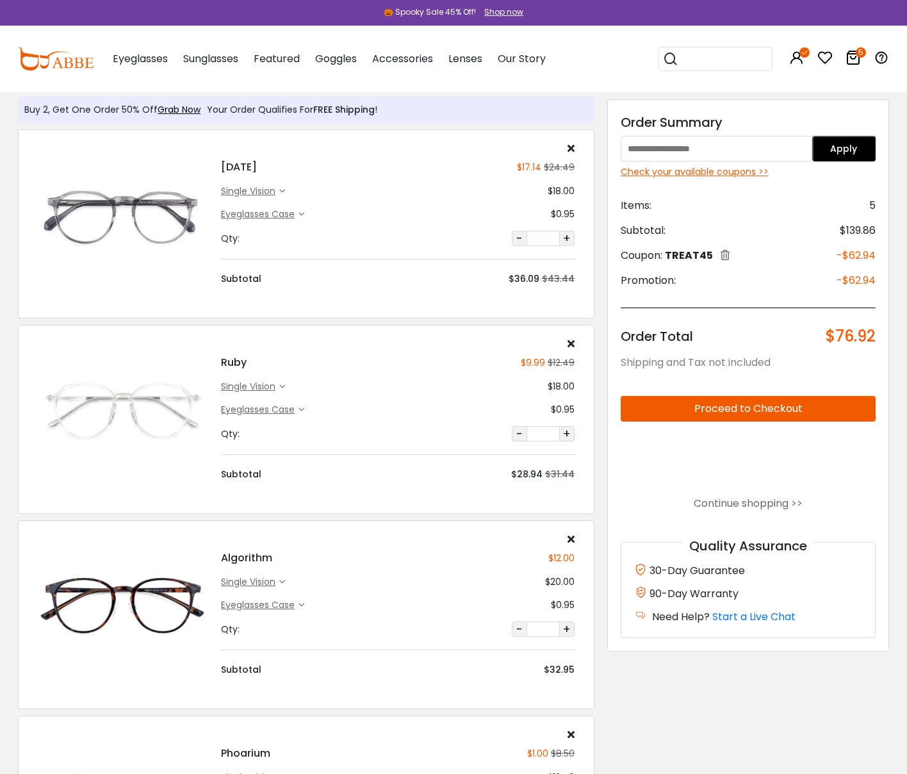
scroll to position [20, 0]
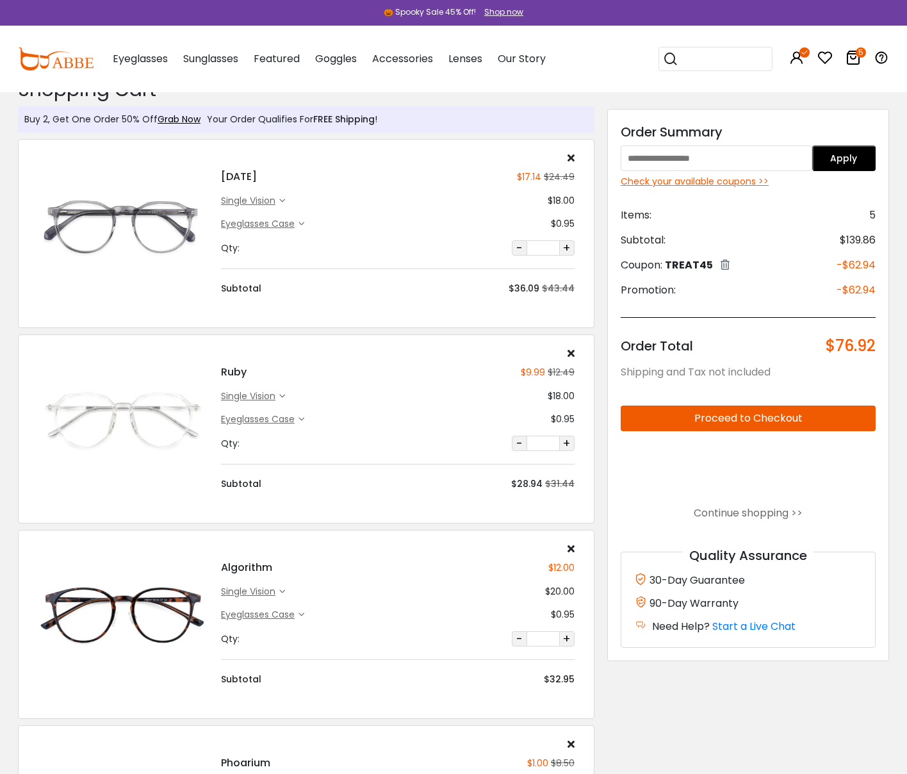
click at [572, 156] on icon at bounding box center [571, 157] width 7 height 10
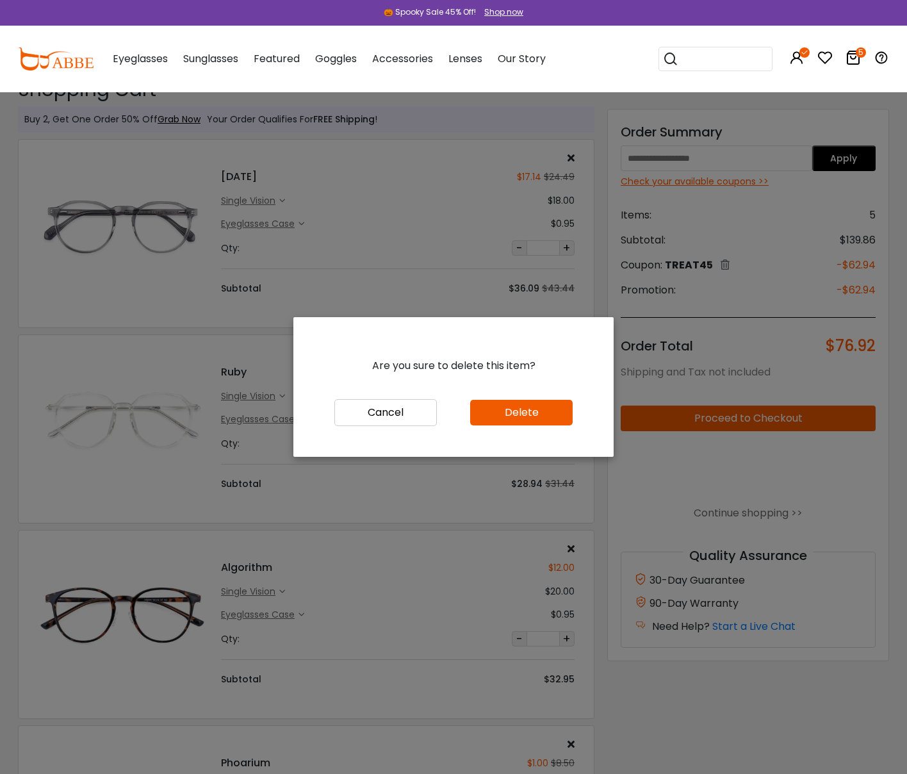
click at [493, 409] on button "Delete" at bounding box center [521, 413] width 102 height 26
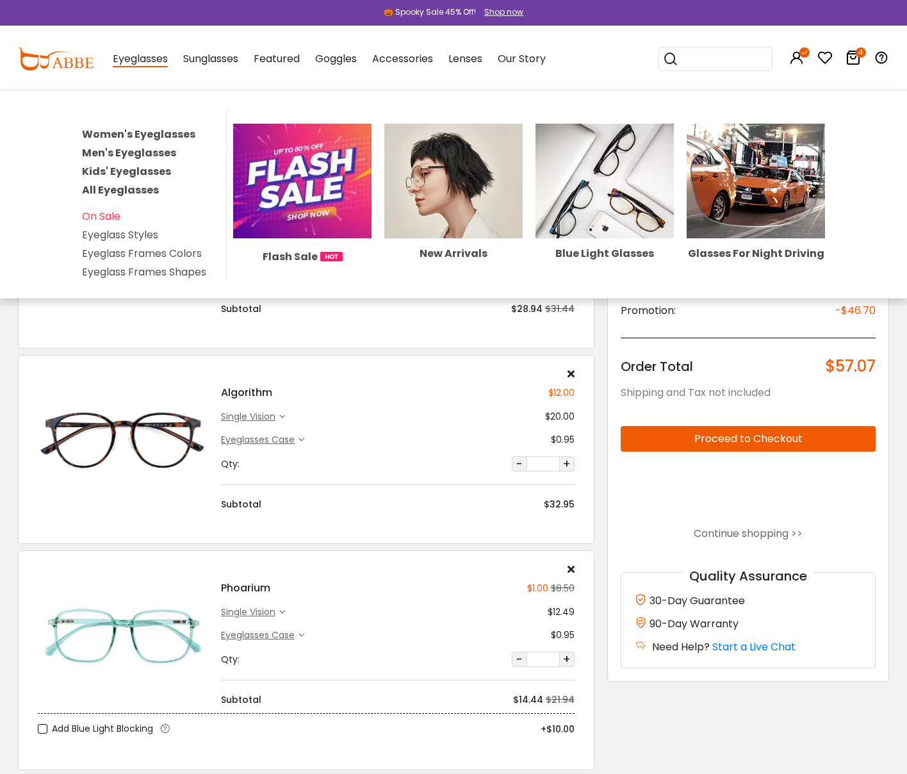
click at [124, 155] on link "Men's Eyeglasses" at bounding box center [129, 152] width 94 height 15
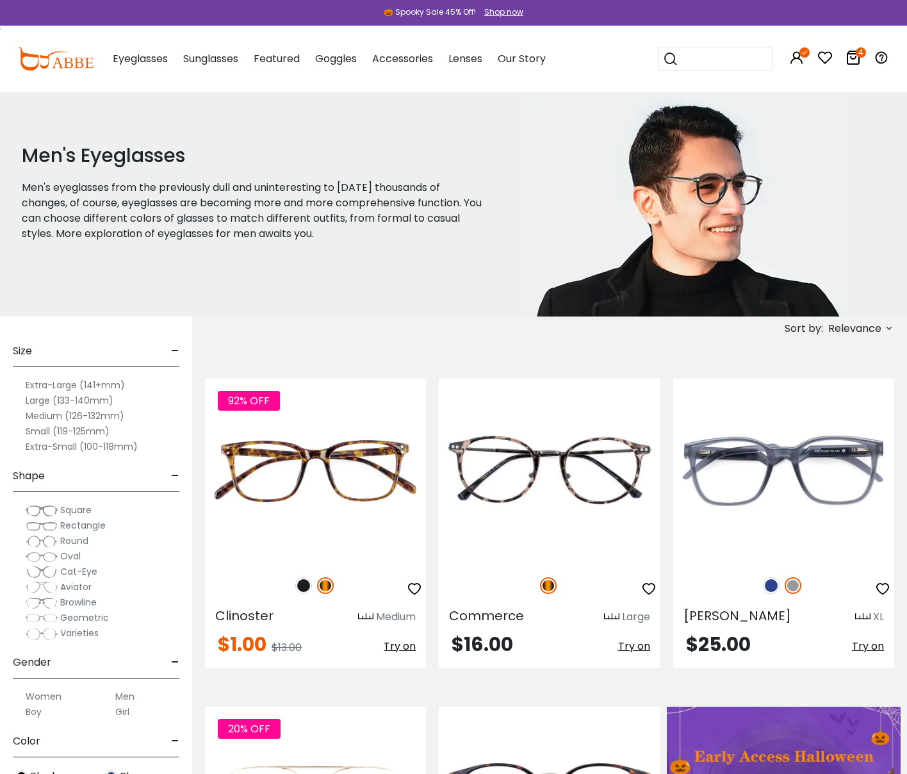
click at [69, 402] on label "Large (133-140mm)" at bounding box center [70, 400] width 88 height 15
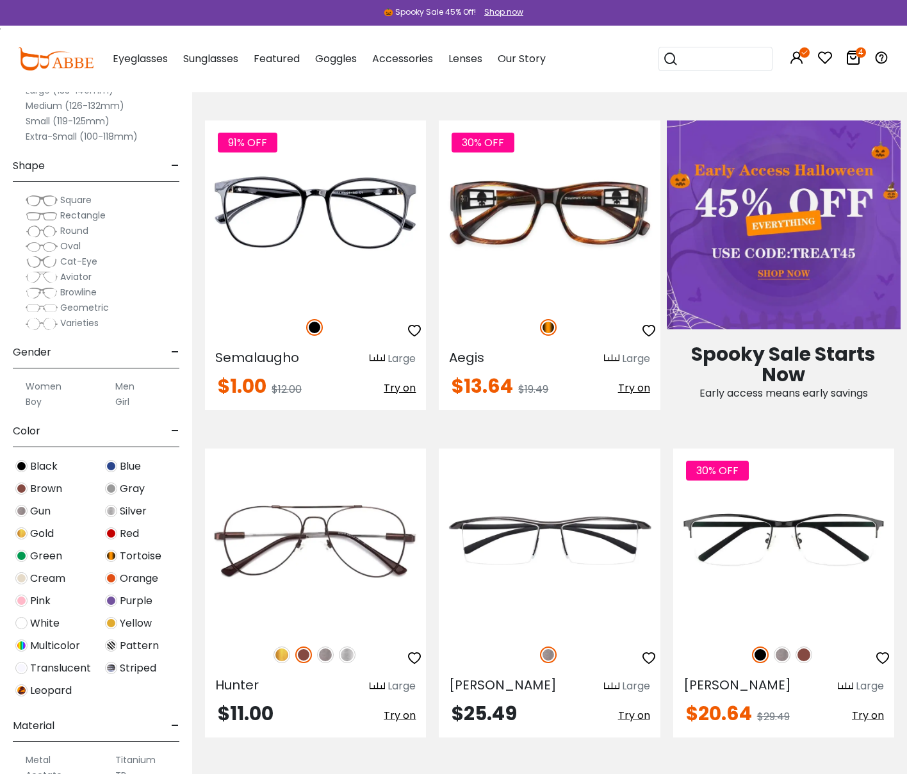
scroll to position [901, 0]
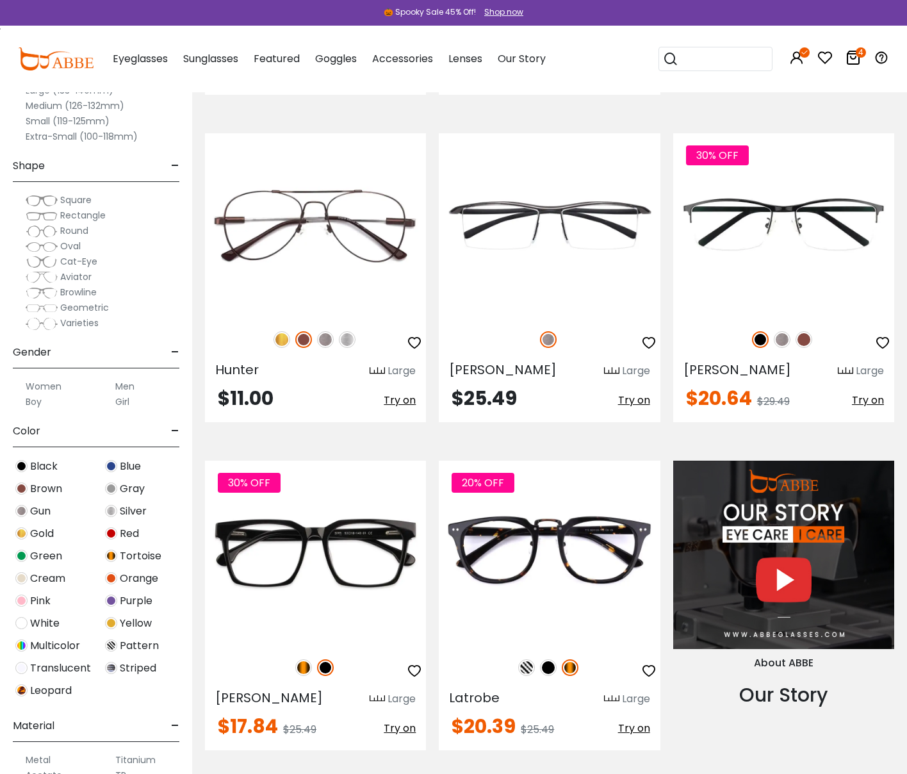
drag, startPoint x: 901, startPoint y: 133, endPoint x: 906, endPoint y: 315, distance: 182.0
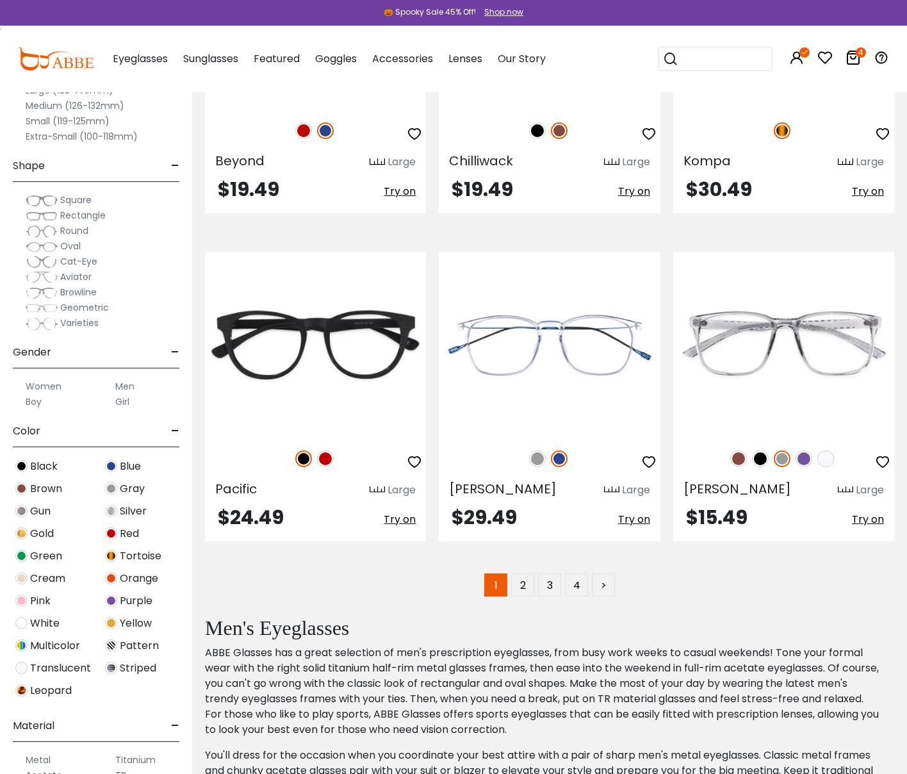
scroll to position [6353, 0]
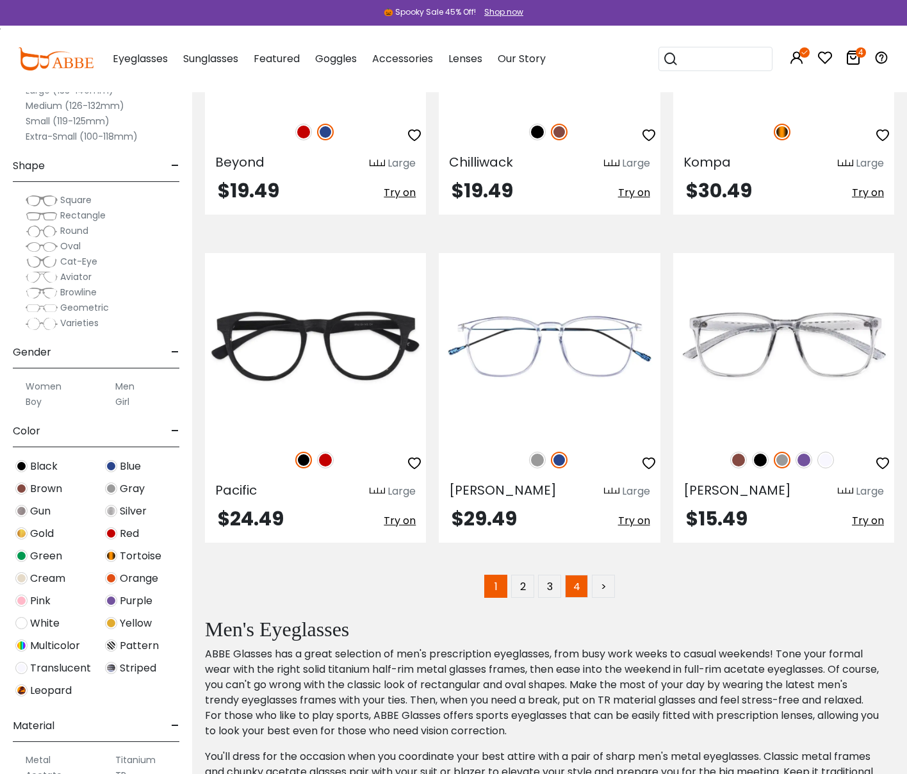
click at [571, 587] on link "4" at bounding box center [576, 586] width 23 height 23
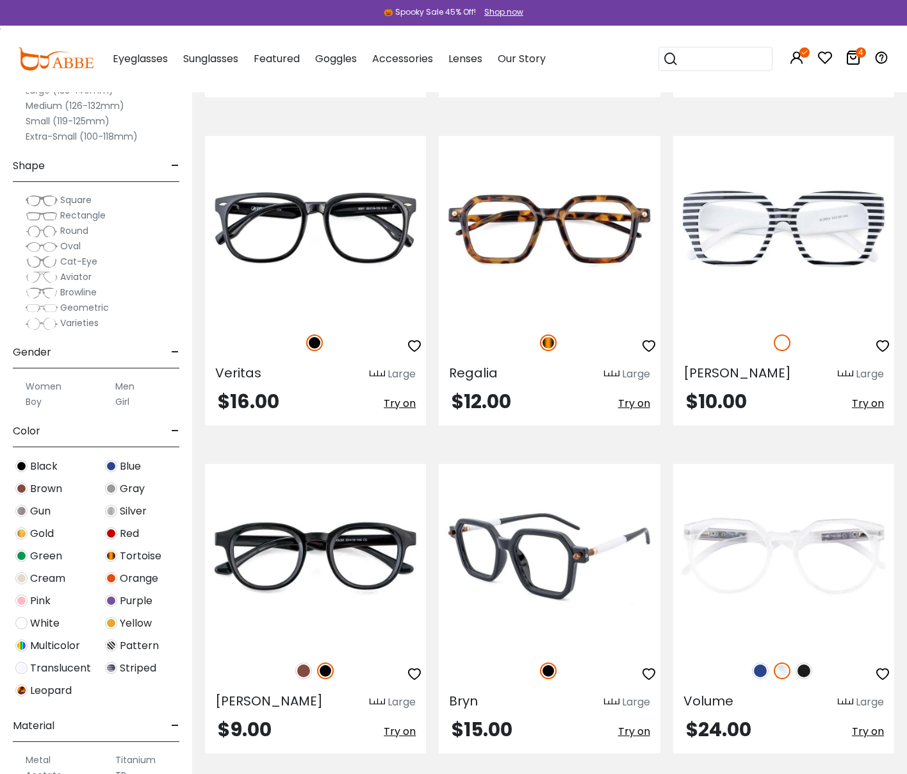
scroll to position [1198, 0]
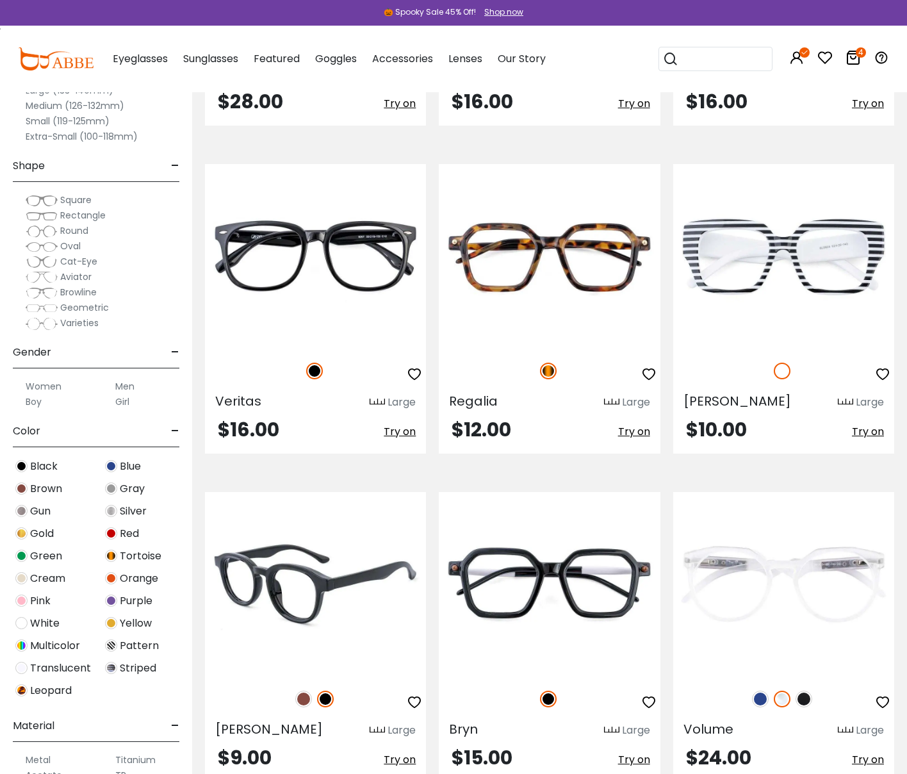
click at [301, 697] on img at bounding box center [303, 698] width 17 height 17
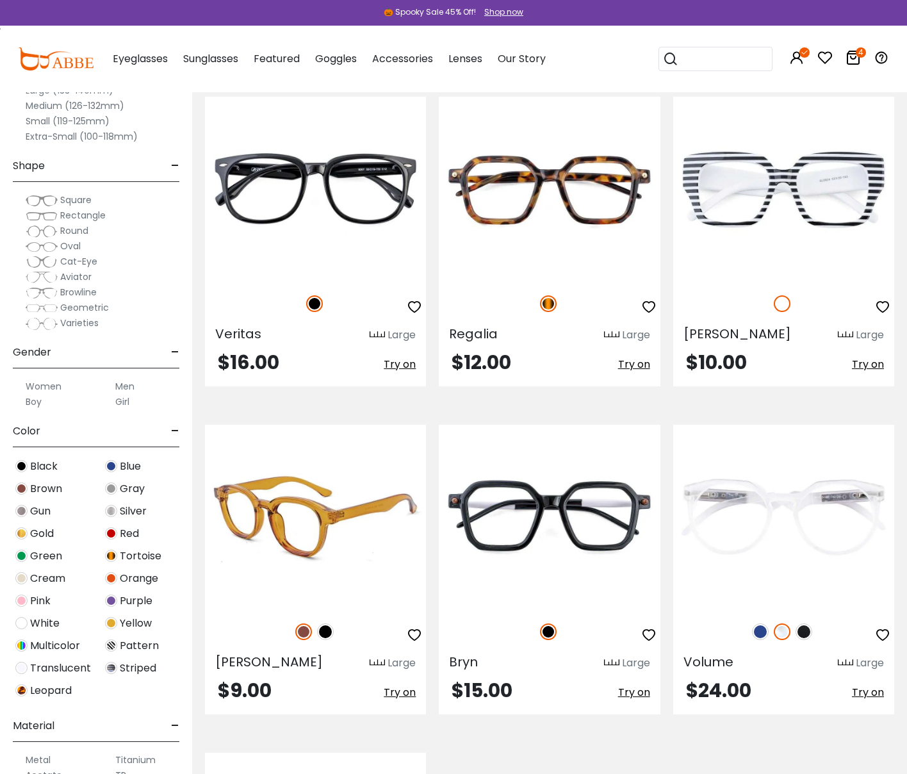
scroll to position [1267, 0]
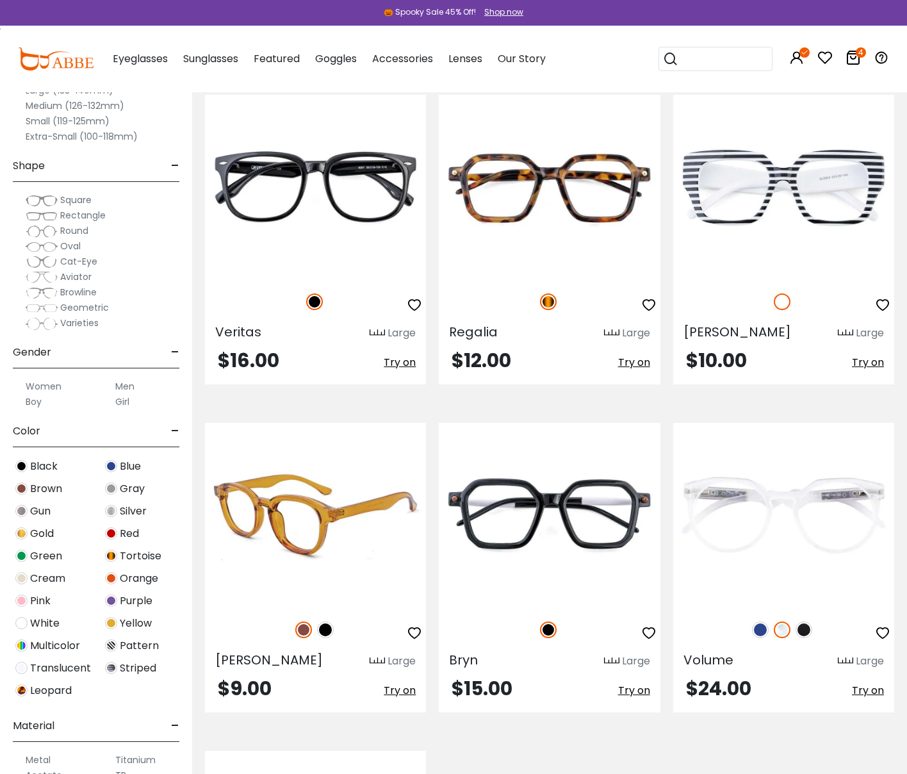
click at [311, 517] on img at bounding box center [315, 515] width 221 height 184
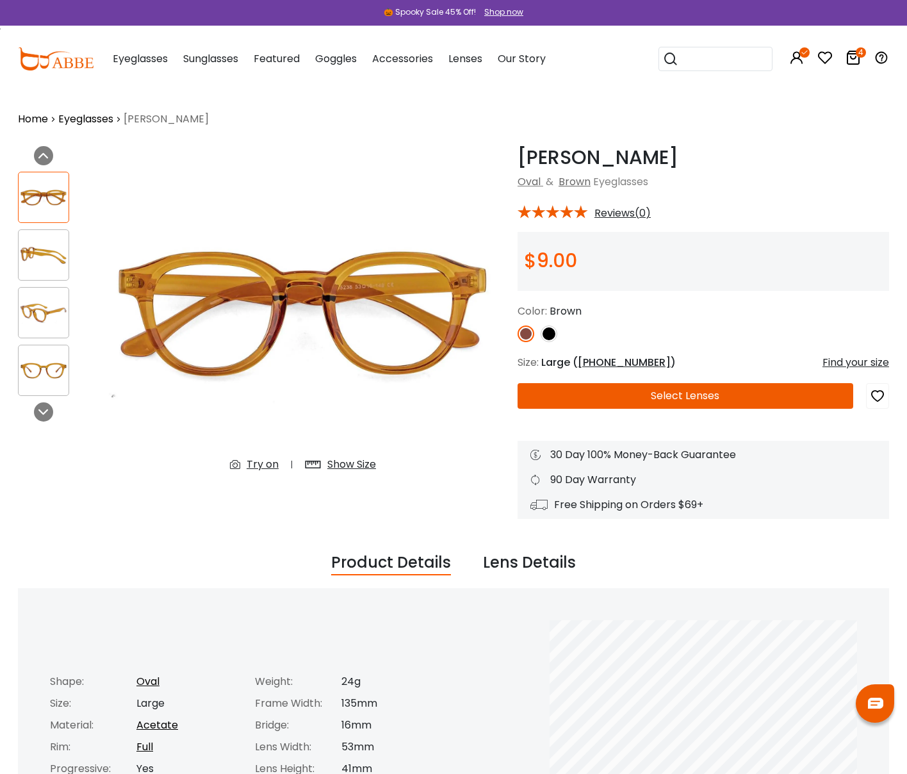
click at [41, 254] on img at bounding box center [44, 255] width 50 height 25
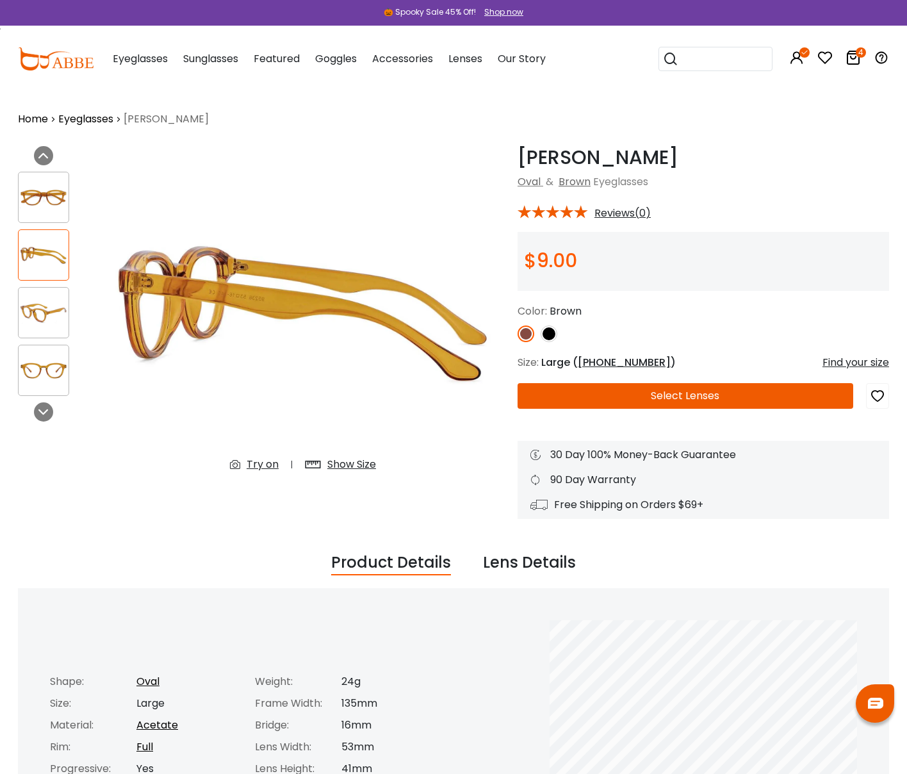
click at [37, 310] on img at bounding box center [44, 312] width 50 height 25
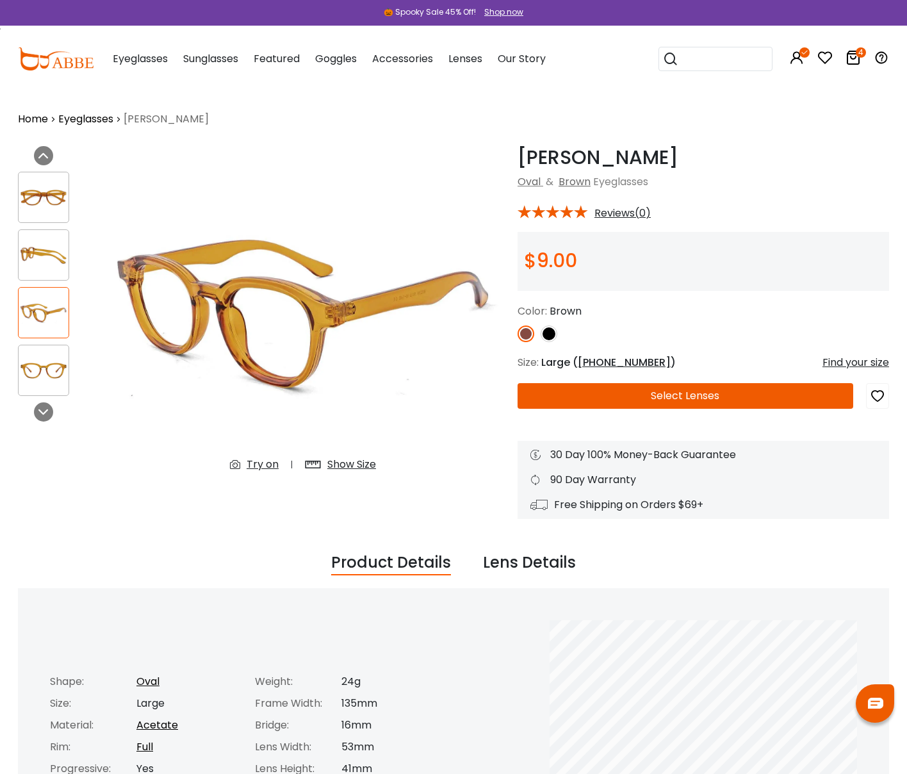
click at [28, 368] on img at bounding box center [44, 370] width 50 height 25
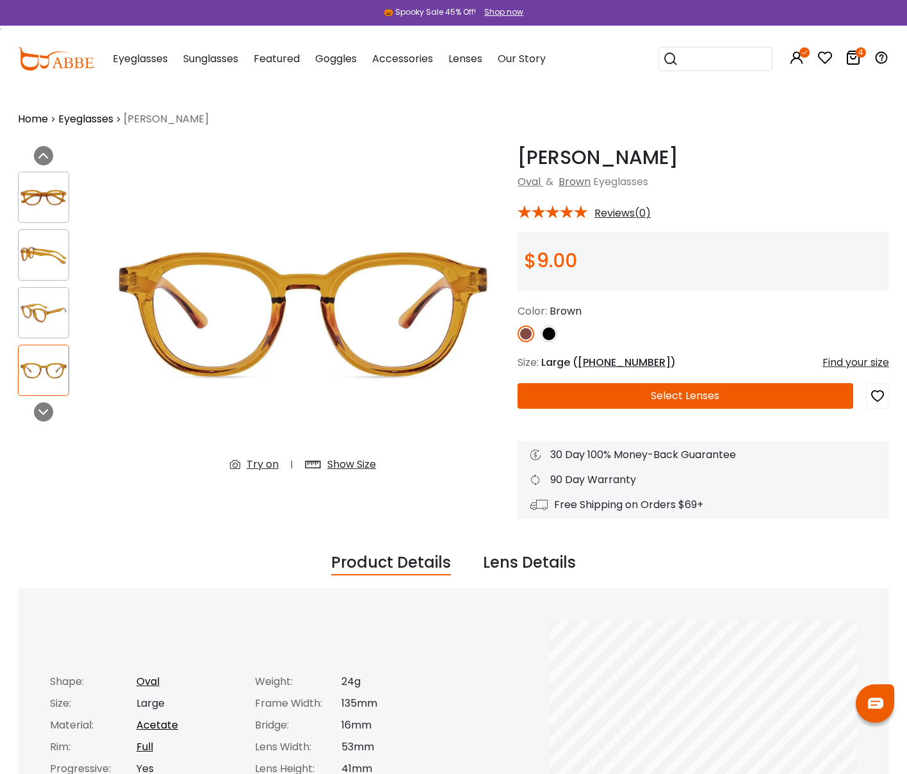
click at [257, 462] on div "Try on" at bounding box center [263, 464] width 32 height 15
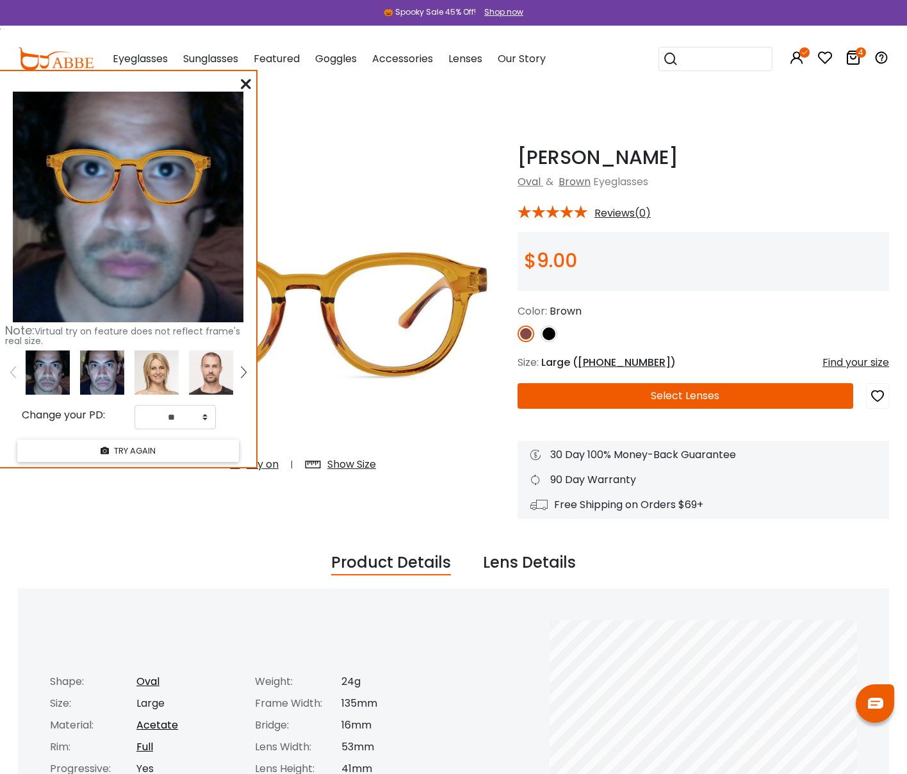
click at [93, 373] on img at bounding box center [102, 372] width 44 height 44
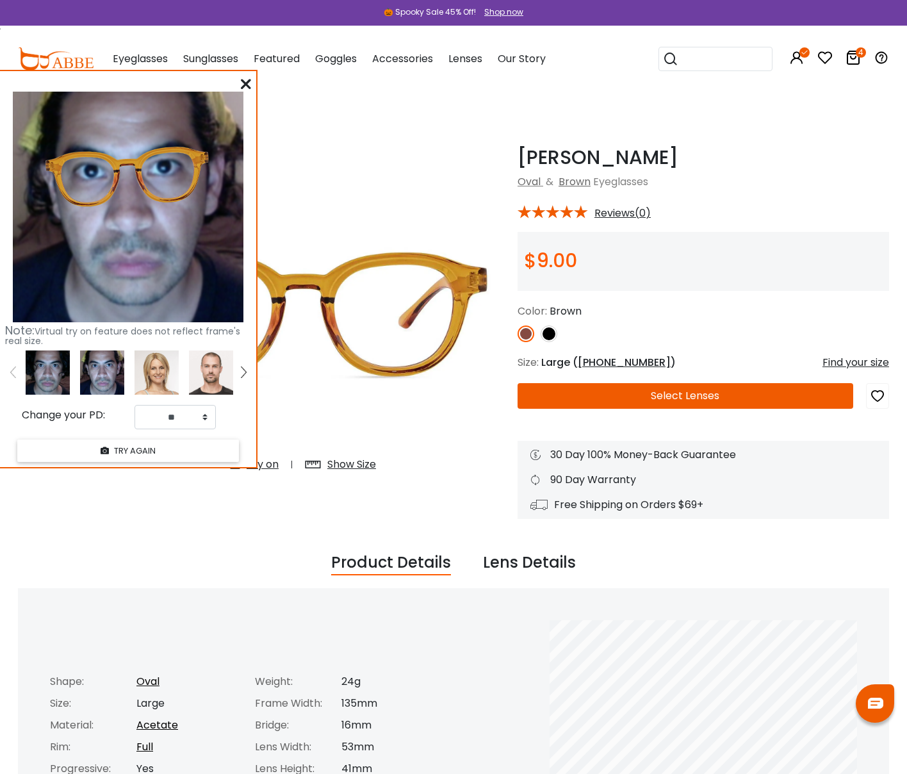
click at [44, 363] on img at bounding box center [48, 372] width 44 height 44
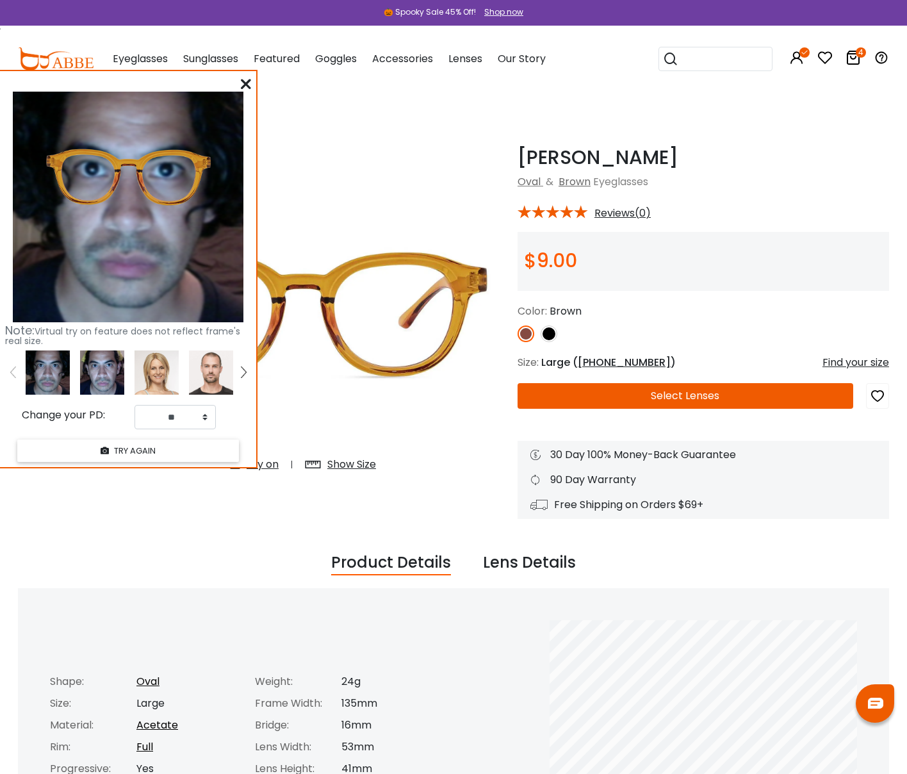
click at [551, 392] on button "Select Lenses" at bounding box center [686, 396] width 336 height 26
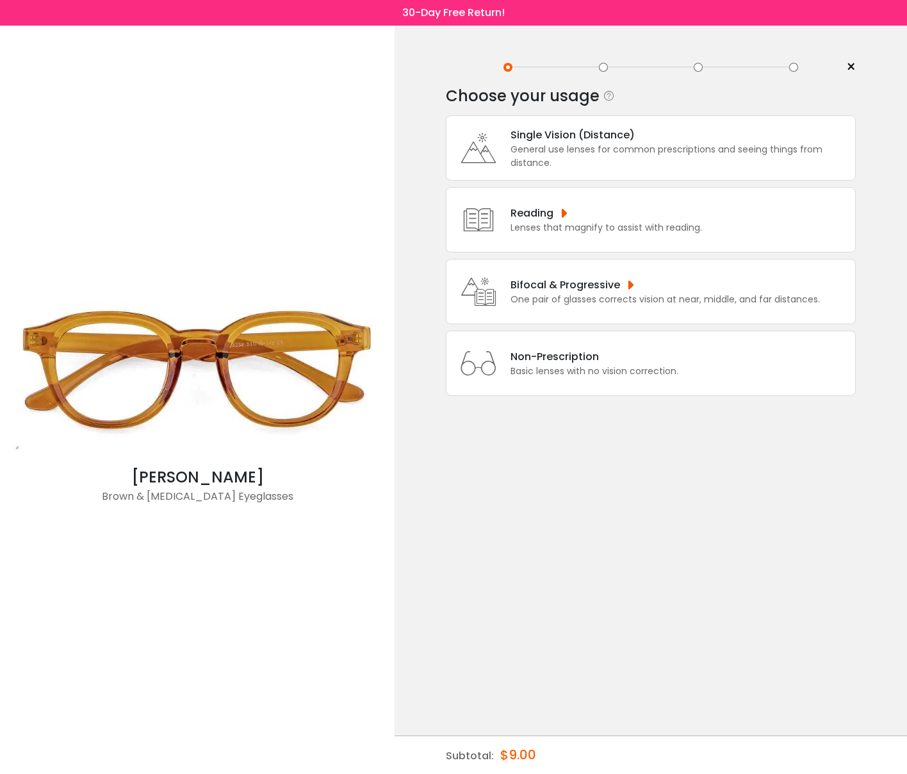
click at [563, 167] on div "General use lenses for common prescriptions and seeing things from distance." at bounding box center [680, 156] width 338 height 27
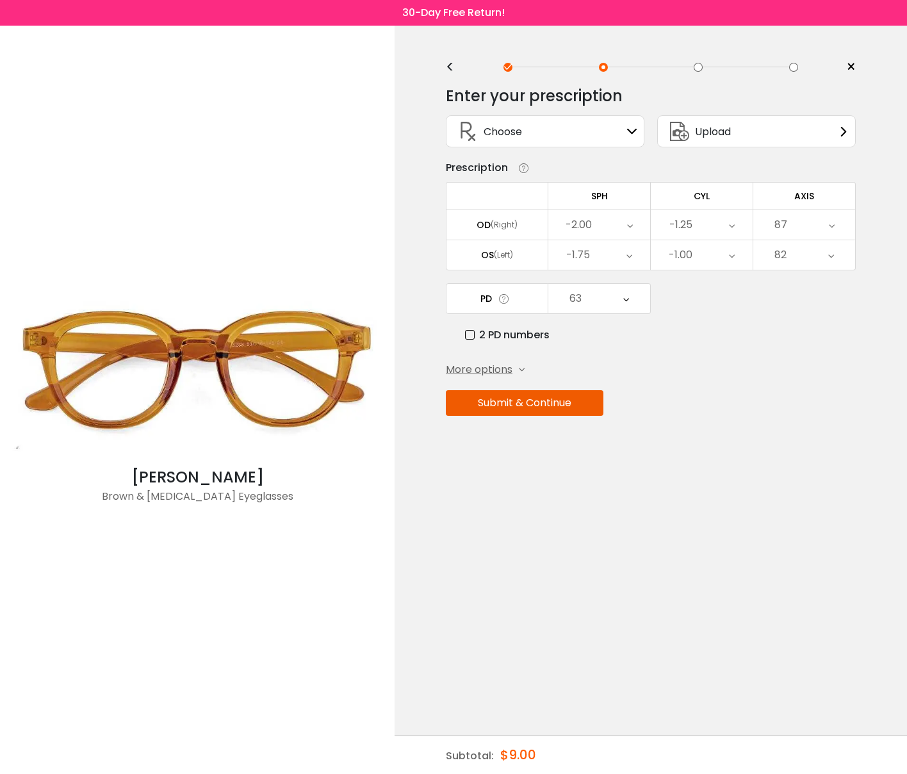
click at [532, 407] on button "Submit & Continue" at bounding box center [525, 403] width 158 height 26
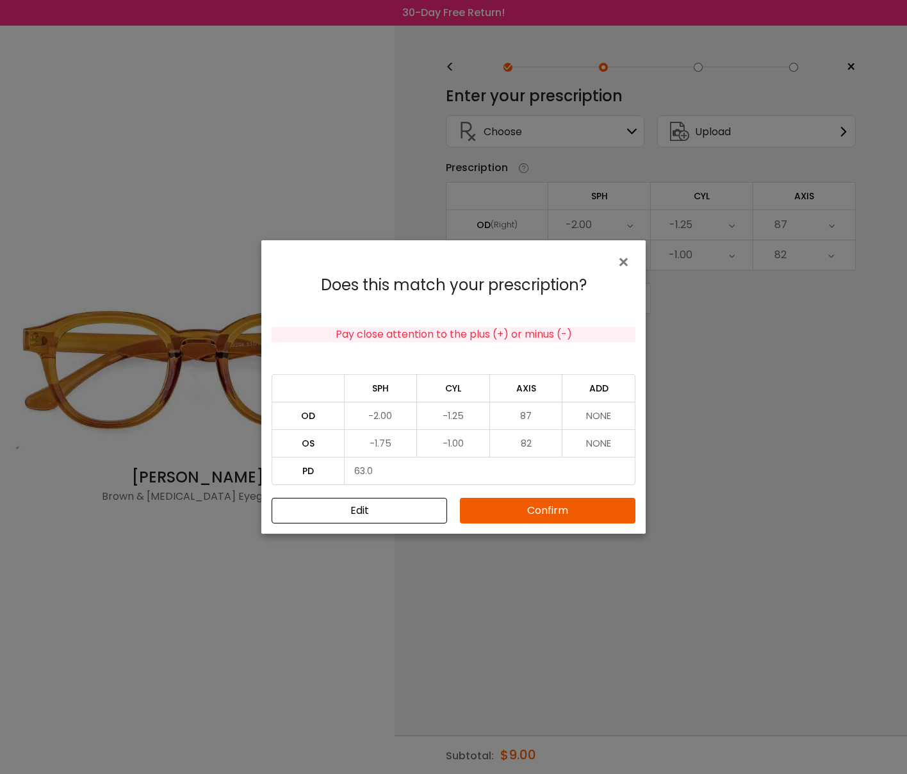
click at [564, 511] on button "Confirm" at bounding box center [548, 511] width 176 height 26
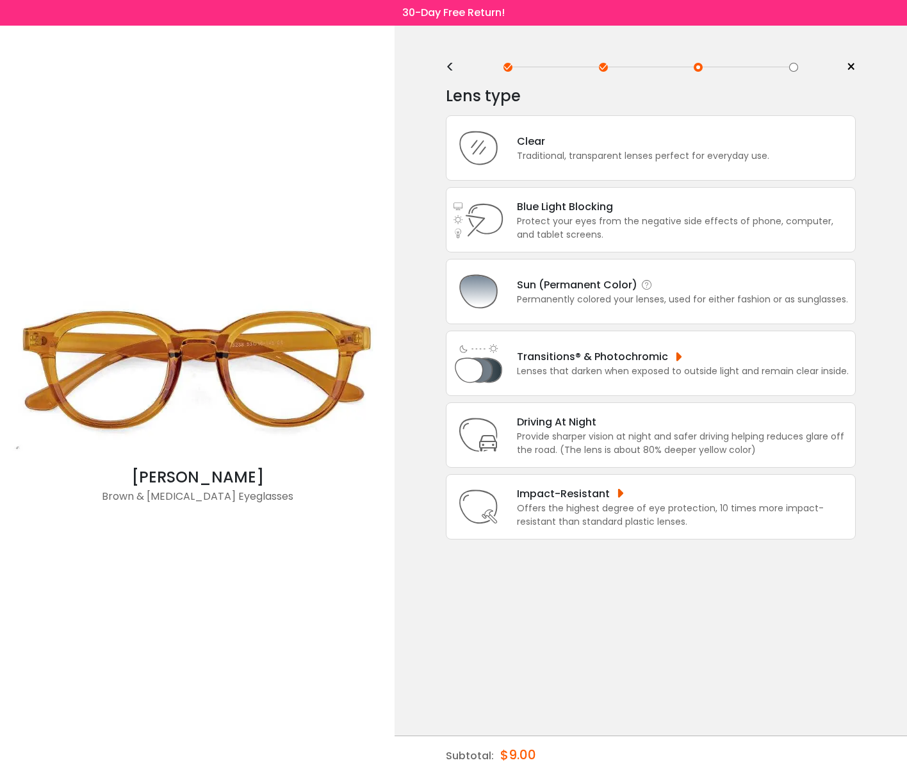
click at [551, 306] on div "Permanently colored your lenses, used for either fashion or as sunglasses." at bounding box center [682, 299] width 331 height 13
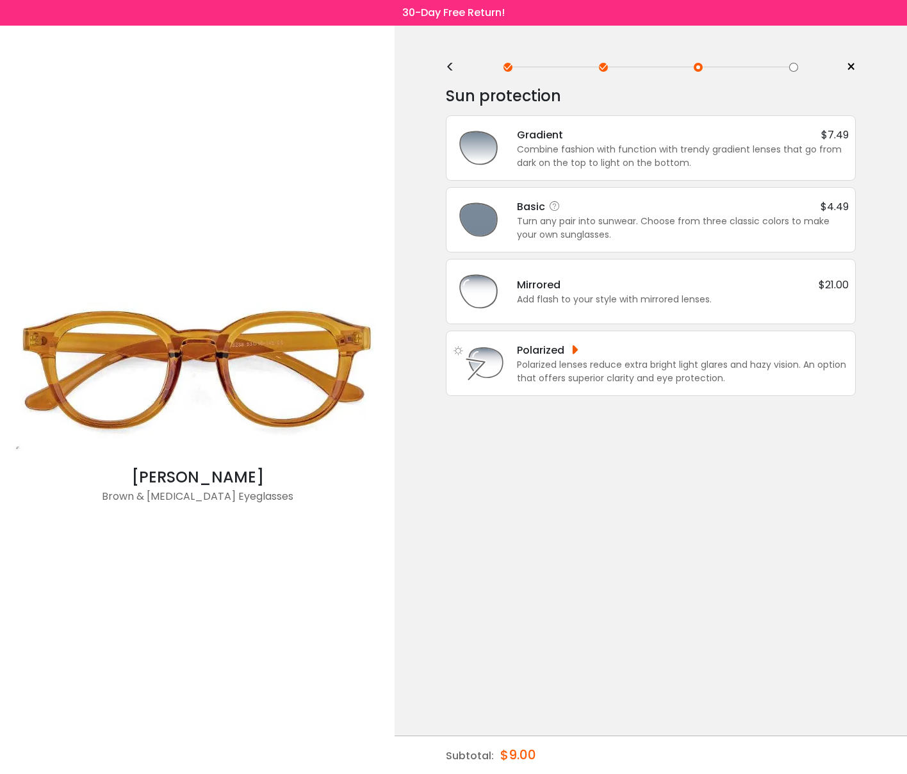
click at [604, 232] on div "Turn any pair into sunwear. Choose from three classic colors to make your own s…" at bounding box center [683, 228] width 332 height 27
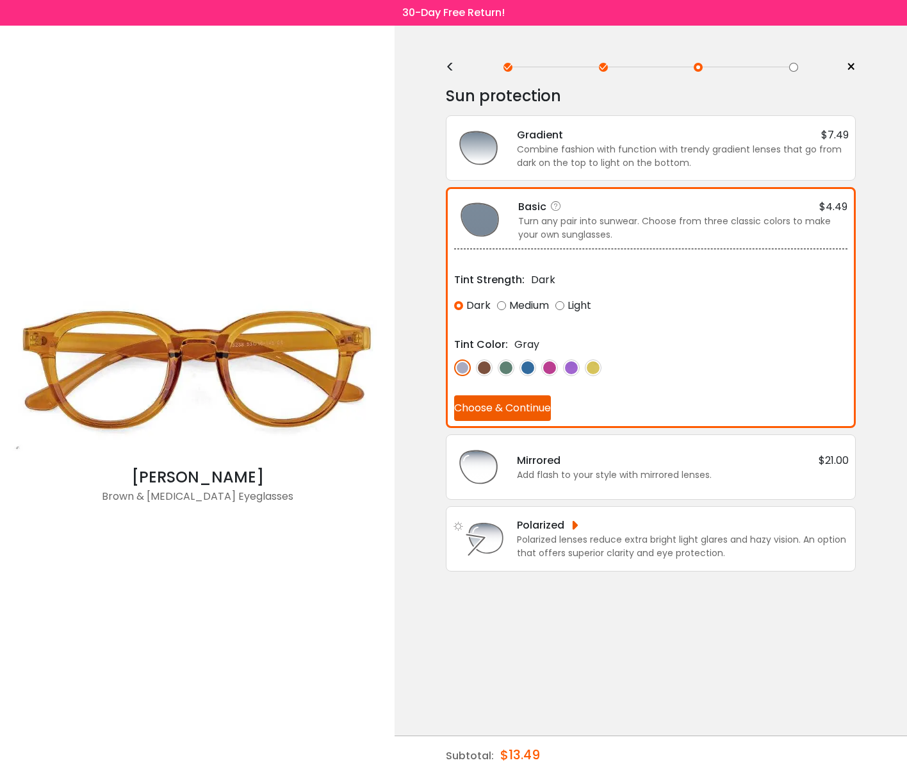
click at [485, 369] on img at bounding box center [484, 367] width 17 height 17
click at [496, 411] on button "Choose & Continue" at bounding box center [502, 408] width 97 height 26
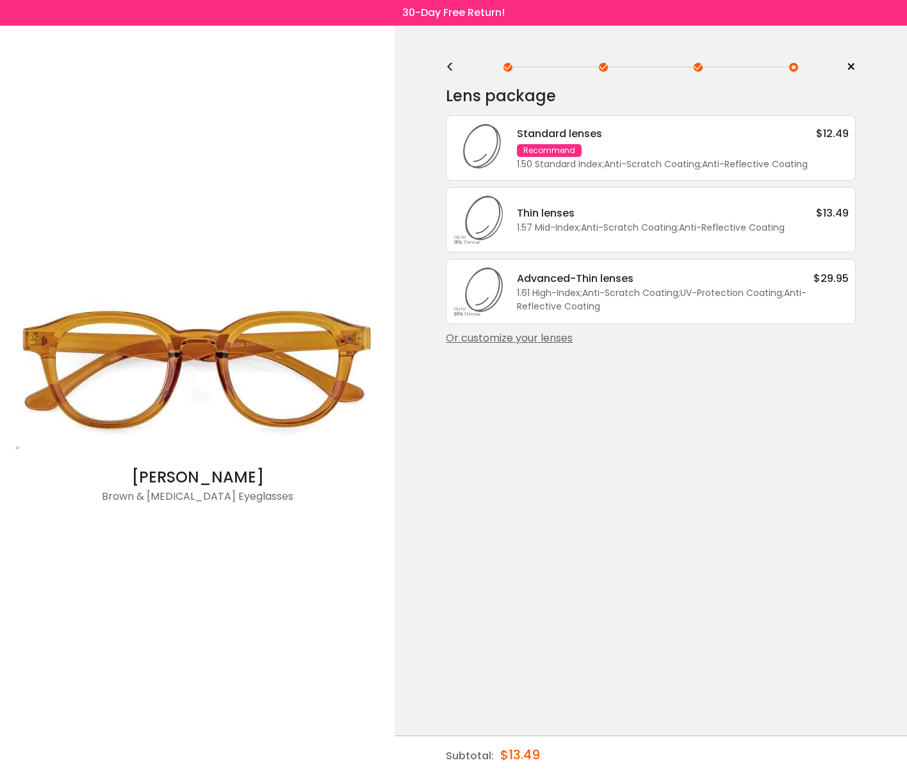
click at [640, 151] on div "Standard lenses $12.49 Recommend 1.50 Standard Index ; Anti-Scratch Coating ; A…" at bounding box center [676, 148] width 345 height 45
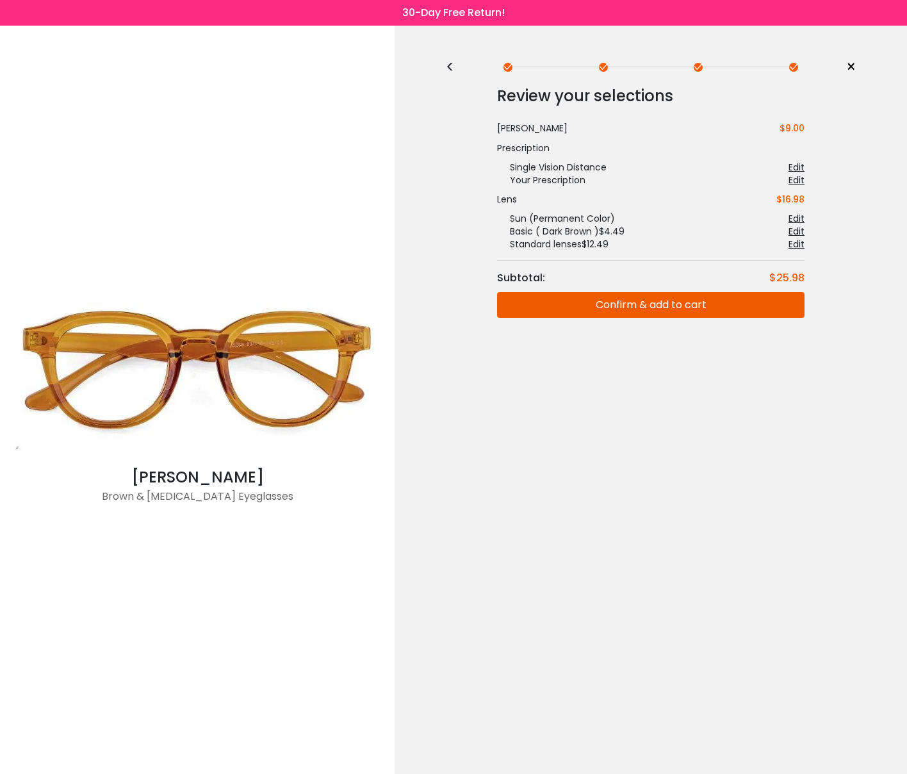
click at [655, 314] on button "Confirm & add to cart" at bounding box center [650, 305] width 307 height 26
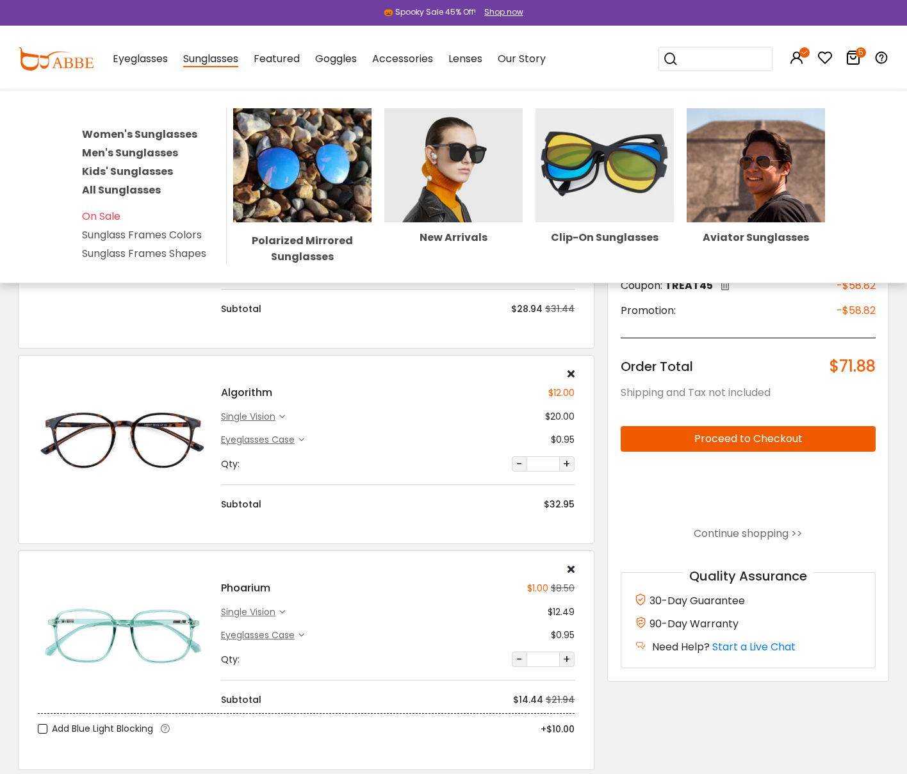
click at [142, 152] on link "Men's Sunglasses" at bounding box center [130, 152] width 96 height 15
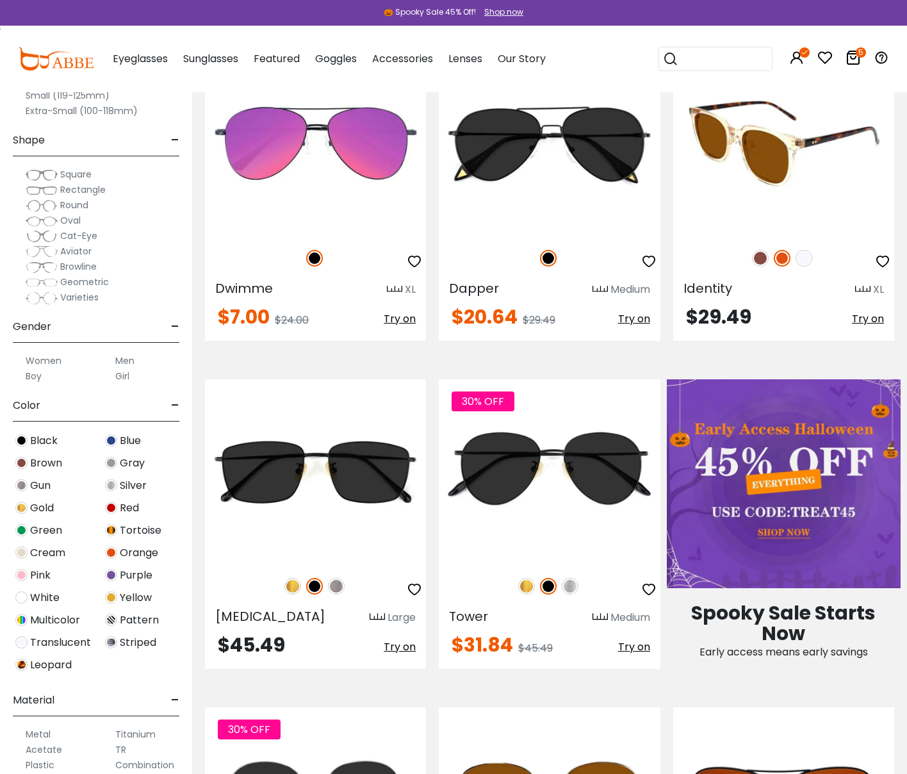
scroll to position [266, 0]
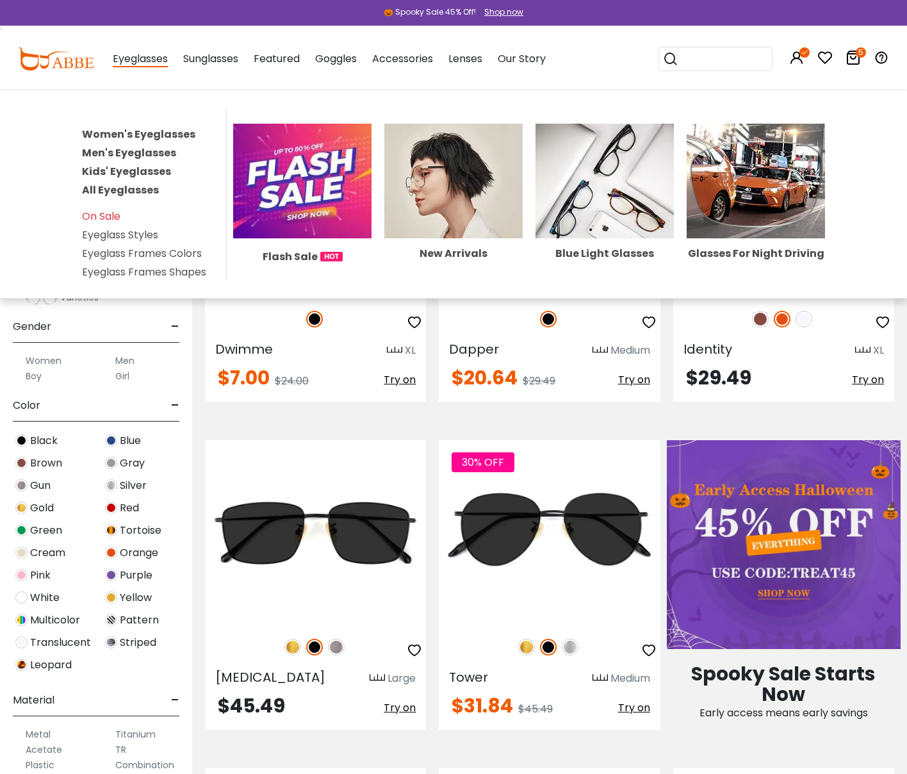
click at [117, 151] on link "Men's Eyeglasses" at bounding box center [129, 152] width 94 height 15
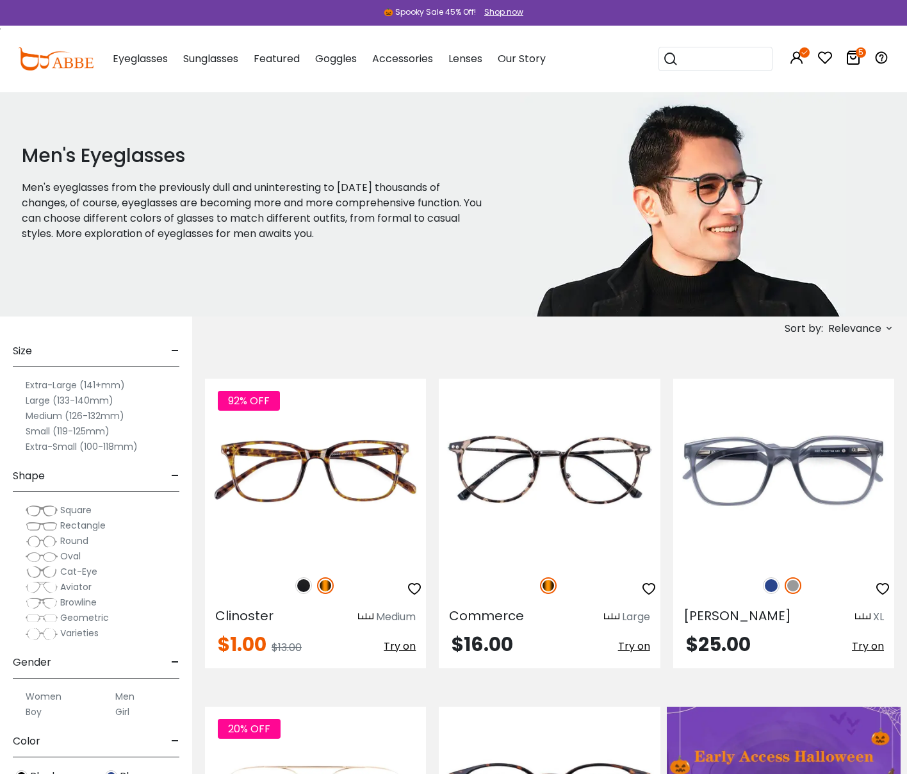
click at [50, 400] on label "Large (133-140mm)" at bounding box center [70, 400] width 88 height 15
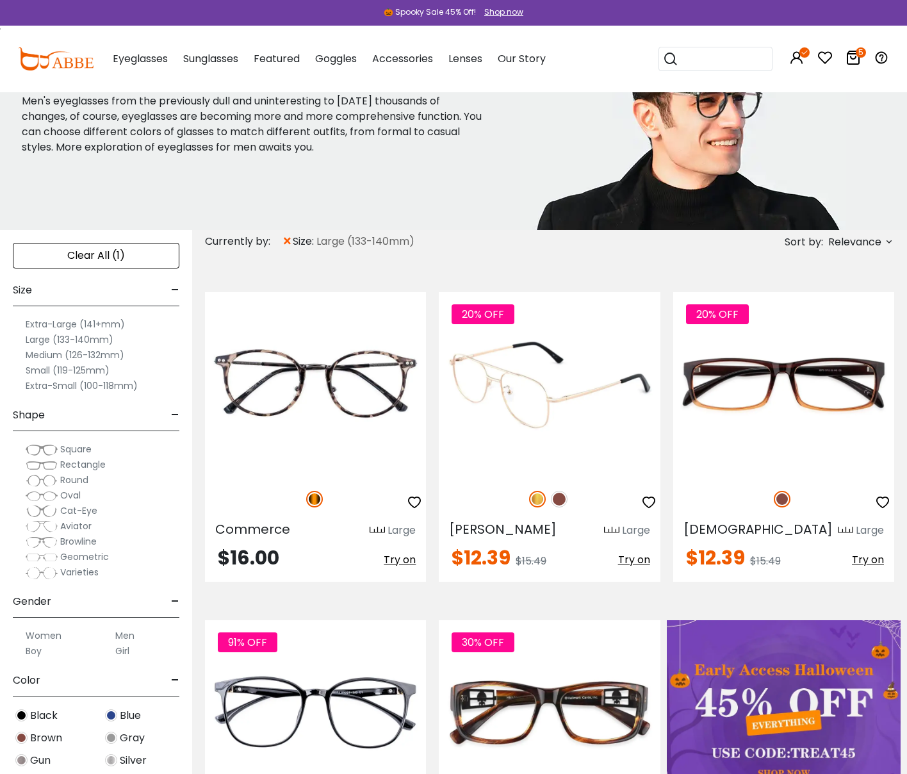
scroll to position [99, 0]
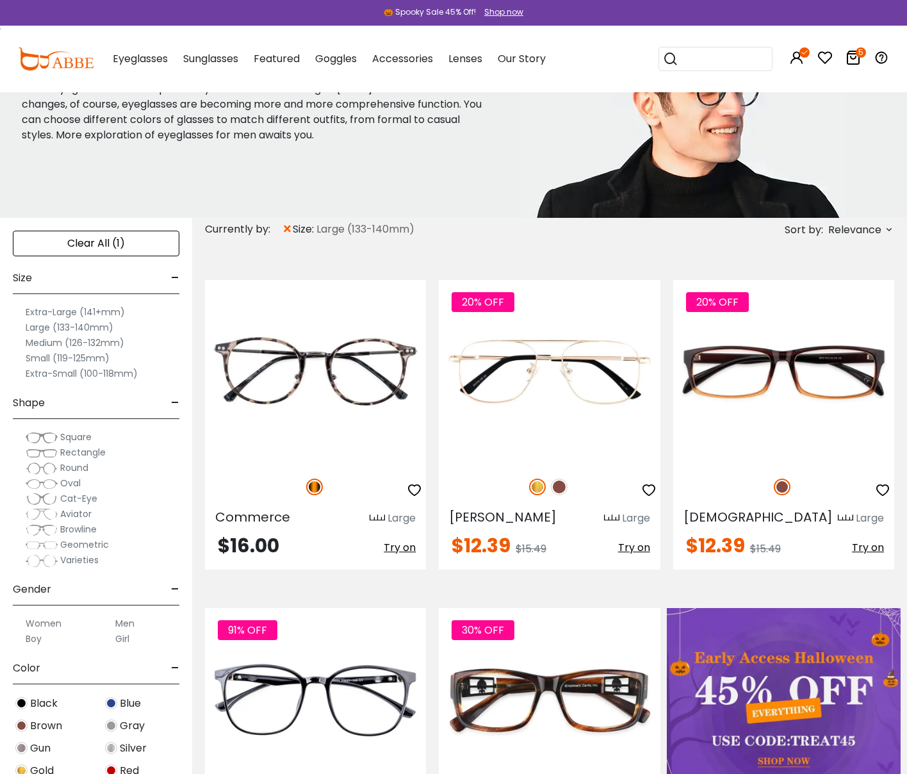
click at [876, 220] on span "Relevance" at bounding box center [854, 229] width 53 height 23
click at [822, 312] on label "Prices Low To High" at bounding box center [841, 312] width 92 height 15
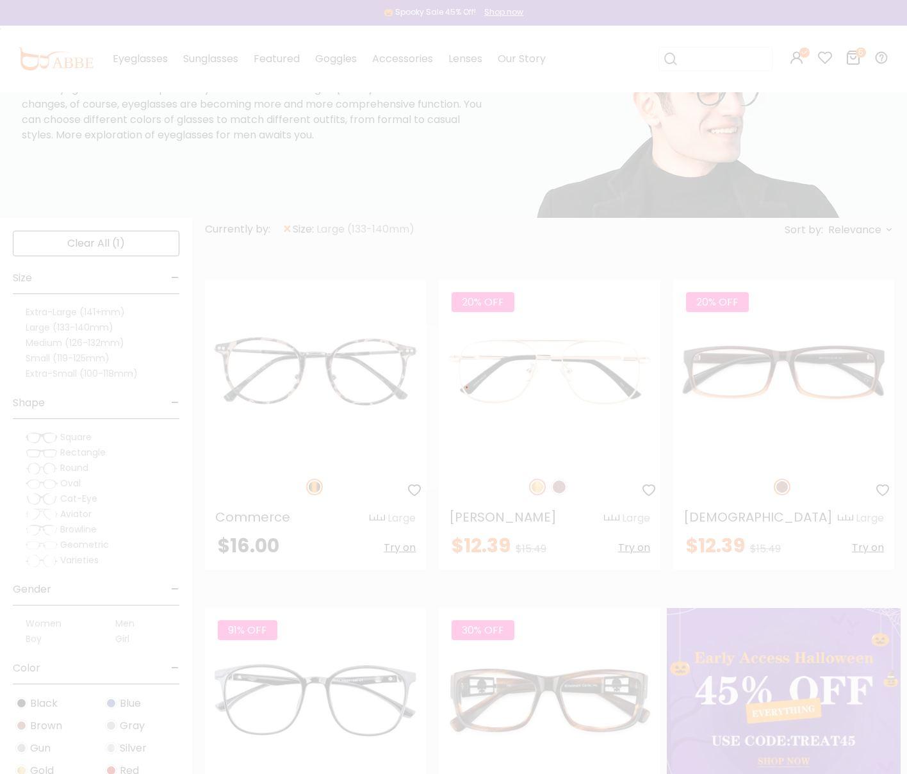
scroll to position [66, 0]
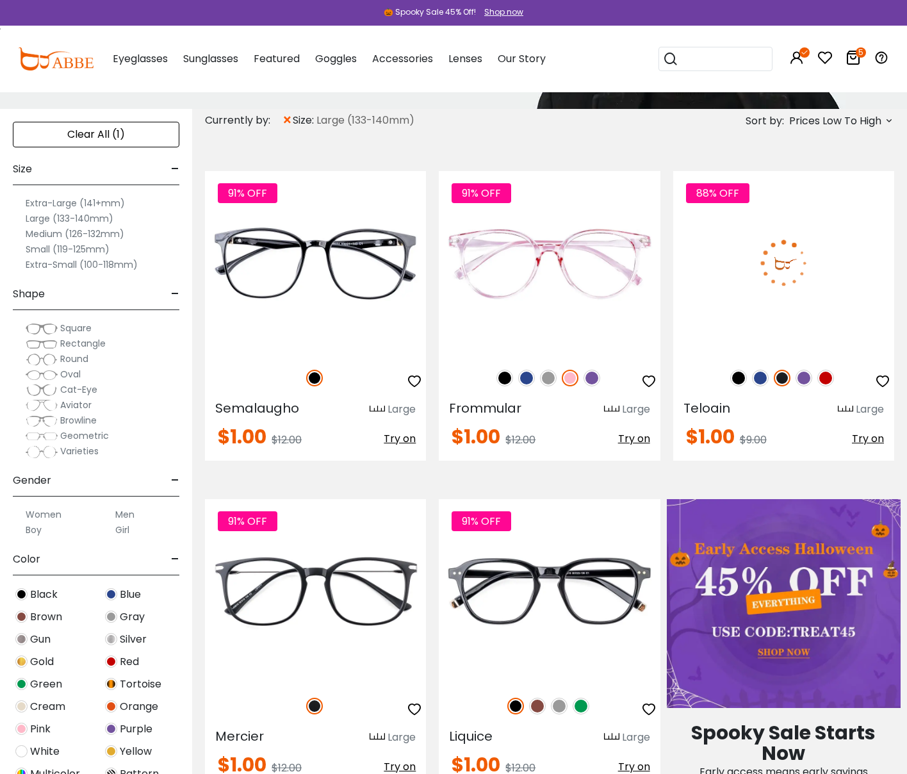
scroll to position [228, 0]
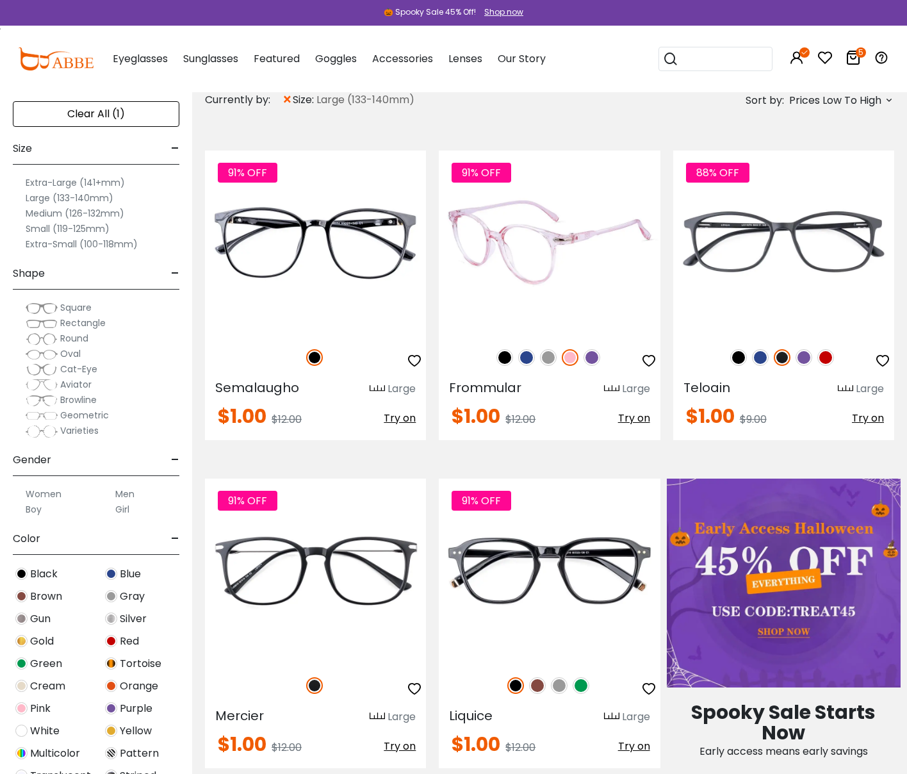
click at [531, 357] on img at bounding box center [526, 357] width 17 height 17
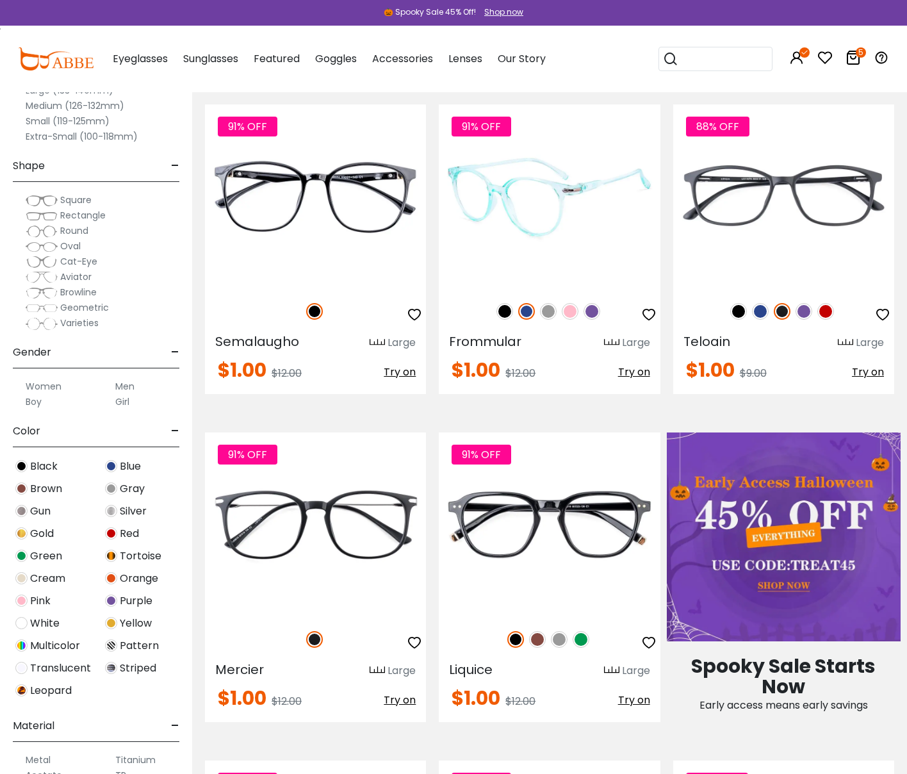
click at [598, 313] on div "91% OFF Frommular Large" at bounding box center [549, 249] width 221 height 290
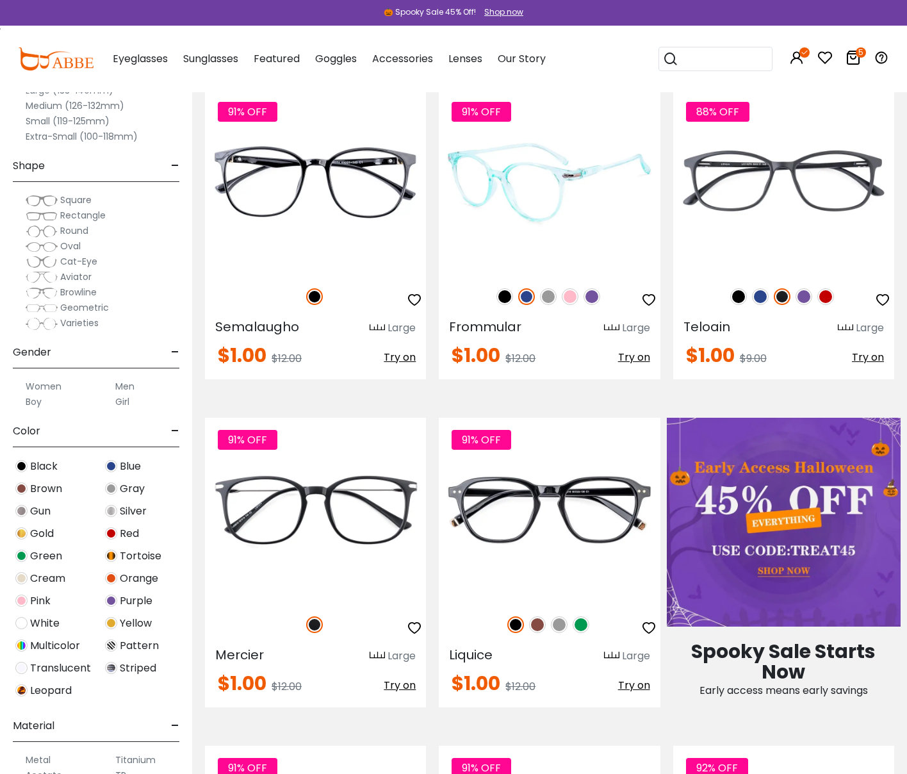
click at [592, 292] on img at bounding box center [592, 296] width 17 height 17
click at [566, 295] on img at bounding box center [570, 296] width 17 height 17
click at [545, 295] on img at bounding box center [548, 296] width 17 height 17
click at [500, 291] on img at bounding box center [504, 296] width 17 height 17
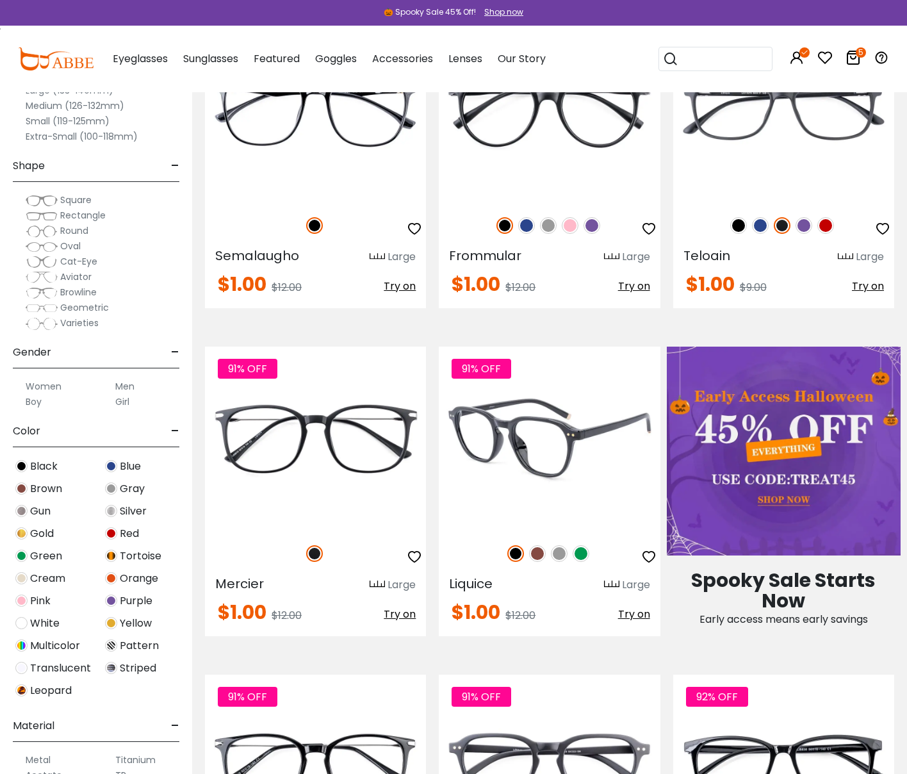
click at [583, 560] on img at bounding box center [581, 553] width 17 height 17
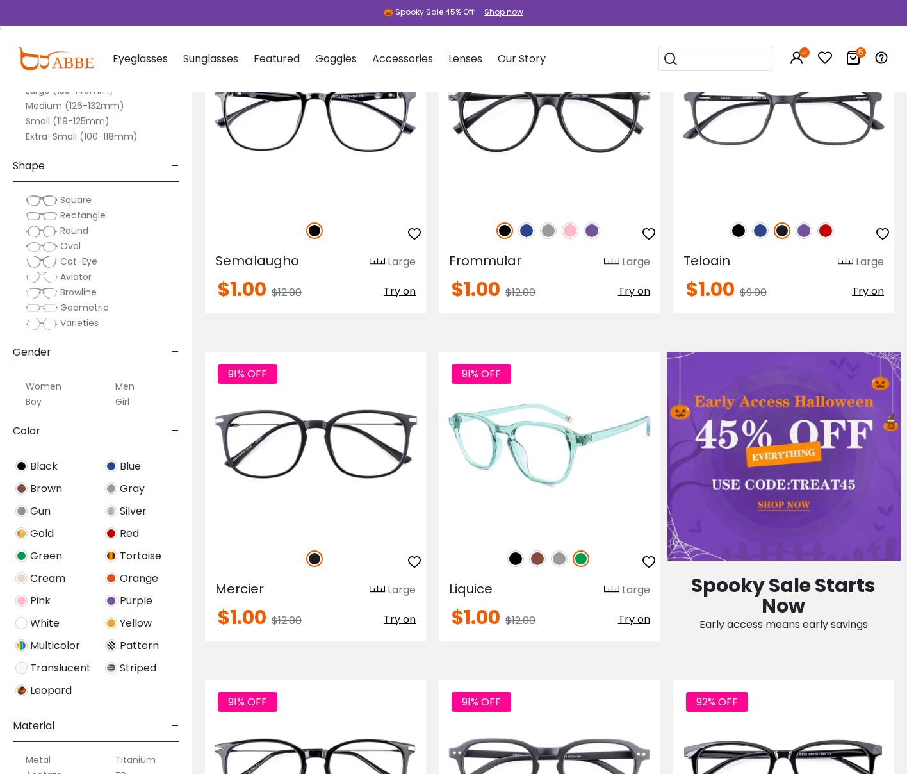
click at [535, 560] on img at bounding box center [537, 558] width 17 height 17
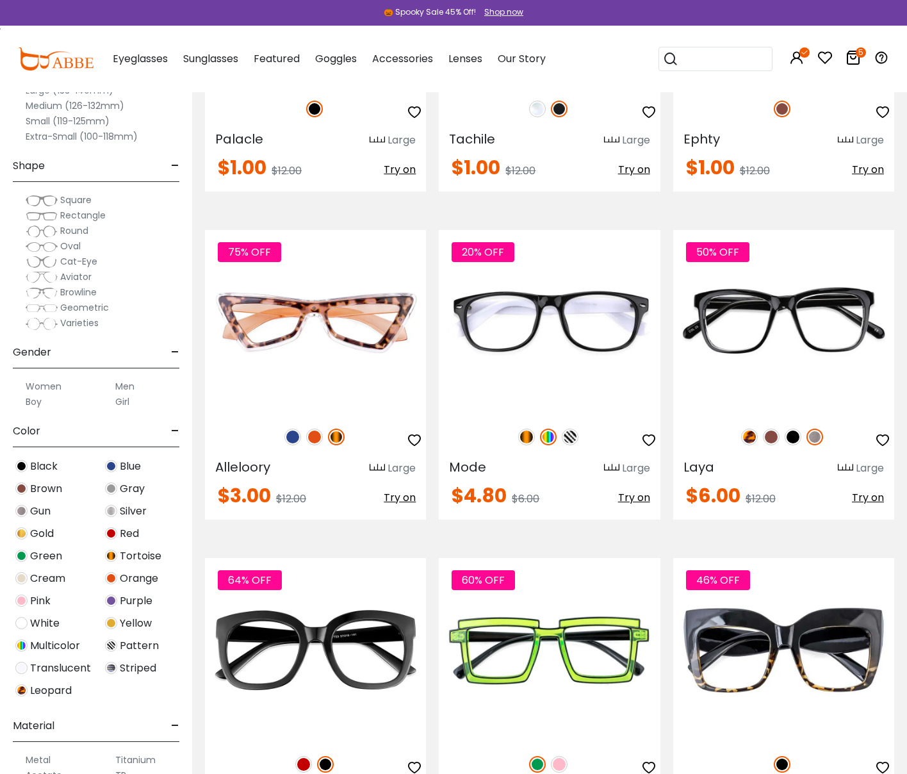
scroll to position [1792, 0]
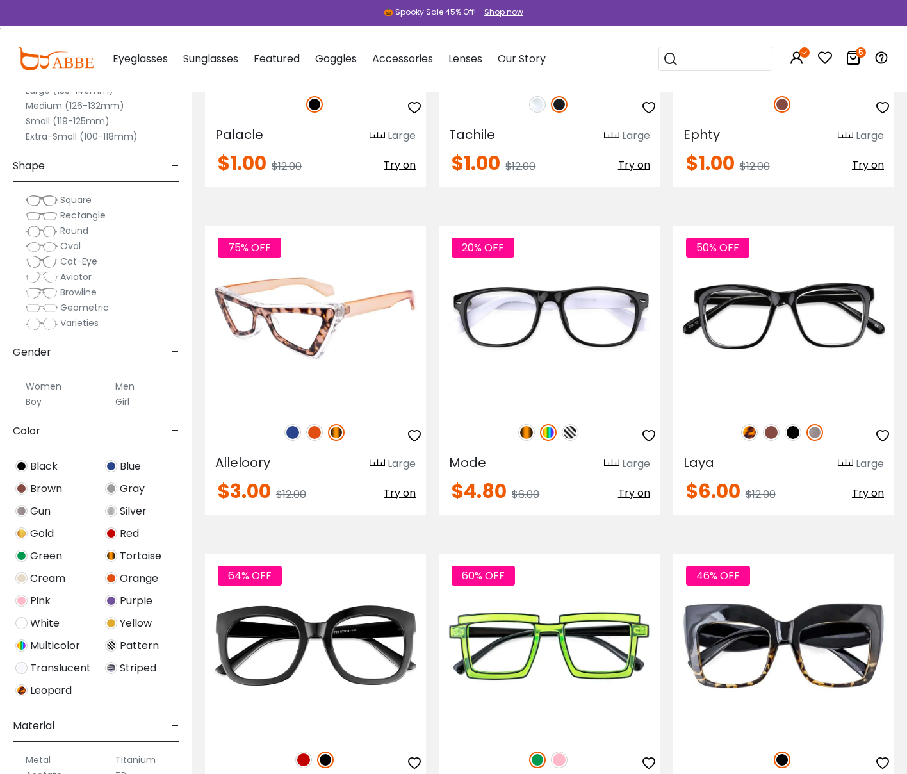
click at [312, 432] on img at bounding box center [314, 432] width 17 height 17
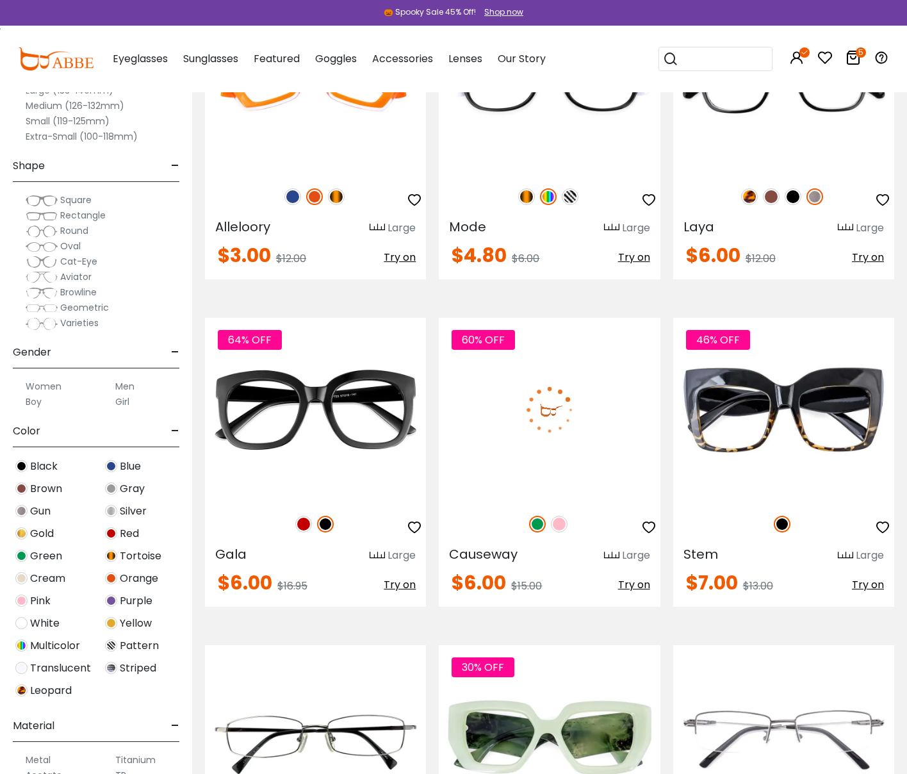
scroll to position [2029, 0]
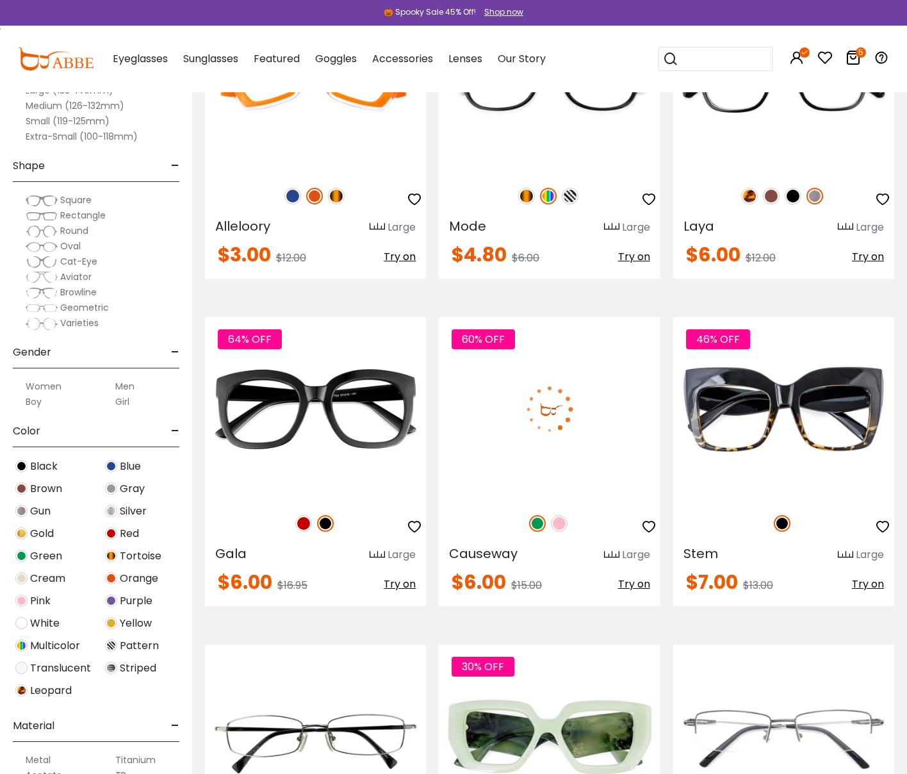
click at [558, 523] on img at bounding box center [559, 523] width 17 height 17
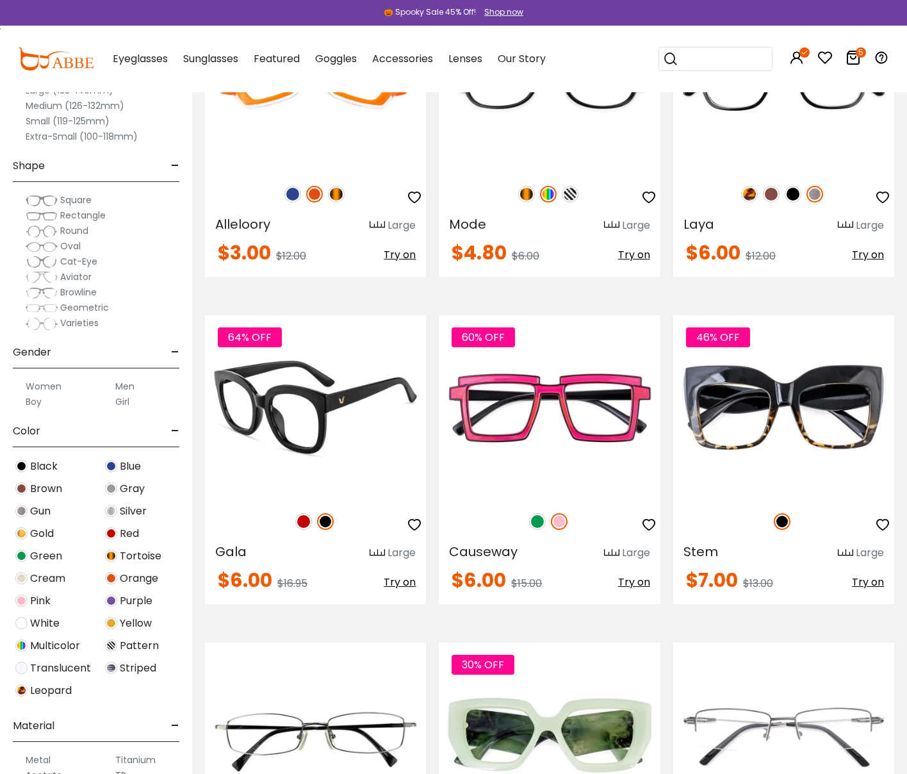
click at [302, 517] on img at bounding box center [303, 521] width 17 height 17
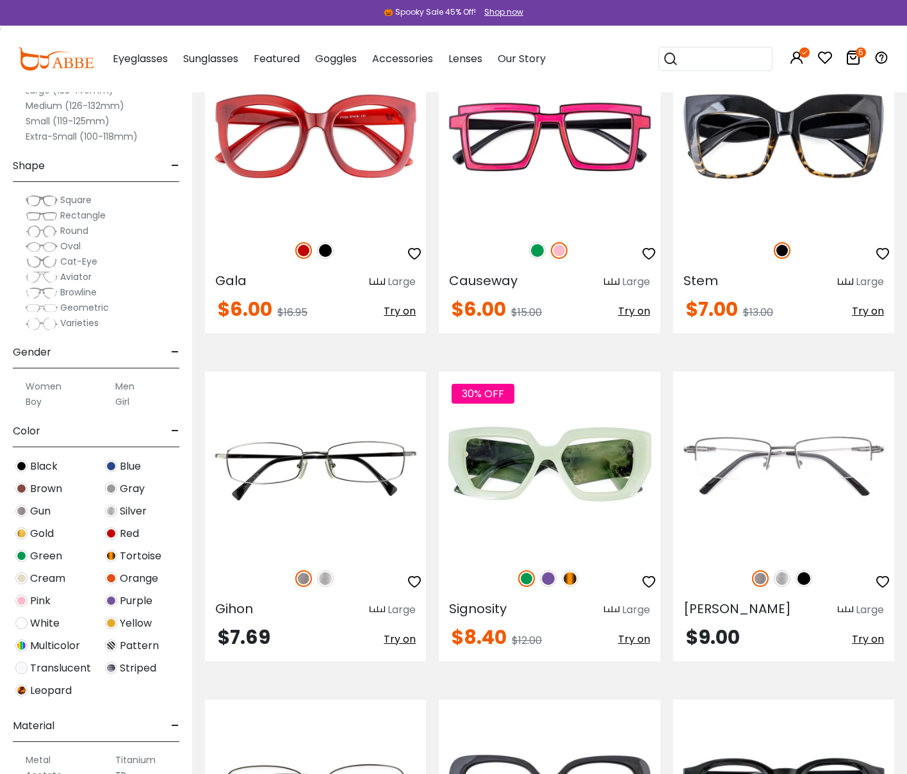
scroll to position [2303, 0]
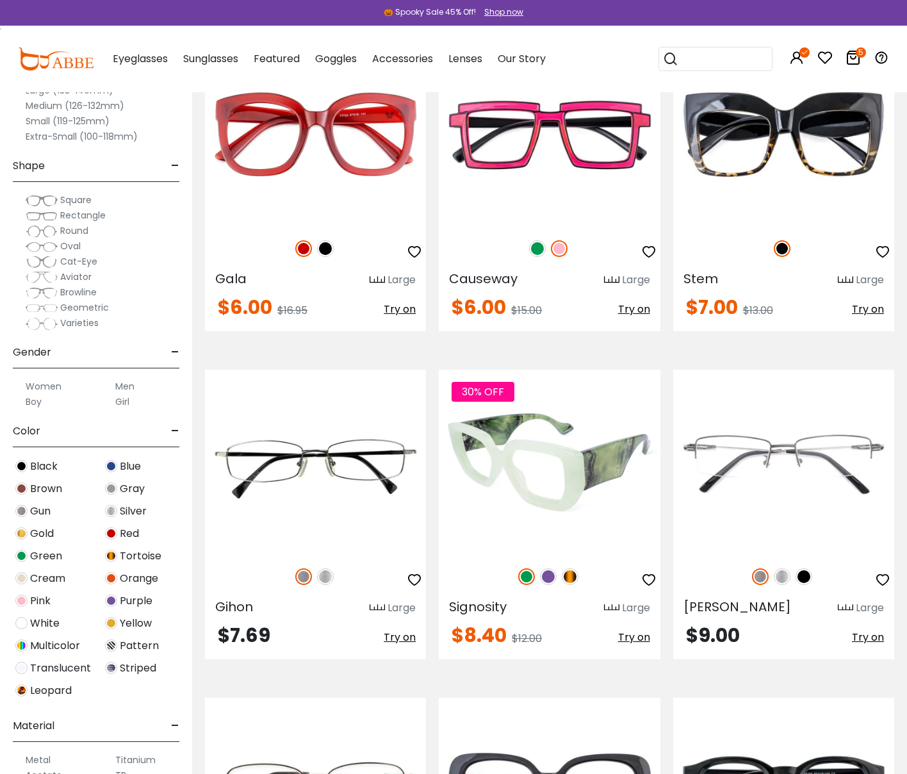
click at [546, 573] on img at bounding box center [548, 576] width 17 height 17
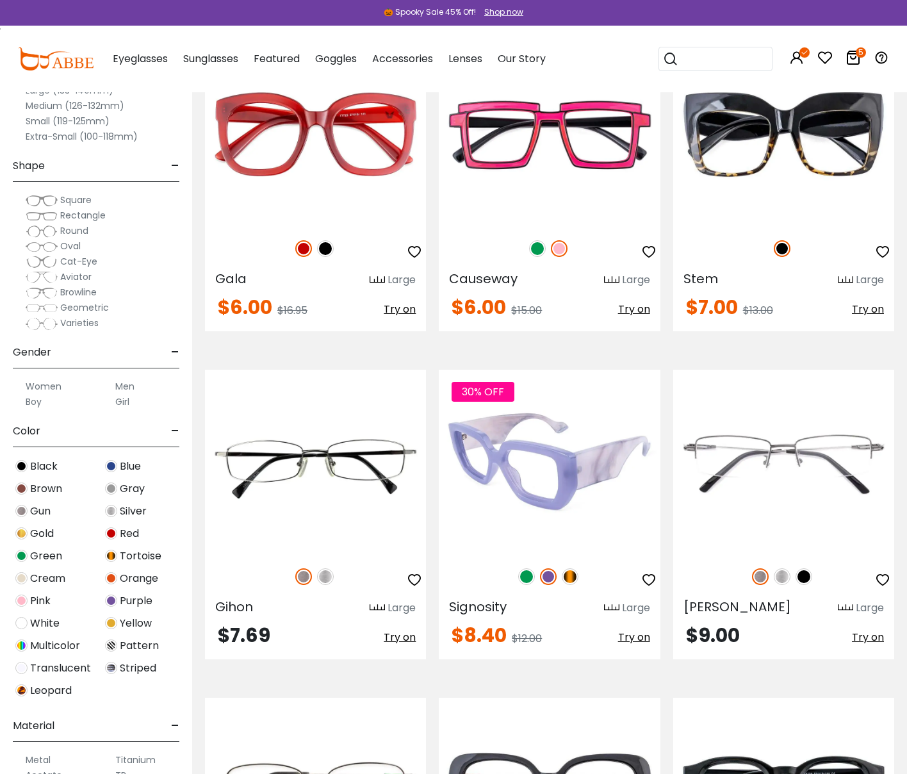
click at [570, 576] on img at bounding box center [570, 576] width 17 height 17
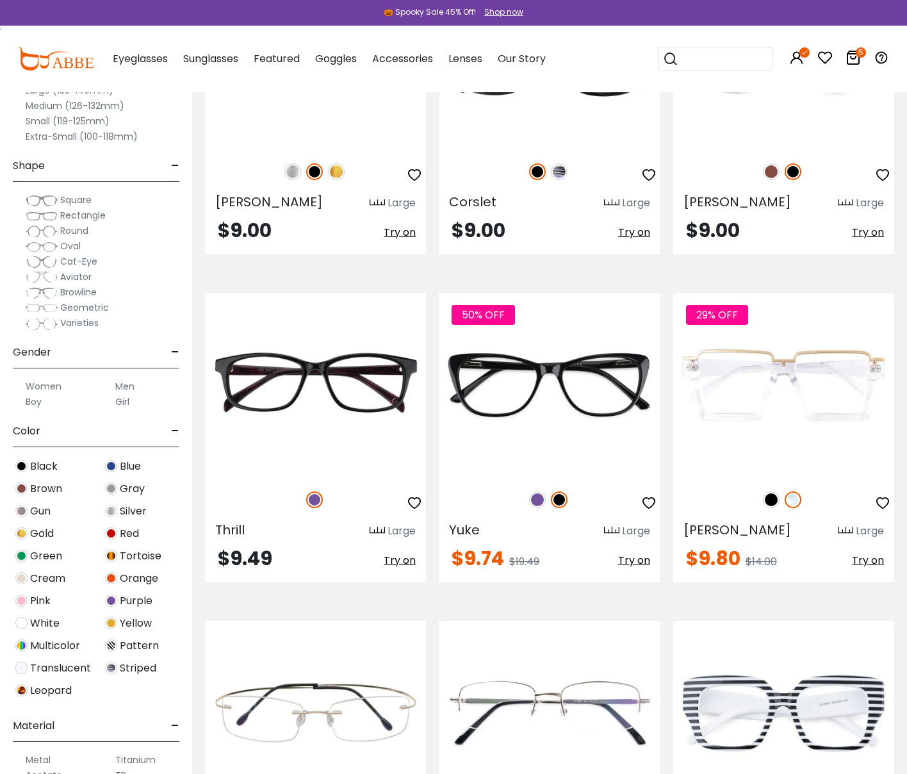
scroll to position [3059, 0]
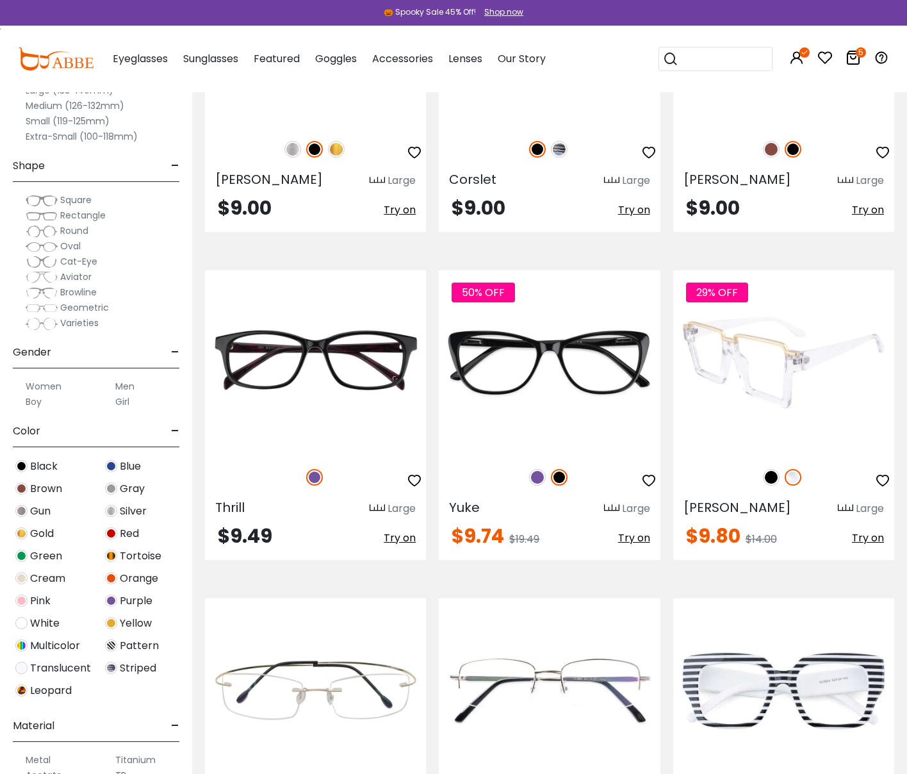
click at [769, 473] on img at bounding box center [771, 477] width 17 height 17
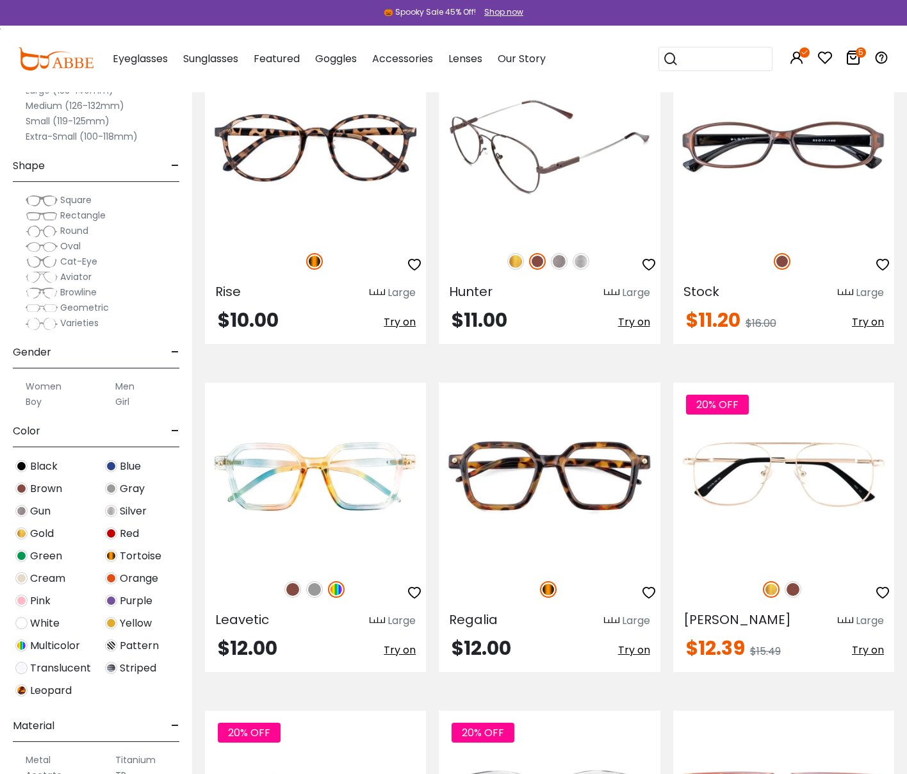
scroll to position [3941, 0]
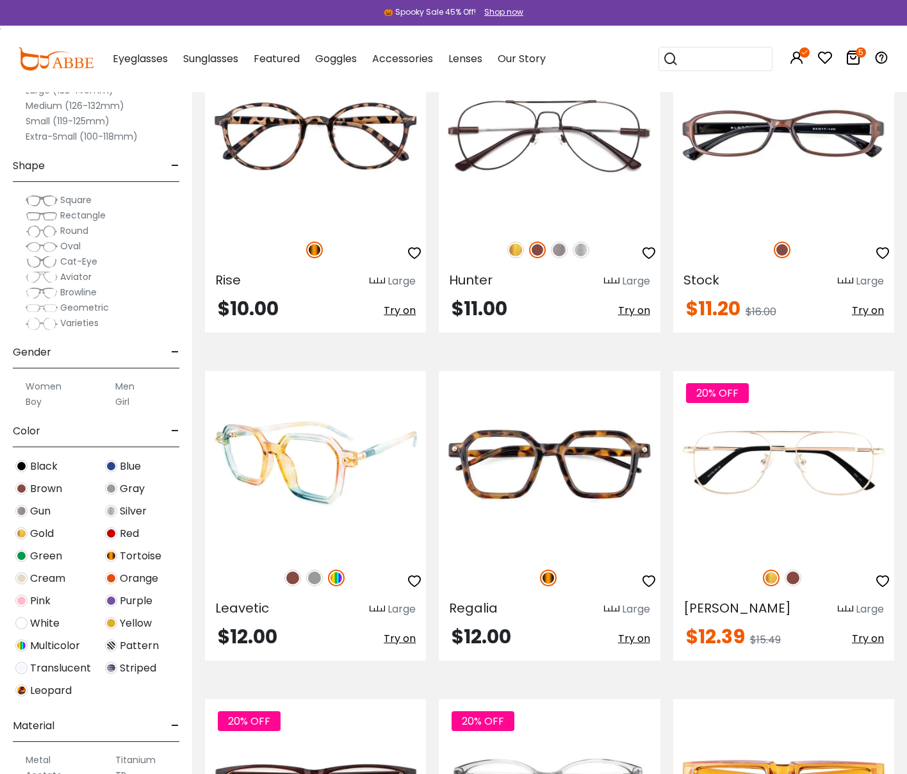
click at [315, 571] on img at bounding box center [314, 577] width 17 height 17
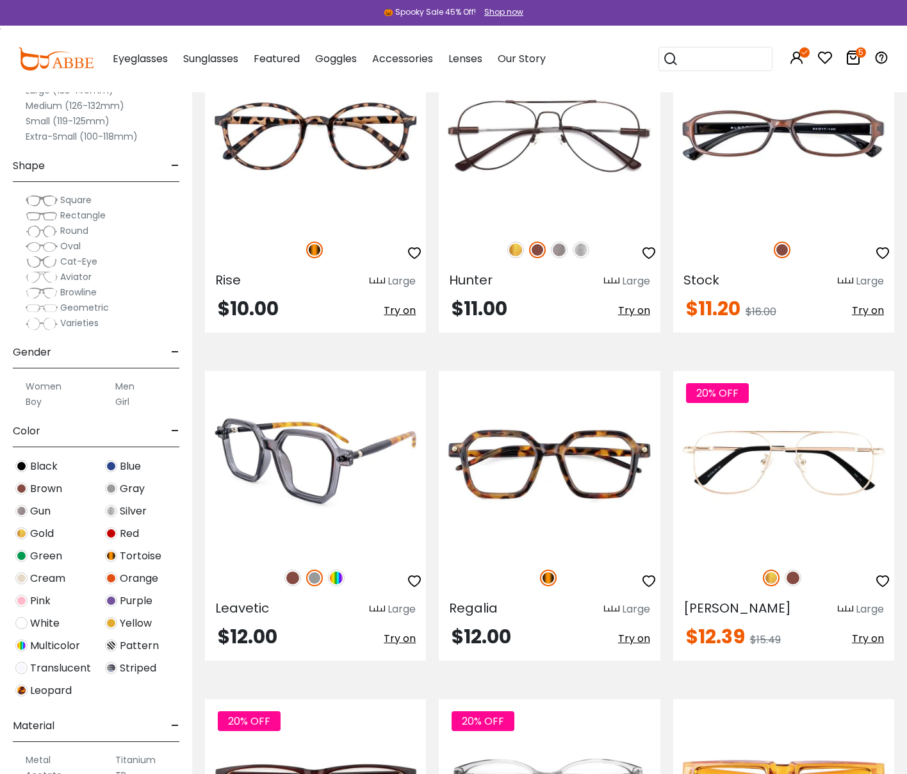
click at [293, 572] on img at bounding box center [292, 577] width 17 height 17
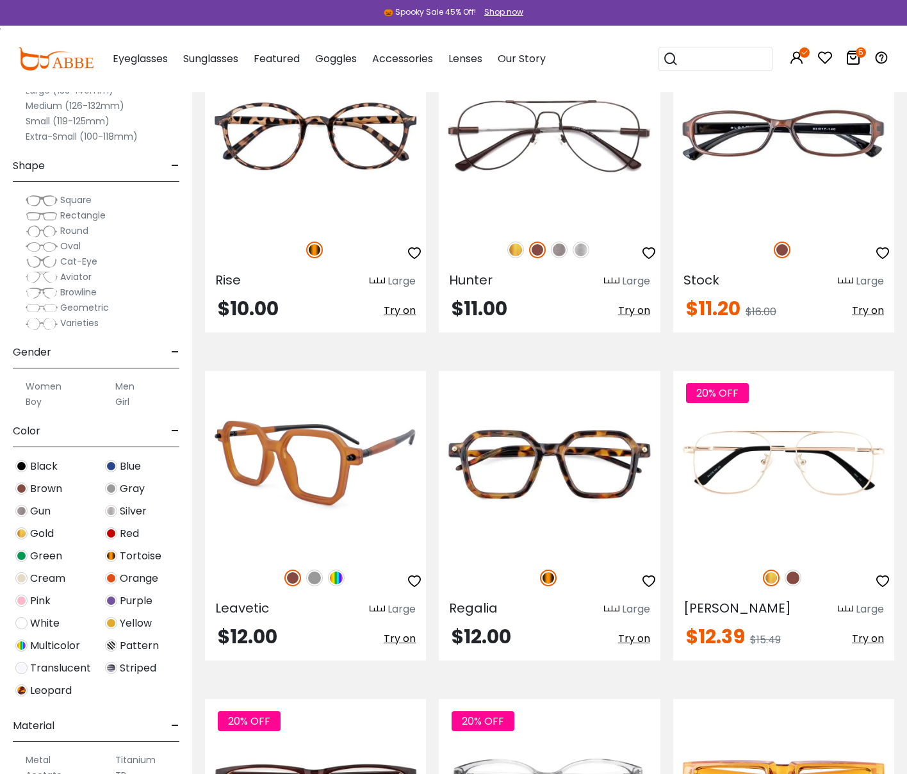
click at [336, 578] on img at bounding box center [336, 577] width 17 height 17
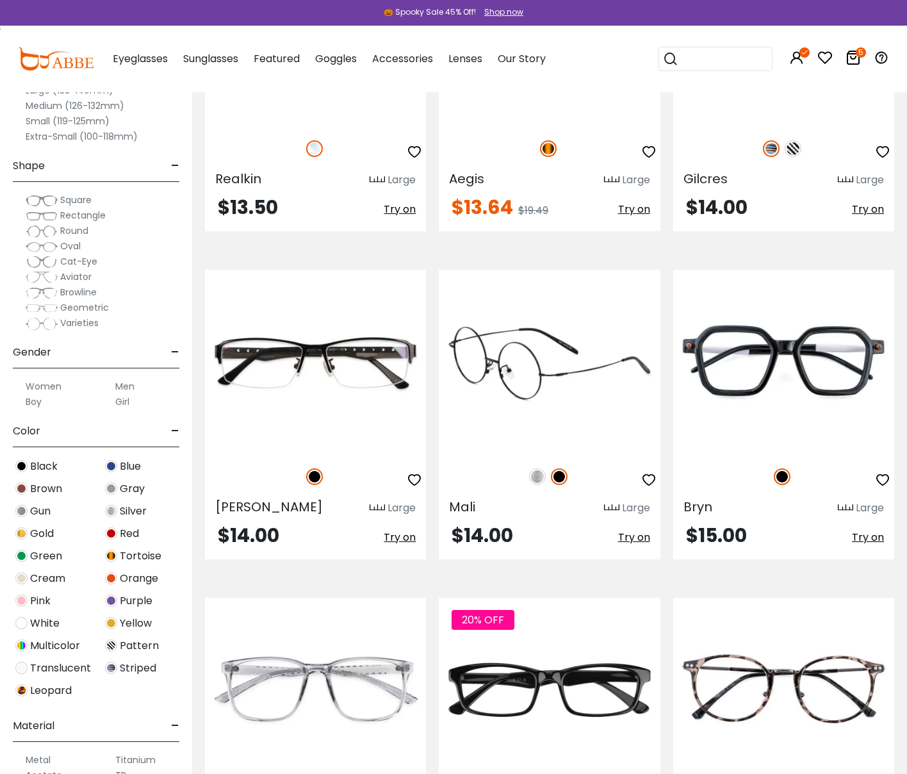
scroll to position [5320, 0]
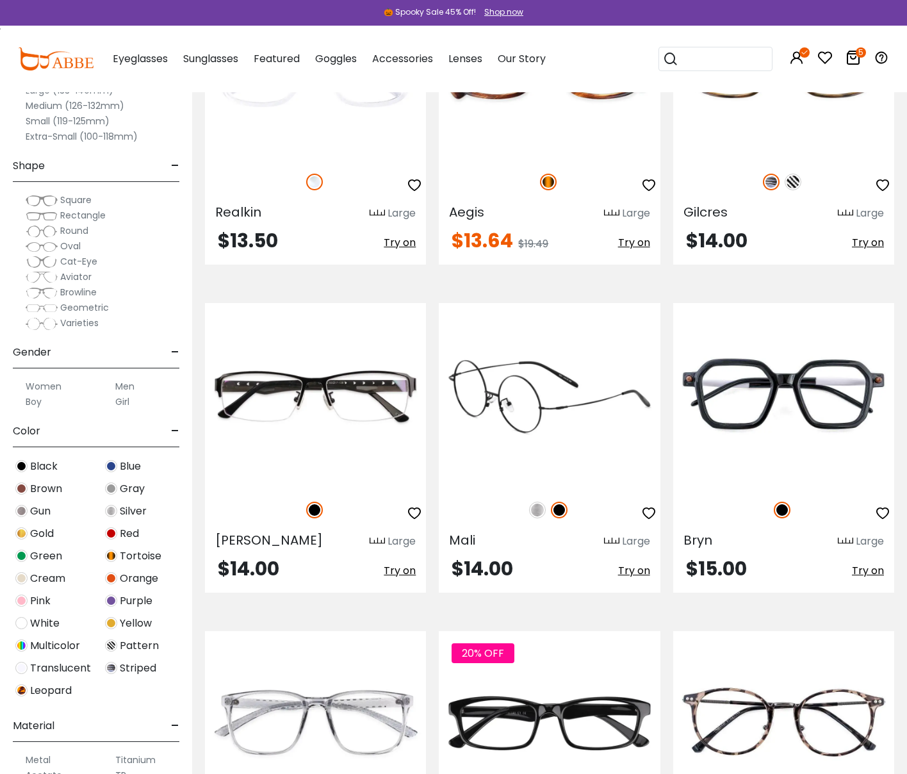
click at [532, 505] on img at bounding box center [537, 510] width 17 height 17
click at [561, 510] on img at bounding box center [559, 510] width 17 height 17
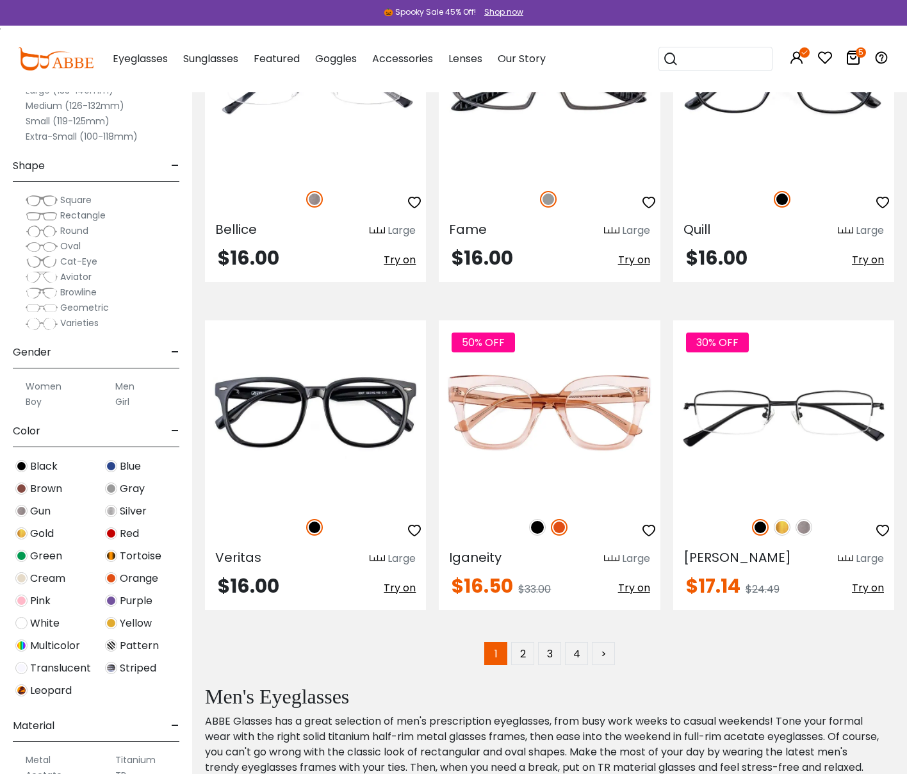
scroll to position [6288, 0]
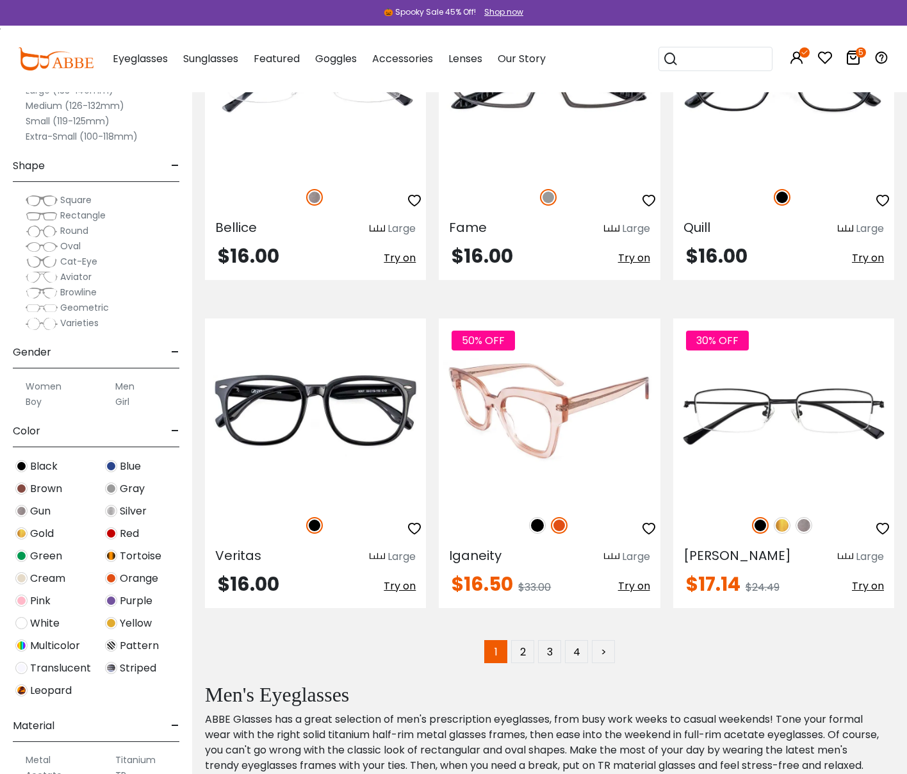
click at [539, 527] on img at bounding box center [537, 525] width 17 height 17
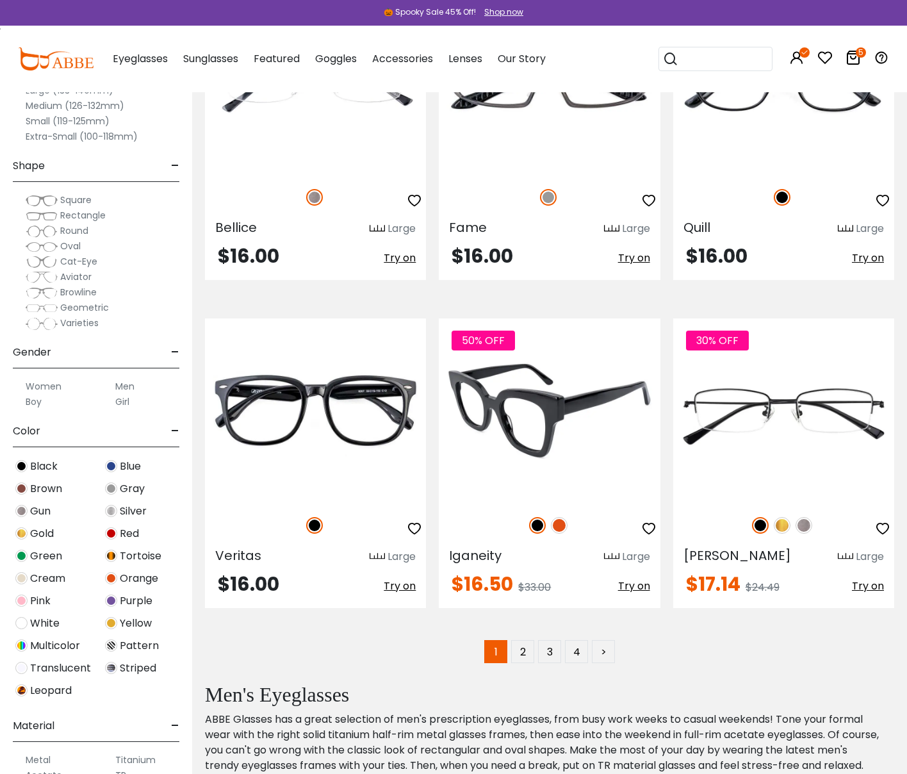
click at [557, 525] on img at bounding box center [559, 525] width 17 height 17
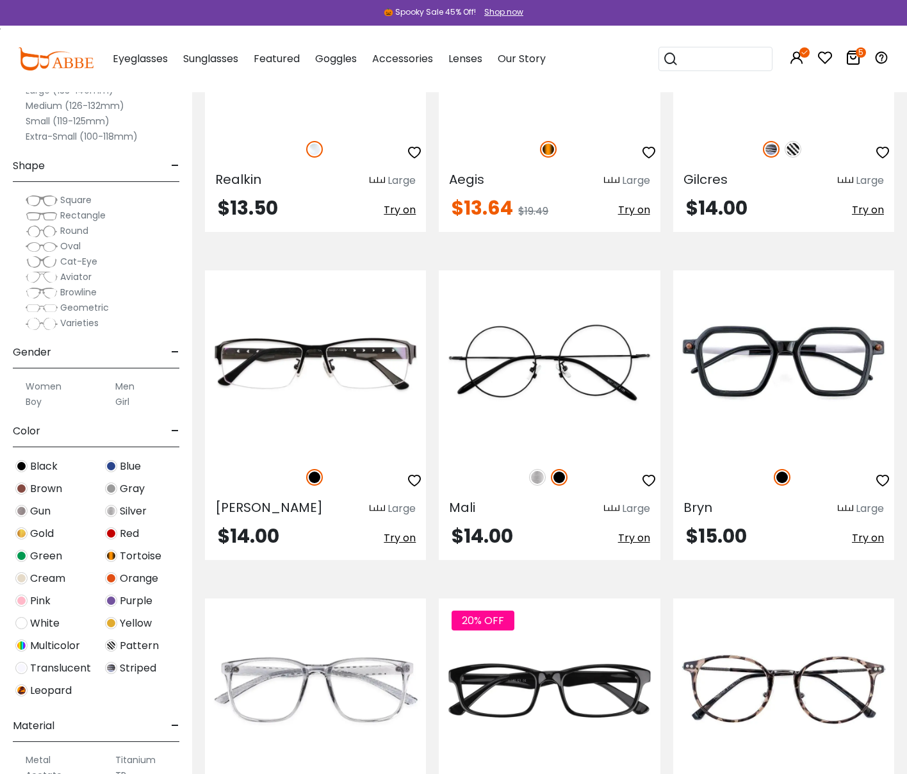
scroll to position [5345, 0]
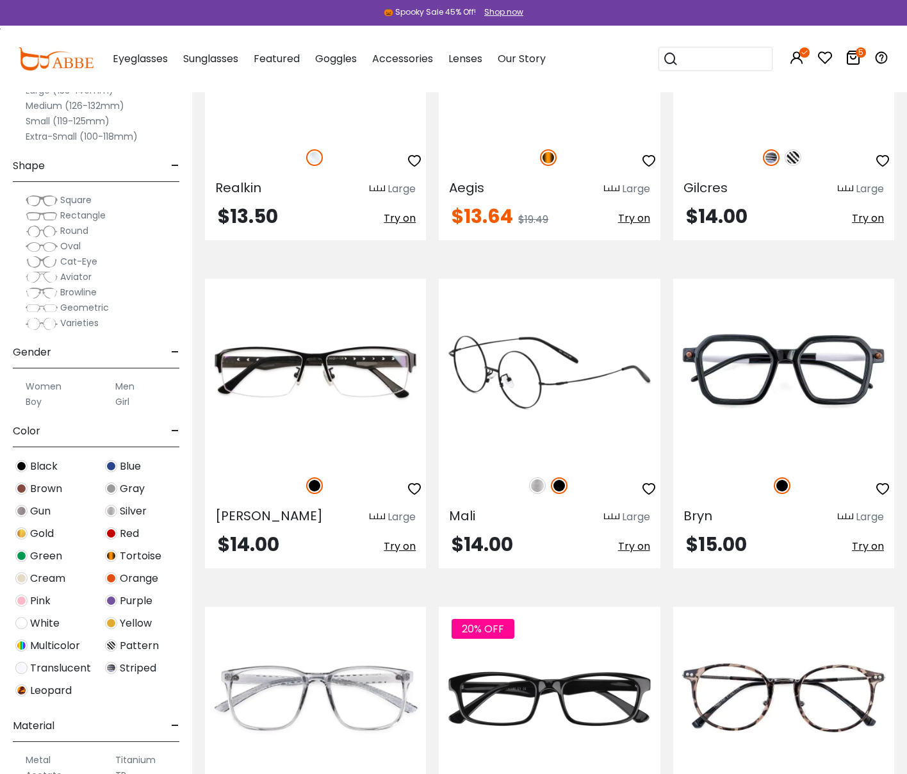
click at [567, 408] on img at bounding box center [549, 371] width 221 height 184
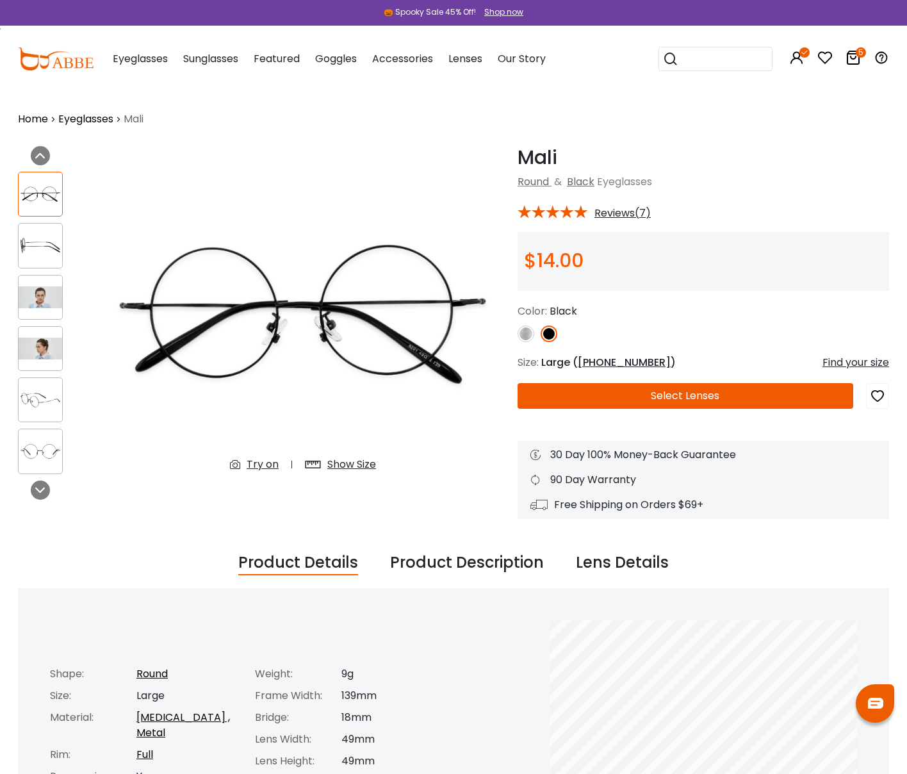
click at [247, 468] on div "Try on" at bounding box center [263, 464] width 32 height 15
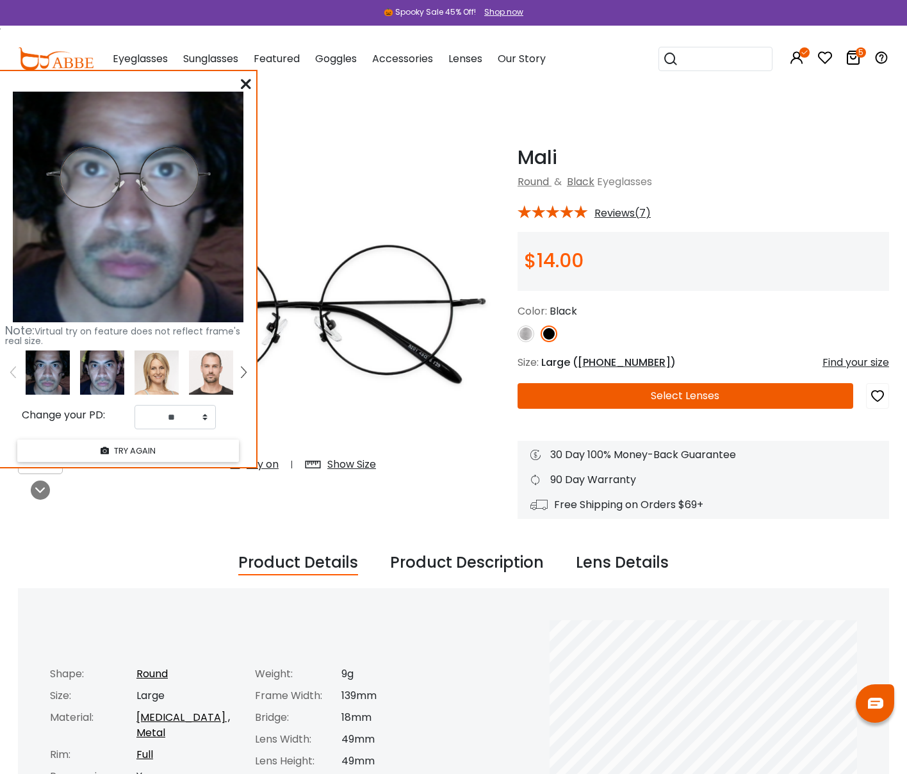
click at [105, 372] on img at bounding box center [102, 372] width 44 height 44
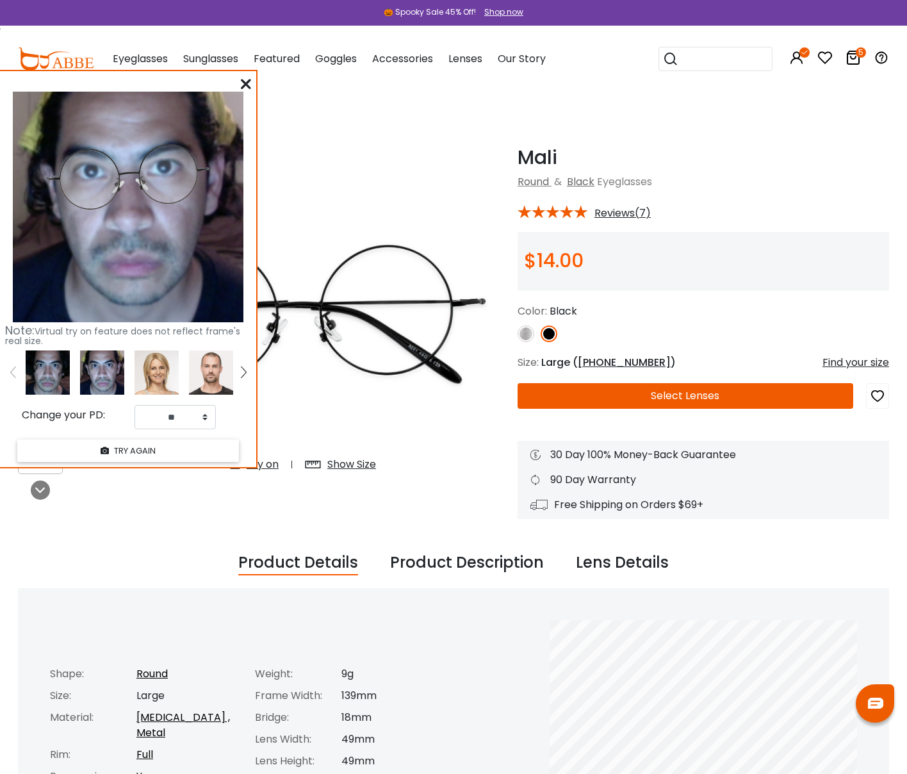
click at [51, 370] on img at bounding box center [48, 372] width 44 height 44
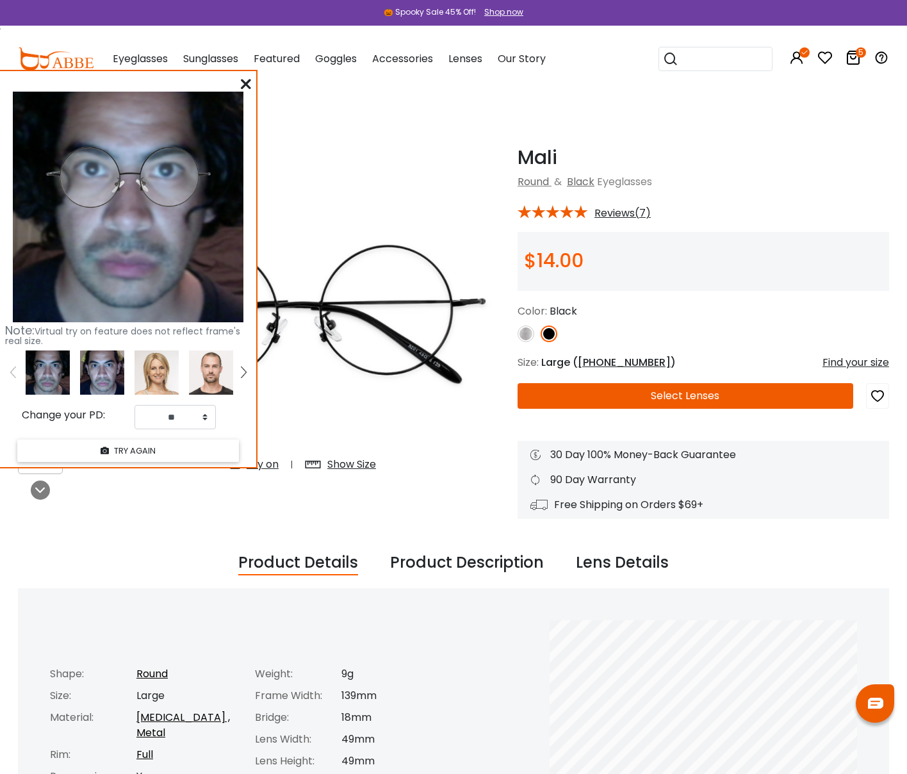
click at [244, 83] on icon at bounding box center [246, 84] width 10 height 10
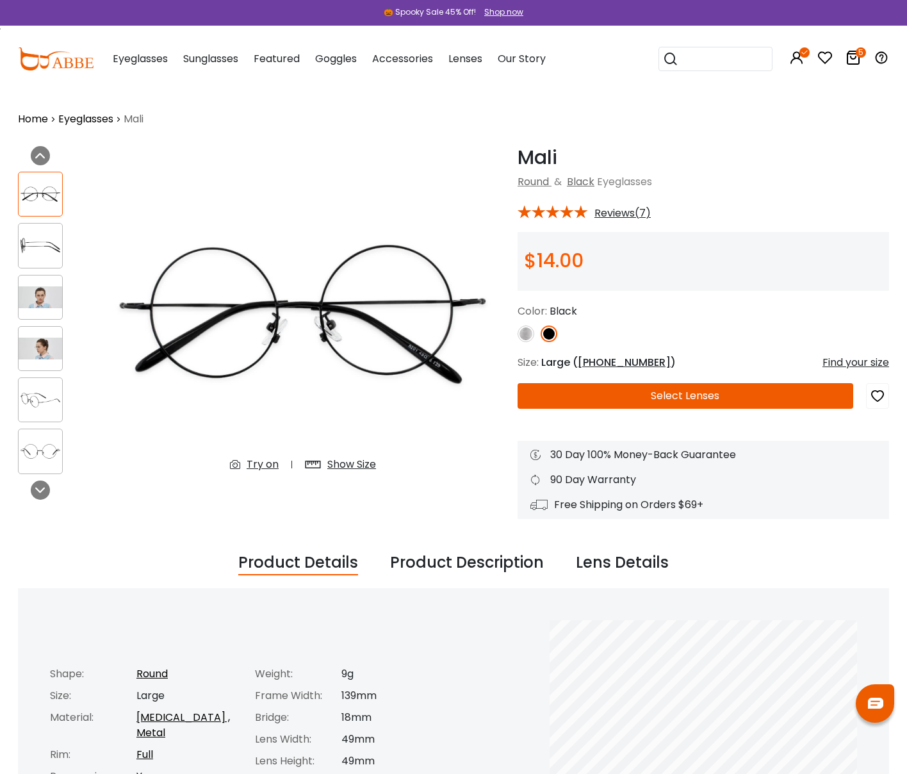
click at [45, 294] on img at bounding box center [41, 297] width 44 height 22
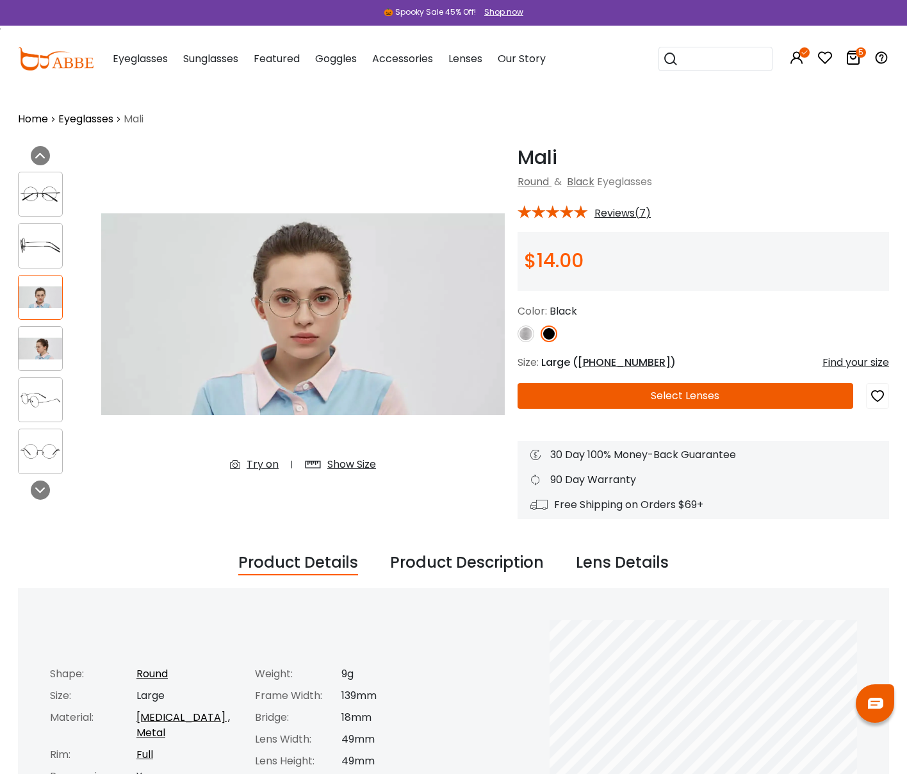
click at [34, 340] on img at bounding box center [41, 349] width 44 height 22
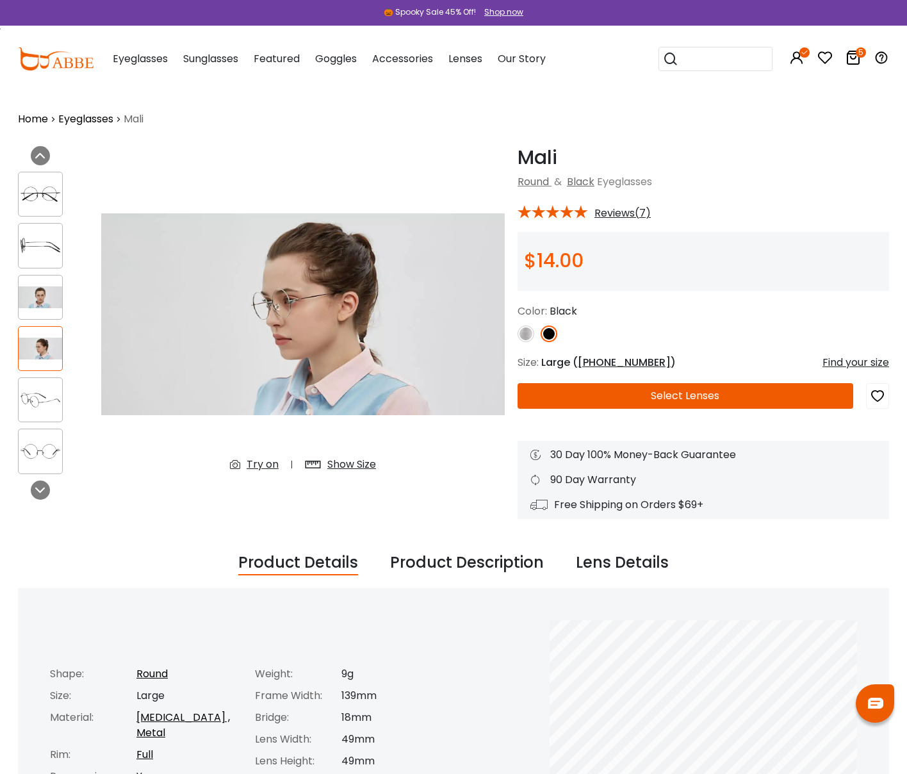
click at [584, 391] on button "Select Lenses" at bounding box center [686, 396] width 336 height 26
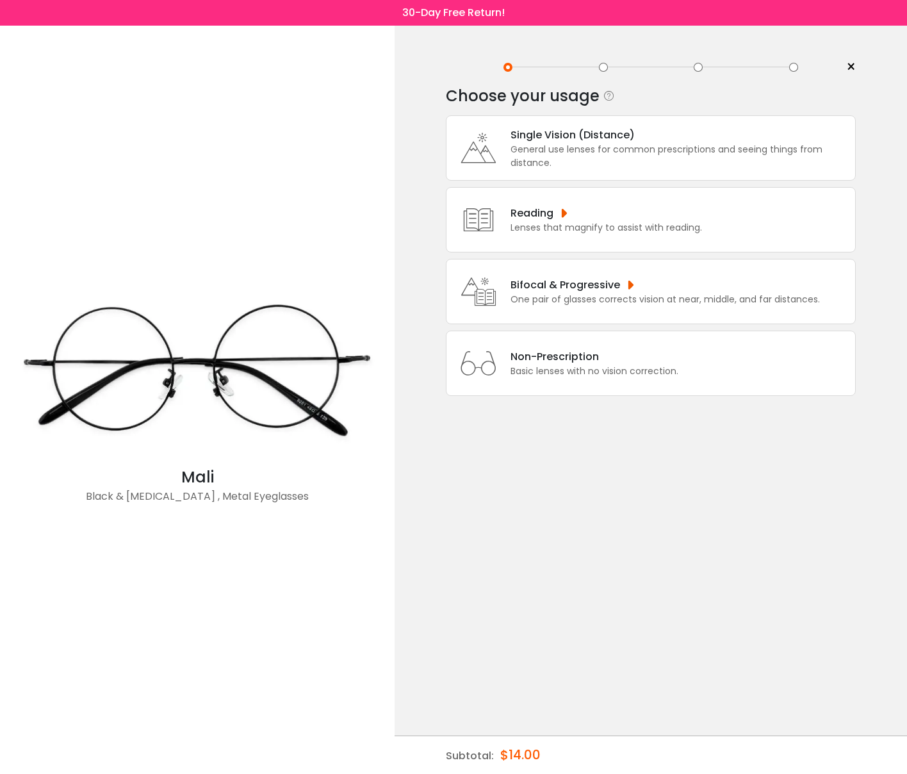
click at [555, 176] on div "Single Vision (Distance) General use lenses for common prescriptions and seeing…" at bounding box center [651, 147] width 410 height 65
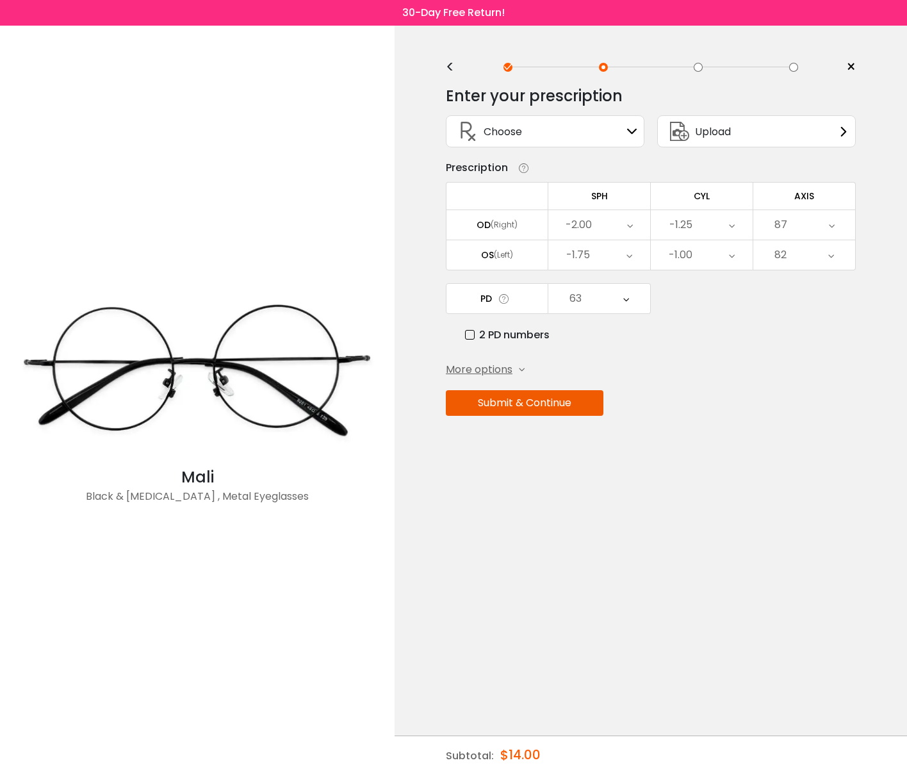
click at [531, 420] on div "Enter your prescription SPH (Sphere) Lens strength needed to correct your visio…" at bounding box center [651, 278] width 410 height 403
click at [532, 411] on button "Submit & Continue" at bounding box center [525, 403] width 158 height 26
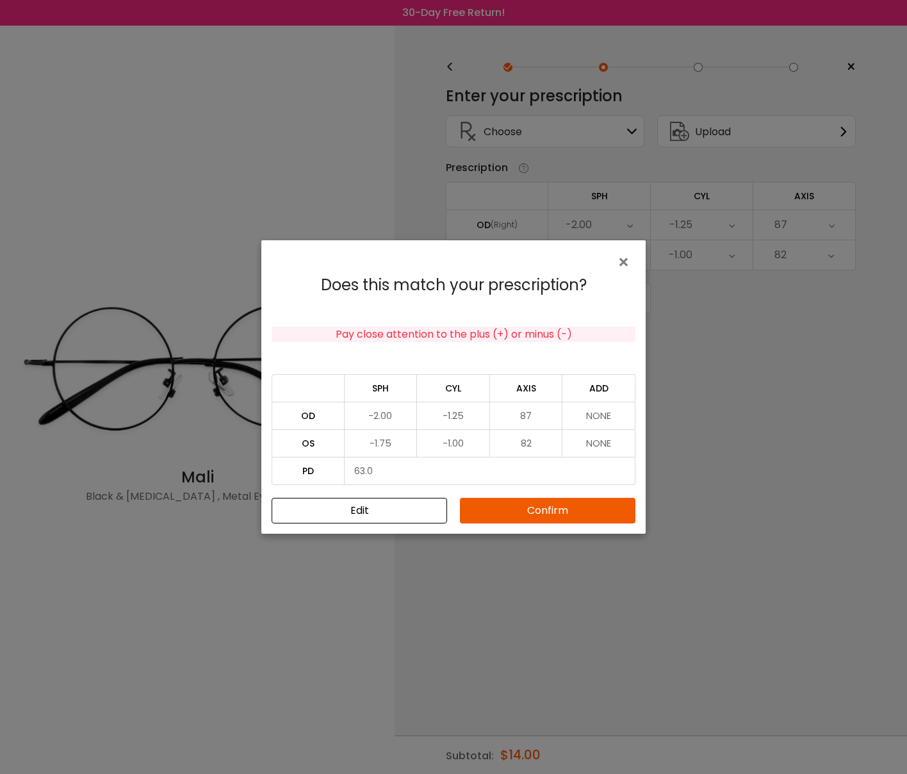
click at [512, 503] on button "Confirm" at bounding box center [548, 511] width 176 height 26
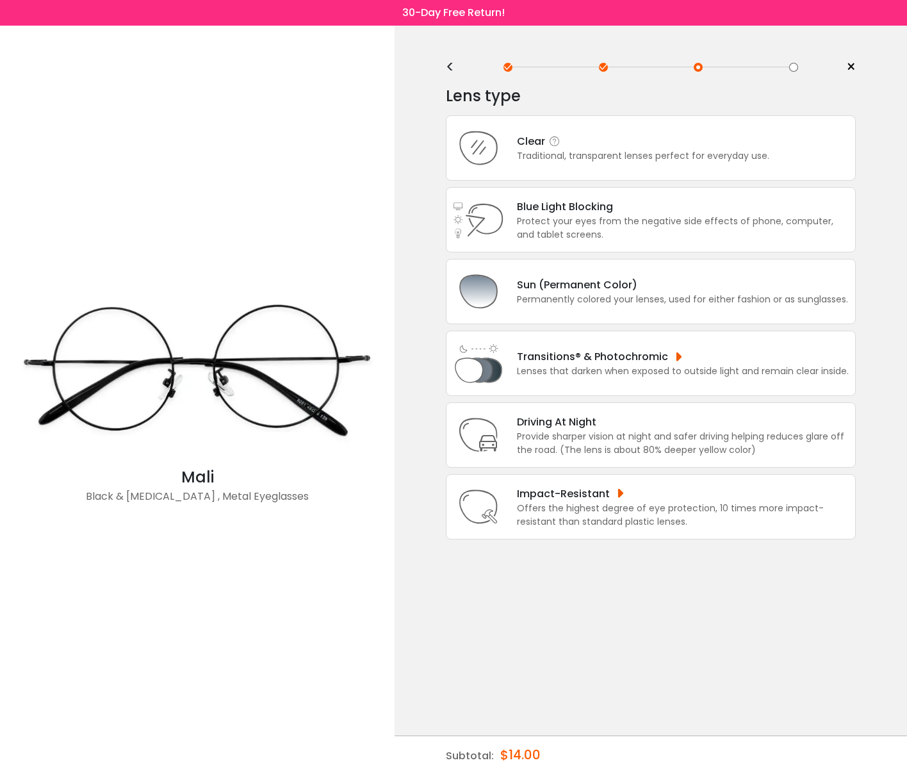
click at [631, 149] on div "Clear" at bounding box center [643, 141] width 252 height 16
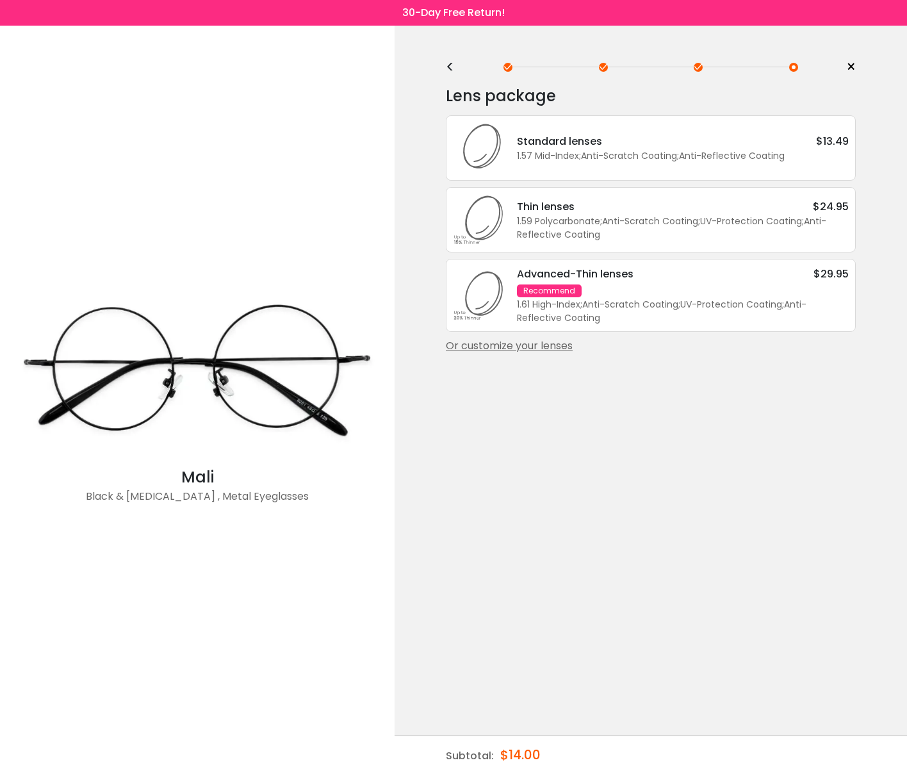
click at [446, 67] on div "<" at bounding box center [455, 67] width 19 height 10
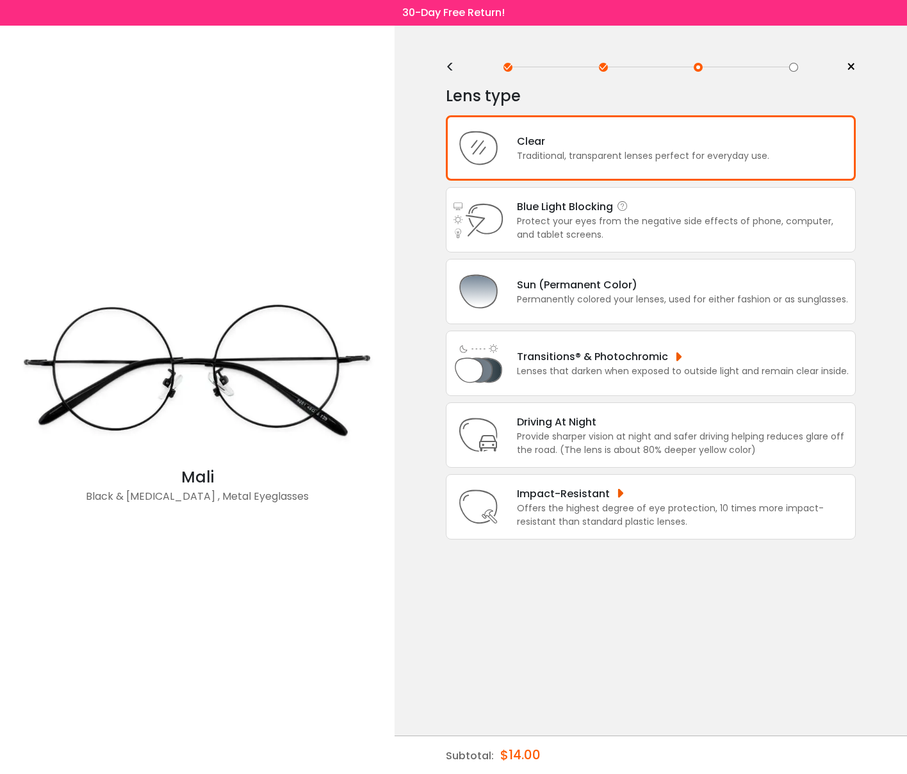
click at [592, 211] on div "Blue Light Blocking Blue Light Blocking Blue Light blocking lenses offer the be…" at bounding box center [683, 207] width 332 height 16
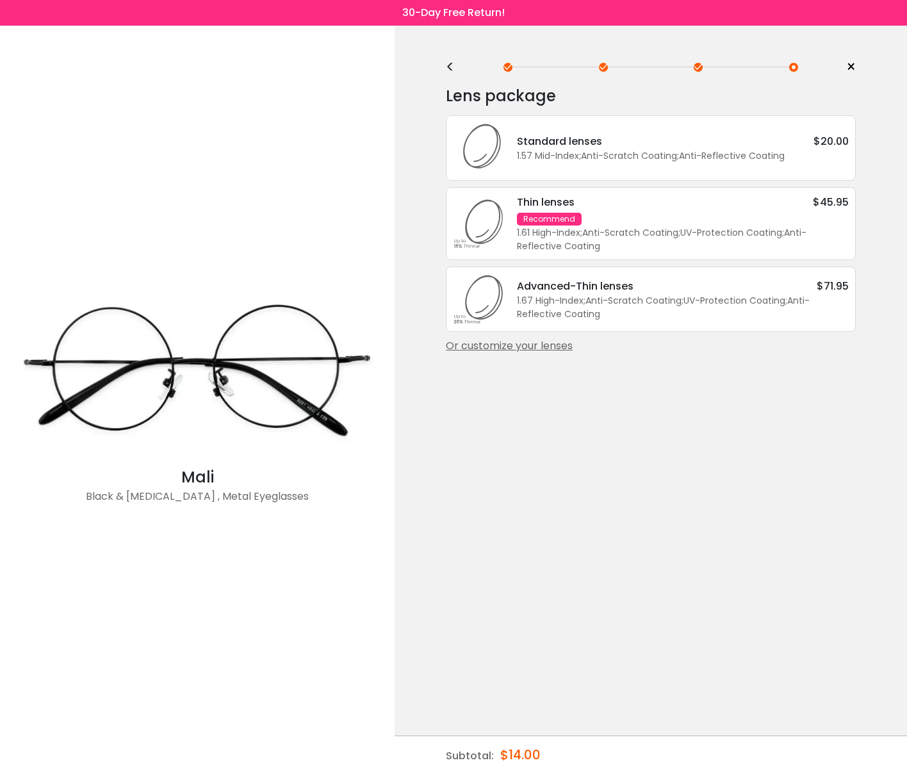
click at [449, 64] on div "<" at bounding box center [455, 67] width 19 height 10
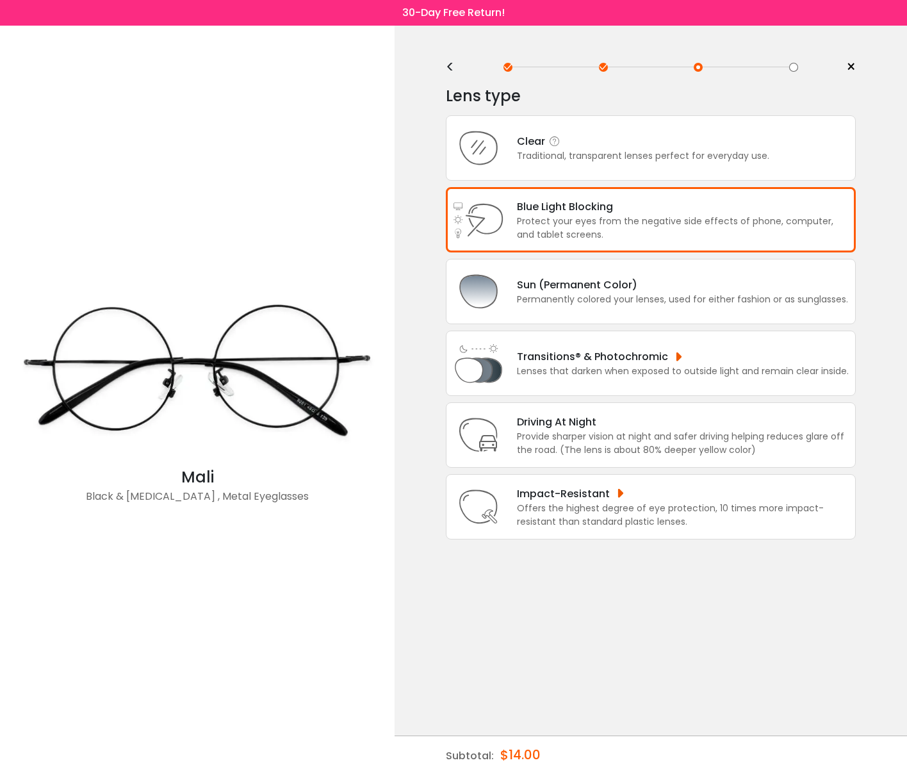
click at [569, 153] on div "Traditional, transparent lenses perfect for everyday use." at bounding box center [643, 155] width 252 height 13
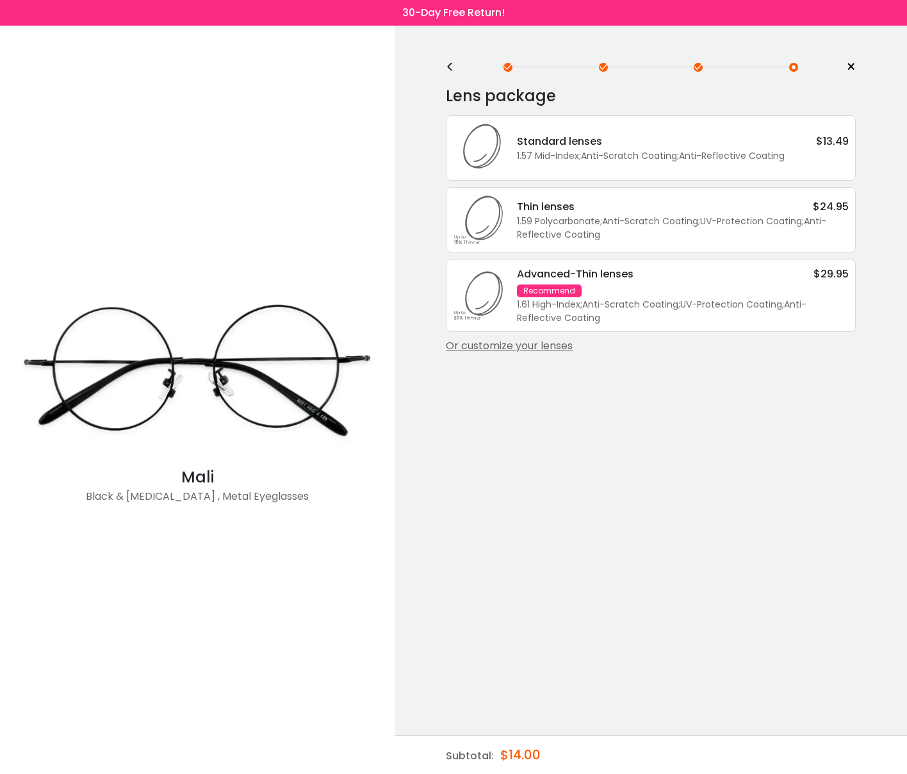
click at [448, 65] on div "<" at bounding box center [455, 67] width 19 height 10
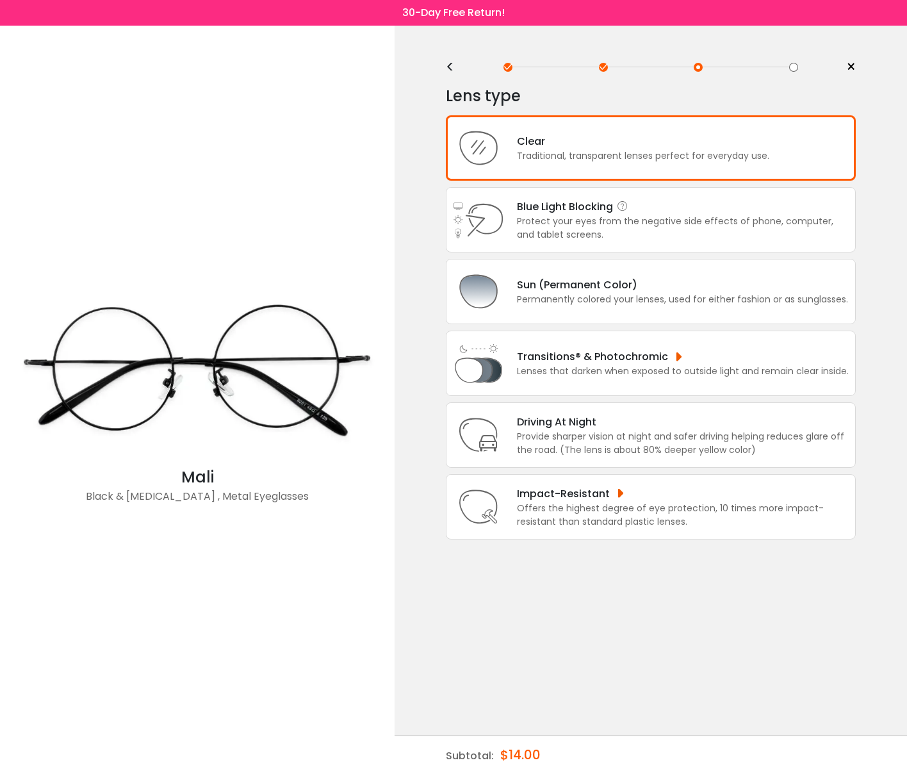
click at [556, 211] on div "Blue Light Blocking Blue Light Blocking Blue Light blocking lenses offer the be…" at bounding box center [683, 207] width 332 height 16
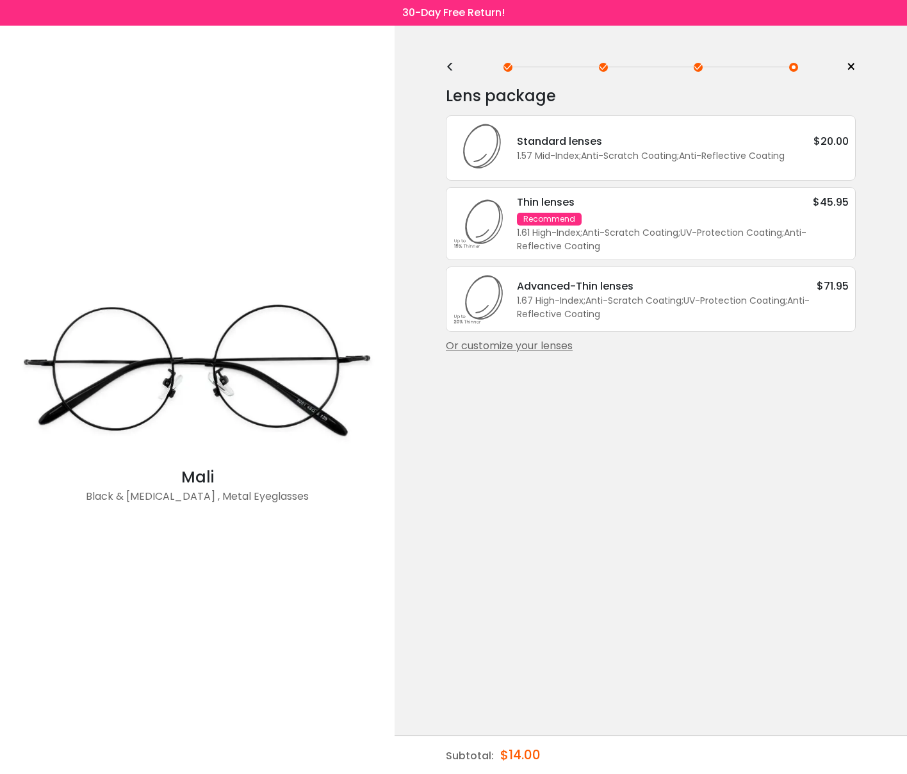
click at [551, 163] on div "1.57 Mid-Index ; Anti-Scratch Coating ; Anti-Reflective Coating ;" at bounding box center [683, 155] width 332 height 13
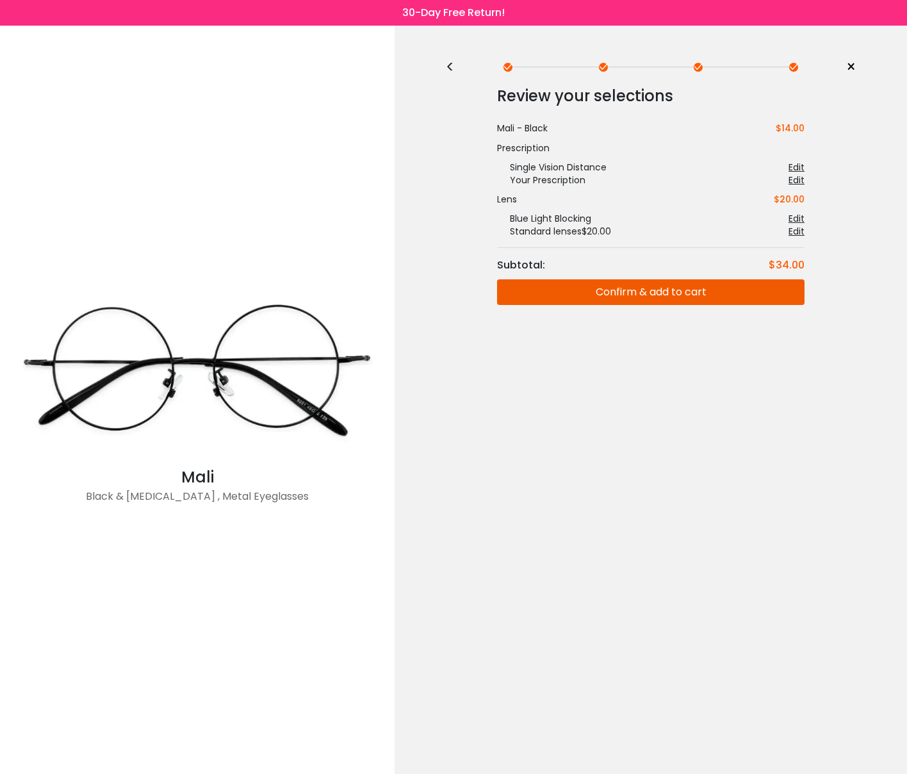
click at [609, 297] on button "Confirm & add to cart" at bounding box center [650, 292] width 307 height 26
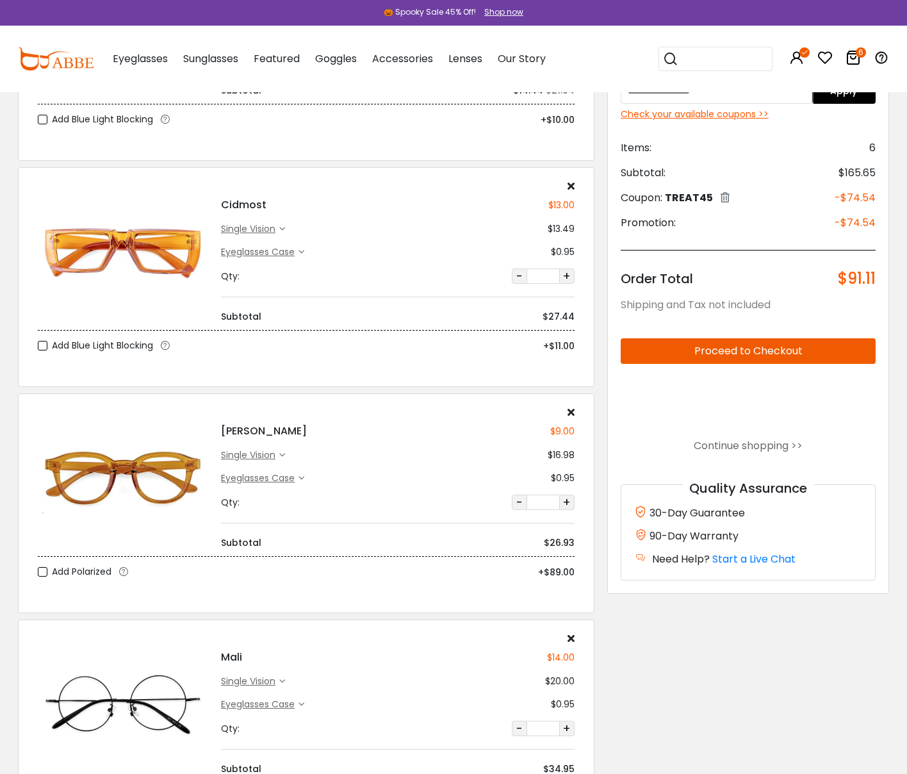
scroll to position [606, 0]
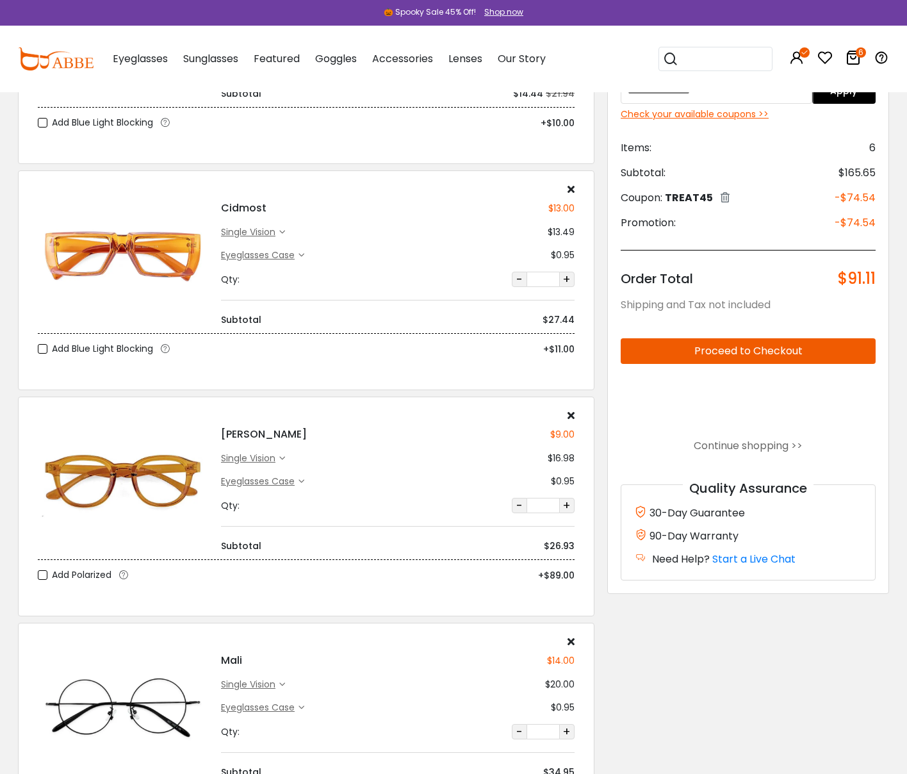
click at [573, 190] on icon at bounding box center [571, 189] width 7 height 10
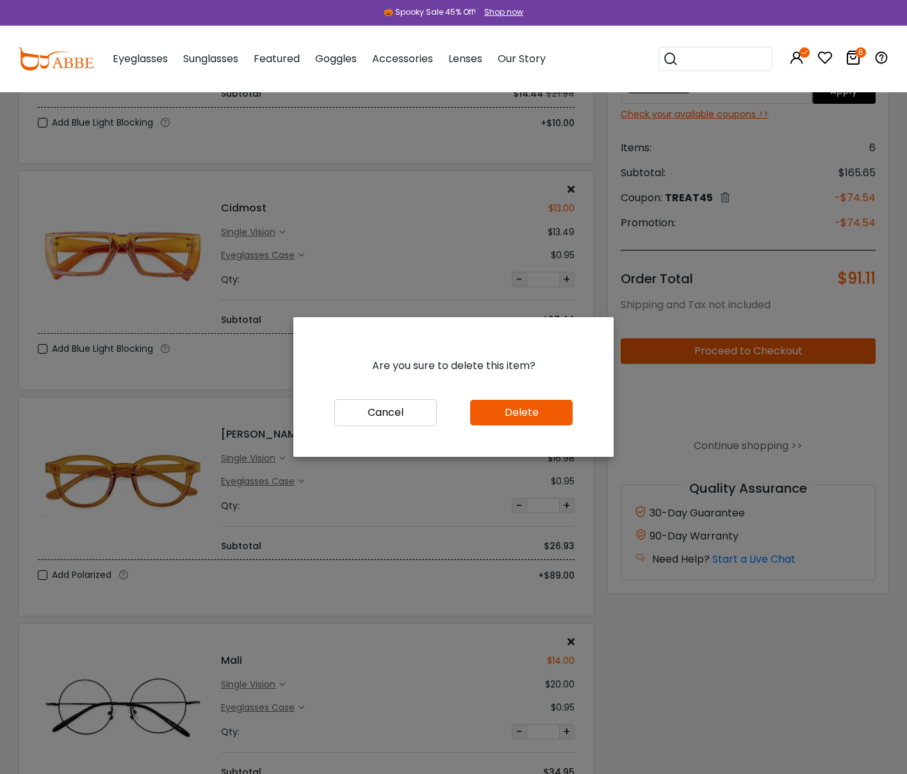
click at [505, 419] on button "Delete" at bounding box center [521, 413] width 102 height 26
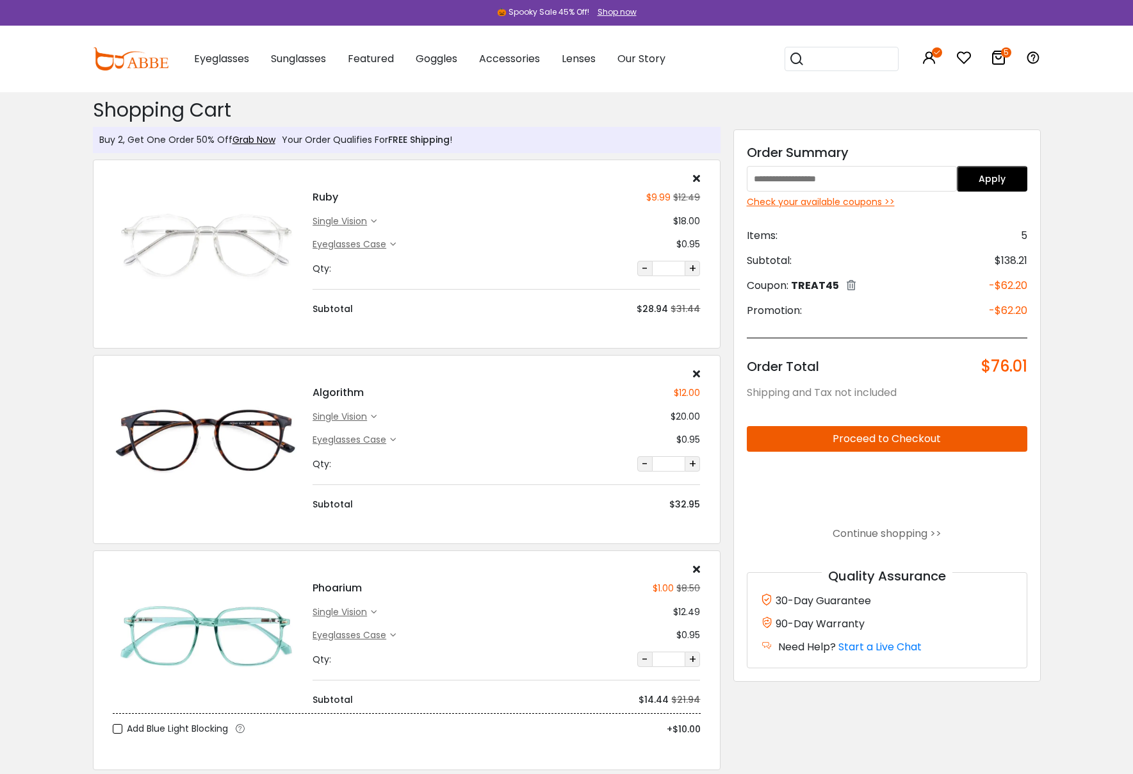
click at [861, 443] on button "Proceed to Checkout" at bounding box center [887, 439] width 281 height 26
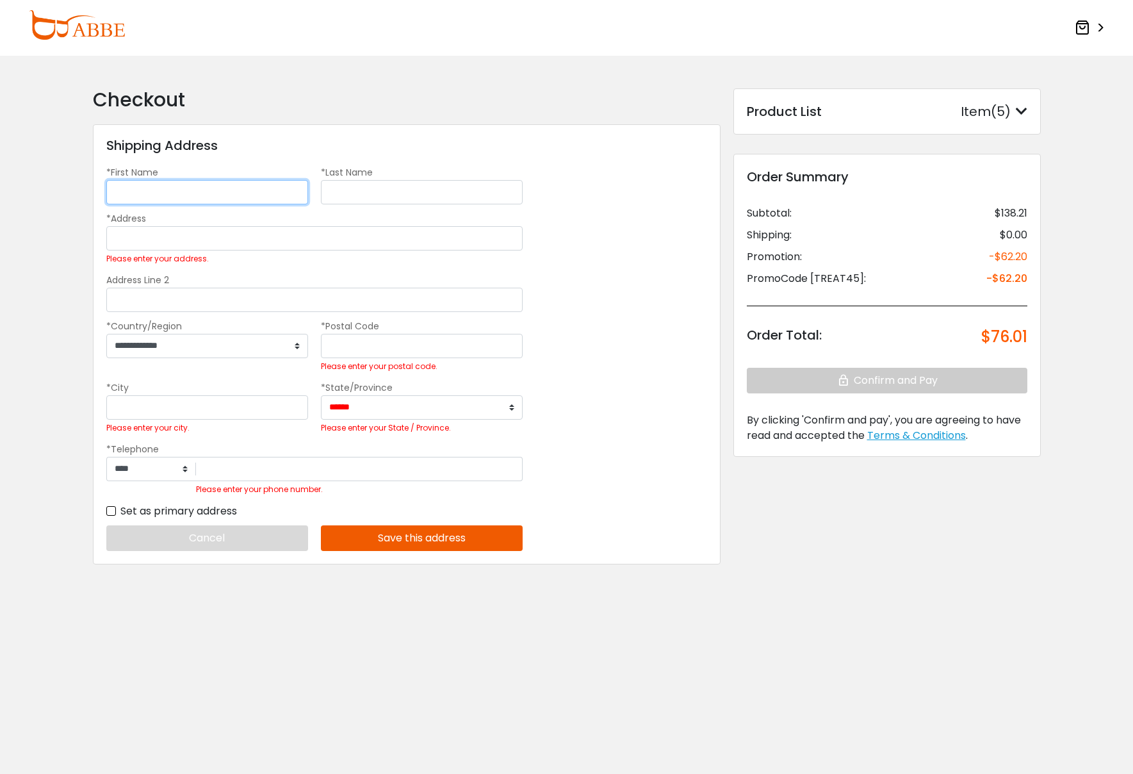
click at [229, 194] on input "*First Name" at bounding box center [207, 192] width 202 height 24
type input "*********"
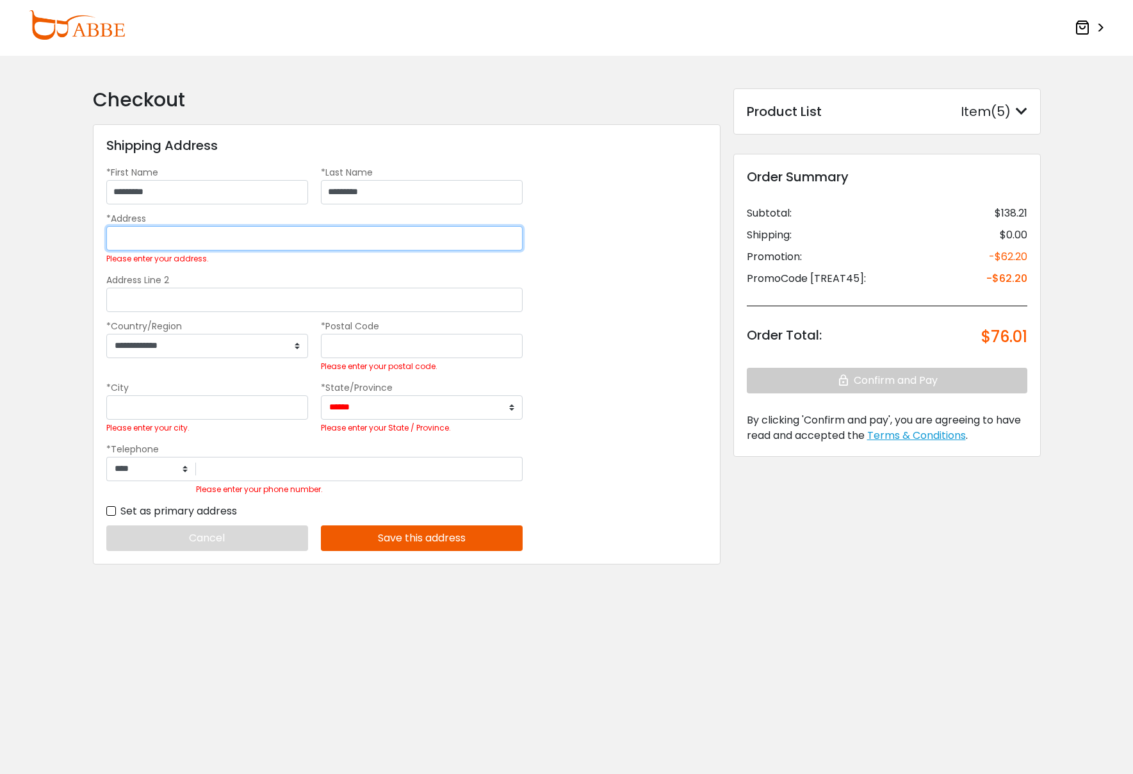
type input "**********"
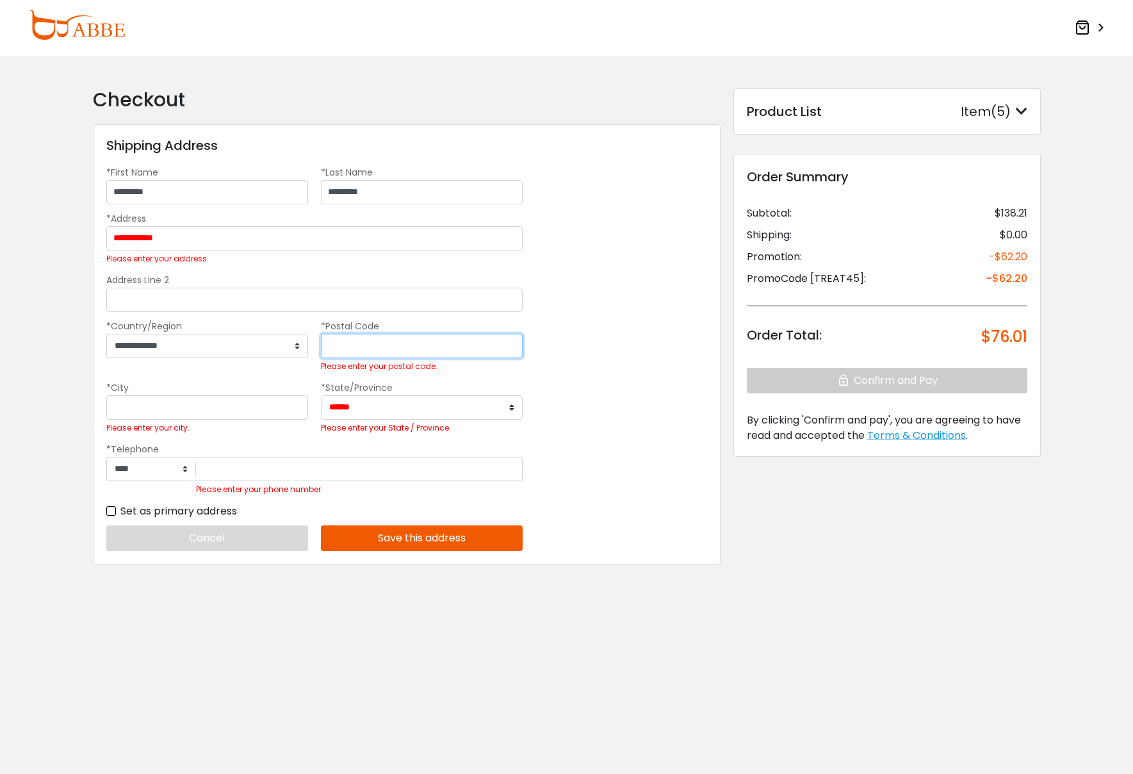
type input "*****"
type input "******"
select select "**"
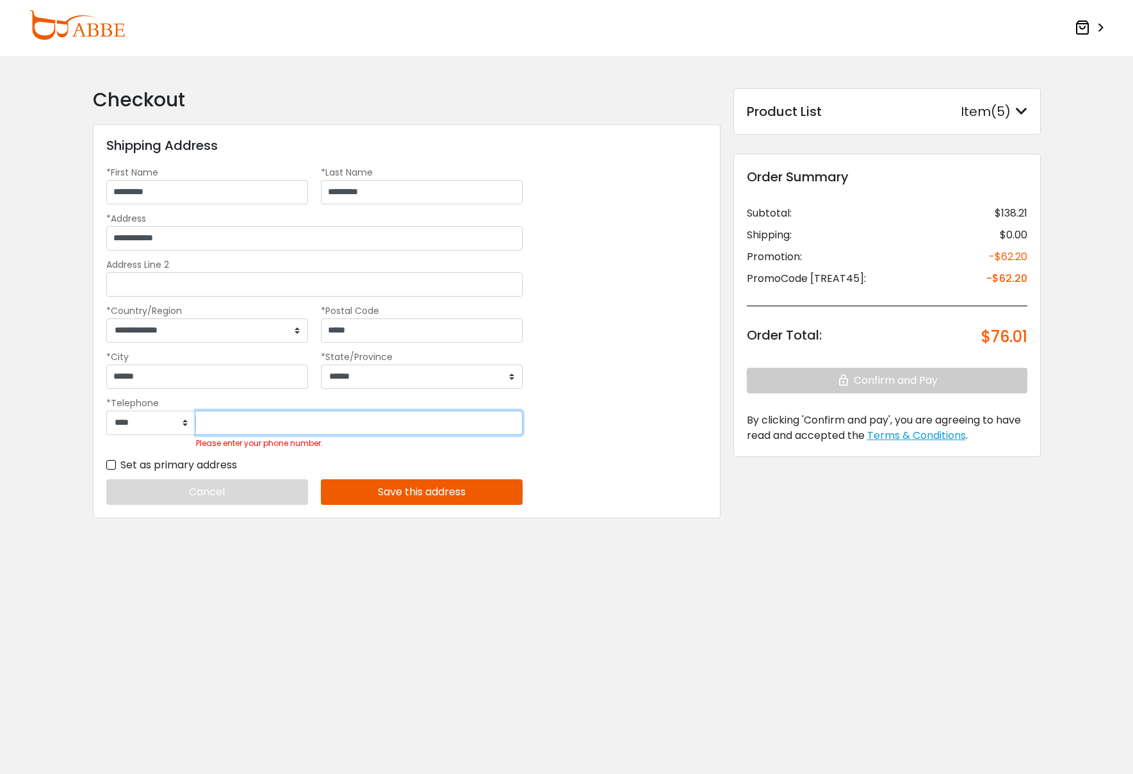
click at [278, 425] on input "Please enter your phone number." at bounding box center [359, 423] width 327 height 24
type input "**********"
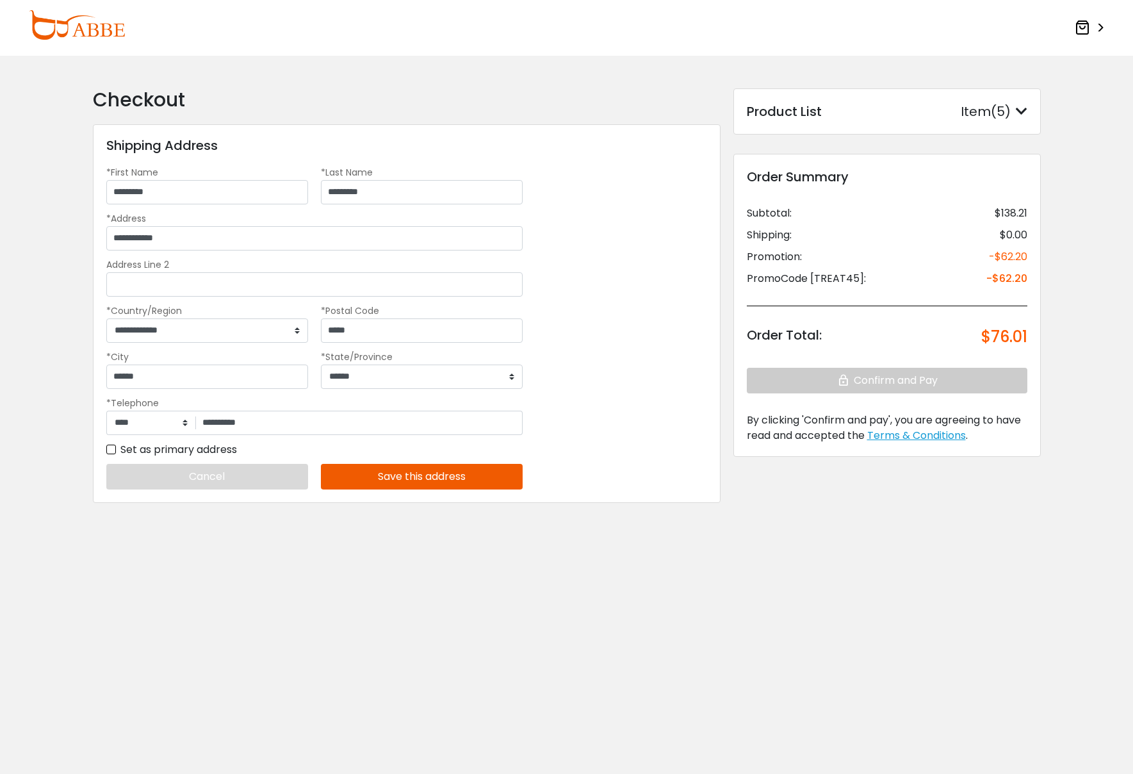
click at [361, 481] on button "Save this address" at bounding box center [422, 477] width 202 height 26
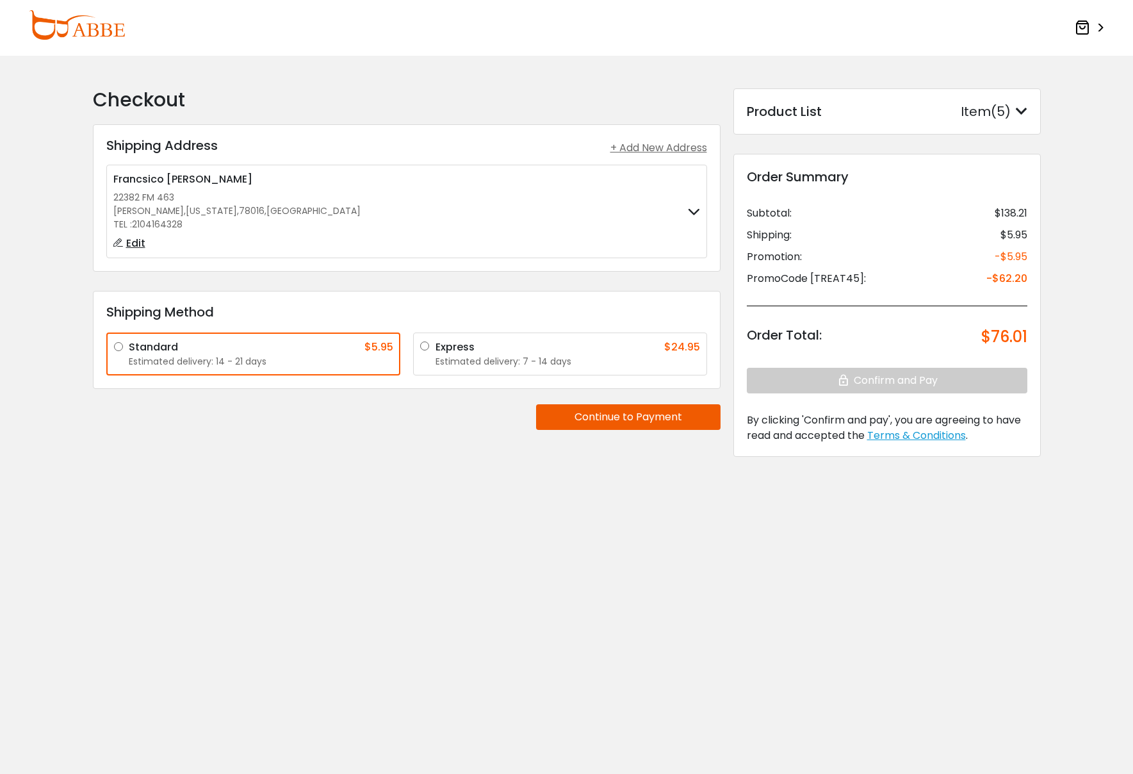
click at [574, 413] on button "Continue to Payment" at bounding box center [628, 417] width 184 height 26
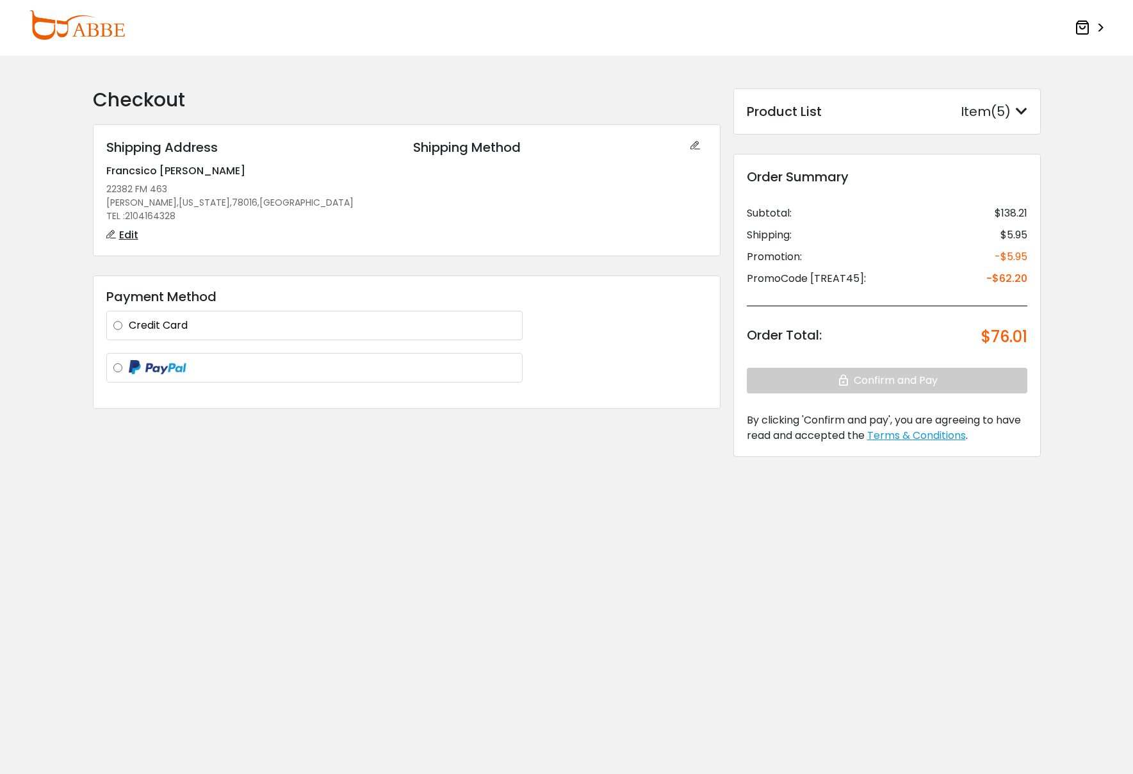
click at [318, 327] on label "Credit Card" at bounding box center [322, 325] width 387 height 15
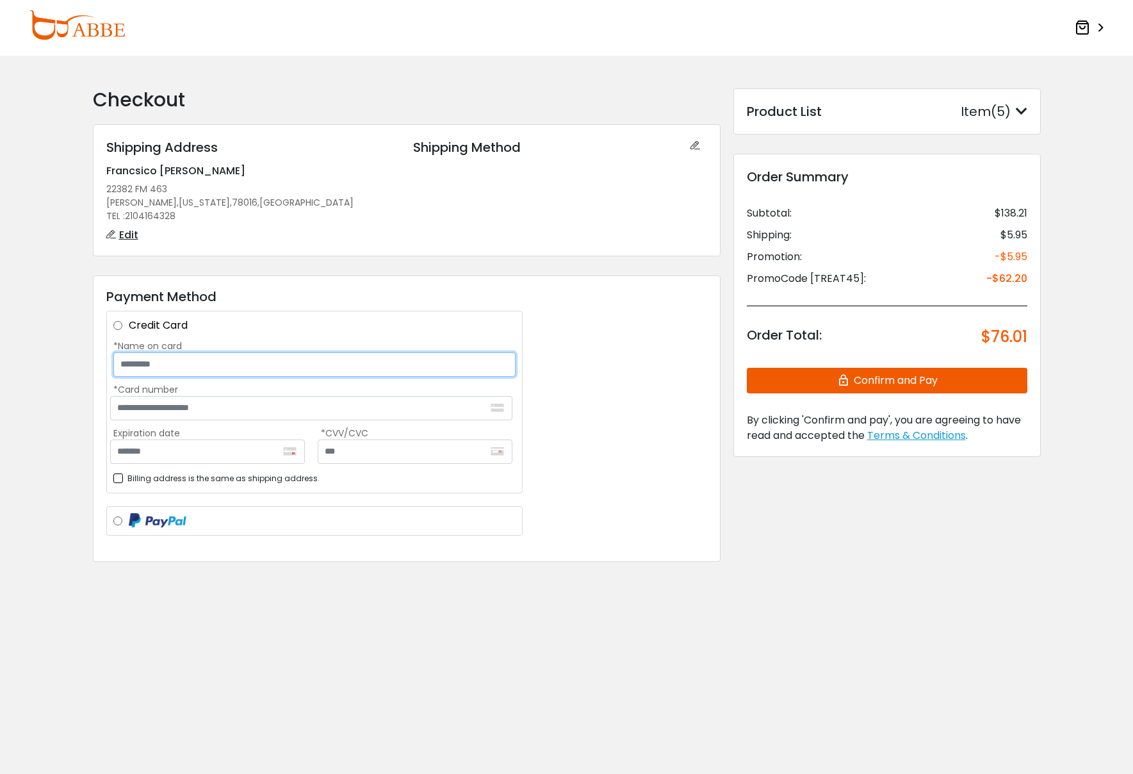
click at [356, 364] on input "*Name on card" at bounding box center [314, 364] width 402 height 24
type input "**********"
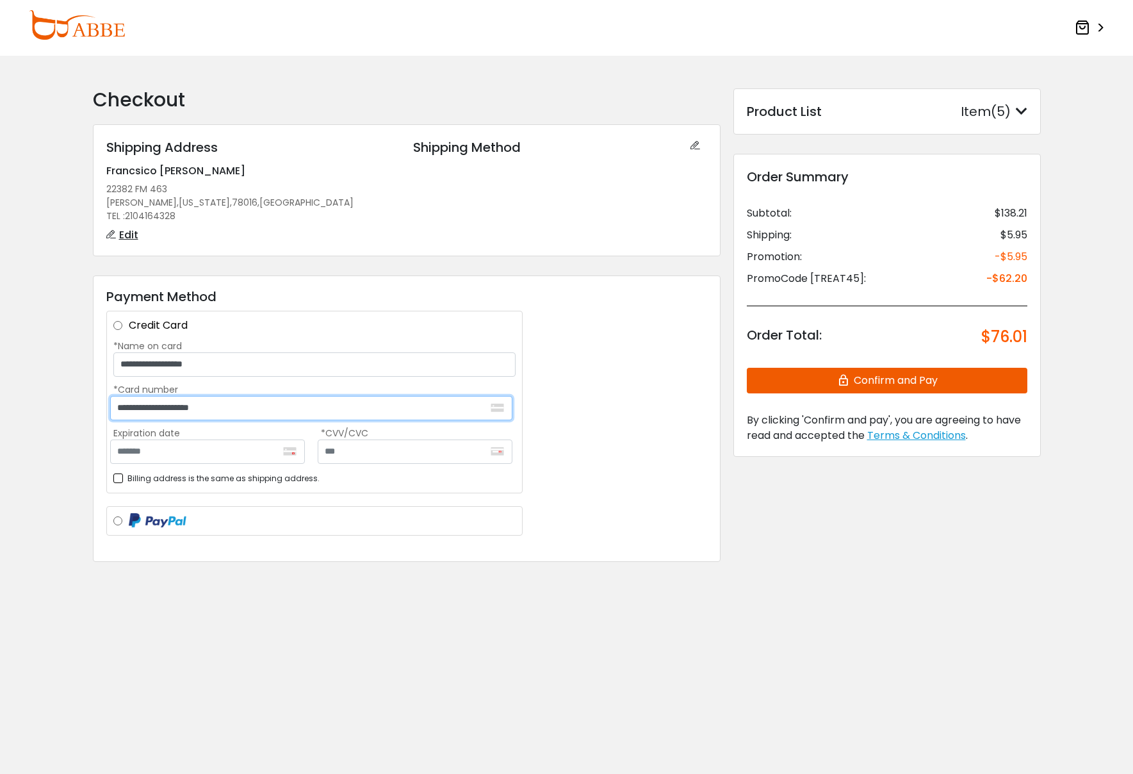
type input "**********"
click at [582, 445] on div "**********" at bounding box center [407, 418] width 628 height 287
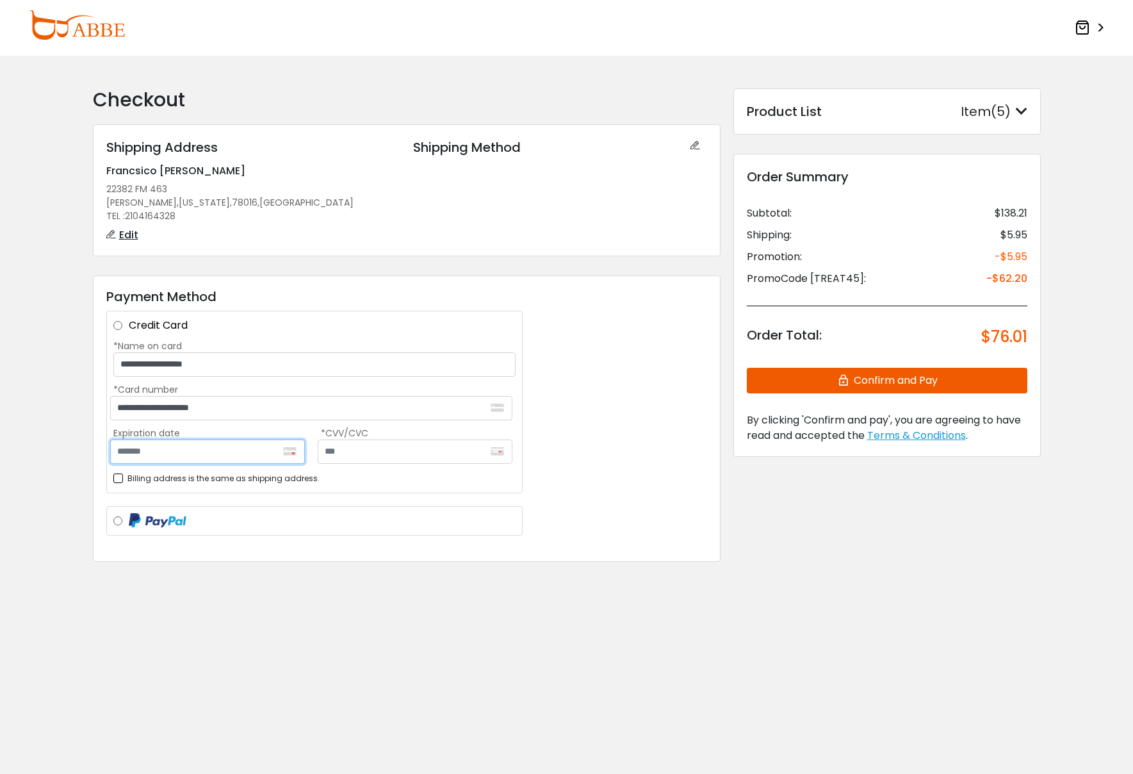
click at [193, 450] on input "Expiration date" at bounding box center [207, 451] width 195 height 24
type input "*******"
click at [338, 453] on input "text" at bounding box center [415, 451] width 195 height 24
type input "***"
click at [634, 467] on div "**********" at bounding box center [407, 418] width 628 height 287
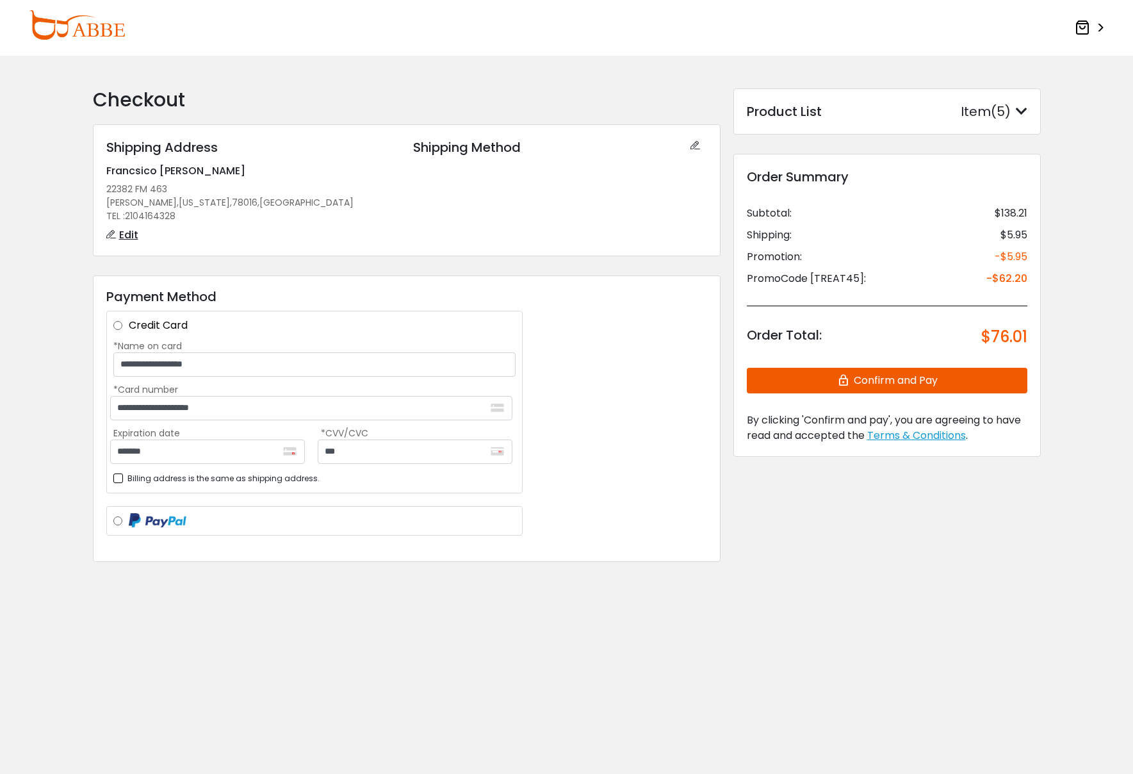
click at [806, 378] on button "Confirm and Pay" at bounding box center [887, 381] width 281 height 26
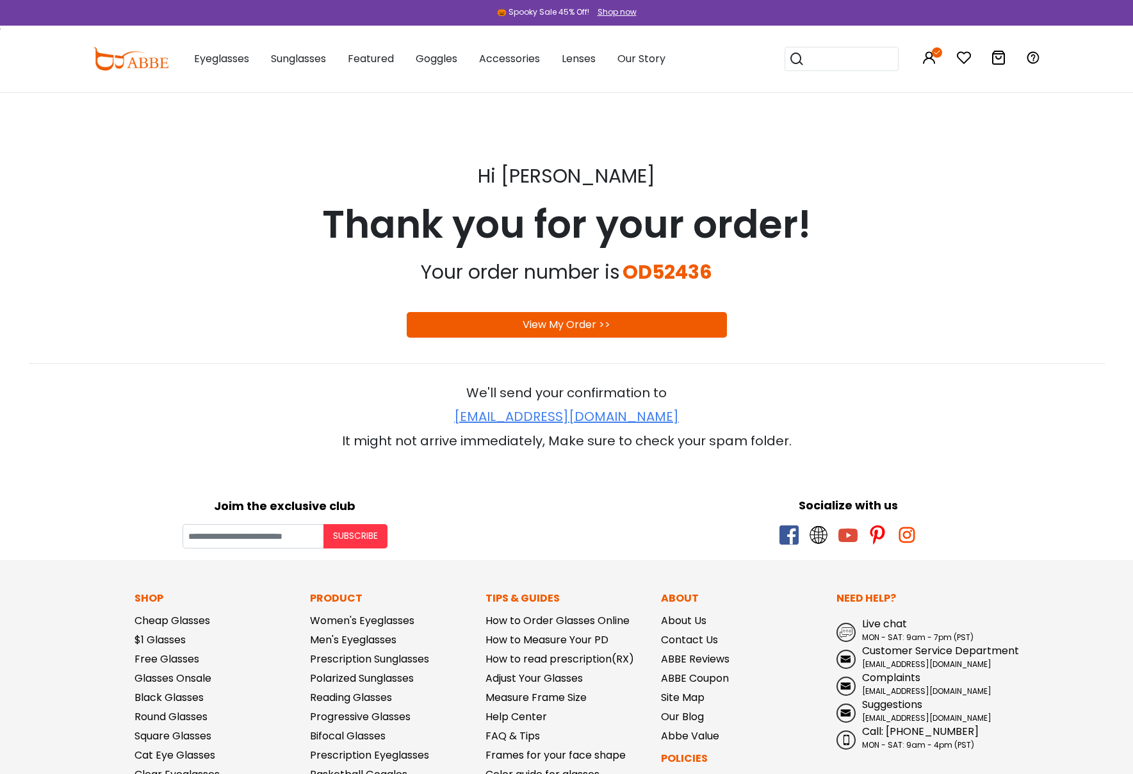
click at [642, 324] on div "View My Order >>" at bounding box center [567, 325] width 320 height 26
